Goal: Task Accomplishment & Management: Manage account settings

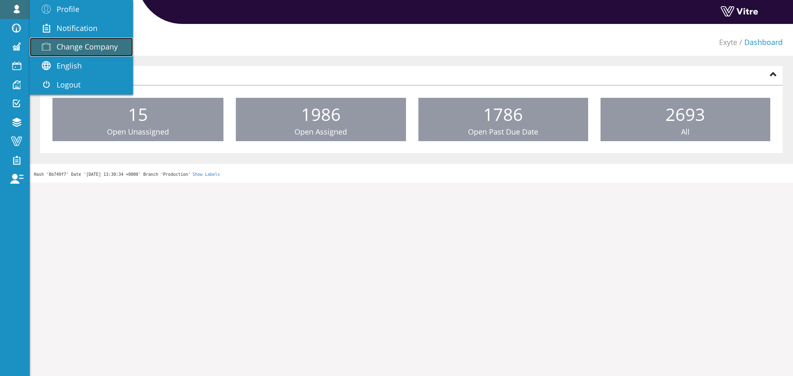
click at [63, 52] on link "Change Company" at bounding box center [81, 47] width 103 height 19
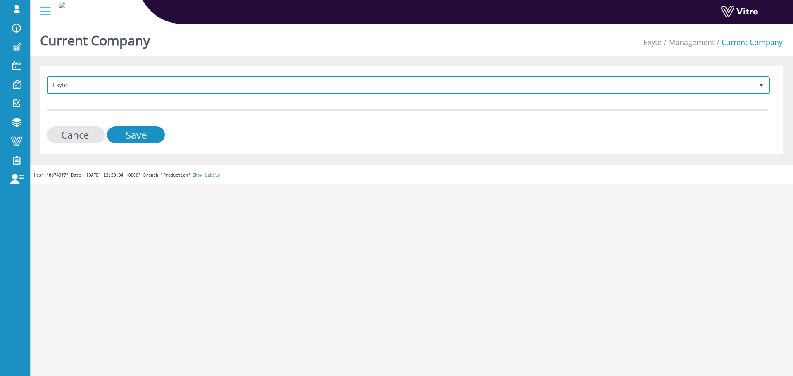
click at [141, 81] on span "Exyte" at bounding box center [400, 85] width 705 height 15
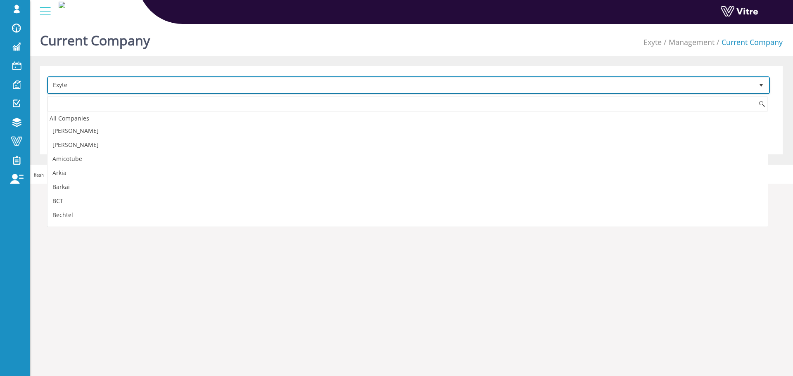
scroll to position [208, 0]
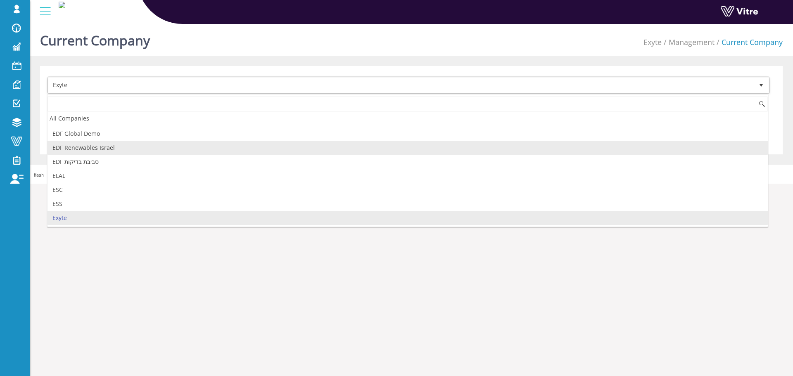
click at [117, 142] on li "EDF Renewables Israel" at bounding box center [407, 148] width 720 height 14
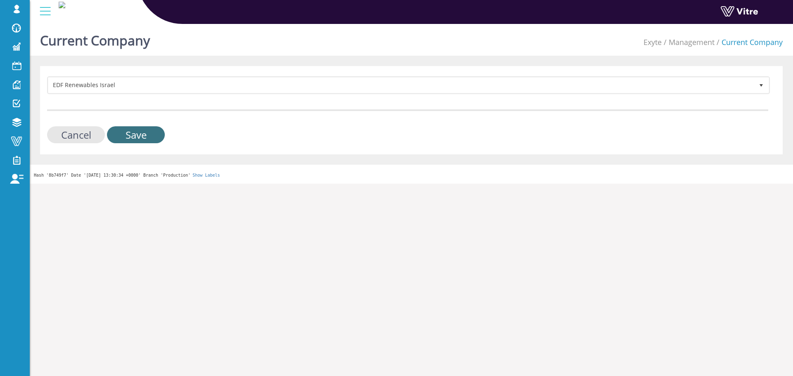
click at [126, 141] on input "Save" at bounding box center [136, 134] width 58 height 17
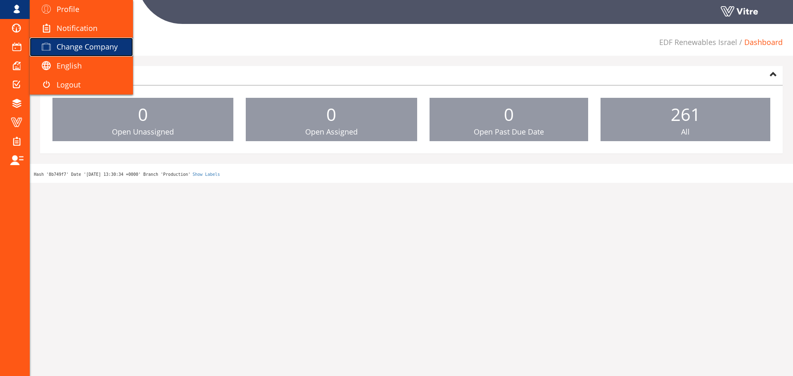
click at [72, 41] on link "Change Company" at bounding box center [81, 47] width 103 height 19
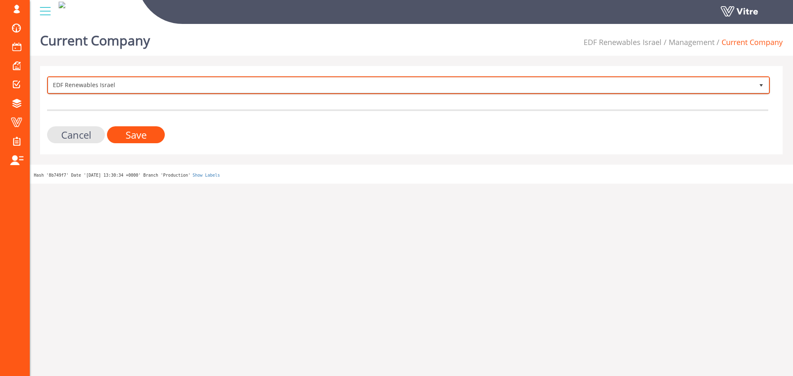
click at [104, 86] on span "EDF Renewables Israel" at bounding box center [400, 85] width 705 height 15
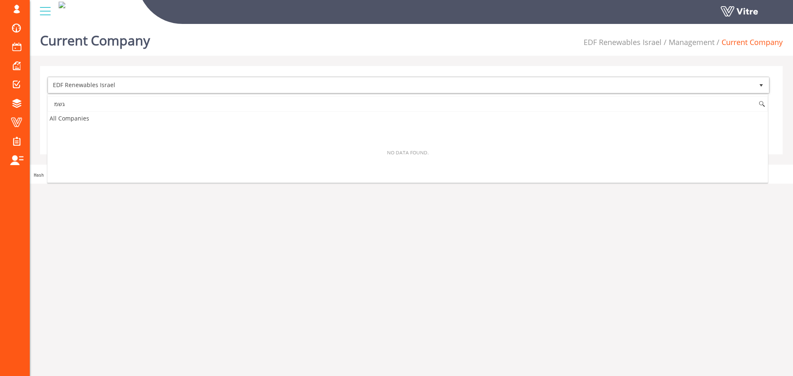
click at [125, 106] on input "גשמ" at bounding box center [407, 104] width 720 height 16
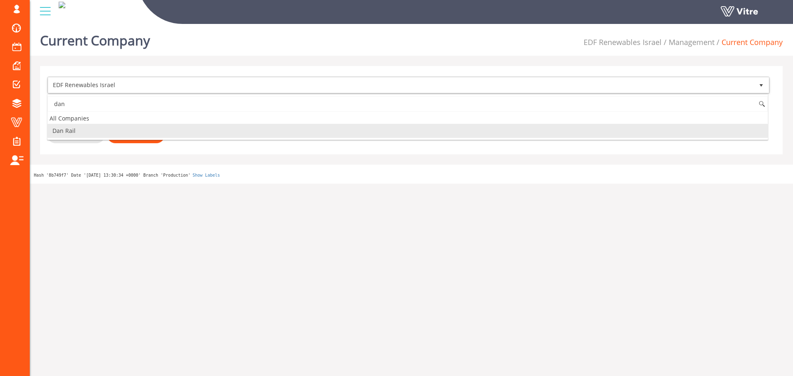
click at [117, 132] on li "Dan Rail" at bounding box center [407, 131] width 720 height 14
type input "dan"
click at [128, 133] on input "Save" at bounding box center [136, 134] width 58 height 17
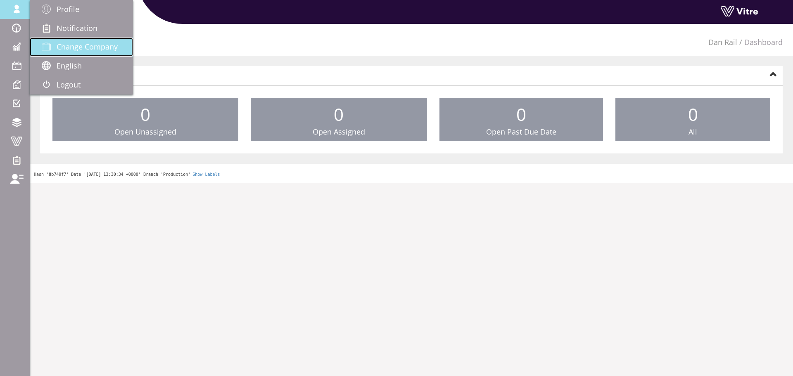
click at [83, 53] on link "Change Company" at bounding box center [81, 47] width 103 height 19
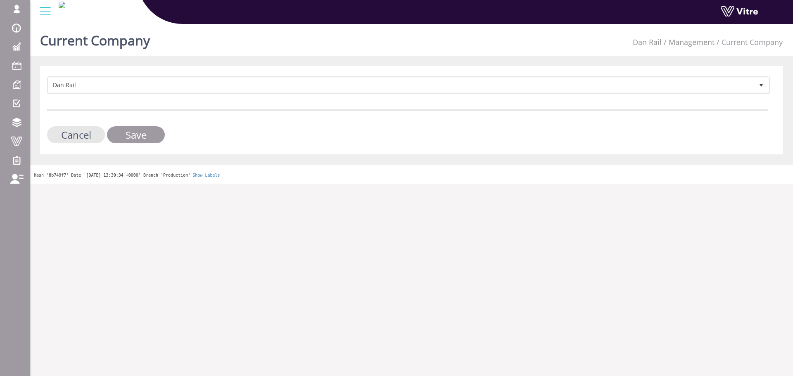
drag, startPoint x: 222, startPoint y: 98, endPoint x: 222, endPoint y: 90, distance: 7.8
click at [222, 98] on form "[PERSON_NAME] Rail 404 Cancel Save" at bounding box center [407, 109] width 721 height 67
click at [222, 90] on span "Dan Rail" at bounding box center [400, 85] width 705 height 15
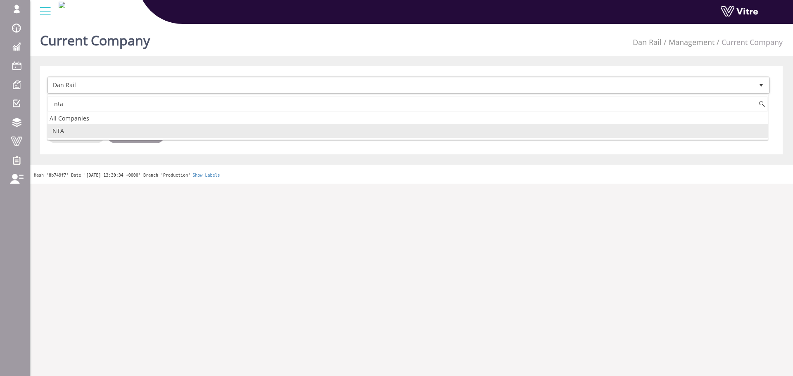
click at [175, 132] on li "NTA" at bounding box center [407, 131] width 720 height 14
type input "nta"
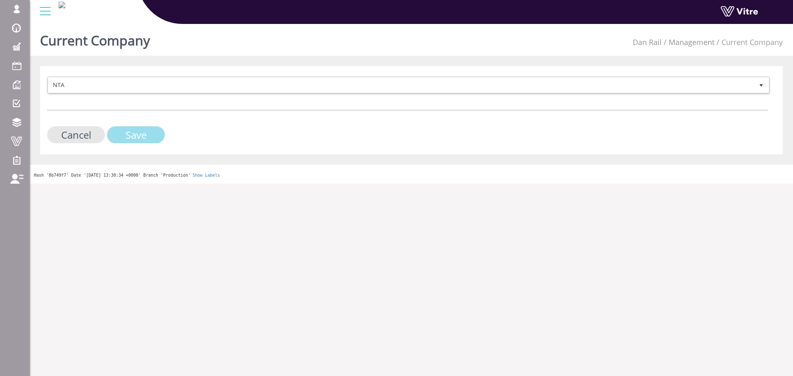
click at [147, 135] on input "Save" at bounding box center [136, 134] width 58 height 17
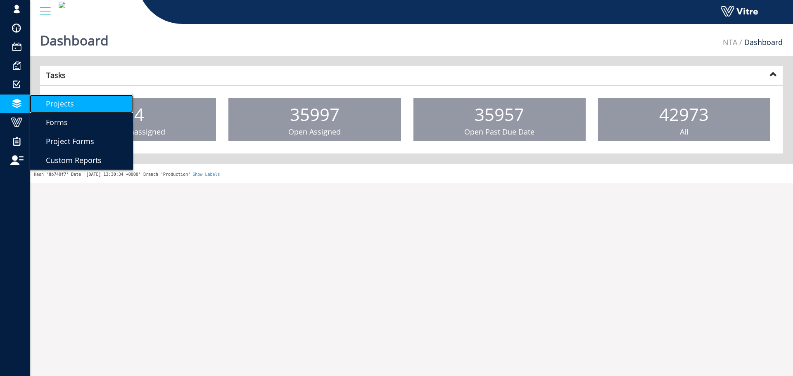
click at [60, 107] on span "Projects" at bounding box center [55, 104] width 38 height 10
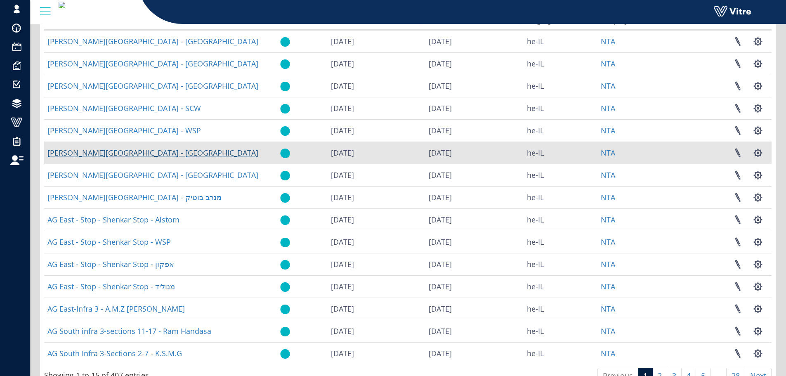
scroll to position [118, 0]
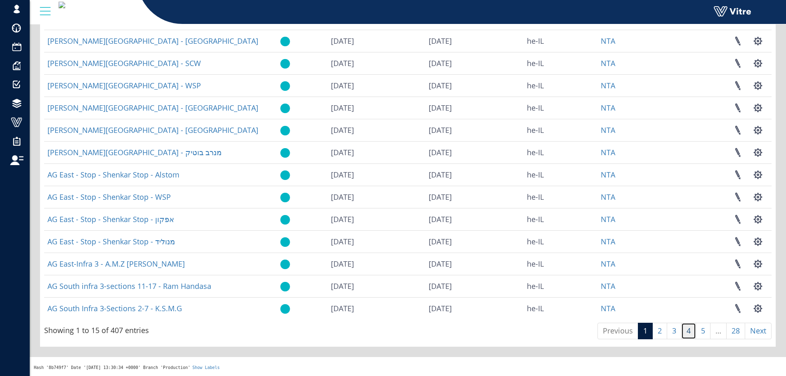
click at [690, 332] on link "4" at bounding box center [688, 331] width 15 height 17
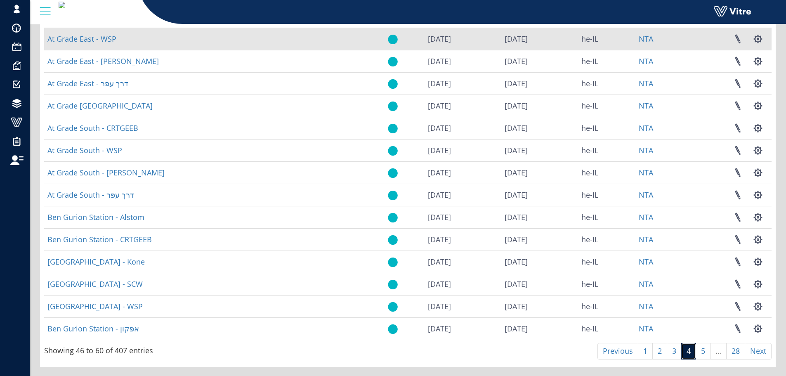
scroll to position [0, 0]
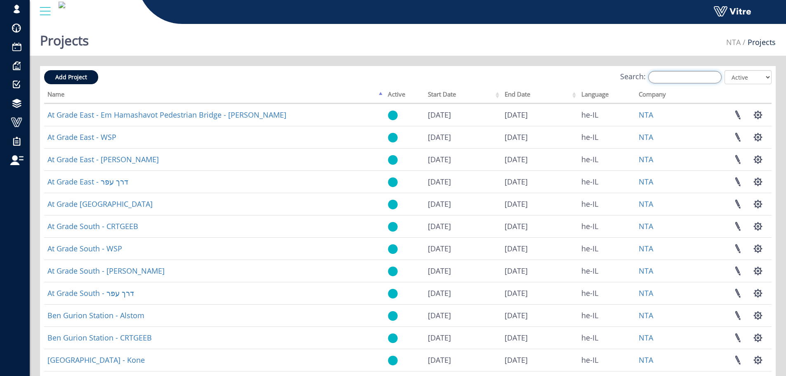
click at [684, 78] on input "Search:" at bounding box center [684, 77] width 73 height 12
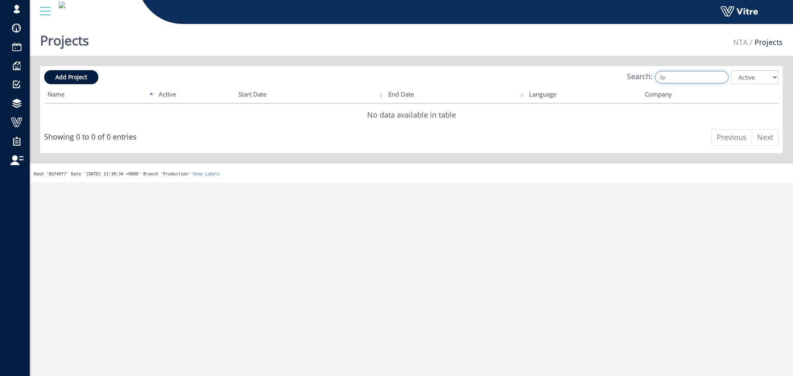
click at [702, 80] on input "ע3" at bounding box center [691, 77] width 73 height 12
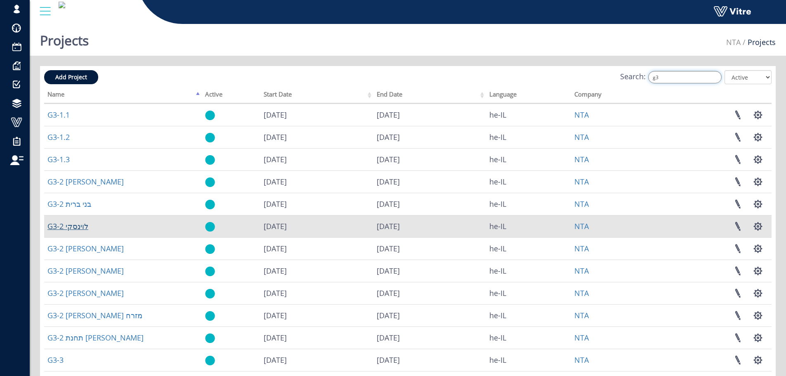
type input "g3"
click at [76, 227] on link "G3-2 לוינסקי" at bounding box center [67, 226] width 41 height 10
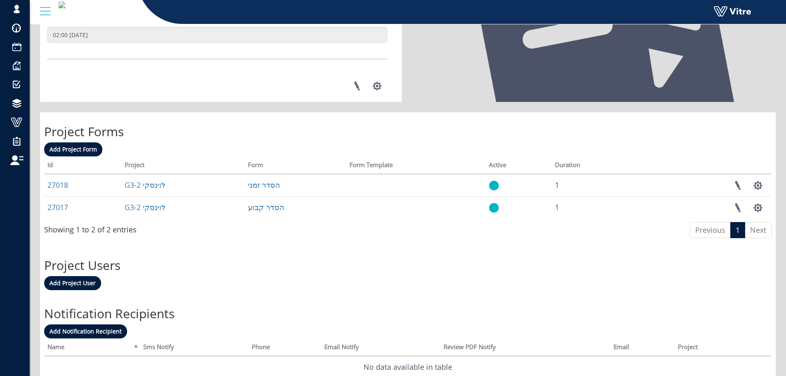
scroll to position [302, 0]
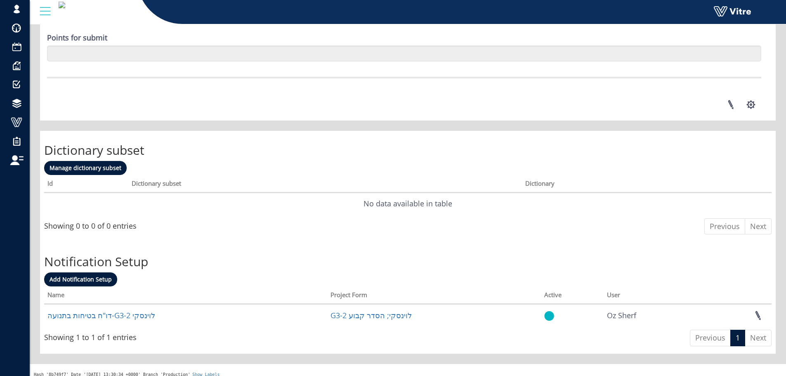
scroll to position [1138, 0]
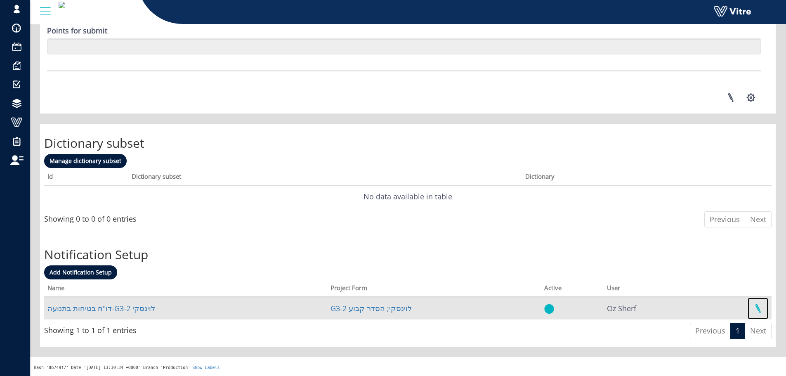
click at [757, 311] on link at bounding box center [758, 309] width 21 height 22
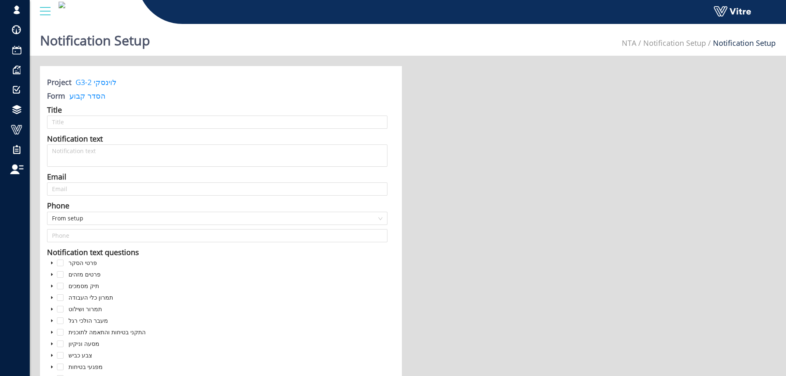
type input "דו"ח בטיחות בתנועה-G3-2 לוינסקי"
type input "matan@sbarkai.co.il;ron@heng.co.il;dong_zhuoyue@chinaconstruction.com;mordehai_…"
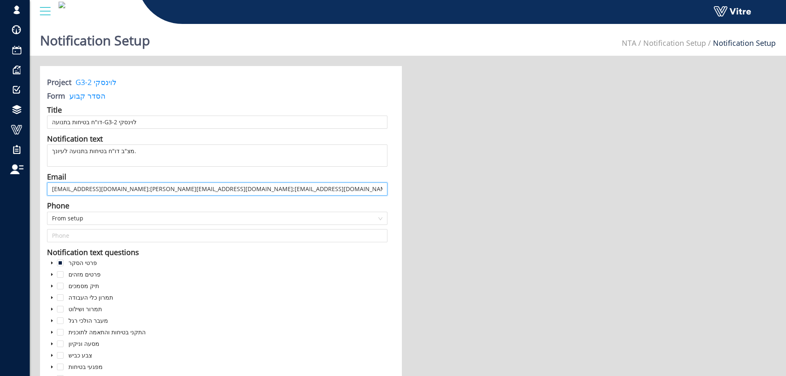
drag, startPoint x: 111, startPoint y: 187, endPoint x: 363, endPoint y: 199, distance: 251.6
click at [105, 187] on input "matan@sbarkai.co.il;ron@heng.co.il;dong_zhuoyue@chinaconstruction.com;mordehai_…" at bounding box center [217, 188] width 341 height 13
drag, startPoint x: 108, startPoint y: 187, endPoint x: 37, endPoint y: 187, distance: 71.0
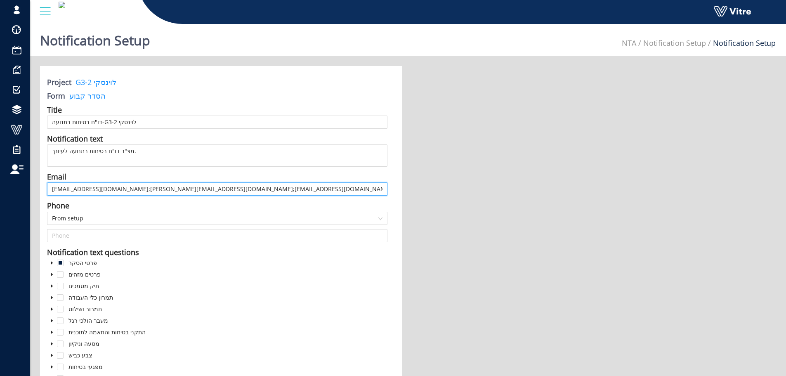
click at [111, 188] on input "matan@sbarkai.co.il;ron@heng.co.il;dong_zhuoyue@chinaconstruction.com;mordehai_…" at bounding box center [217, 188] width 341 height 13
click at [106, 187] on input "matan@sbarkai.co.il;ron@heng.co.il;dong_zhuoyue@chinaconstruction.com;mordehai_…" at bounding box center [217, 188] width 341 height 13
drag, startPoint x: 107, startPoint y: 188, endPoint x: 45, endPoint y: 188, distance: 62.3
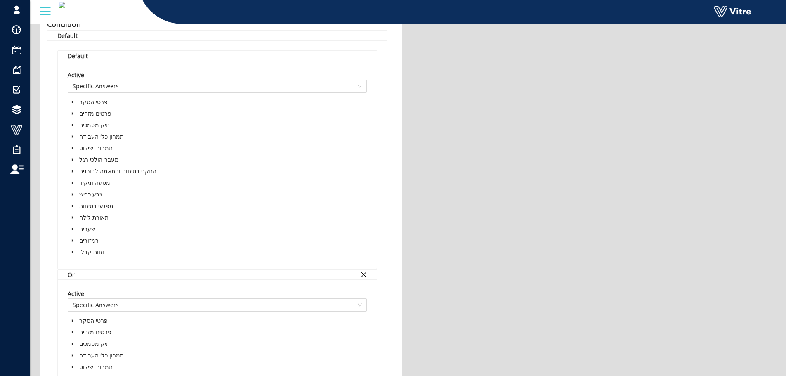
scroll to position [495, 0]
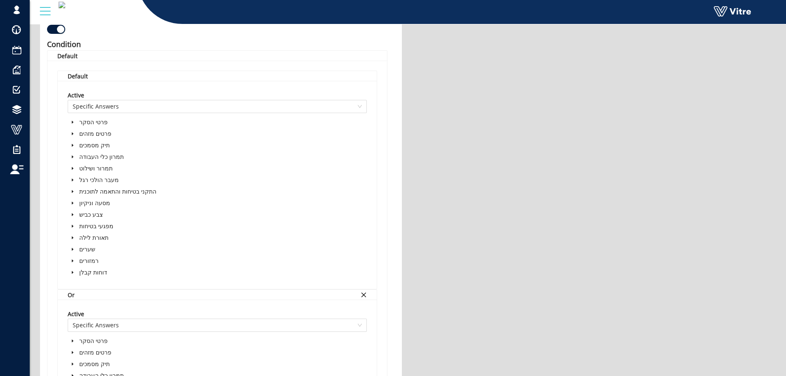
click at [70, 123] on span at bounding box center [73, 122] width 10 height 10
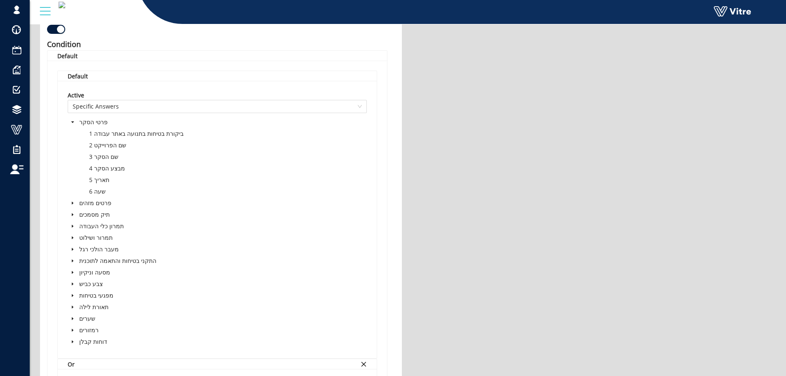
click at [74, 204] on icon "caret-down" at bounding box center [73, 203] width 4 height 4
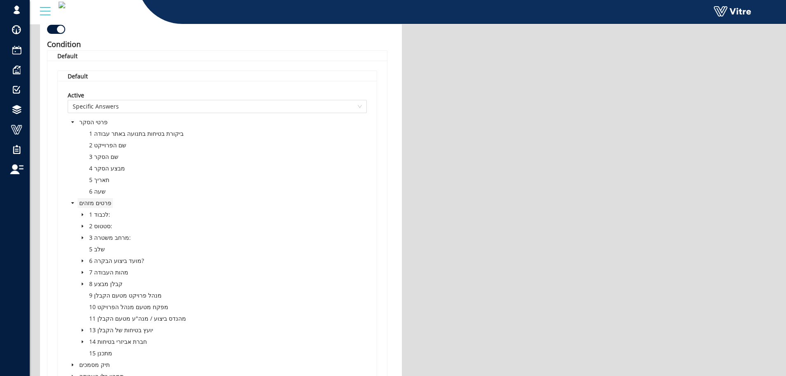
scroll to position [619, 0]
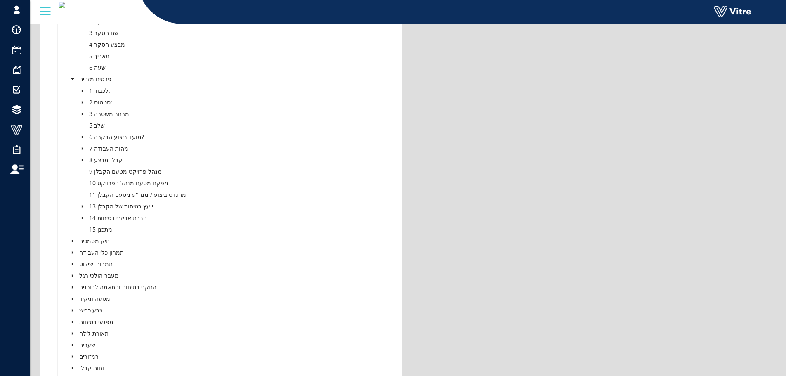
click at [84, 149] on icon "caret-down" at bounding box center [82, 149] width 4 height 4
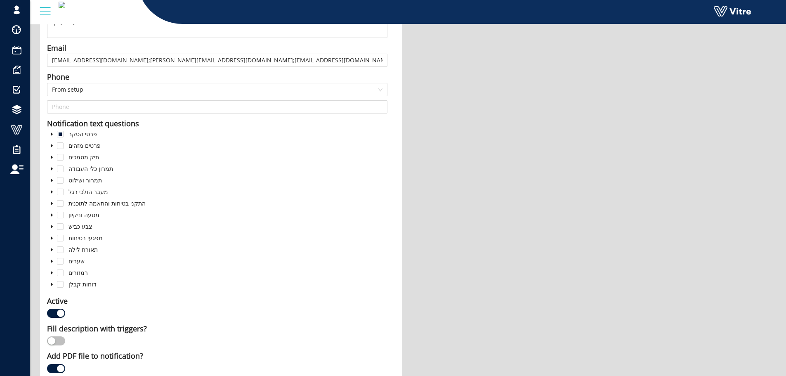
scroll to position [124, 0]
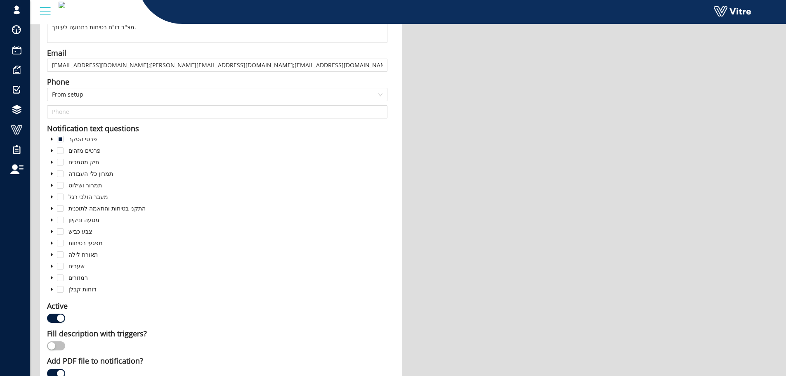
click at [53, 139] on icon "caret-down" at bounding box center [52, 139] width 4 height 4
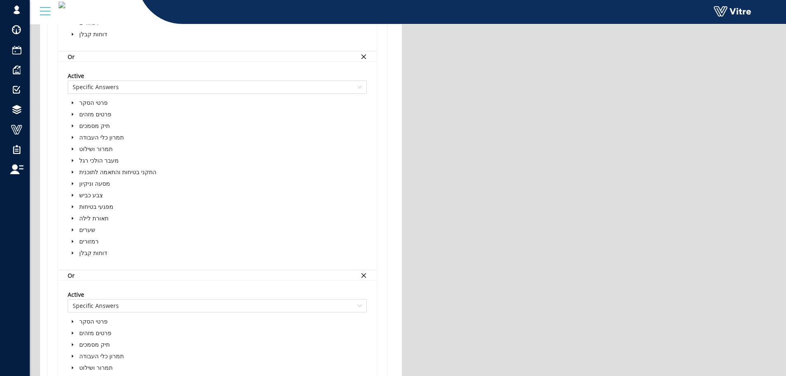
scroll to position [1280, 0]
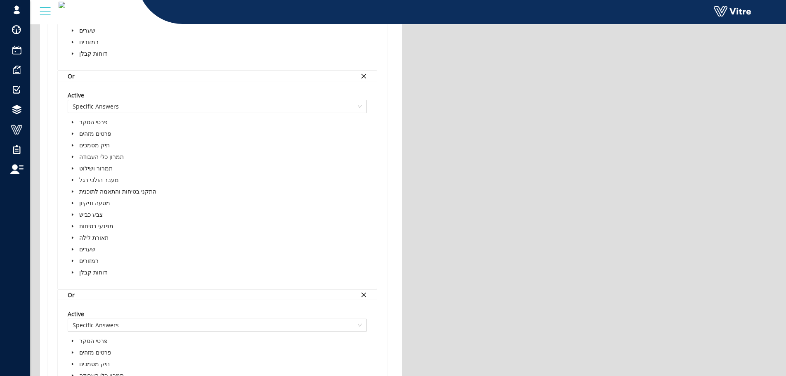
click at [72, 135] on icon "caret-down" at bounding box center [73, 133] width 2 height 3
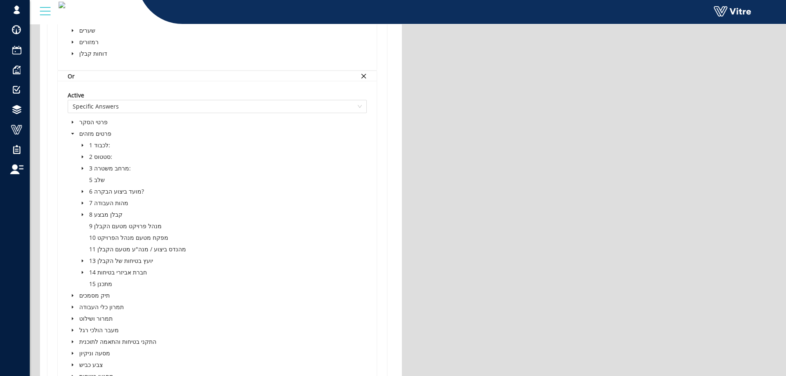
click at [83, 161] on span at bounding box center [83, 157] width 10 height 10
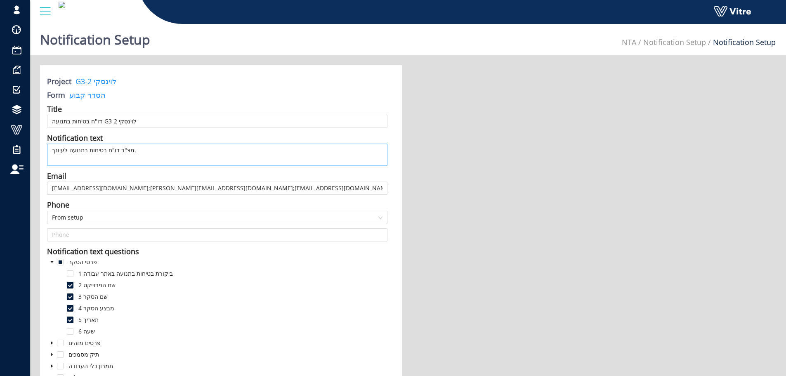
scroll to position [0, 0]
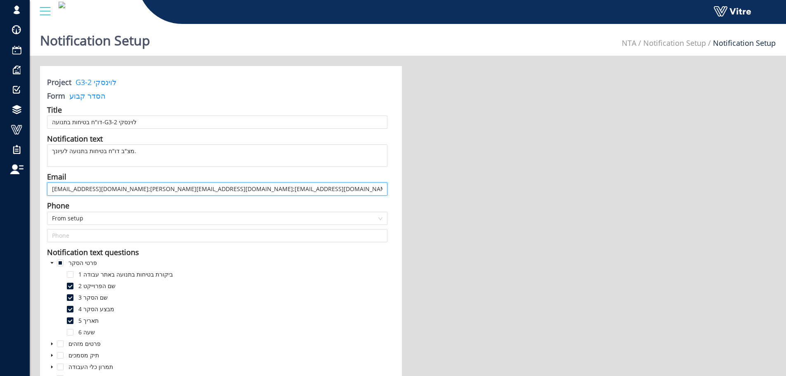
drag, startPoint x: 120, startPoint y: 191, endPoint x: 0, endPoint y: 185, distance: 119.9
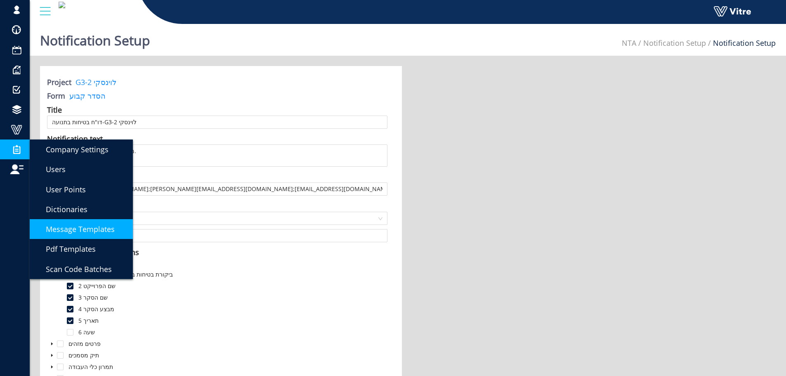
click at [76, 223] on link "Message Templates" at bounding box center [81, 229] width 103 height 20
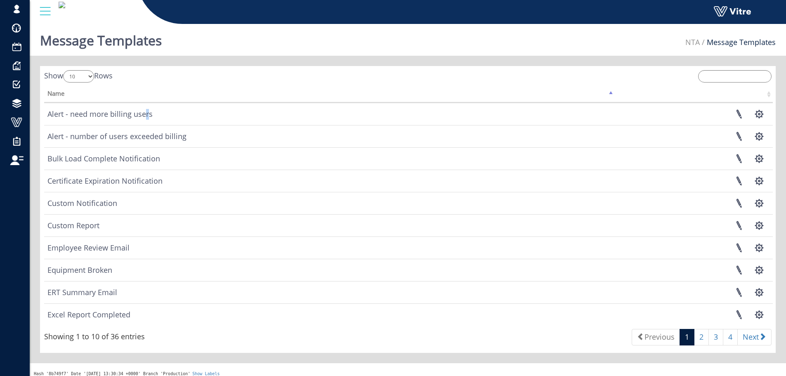
drag, startPoint x: 147, startPoint y: 108, endPoint x: 143, endPoint y: 111, distance: 4.7
click at [145, 109] on td "Alert - need more billing users" at bounding box center [329, 114] width 571 height 22
click at [141, 114] on td "Alert - need more billing users" at bounding box center [329, 114] width 571 height 22
click at [733, 113] on link at bounding box center [739, 114] width 21 height 22
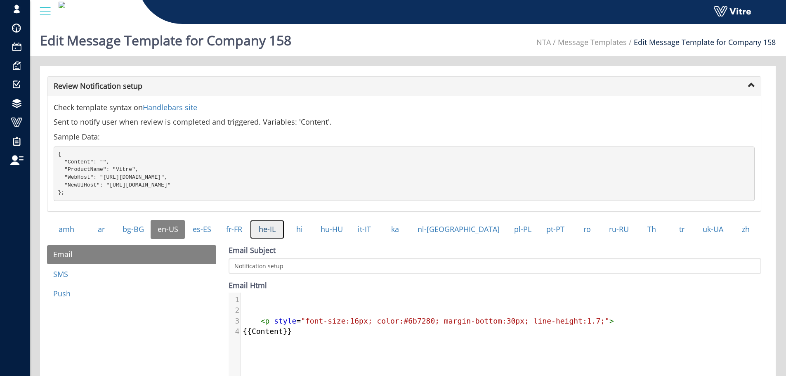
click at [284, 239] on link "he-IL" at bounding box center [267, 229] width 34 height 19
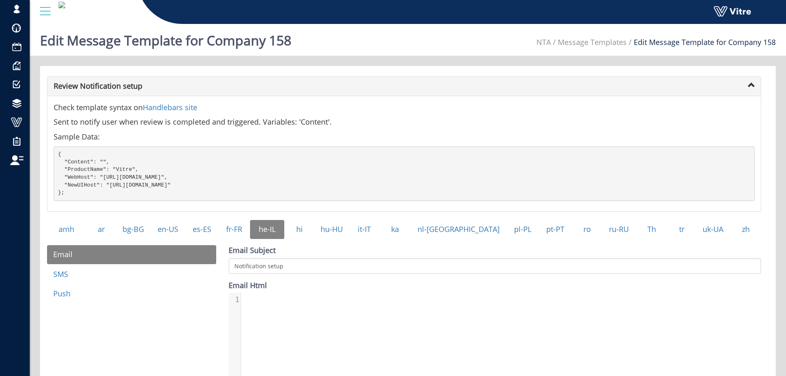
click at [65, 8] on img at bounding box center [62, 5] width 7 height 7
click at [550, 41] on link "NTA" at bounding box center [544, 42] width 14 height 10
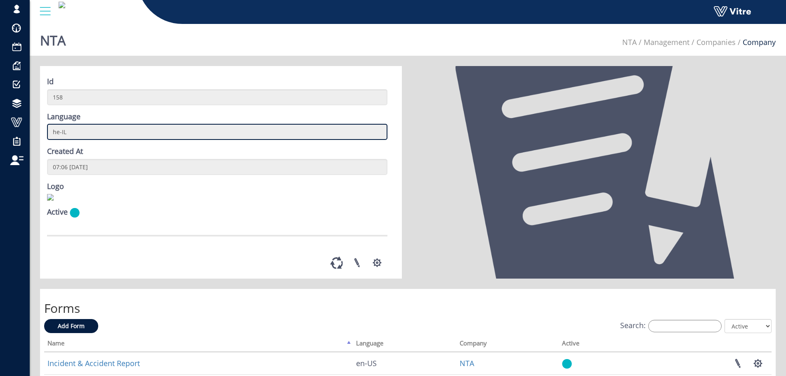
drag, startPoint x: 64, startPoint y: 127, endPoint x: 54, endPoint y: 126, distance: 9.5
click at [54, 126] on input "he-IL" at bounding box center [217, 132] width 341 height 16
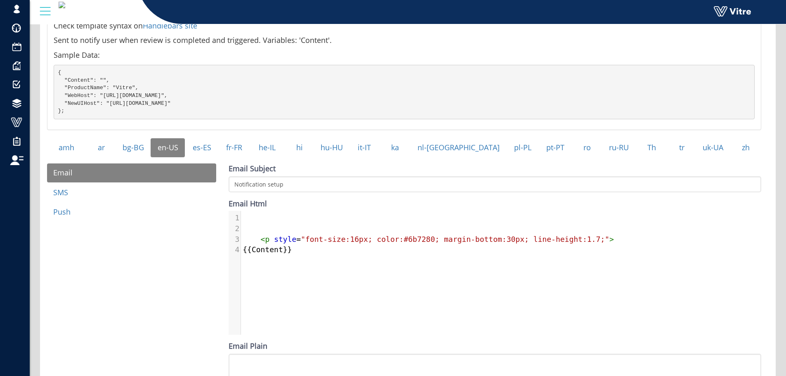
scroll to position [83, 0]
click at [284, 155] on link "he-IL" at bounding box center [267, 146] width 34 height 19
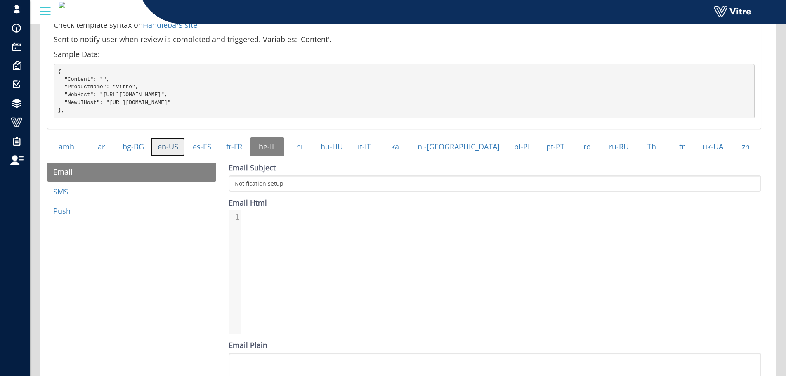
click at [185, 156] on link "en-US" at bounding box center [168, 146] width 34 height 19
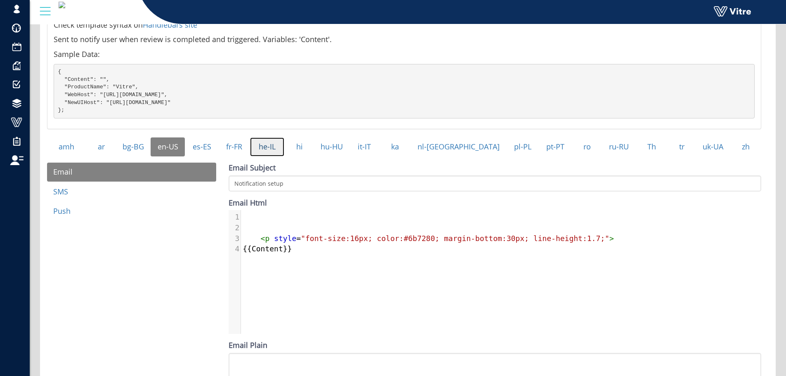
click at [284, 156] on link "he-IL" at bounding box center [267, 146] width 34 height 19
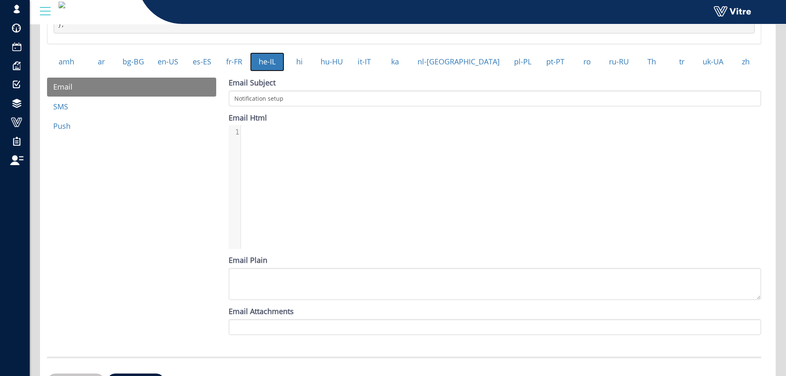
scroll to position [165, 0]
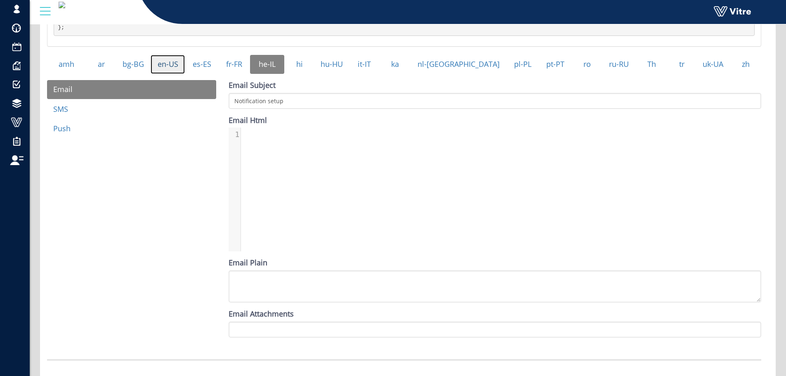
click at [177, 74] on link "en-US" at bounding box center [168, 64] width 34 height 19
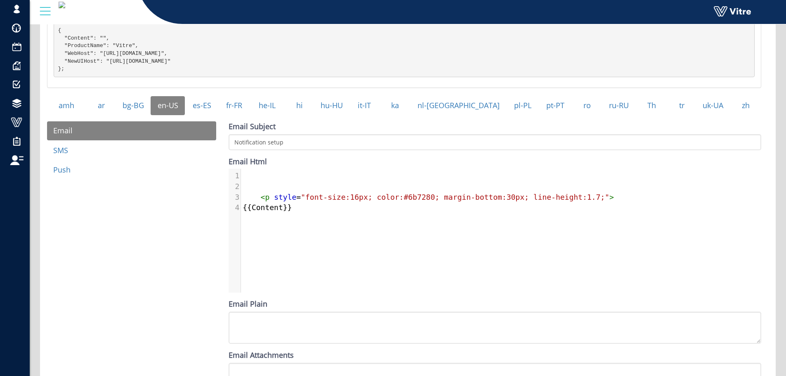
scroll to position [4, 0]
type textarea "<p style="font-size:16px; color:#6b7280; margin-bottom:30px; line-height:1.7;">…"
drag, startPoint x: 288, startPoint y: 217, endPoint x: 256, endPoint y: 194, distance: 38.8
click at [256, 195] on div "1 ​ 2 ​ 3 < p style = "font-size:16px; color:#6b7280; margin-bottom:30px; line-…" at bounding box center [504, 191] width 527 height 43
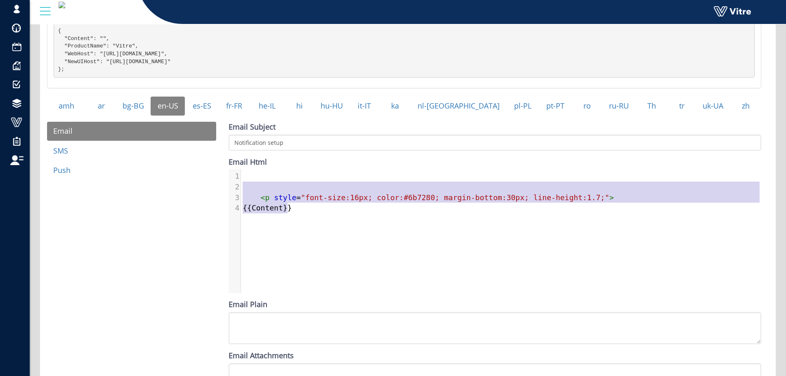
scroll to position [124, 0]
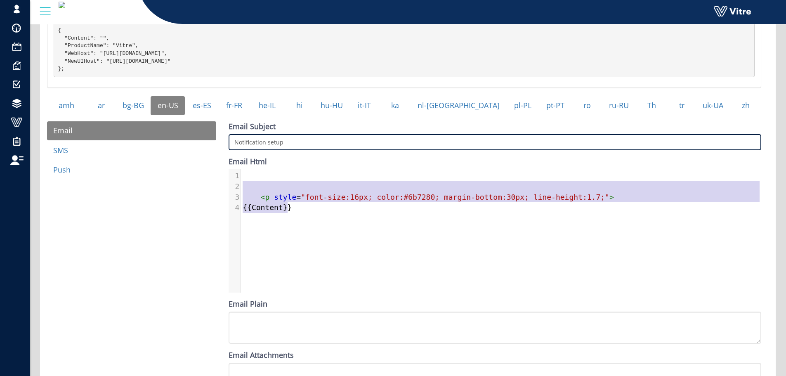
click at [278, 150] on input "Notification setup" at bounding box center [495, 142] width 533 height 16
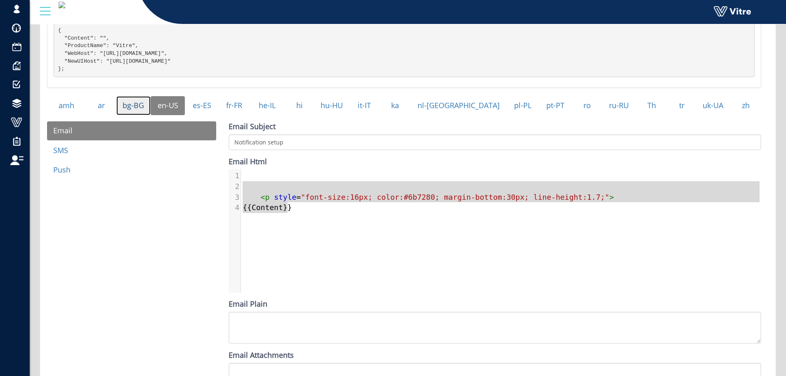
click at [145, 114] on link "bg-BG" at bounding box center [133, 105] width 34 height 19
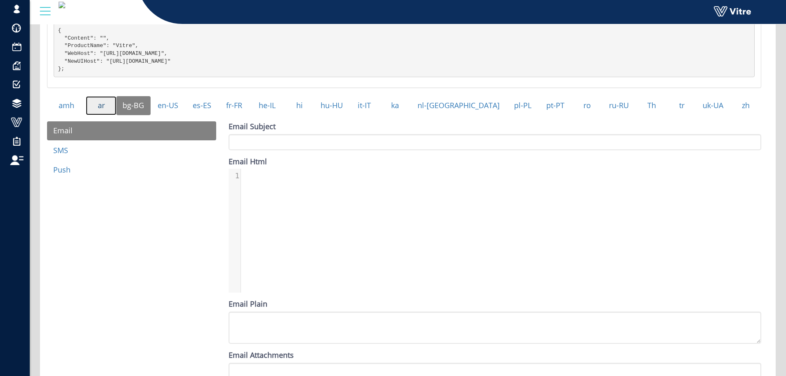
click at [114, 114] on link "ar" at bounding box center [101, 105] width 30 height 19
click at [75, 115] on link "amh" at bounding box center [66, 105] width 39 height 19
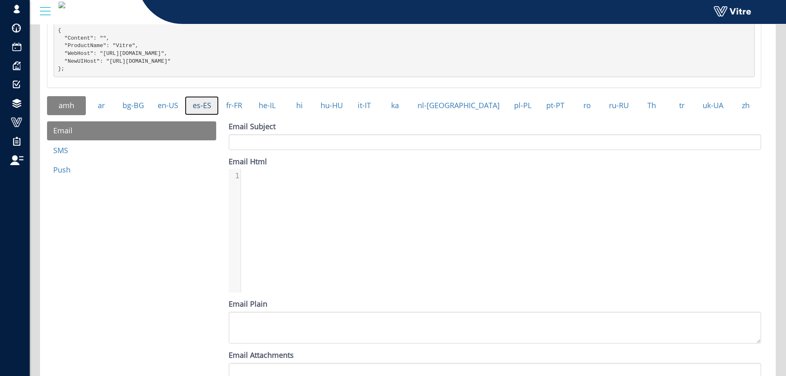
click at [218, 112] on link "es-ES" at bounding box center [201, 105] width 33 height 19
click at [273, 109] on link "he-IL" at bounding box center [267, 105] width 34 height 19
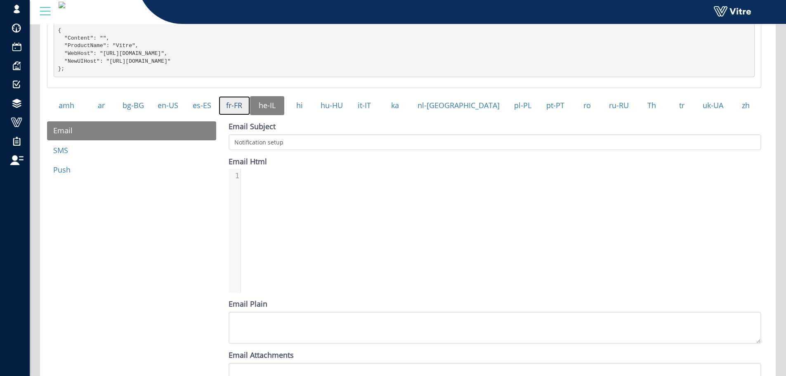
click at [250, 110] on link "fr-FR" at bounding box center [234, 105] width 31 height 19
click at [314, 111] on link "hi" at bounding box center [299, 105] width 30 height 19
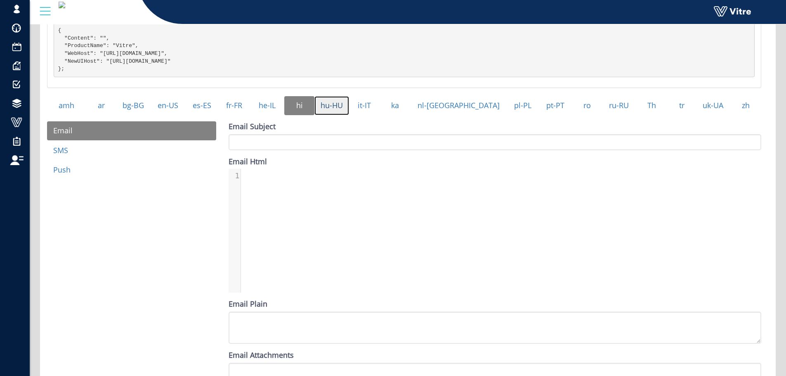
click at [349, 111] on link "hu-HU" at bounding box center [332, 105] width 35 height 19
click at [410, 113] on link "ka" at bounding box center [394, 105] width 31 height 19
click at [379, 113] on link "it-IT" at bounding box center [364, 105] width 30 height 19
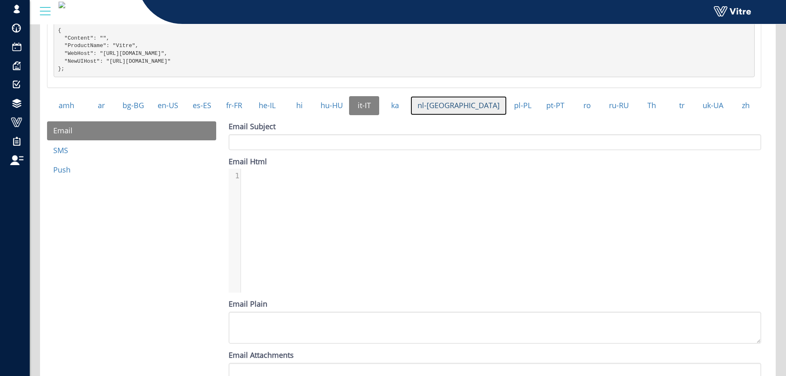
click at [465, 111] on link "nl-[GEOGRAPHIC_DATA]" at bounding box center [459, 105] width 96 height 19
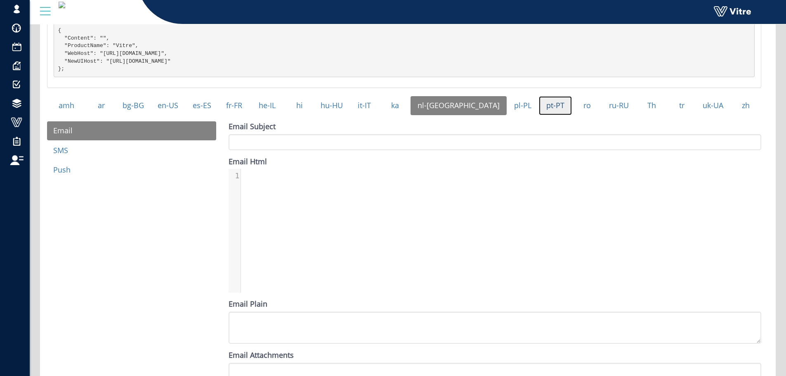
click at [539, 109] on link "pt-PT" at bounding box center [555, 105] width 33 height 19
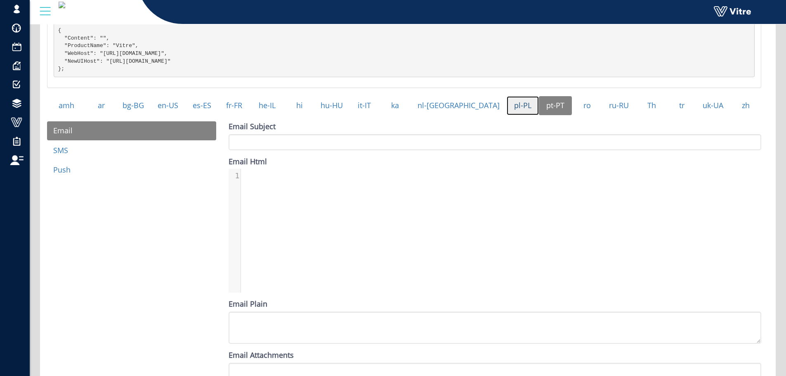
click at [507, 114] on link "pl-PL" at bounding box center [523, 105] width 32 height 19
click at [583, 113] on link "ro" at bounding box center [587, 105] width 31 height 19
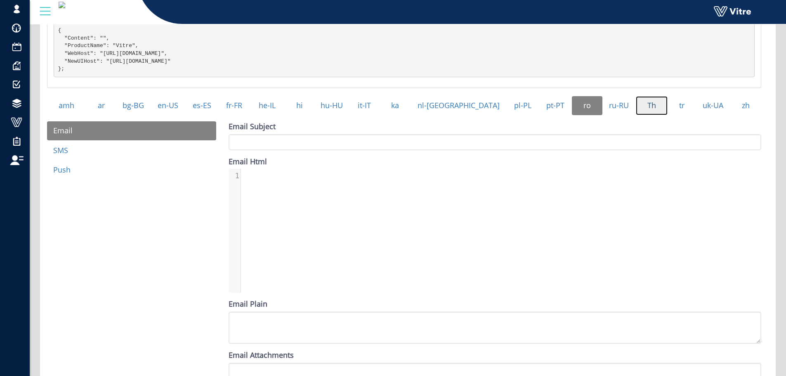
click at [636, 114] on link "Th" at bounding box center [652, 105] width 32 height 19
drag, startPoint x: 616, startPoint y: 112, endPoint x: 650, endPoint y: 114, distance: 34.3
click at [616, 113] on link "ru-RU" at bounding box center [619, 105] width 33 height 19
click at [675, 112] on link "tr" at bounding box center [682, 105] width 28 height 19
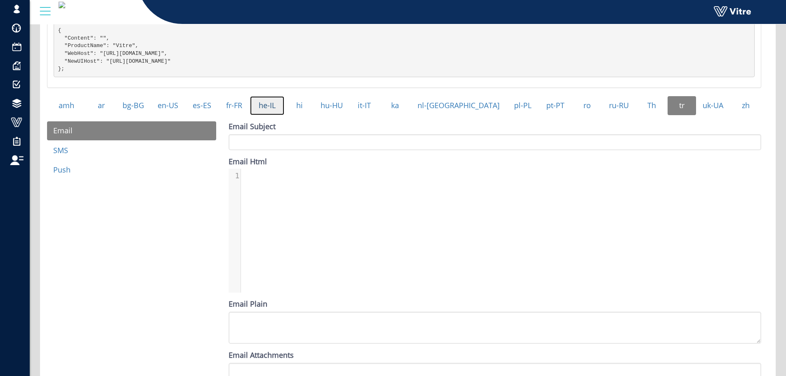
click at [284, 115] on link "he-IL" at bounding box center [267, 105] width 34 height 19
click at [185, 115] on link "en-US" at bounding box center [168, 105] width 34 height 19
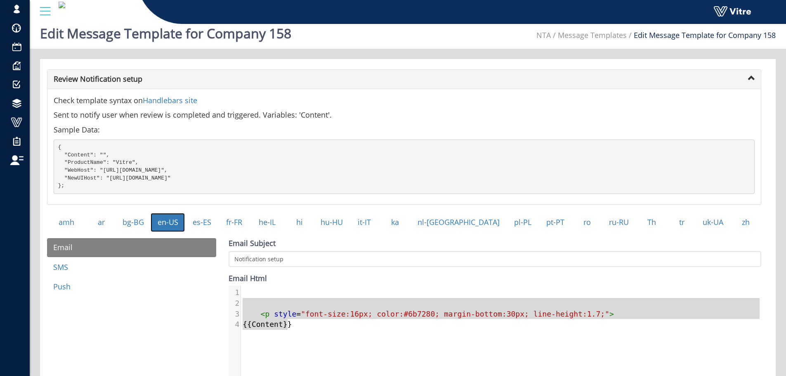
scroll to position [0, 0]
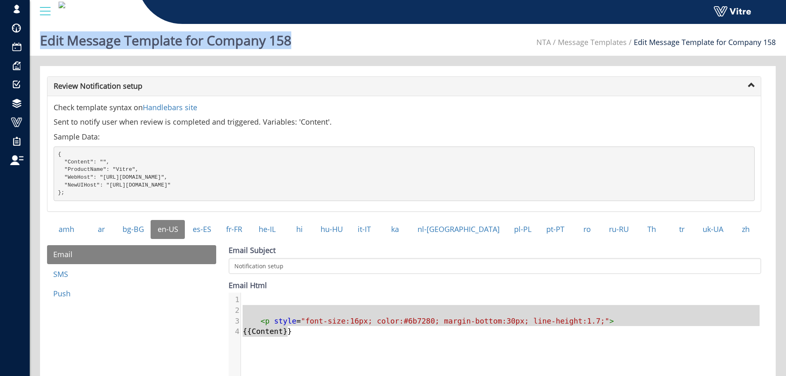
drag, startPoint x: 322, startPoint y: 40, endPoint x: 43, endPoint y: 41, distance: 279.0
click at [43, 41] on div "Edit Message Template for Company 158 NTA Message Templates Edit Message Templa…" at bounding box center [408, 38] width 757 height 35
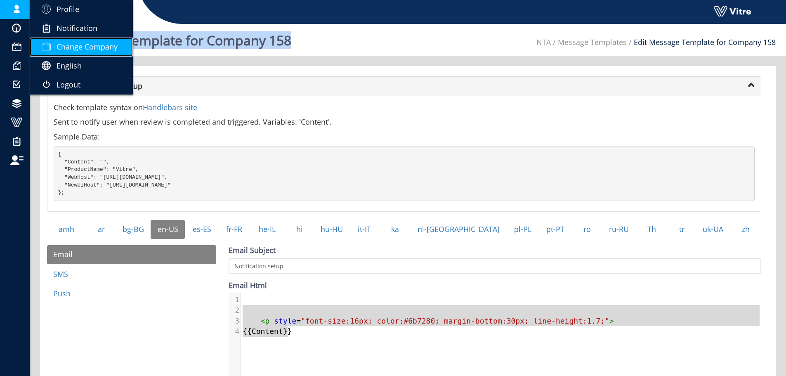
click at [97, 53] on link "Change Company" at bounding box center [81, 47] width 103 height 19
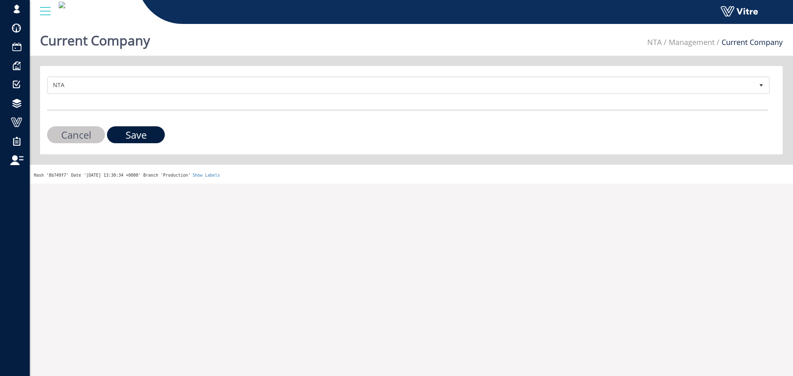
click at [116, 104] on form "NTA 158 Cancel Save" at bounding box center [407, 109] width 721 height 67
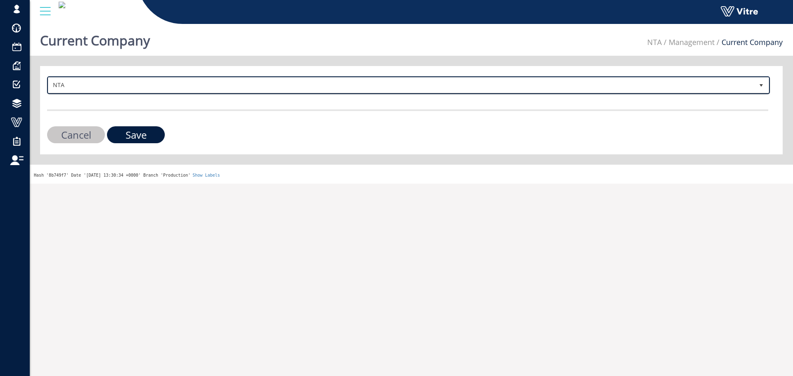
click at [118, 92] on span "NTA 158" at bounding box center [408, 85] width 722 height 18
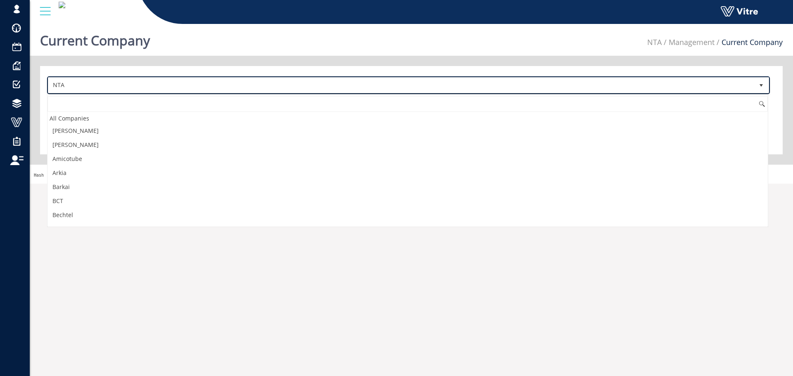
click at [120, 87] on span "NTA" at bounding box center [400, 85] width 705 height 15
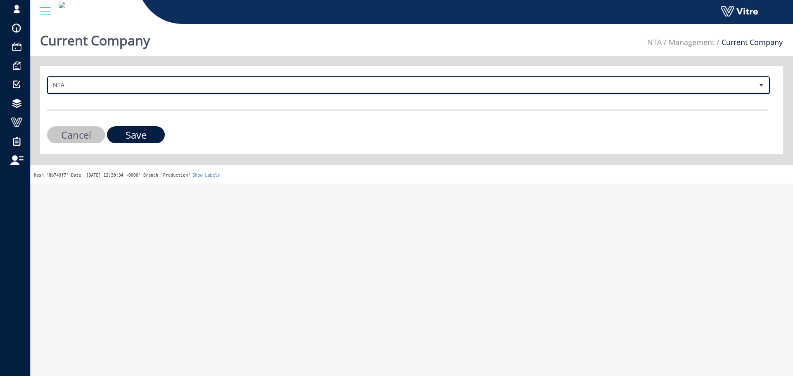
click at [120, 87] on span "NTA" at bounding box center [400, 85] width 705 height 15
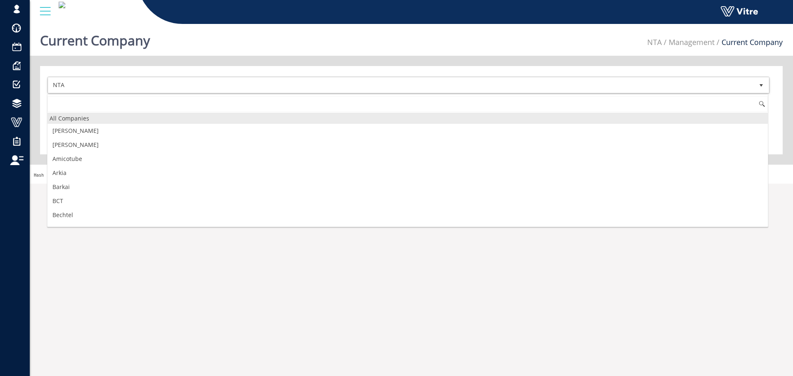
click at [96, 117] on div "All Companies" at bounding box center [407, 118] width 720 height 11
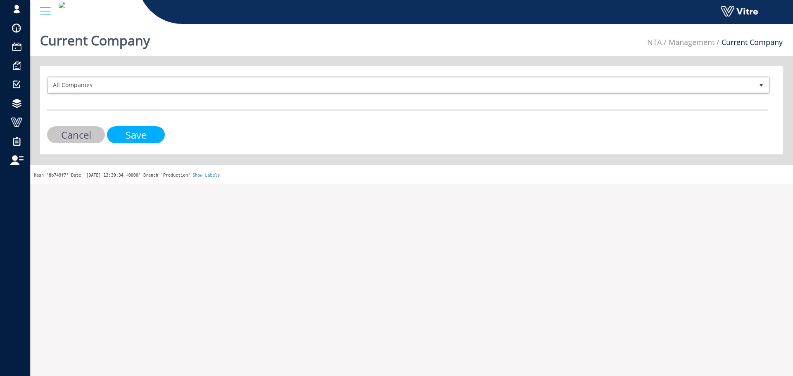
click at [122, 133] on input "Save" at bounding box center [136, 134] width 58 height 17
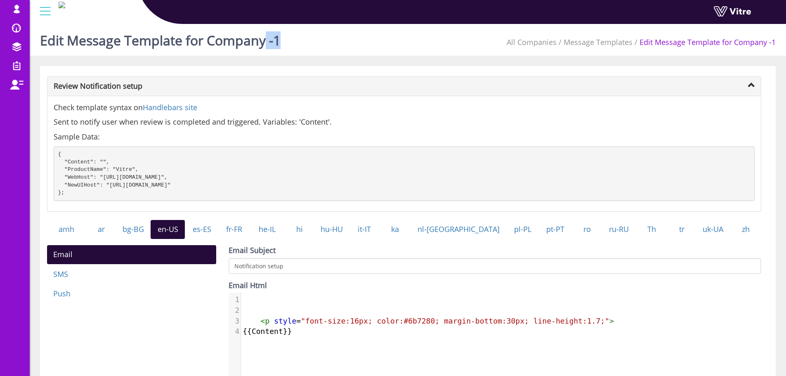
drag, startPoint x: 282, startPoint y: 39, endPoint x: 256, endPoint y: 40, distance: 25.6
click at [257, 40] on div "Edit Message Template for Company -1 All Companies Message Templates Edit Messa…" at bounding box center [408, 38] width 757 height 35
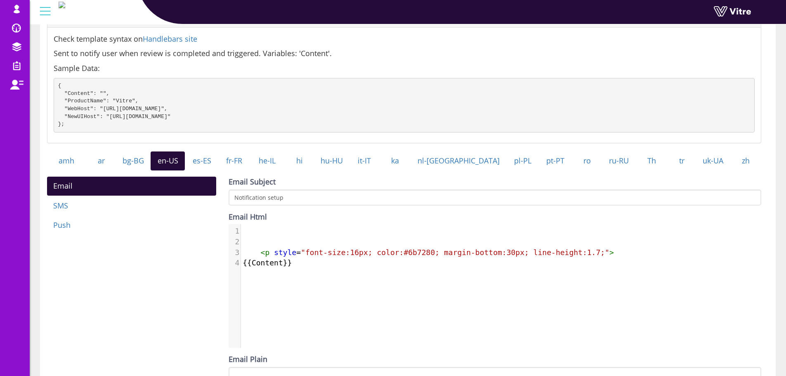
scroll to position [83, 0]
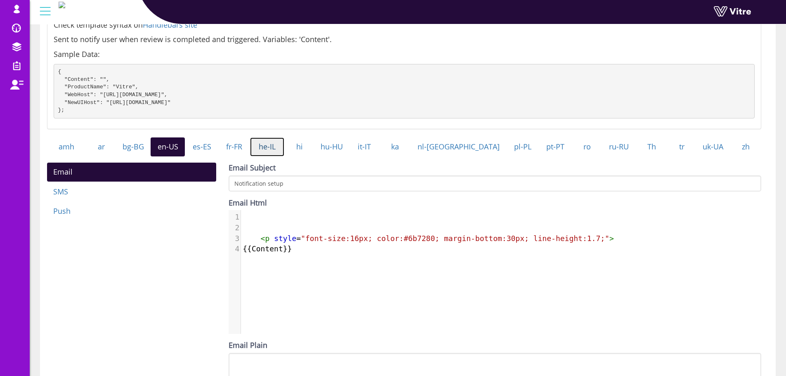
click at [279, 151] on link "he-IL" at bounding box center [267, 146] width 34 height 19
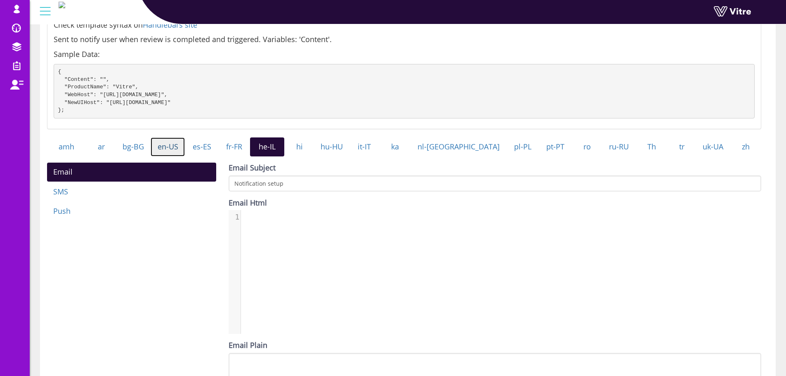
click at [185, 153] on link "en-US" at bounding box center [168, 146] width 34 height 19
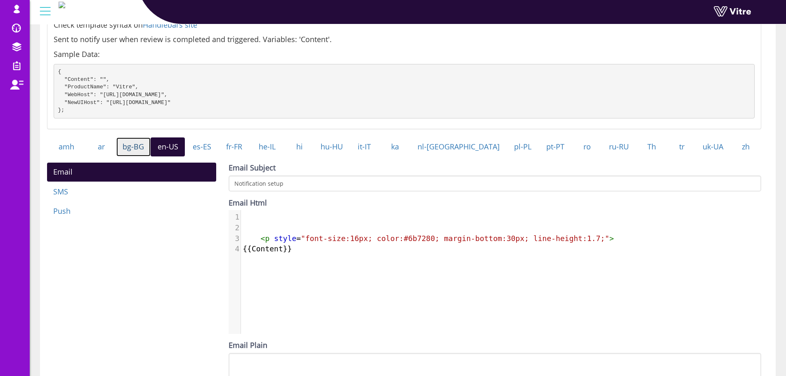
click at [145, 154] on link "bg-BG" at bounding box center [133, 146] width 34 height 19
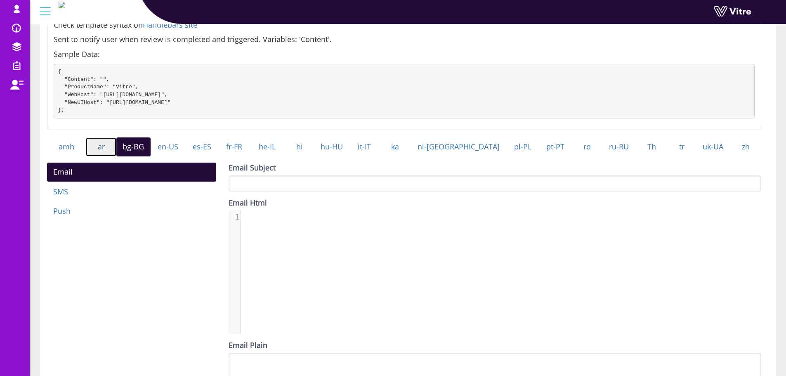
click at [108, 153] on link "ar" at bounding box center [101, 146] width 30 height 19
click at [71, 153] on link "amh" at bounding box center [66, 146] width 39 height 19
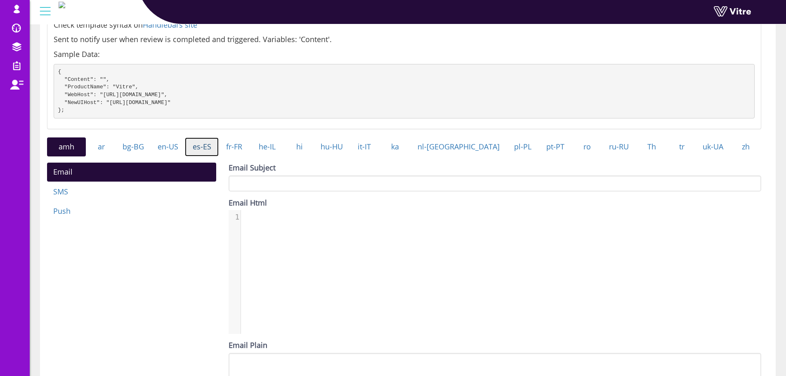
click at [203, 156] on link "es-ES" at bounding box center [201, 146] width 33 height 19
click at [738, 147] on link "zh" at bounding box center [746, 146] width 31 height 19
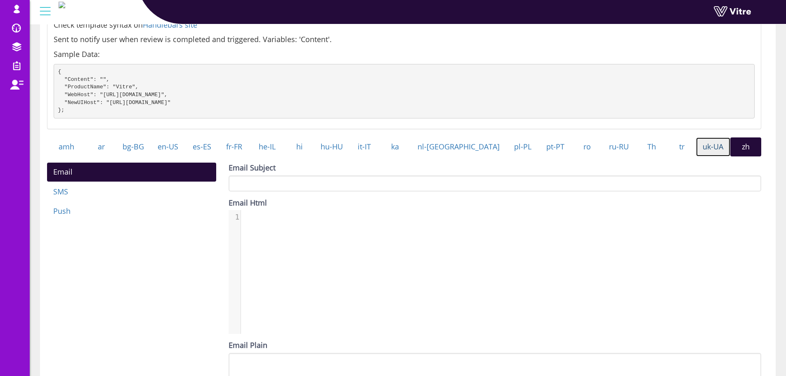
click at [708, 152] on link "uk-UA" at bounding box center [713, 146] width 34 height 19
click at [668, 154] on link "tr" at bounding box center [682, 146] width 28 height 19
click at [640, 155] on link "Th" at bounding box center [652, 146] width 32 height 19
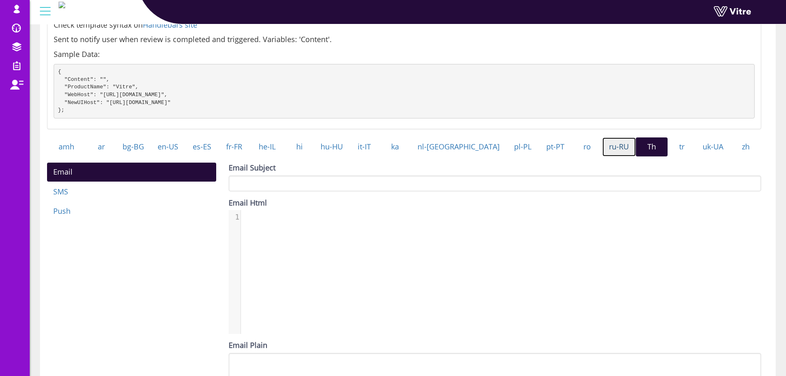
click at [608, 156] on link "ru-RU" at bounding box center [619, 146] width 33 height 19
click at [572, 156] on link "ro" at bounding box center [587, 146] width 31 height 19
click at [539, 156] on link "pt-PT" at bounding box center [555, 146] width 33 height 19
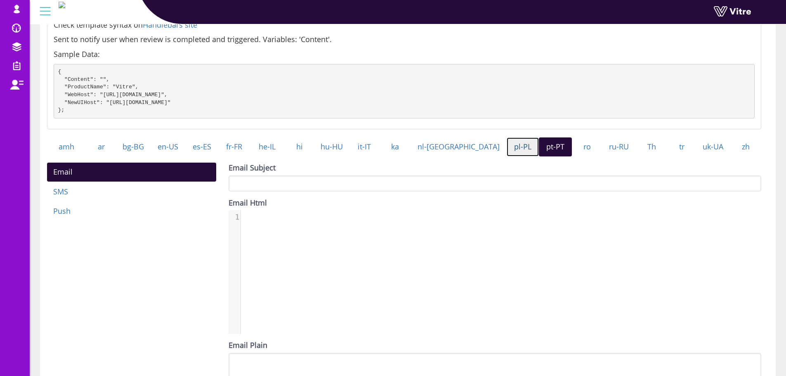
click at [507, 156] on link "pl-PL" at bounding box center [523, 146] width 32 height 19
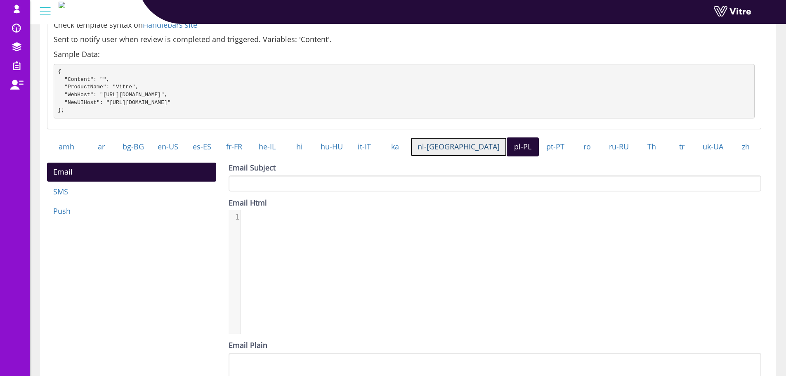
click at [471, 155] on link "nl-[GEOGRAPHIC_DATA]" at bounding box center [459, 146] width 96 height 19
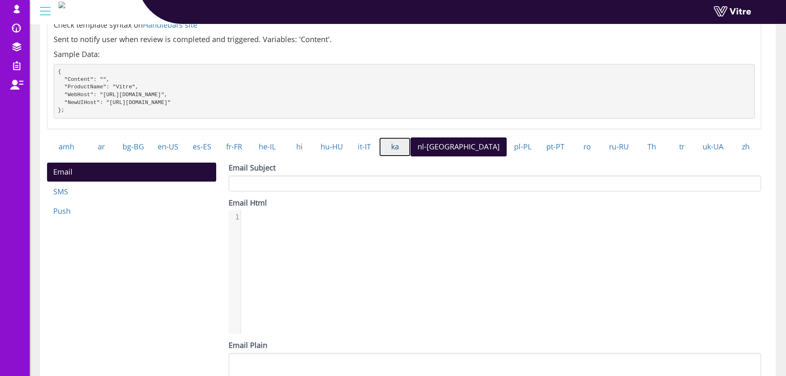
click at [410, 152] on link "ka" at bounding box center [394, 146] width 31 height 19
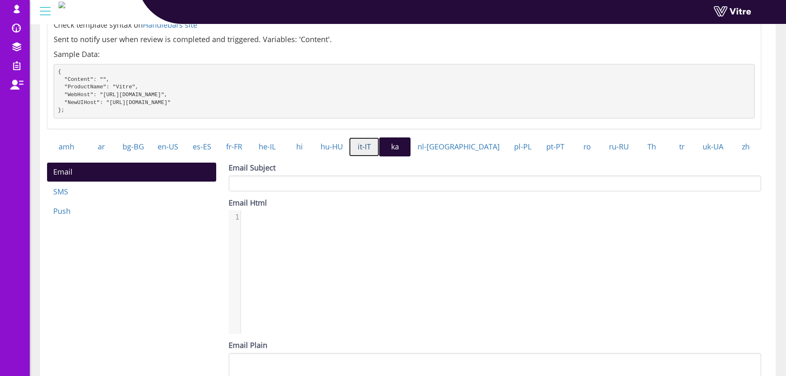
click at [379, 152] on link "it-IT" at bounding box center [364, 146] width 30 height 19
click at [349, 151] on link "hu-HU" at bounding box center [332, 146] width 35 height 19
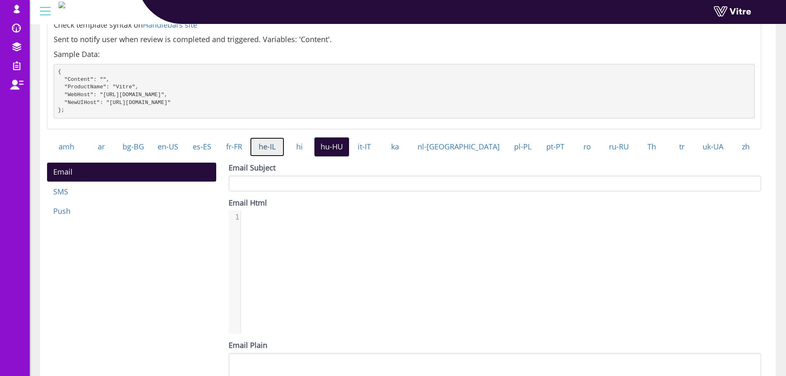
click at [281, 148] on link "he-IL" at bounding box center [267, 146] width 34 height 19
click at [250, 150] on link "fr-FR" at bounding box center [234, 146] width 31 height 19
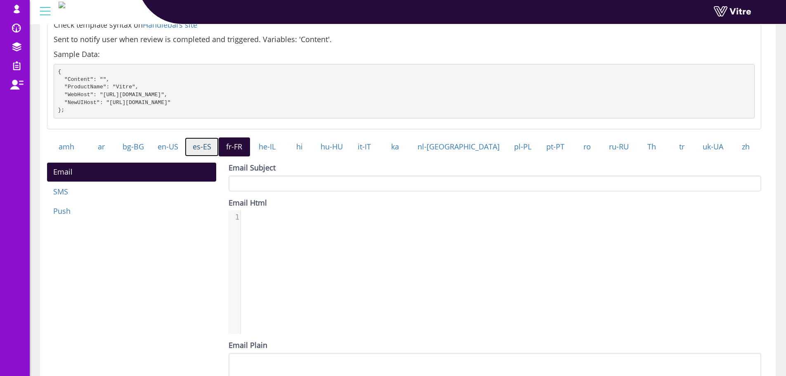
click at [208, 147] on link "es-ES" at bounding box center [201, 146] width 33 height 19
click at [169, 155] on link "en-US" at bounding box center [168, 146] width 34 height 19
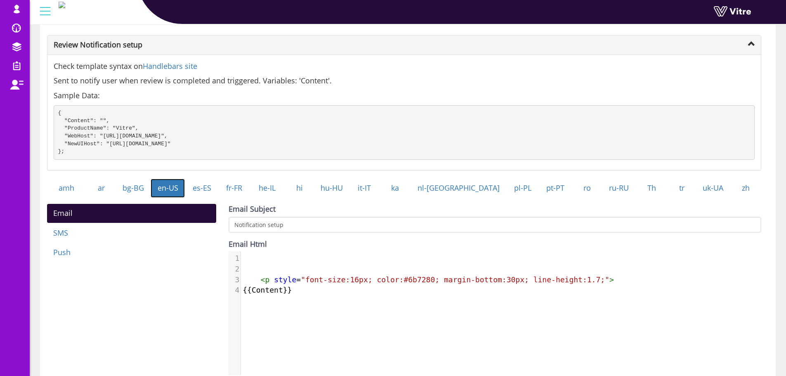
scroll to position [0, 0]
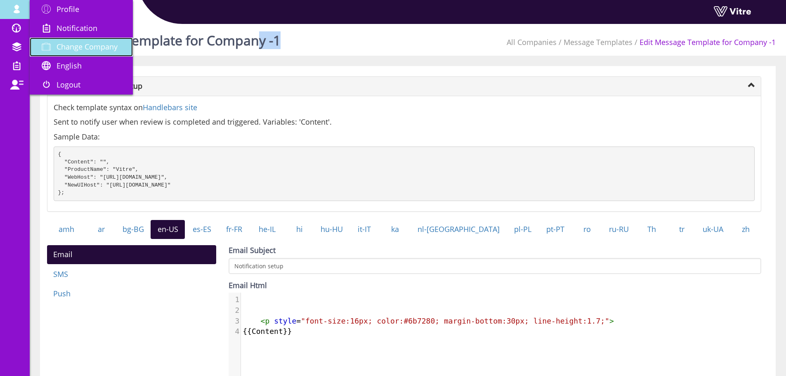
click at [79, 47] on span "Change Company" at bounding box center [87, 47] width 61 height 10
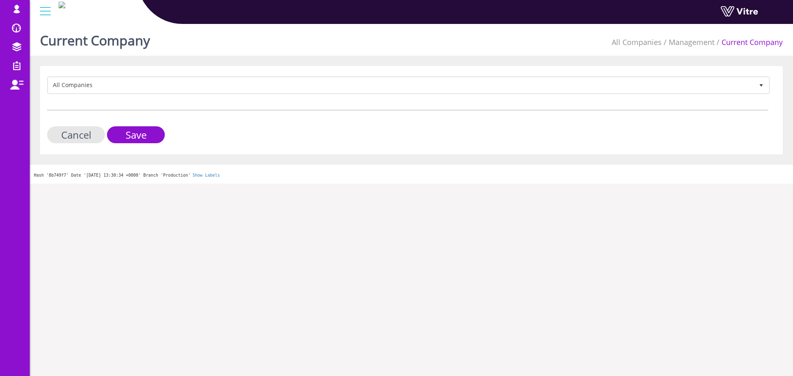
click at [176, 95] on form "All Companies Cancel Save" at bounding box center [407, 109] width 721 height 67
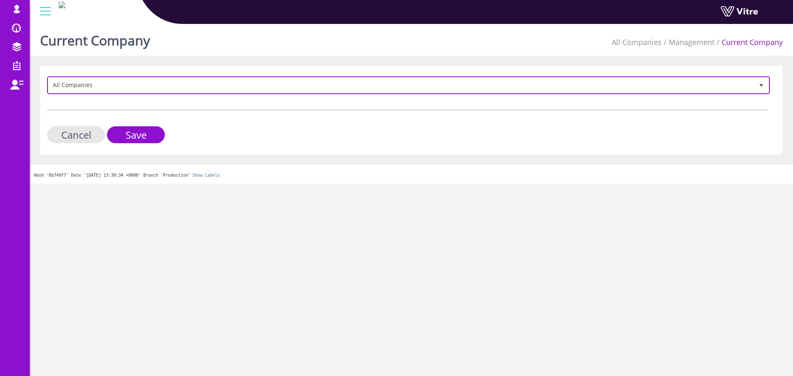
click at [176, 92] on span "All Companies" at bounding box center [400, 85] width 705 height 15
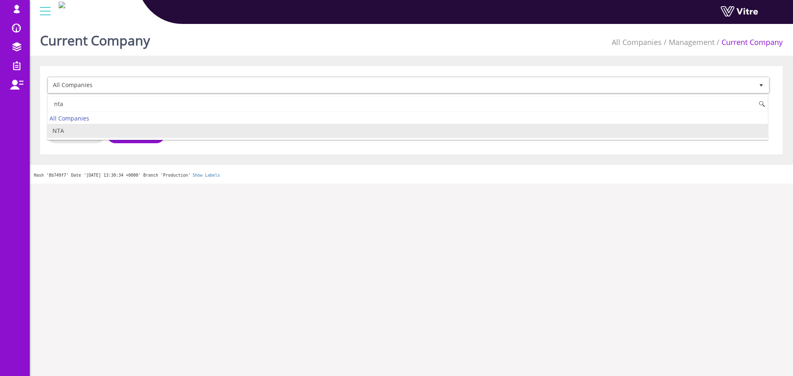
type input "nta"
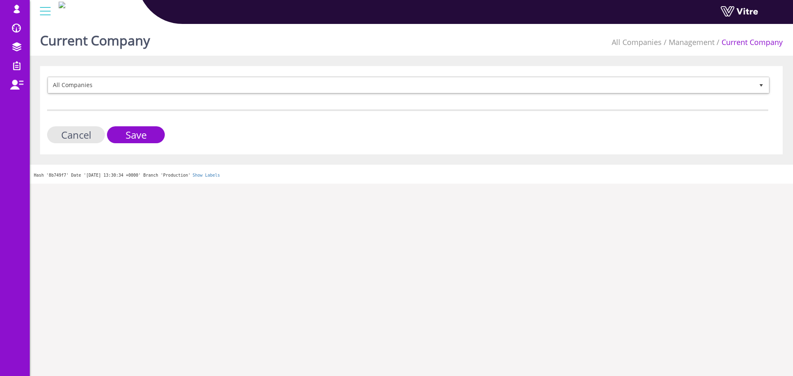
click at [141, 179] on div "Hash '8b749f7' Date '2025-08-26 13:30:34 +0000' Branch 'Production' Show Labels" at bounding box center [411, 174] width 763 height 19
click at [147, 95] on form "All Companies Cancel Save" at bounding box center [407, 109] width 721 height 67
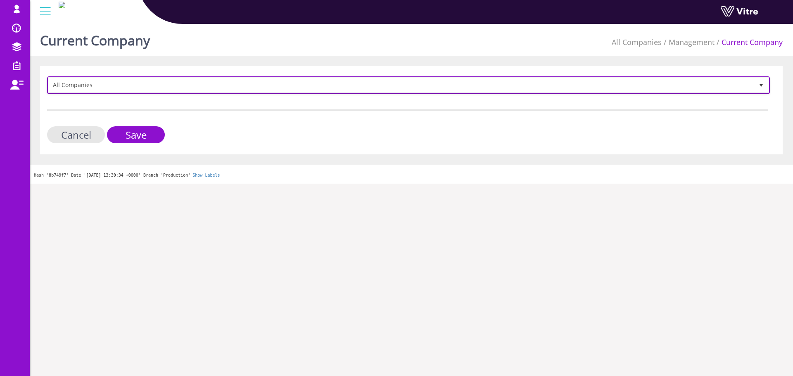
click at [148, 91] on span "All Companies" at bounding box center [400, 85] width 705 height 15
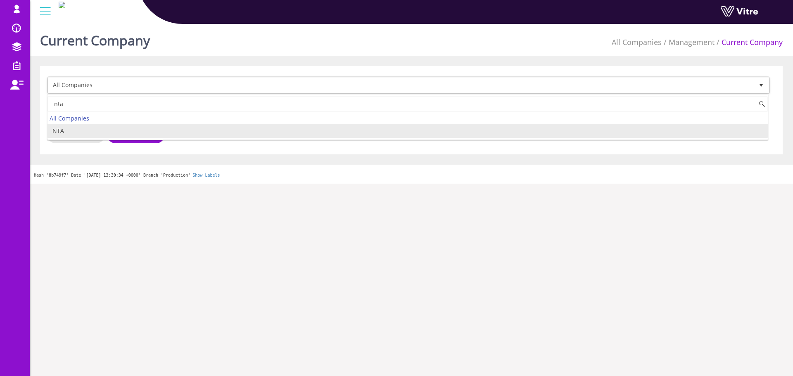
click at [111, 130] on li "NTA" at bounding box center [407, 131] width 720 height 14
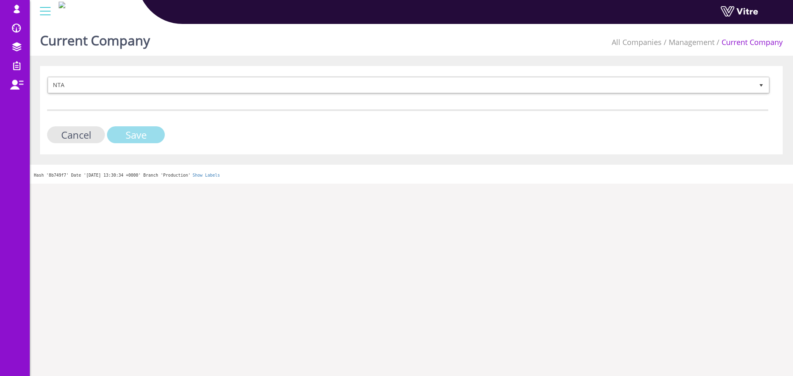
click at [131, 132] on input "Save" at bounding box center [136, 134] width 58 height 17
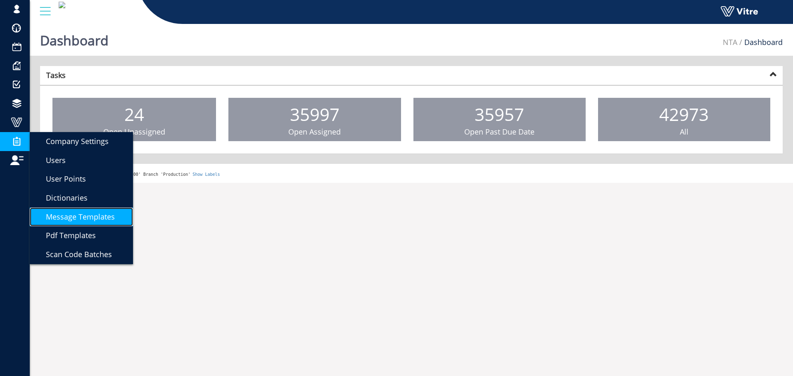
click at [102, 219] on span "Message Templates" at bounding box center [75, 217] width 79 height 10
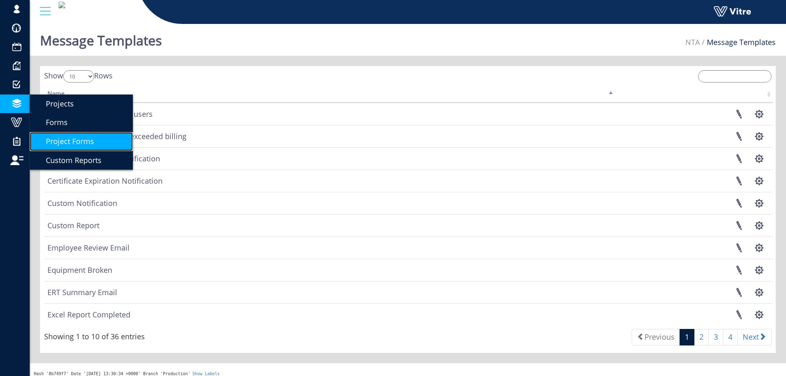
click at [79, 135] on link "Project Forms" at bounding box center [81, 141] width 103 height 19
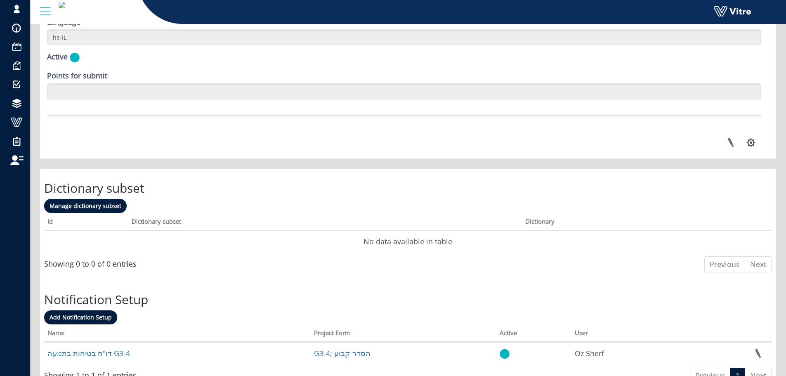
scroll to position [1138, 0]
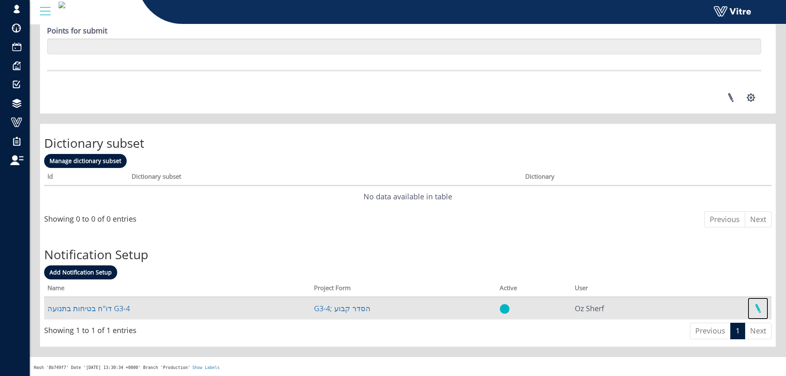
click at [763, 308] on link at bounding box center [758, 309] width 21 height 22
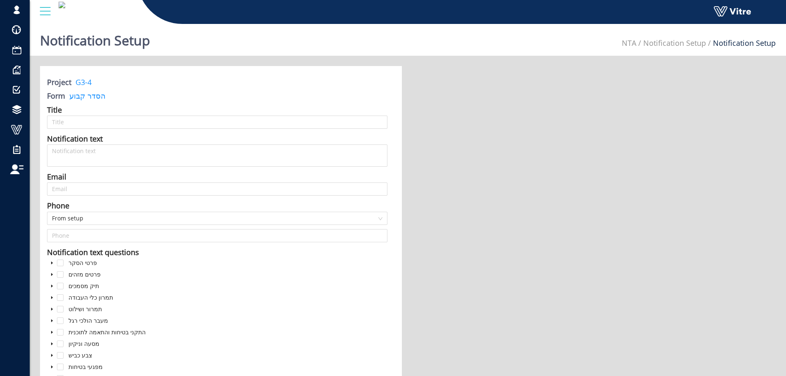
type input "דו"ח בטיחות בתנועה G3-4"
type input "[EMAIL_ADDRESS][DOMAIN_NAME];[EMAIL_ADDRESS][DOMAIN_NAME];[EMAIL_ADDRESS][DOMAI…"
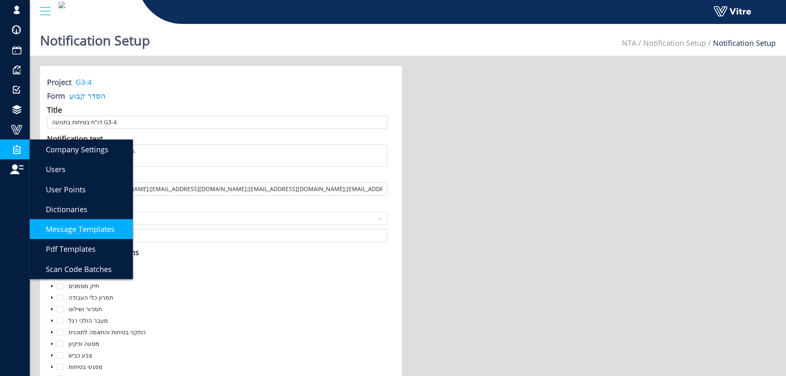
click at [80, 225] on span "Message Templates" at bounding box center [75, 229] width 79 height 10
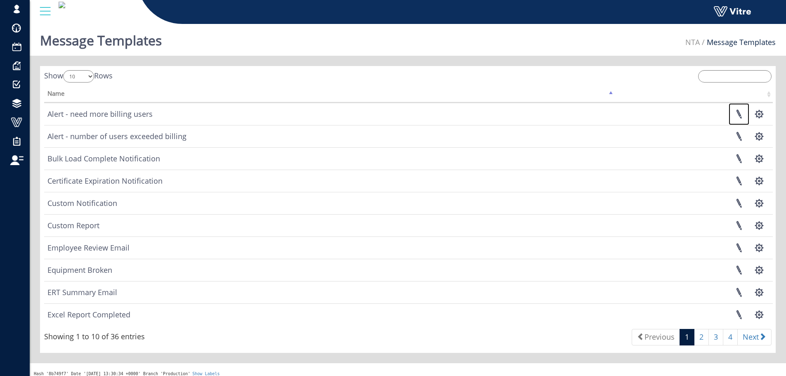
drag, startPoint x: 738, startPoint y: 112, endPoint x: 725, endPoint y: 112, distance: 13.2
click at [738, 112] on link at bounding box center [739, 114] width 21 height 22
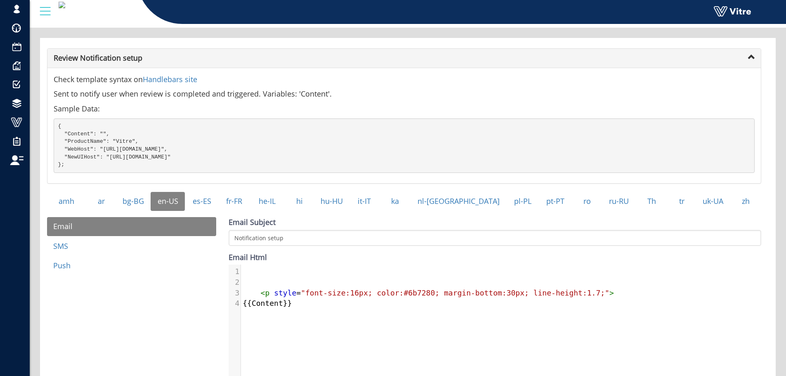
scroll to position [41, 0]
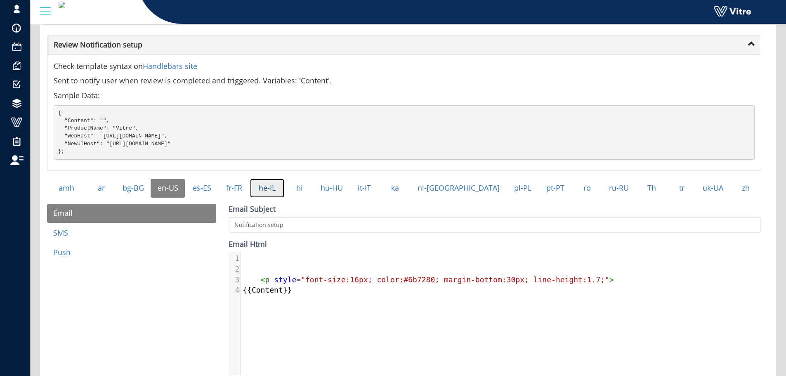
click at [278, 198] on link "he-IL" at bounding box center [267, 188] width 34 height 19
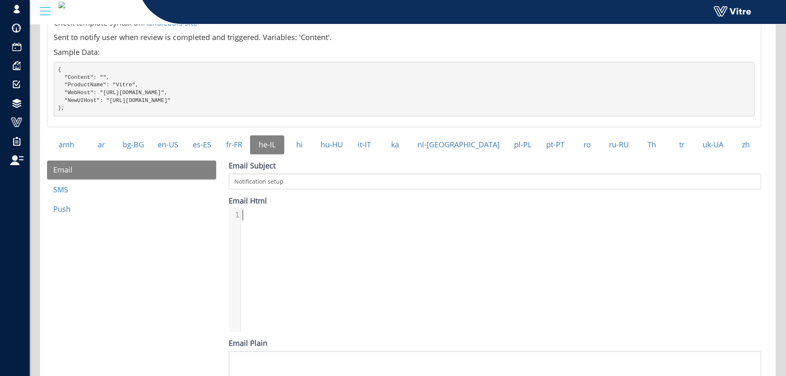
scroll to position [83, 0]
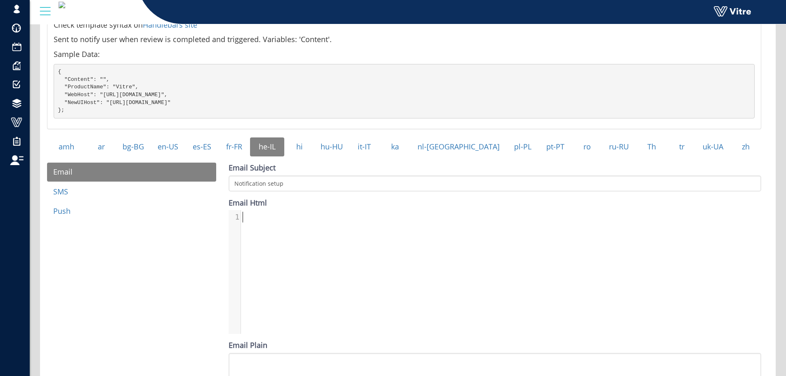
click at [286, 224] on div "1 1 ​" at bounding box center [504, 217] width 527 height 14
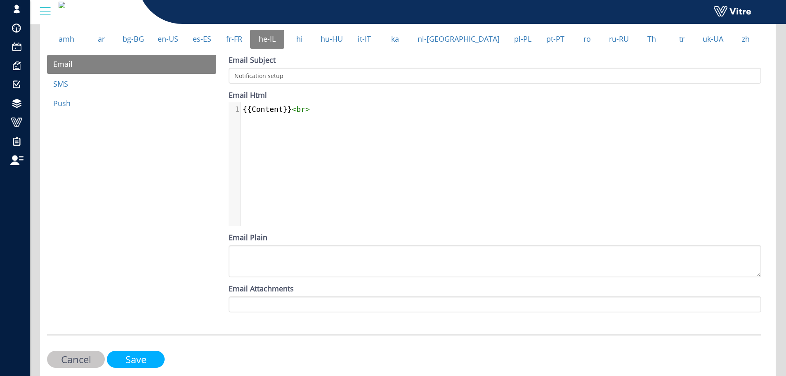
scroll to position [230, 0]
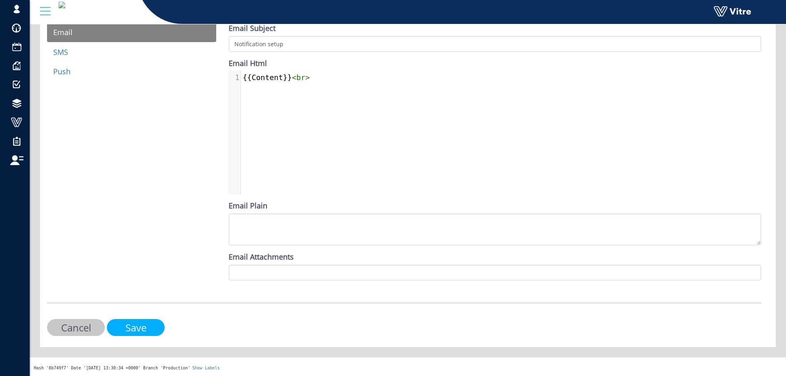
click at [142, 326] on input "Save" at bounding box center [136, 327] width 58 height 17
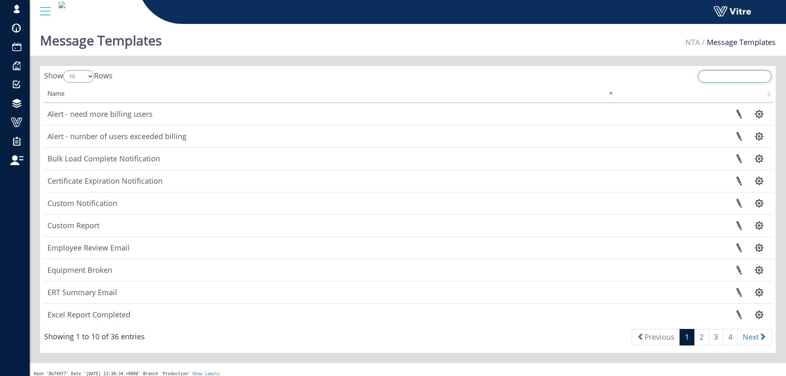
click at [729, 80] on input "search" at bounding box center [734, 76] width 73 height 12
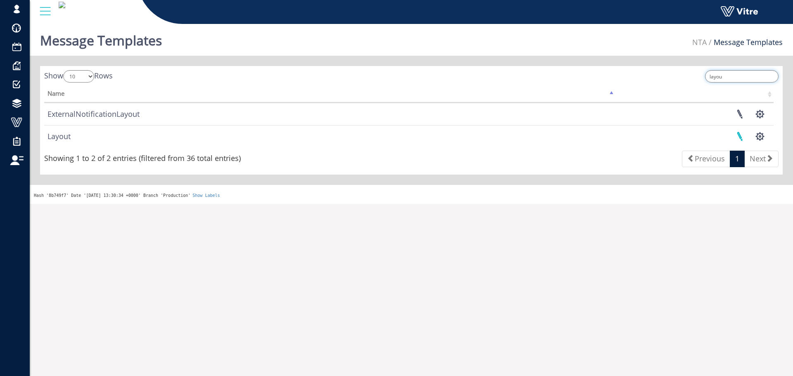
type input "layou"
click at [738, 142] on link at bounding box center [739, 136] width 21 height 22
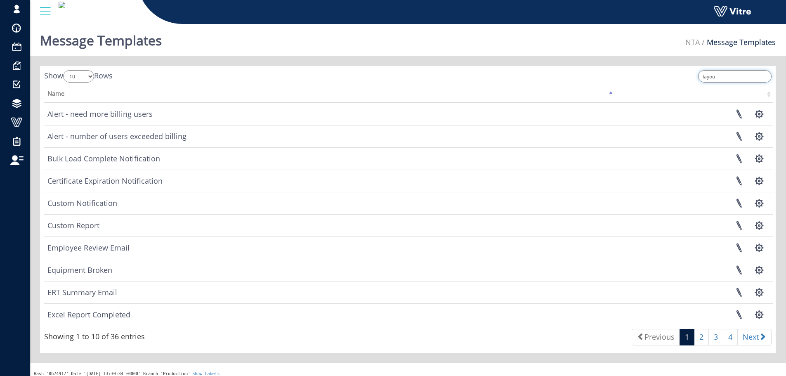
click at [724, 78] on input "layou" at bounding box center [734, 76] width 73 height 12
click at [726, 78] on input "layou" at bounding box center [734, 76] width 73 height 12
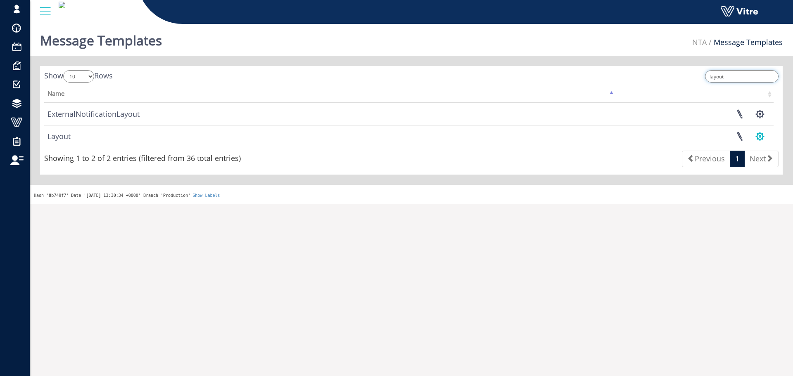
type input "layout"
click at [760, 143] on button "button" at bounding box center [759, 136] width 21 height 22
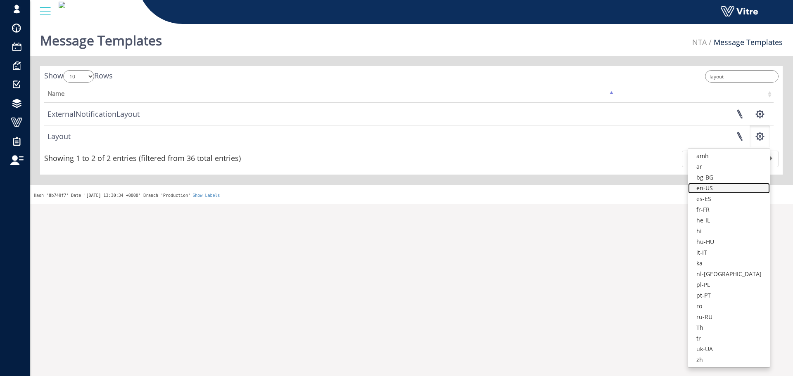
click at [746, 186] on link "en-US" at bounding box center [729, 188] width 82 height 11
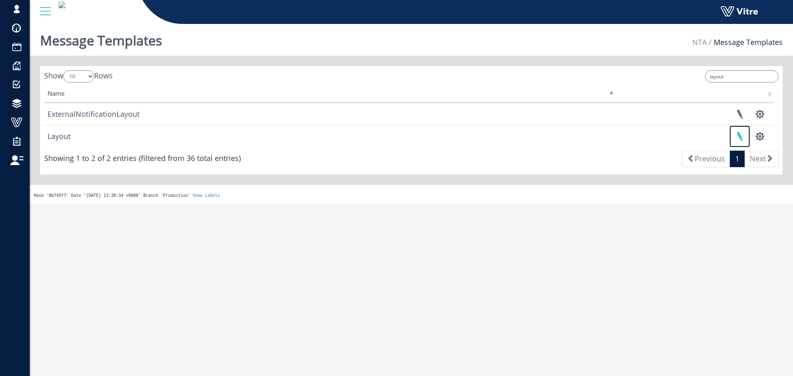
click at [742, 139] on link at bounding box center [739, 136] width 21 height 22
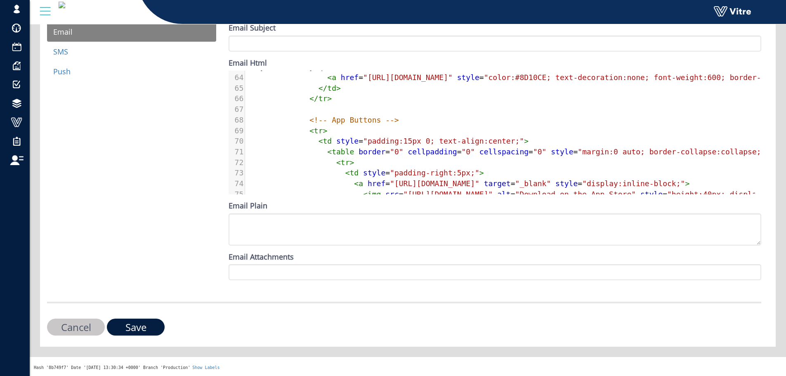
scroll to position [645, 0]
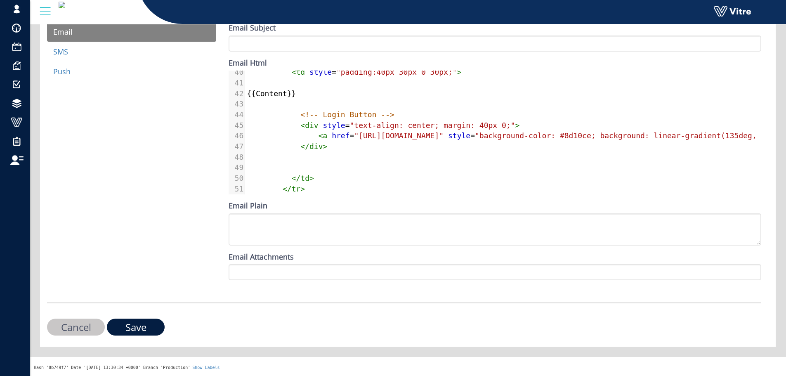
click at [405, 137] on span ""https://app.staging.vitre.io"" at bounding box center [399, 135] width 90 height 9
click at [398, 136] on span ""https://app.staging.vitre.io"" at bounding box center [399, 135] width 90 height 9
type textarea "staging."
drag, startPoint x: 408, startPoint y: 136, endPoint x: 429, endPoint y: 135, distance: 21.1
click at [429, 135] on span ""https://app.staging.vitre.io"" at bounding box center [399, 135] width 90 height 9
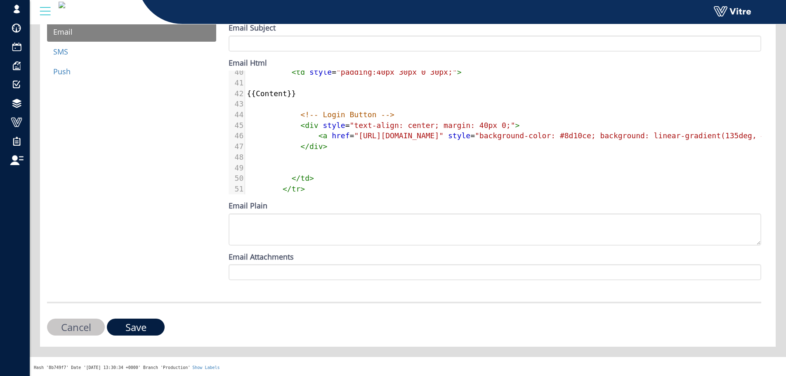
type textarea "center; margin: 40px 0;"> <a href="https://app.vitre.io" style="background-colo…"
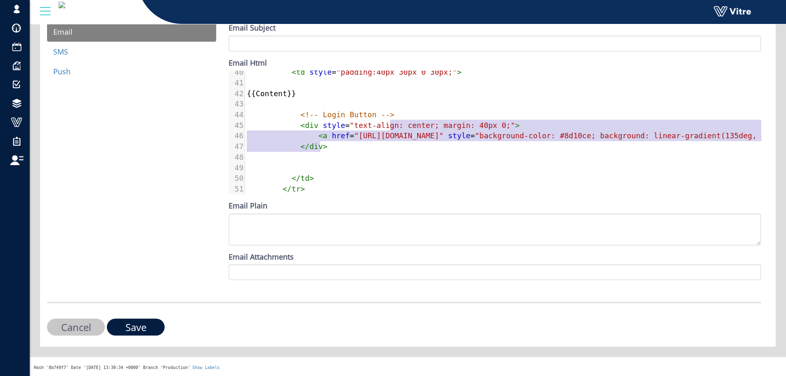
drag, startPoint x: 400, startPoint y: 133, endPoint x: 389, endPoint y: 127, distance: 12.7
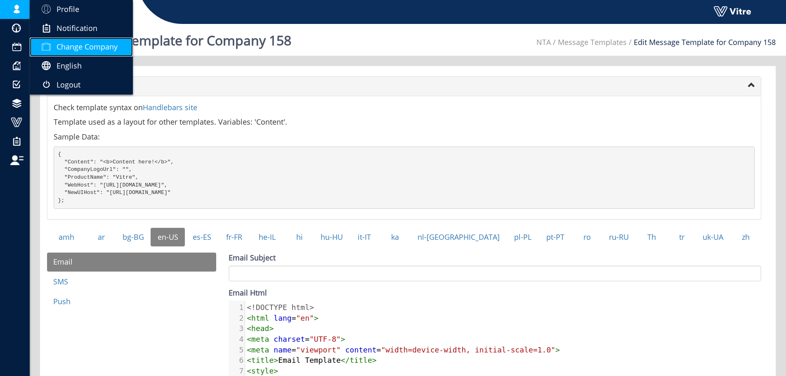
click at [90, 41] on link "Change Company" at bounding box center [81, 47] width 103 height 19
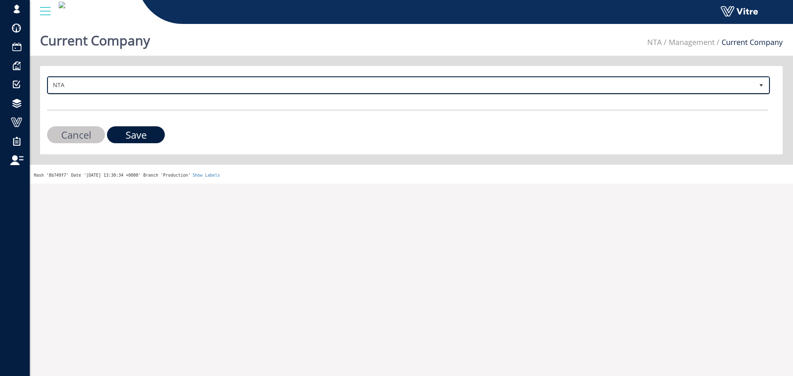
click at [149, 90] on span "NTA" at bounding box center [400, 85] width 705 height 15
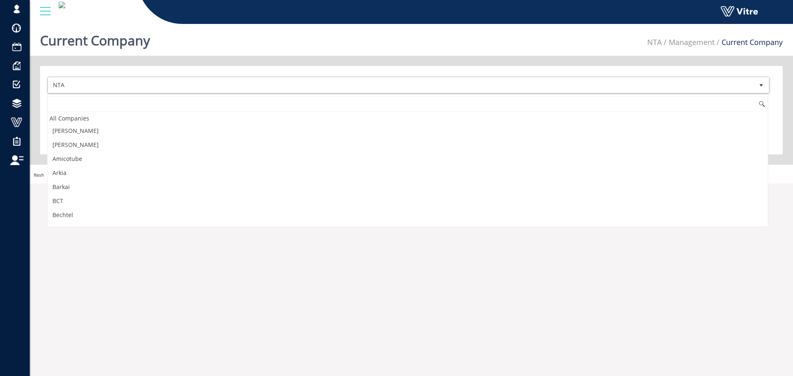
scroll to position [573, 0]
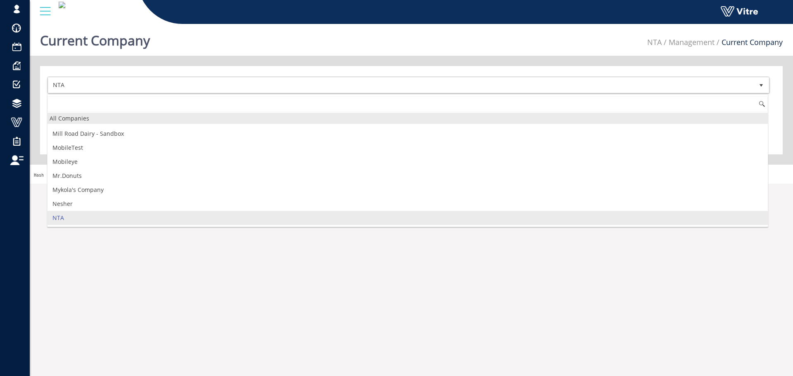
click at [111, 117] on div "All Companies" at bounding box center [407, 118] width 720 height 11
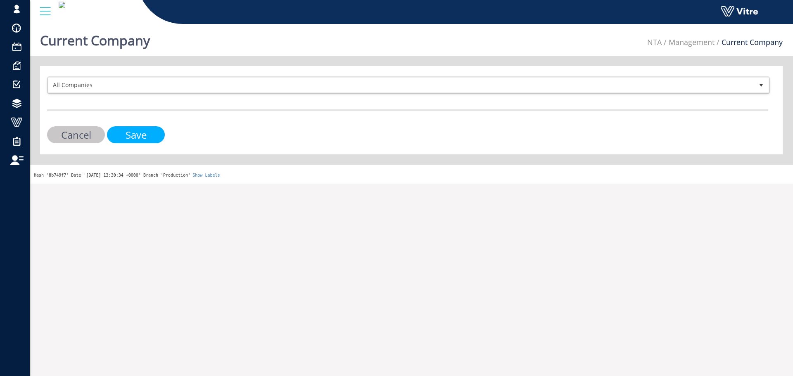
click at [130, 129] on input "Save" at bounding box center [136, 134] width 58 height 17
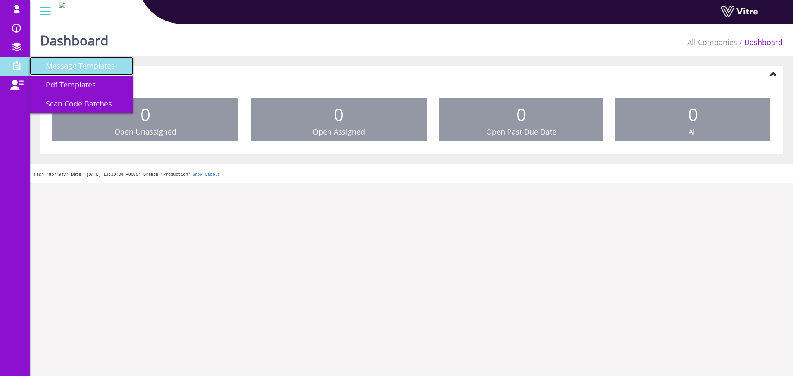
click at [76, 72] on link "Message Templates" at bounding box center [81, 66] width 103 height 19
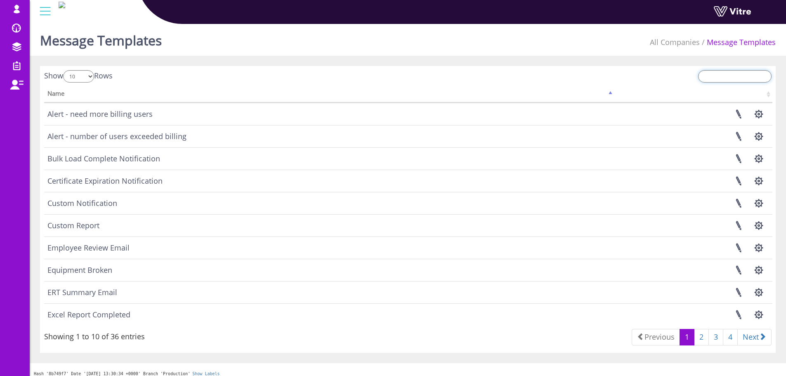
click at [717, 74] on input "search" at bounding box center [734, 76] width 73 height 12
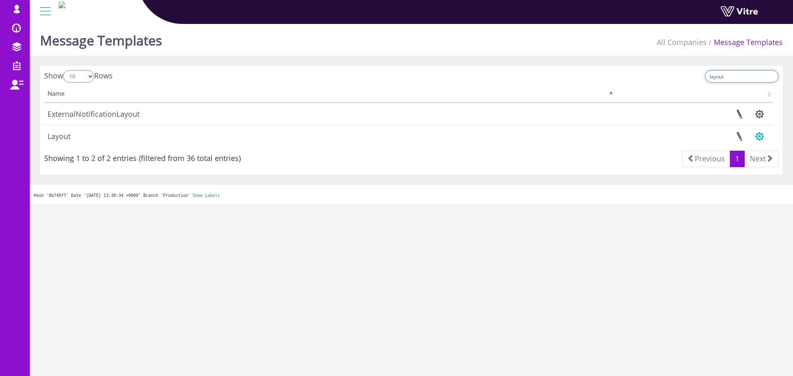
type input "layout"
click at [760, 134] on button "button" at bounding box center [759, 136] width 21 height 22
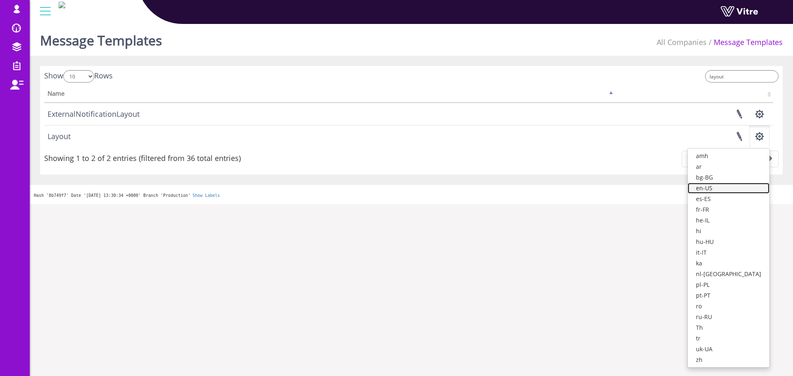
click at [733, 189] on link "en-US" at bounding box center [728, 188] width 82 height 11
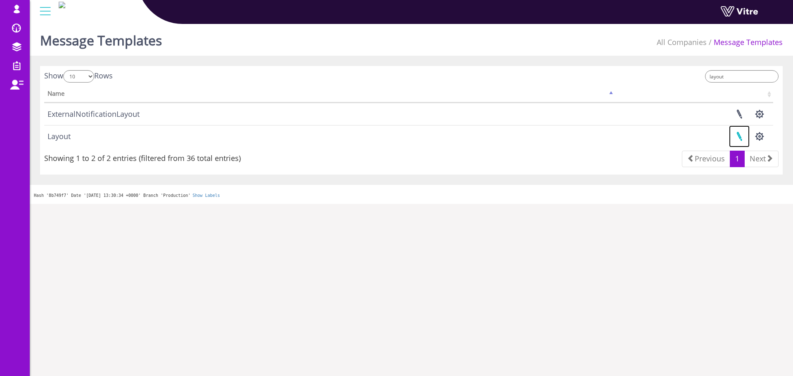
click at [740, 138] on link at bounding box center [739, 136] width 21 height 22
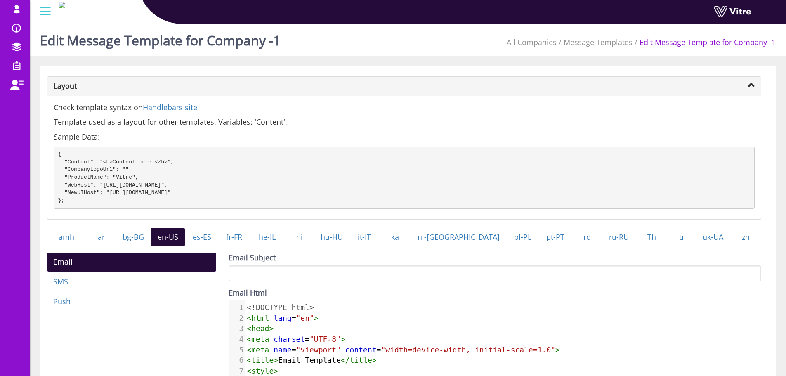
scroll to position [154, 0]
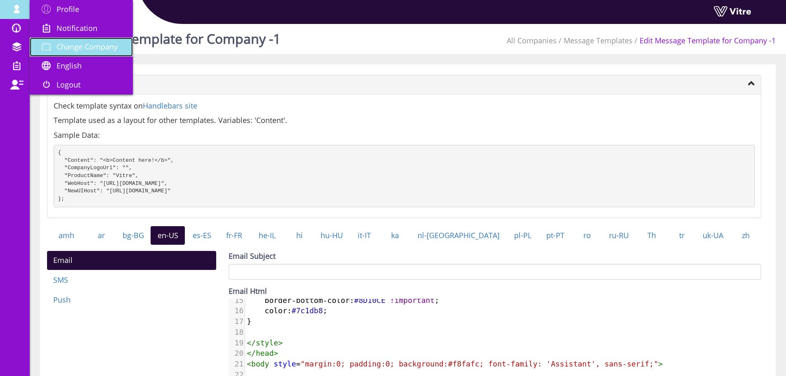
click at [82, 52] on link "Change Company" at bounding box center [81, 47] width 103 height 19
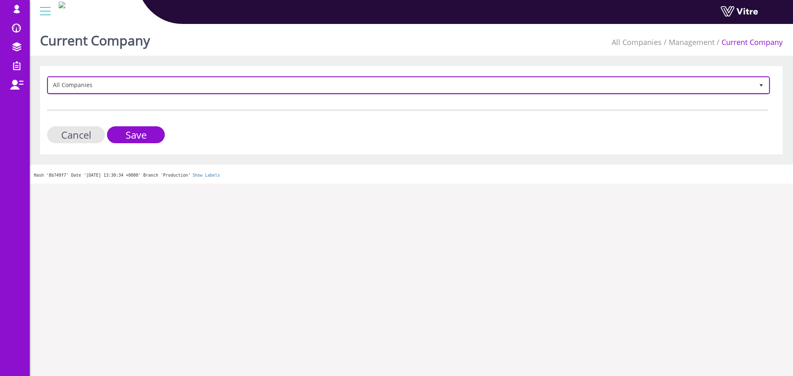
click at [190, 79] on span "All Companies" at bounding box center [400, 85] width 705 height 15
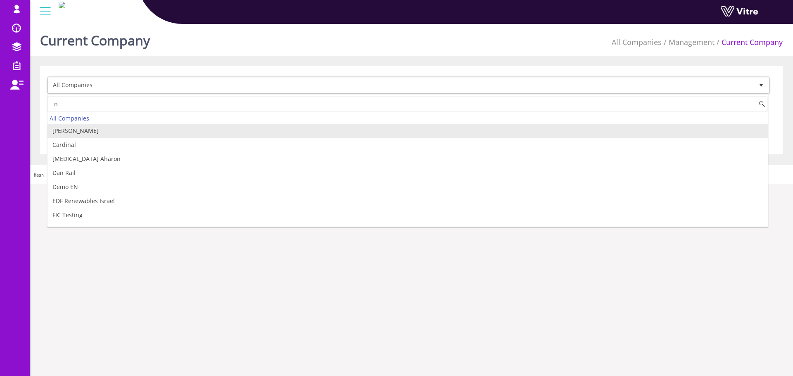
click at [370, 46] on div "Current Company All Companies Management Current Company" at bounding box center [411, 38] width 763 height 35
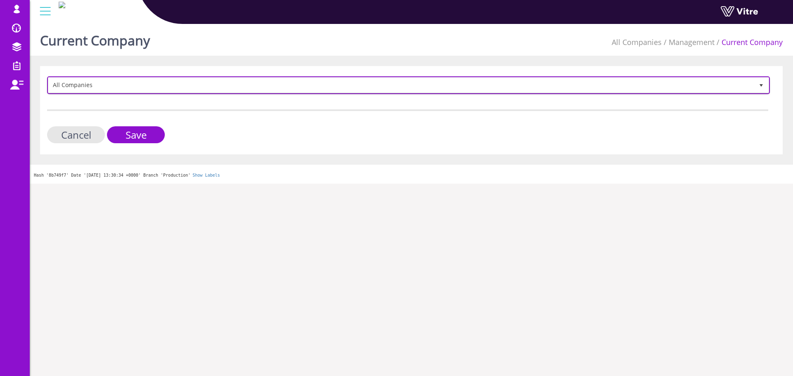
click at [154, 89] on span "All Companies" at bounding box center [400, 85] width 705 height 15
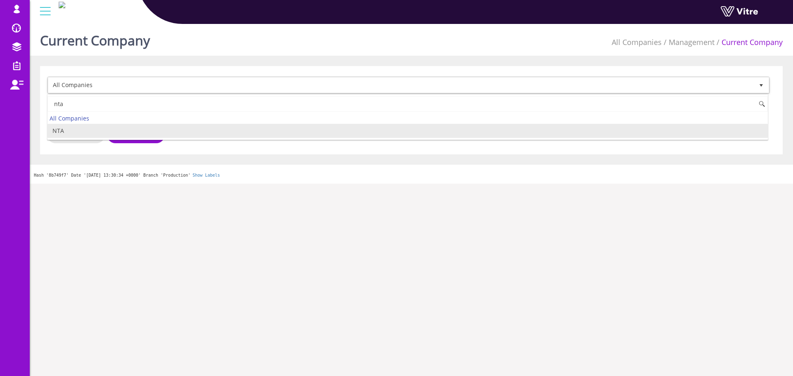
type input "nta"
click at [152, 184] on html "sagi@vitre.io Profile Notification Change Company English English Español Franç…" at bounding box center [396, 92] width 793 height 184
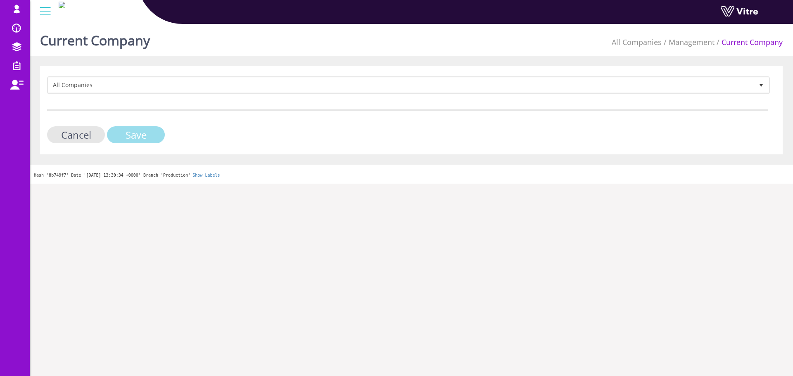
click at [130, 132] on input "Save" at bounding box center [136, 134] width 58 height 17
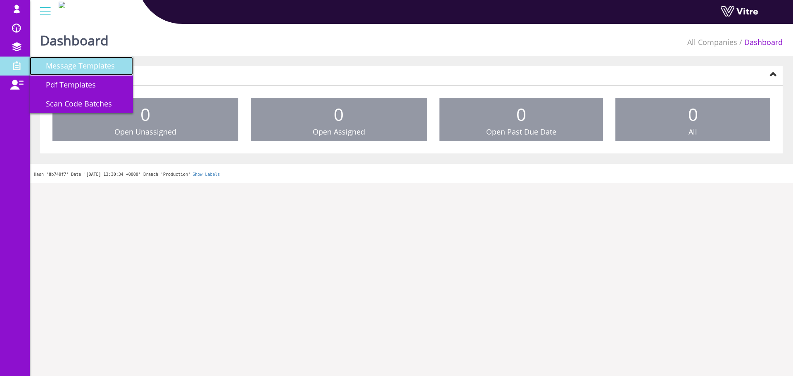
click at [58, 68] on span "Message Templates" at bounding box center [75, 66] width 79 height 10
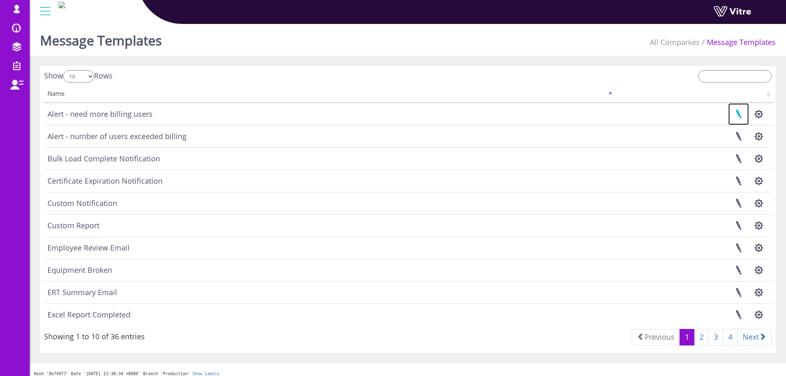
click at [744, 112] on link at bounding box center [739, 114] width 21 height 22
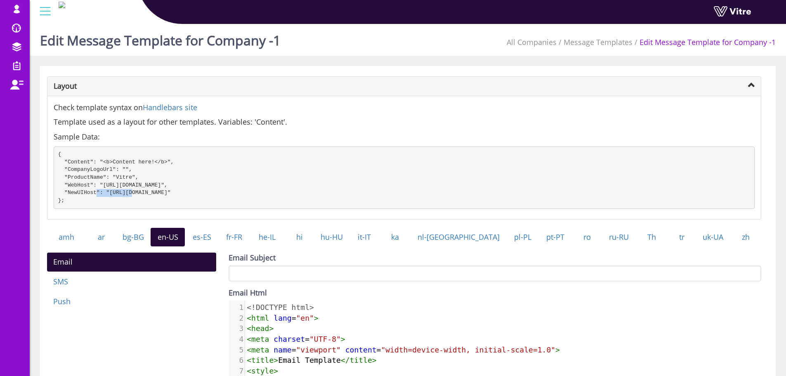
drag, startPoint x: 76, startPoint y: 192, endPoint x: 107, endPoint y: 190, distance: 31.8
click at [107, 190] on pre "{ "Content": "<b>Content here!</b>", "CompanyLogoUrl": "", "ProductName": "Vitr…" at bounding box center [404, 178] width 701 height 62
click at [105, 191] on pre "{ "Content": "<b>Content here!</b>", "CompanyLogoUrl": "", "ProductName": "Vitr…" at bounding box center [404, 178] width 701 height 62
click at [66, 191] on pre "{ "Content": "<b>Content here!</b>", "CompanyLogoUrl": "", "ProductName": "Vitr…" at bounding box center [404, 178] width 701 height 62
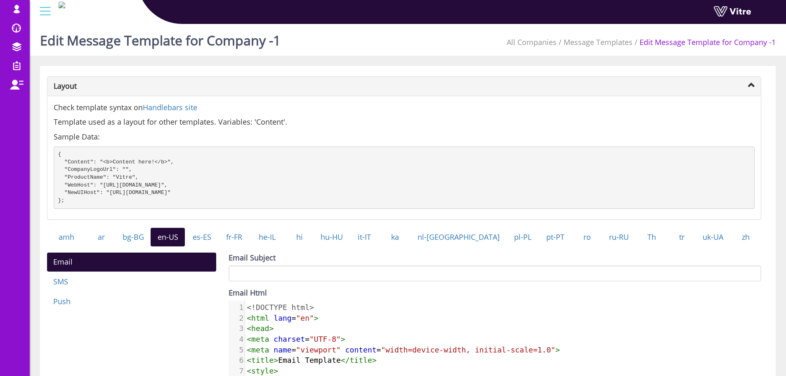
click at [78, 191] on pre "{ "Content": "<b>Content here!</b>", "CompanyLogoUrl": "", "ProductName": "Vitr…" at bounding box center [404, 178] width 701 height 62
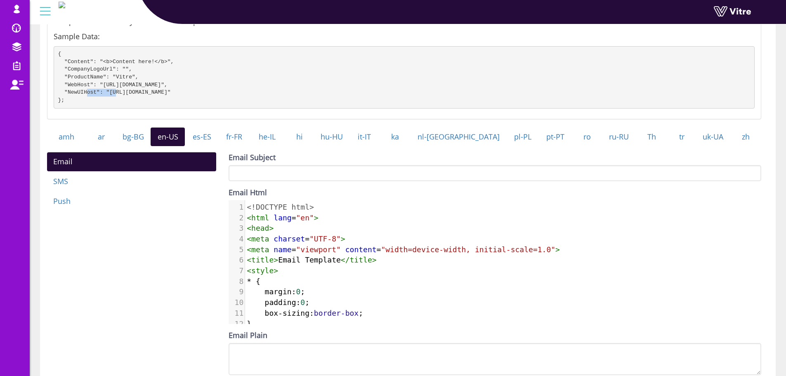
scroll to position [83, 0]
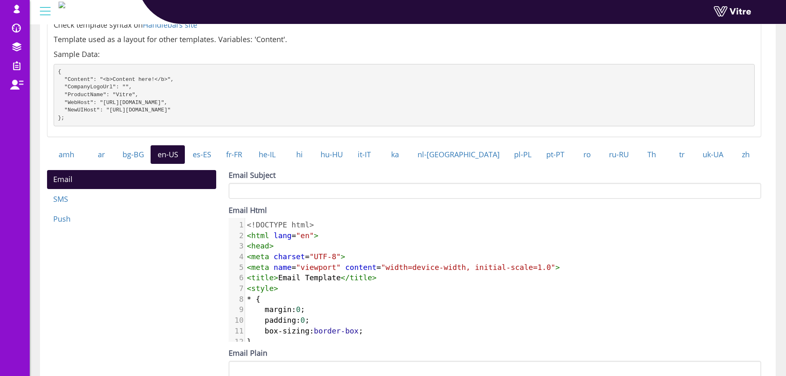
click at [353, 225] on div "Email Html ​ x < a href = "https://app.staging.vitre.io" style = "background-co…" at bounding box center [495, 273] width 533 height 137
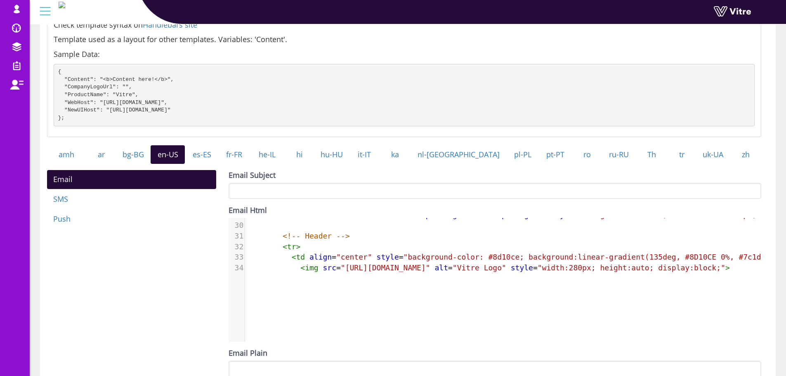
scroll to position [336, 0]
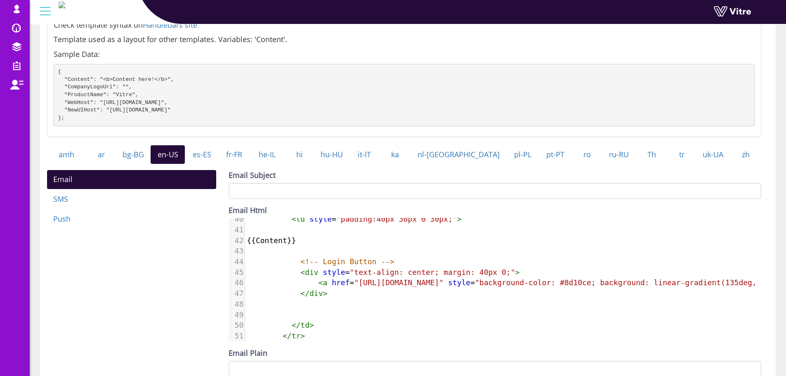
scroll to position [460, 0]
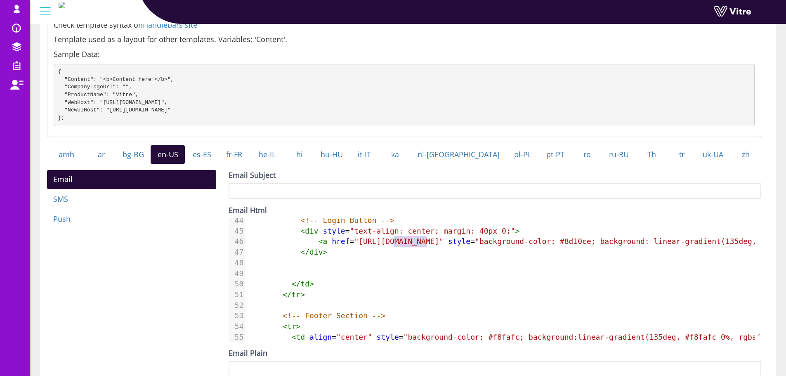
type textarea ".staging."
drag, startPoint x: 395, startPoint y: 248, endPoint x: 429, endPoint y: 248, distance: 34.3
click at [429, 246] on span ""https://app.staging.vitre.io"" at bounding box center [399, 241] width 90 height 9
type textarea "."
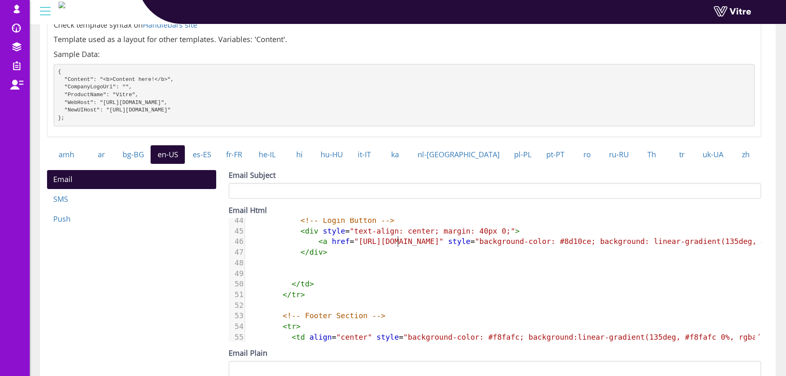
click at [80, 112] on pre "{ "Content": "<b>Content here!</b>", "CompanyLogoUrl": "", "ProductName": "Vitr…" at bounding box center [404, 95] width 701 height 62
type textarea ";">"
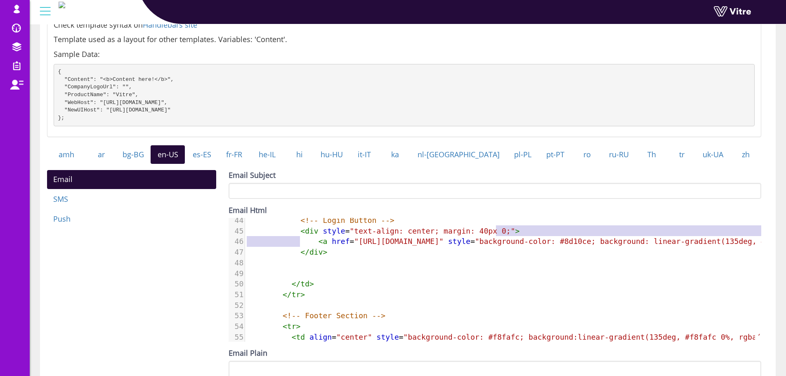
drag, startPoint x: 299, startPoint y: 251, endPoint x: 745, endPoint y: 240, distance: 445.9
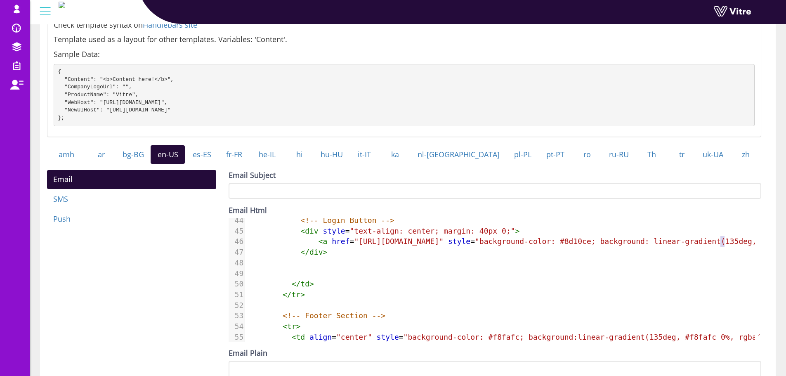
type textarea "<a href="https://app.vitre.io" style="background-color: #8d10ce; background: li…"
type textarea ""https://app.vitre.io""
drag, startPoint x: 345, startPoint y: 249, endPoint x: 435, endPoint y: 248, distance: 89.6
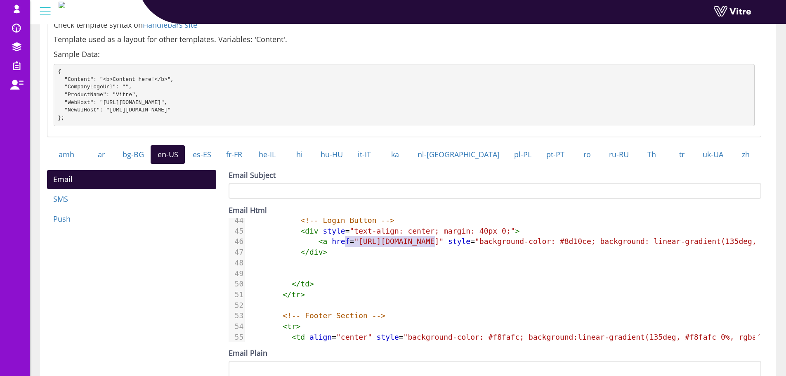
type textarea "{{}}"
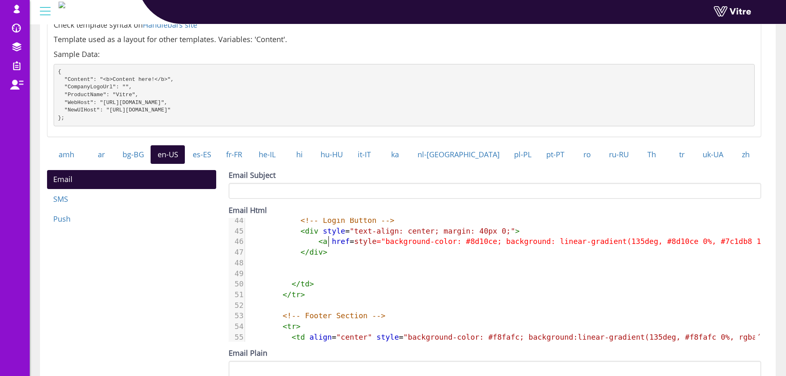
type textarea ""https://app.vitre.io""
type textarea """"
type textarea "}}"
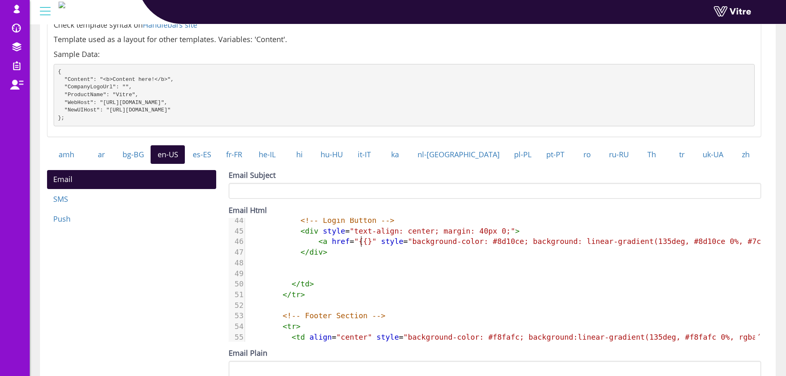
type textarea "{{}}"
click at [80, 110] on pre "{ "Content": "<b>Content here!</b>", "CompanyLogoUrl": "", "ProductName": "Vitr…" at bounding box center [404, 95] width 701 height 62
copy pre "NewUIHost"
click at [358, 246] on span ""{{}}"" at bounding box center [367, 241] width 27 height 9
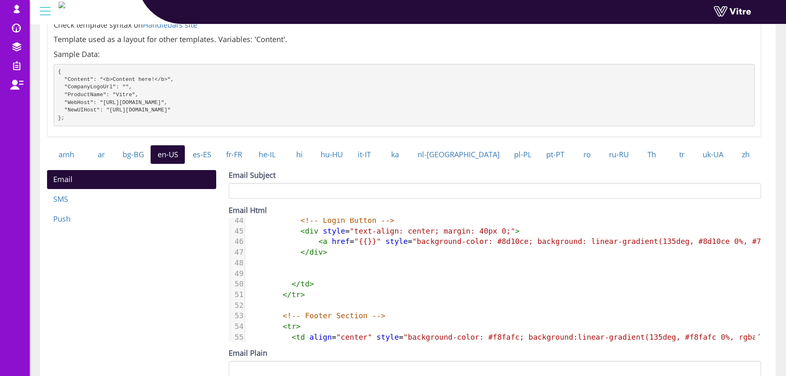
scroll to position [4, 0]
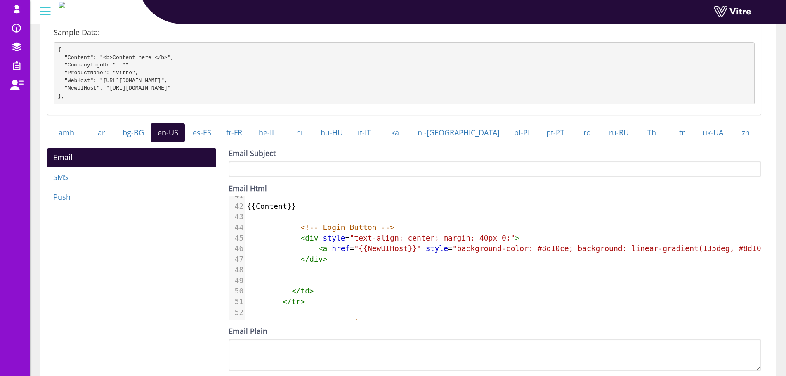
scroll to position [419, 0]
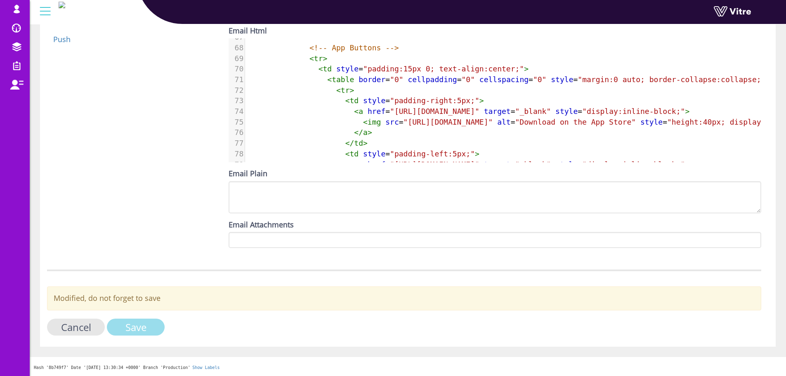
click at [147, 322] on input "Save" at bounding box center [136, 327] width 58 height 17
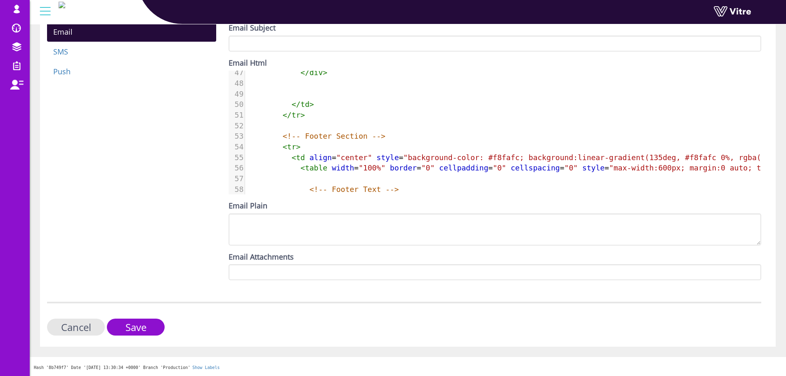
scroll to position [495, 0]
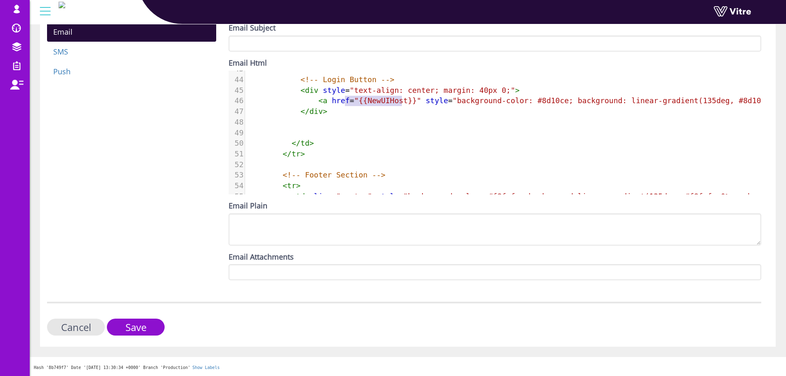
type textarea ""{{NewUIHost}}""
drag, startPoint x: 345, startPoint y: 99, endPoint x: 405, endPoint y: 102, distance: 59.5
click at [405, 102] on span ""{{NewUIHost}}"" at bounding box center [387, 100] width 67 height 9
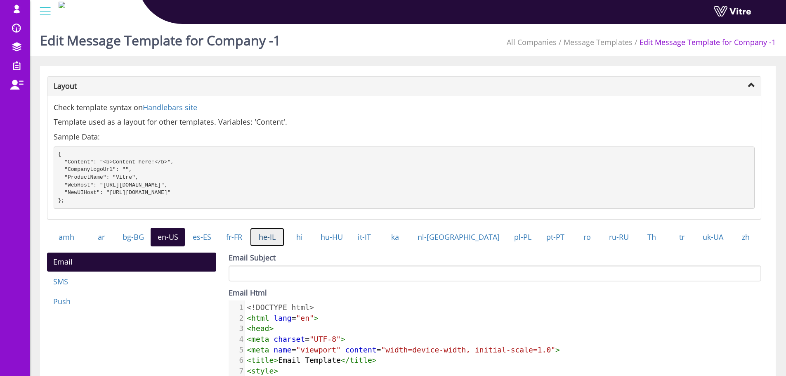
click at [283, 247] on link "he-IL" at bounding box center [267, 237] width 34 height 19
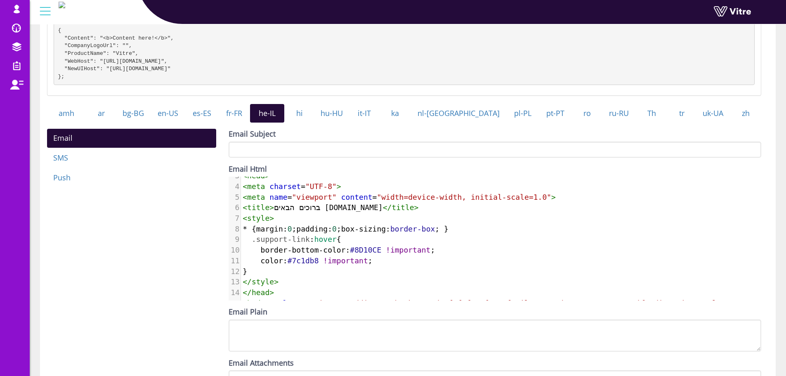
click at [369, 247] on span "#8D10CE" at bounding box center [365, 250] width 31 height 9
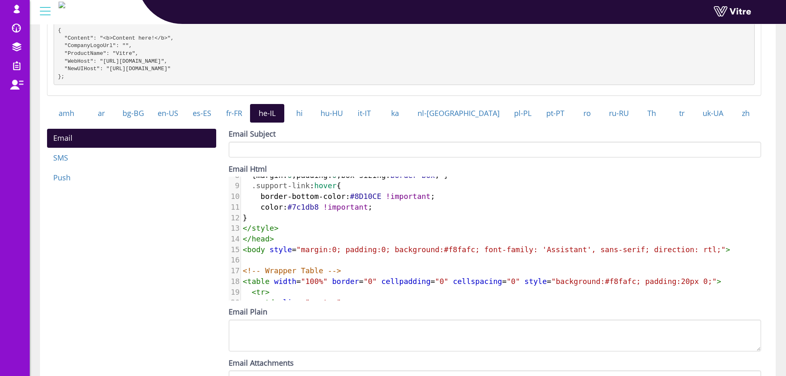
click at [506, 254] on span ""margin:0; padding:0; background:#f8fafc; font-family: 'Assistant', sans-serif;…" at bounding box center [510, 249] width 429 height 9
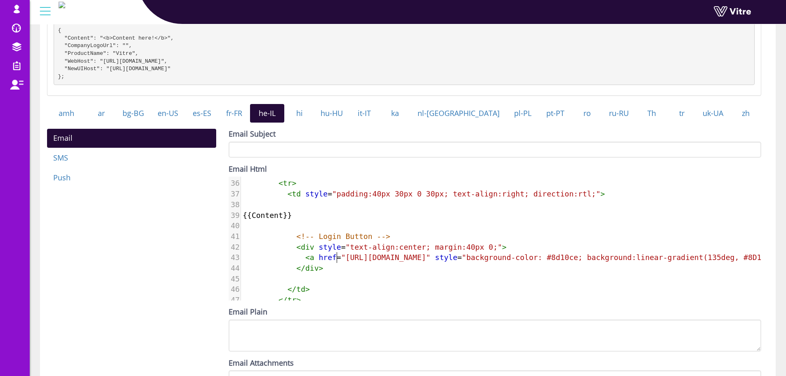
click at [341, 262] on span ""[URL][DOMAIN_NAME]"" at bounding box center [386, 257] width 90 height 9
type textarea ""[URL][DOMAIN_NAME]""
drag, startPoint x: 334, startPoint y: 265, endPoint x: 479, endPoint y: 264, distance: 145.3
click at [431, 262] on span ""[URL][DOMAIN_NAME]"" at bounding box center [386, 257] width 90 height 9
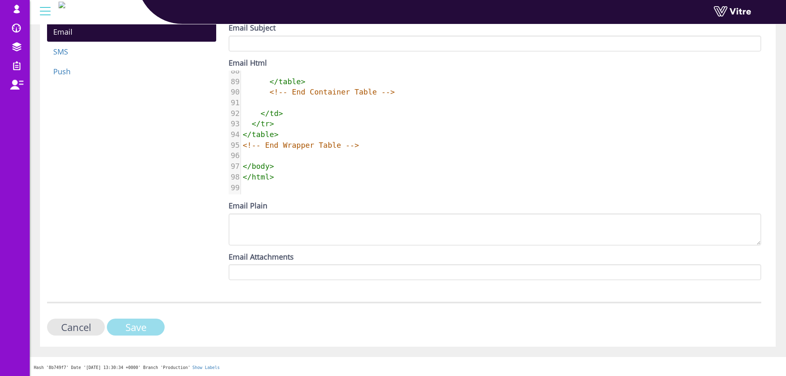
click at [149, 335] on input "Save" at bounding box center [136, 327] width 58 height 17
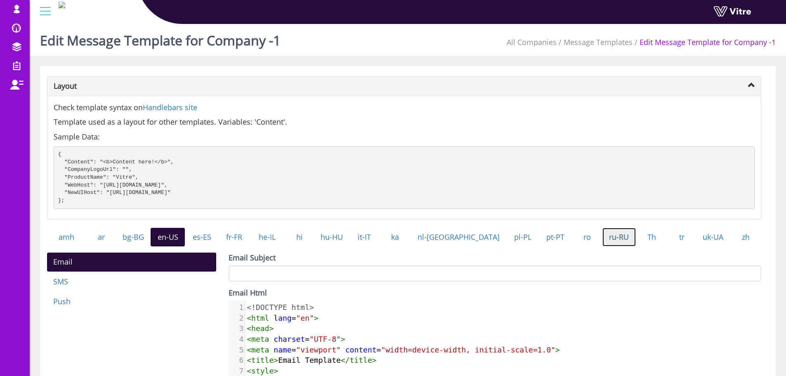
click at [603, 244] on link "ru-RU" at bounding box center [619, 237] width 33 height 19
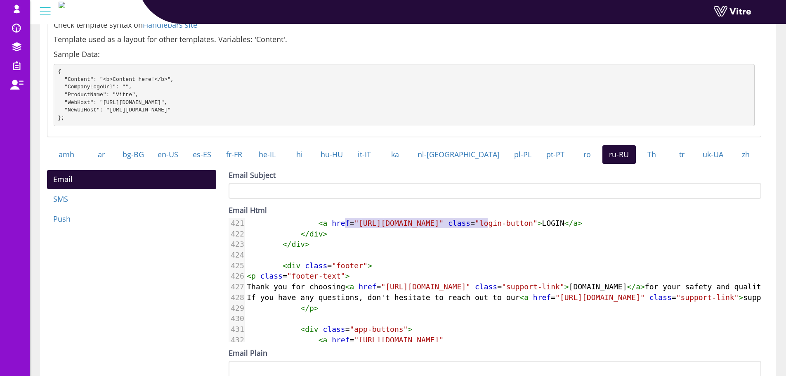
type textarea ""https://app.staging.vitre.io/login""
drag, startPoint x: 345, startPoint y: 229, endPoint x: 491, endPoint y: 232, distance: 145.7
click at [444, 227] on span ""https://app.staging.vitre.io/login"" at bounding box center [399, 223] width 90 height 9
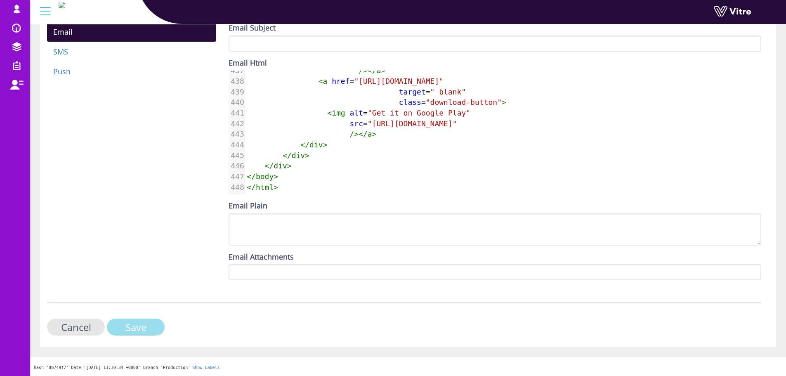
click at [150, 332] on input "Save" at bounding box center [136, 327] width 58 height 17
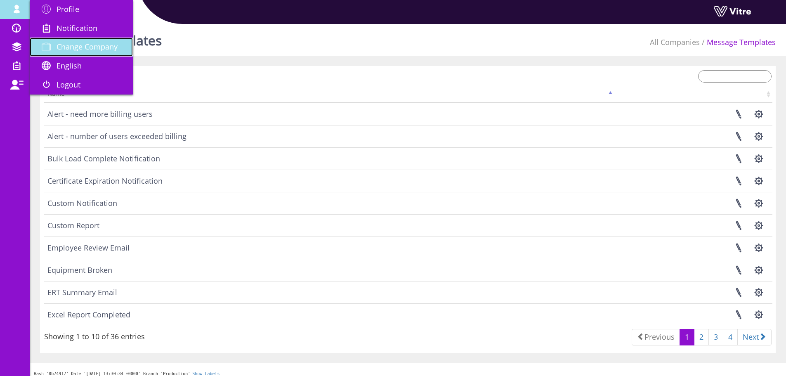
click at [86, 41] on link "Change Company" at bounding box center [81, 47] width 103 height 19
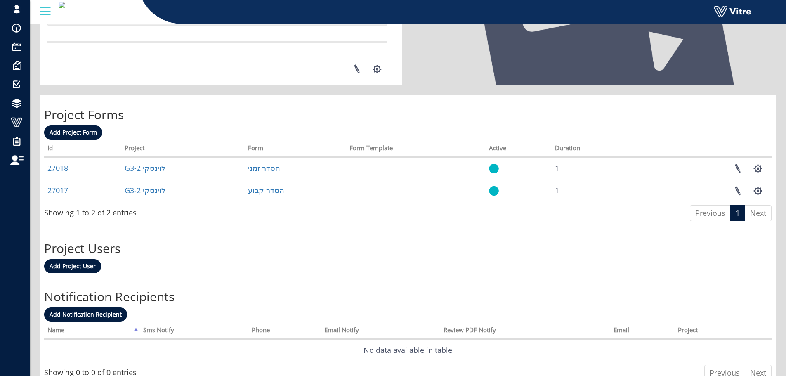
scroll to position [219, 0]
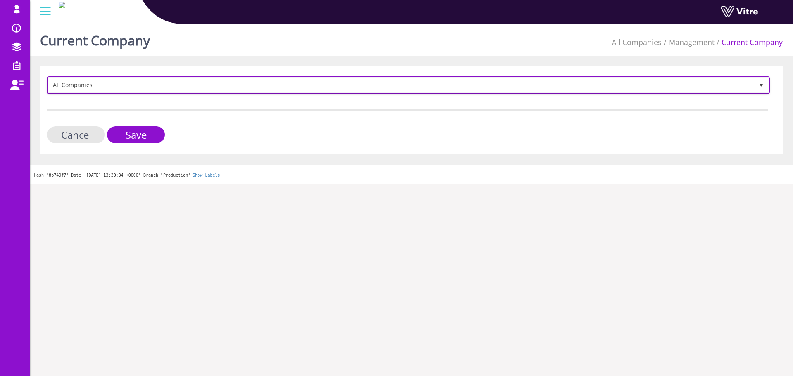
click at [136, 78] on span "All Companies" at bounding box center [400, 85] width 705 height 15
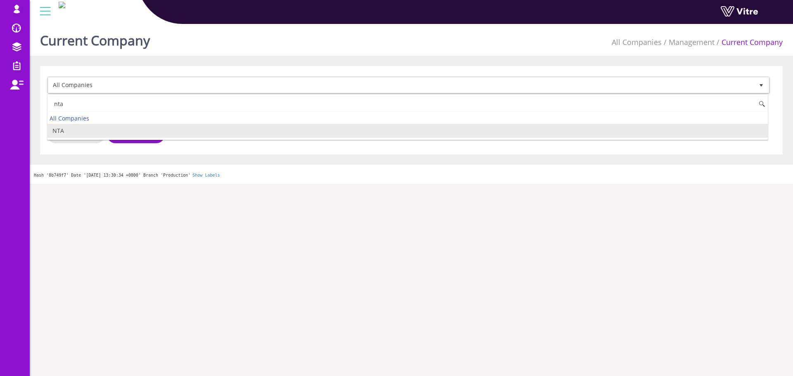
click at [106, 135] on li "NTA" at bounding box center [407, 131] width 720 height 14
type input "nta"
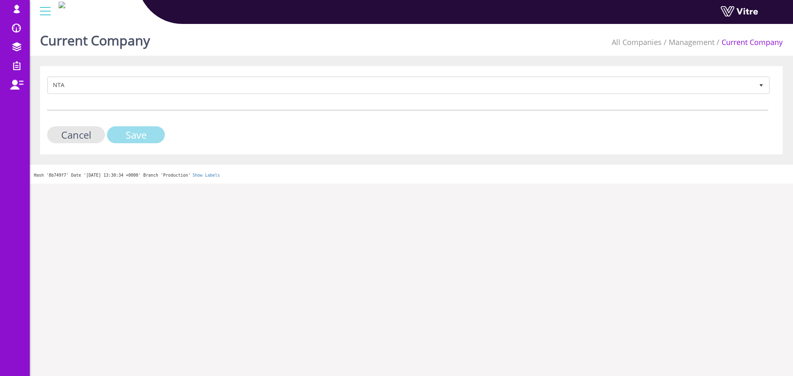
click at [137, 133] on input "Save" at bounding box center [136, 134] width 58 height 17
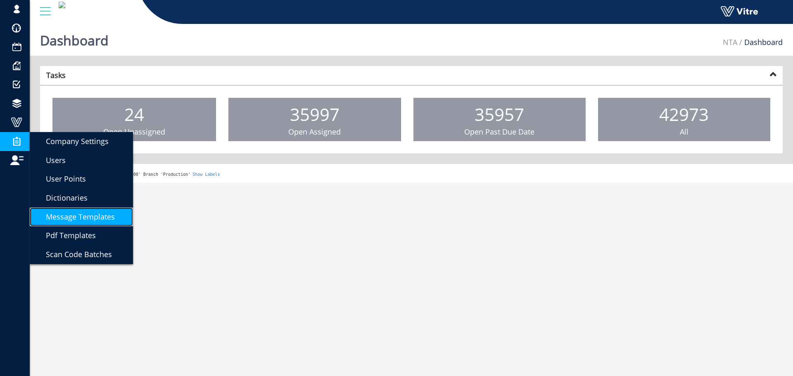
click at [96, 212] on span "Message Templates" at bounding box center [75, 217] width 79 height 10
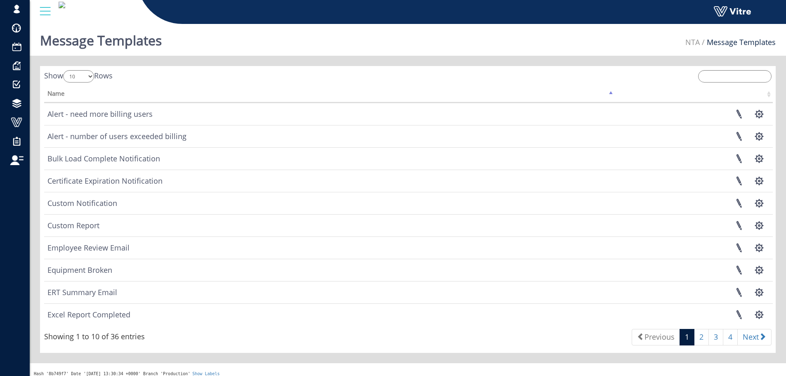
click at [744, 67] on div "Show 10 25 50 100 Rows Name amh ar bg-BG hi" at bounding box center [408, 209] width 736 height 287
click at [743, 74] on input "search" at bounding box center [734, 76] width 73 height 12
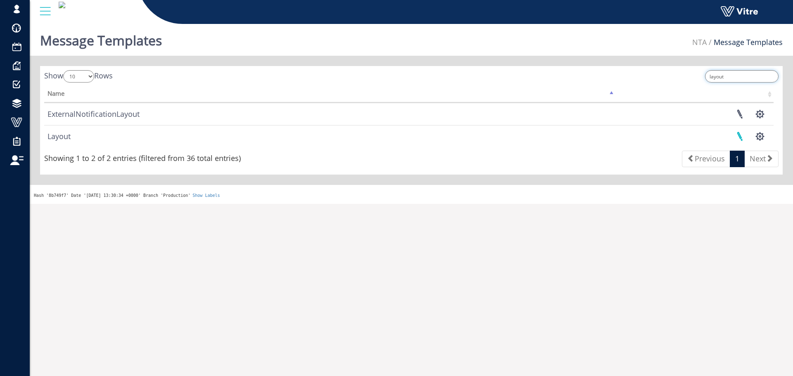
type input "layout"
click at [734, 131] on link at bounding box center [739, 136] width 21 height 22
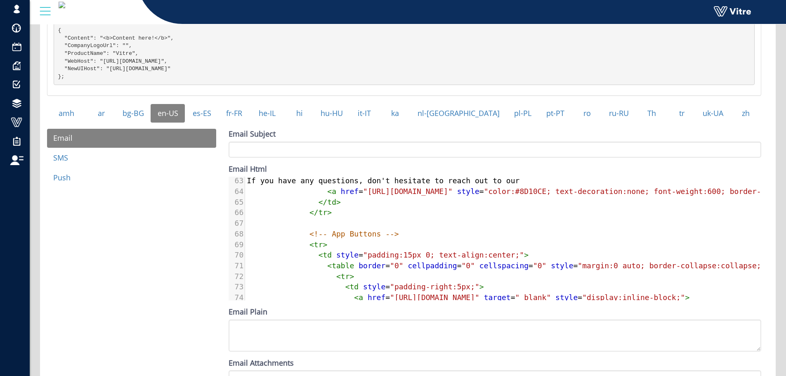
scroll to position [701, 0]
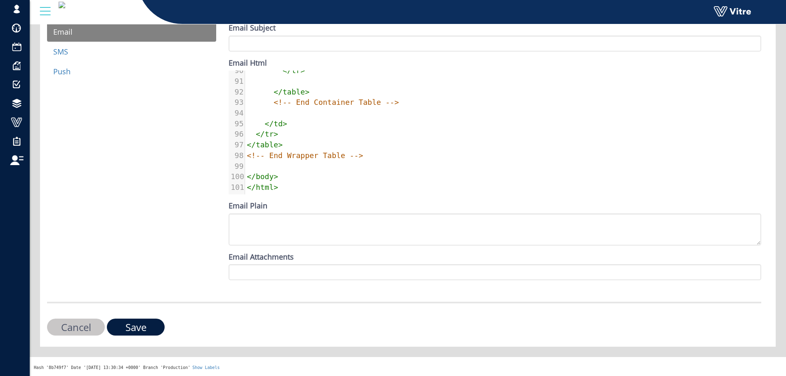
click at [383, 247] on div "Email Subject Email Html ​ x <!DOCTYPE html> 80 < img src = "https://pasreact.b…" at bounding box center [495, 152] width 533 height 258
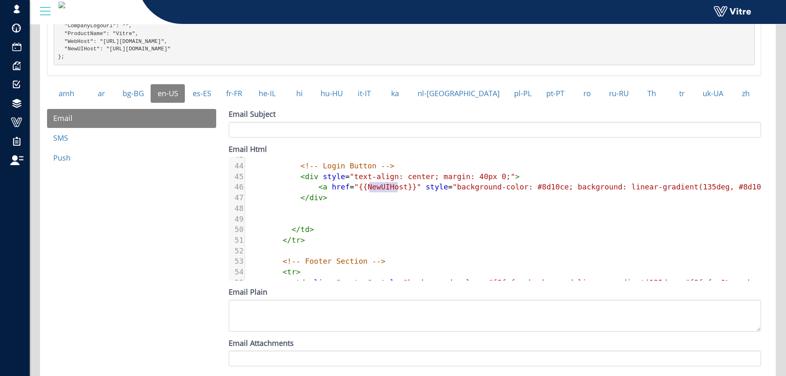
drag, startPoint x: 370, startPoint y: 192, endPoint x: 401, endPoint y: 193, distance: 31.4
click at [400, 191] on span ""{{NewUIHost}}"" at bounding box center [387, 186] width 67 height 9
type textarea "UIHost}}"
click at [401, 191] on span ""{{NewUIHost}}"" at bounding box center [387, 186] width 67 height 9
type textarea "{{NewUIHost}}""
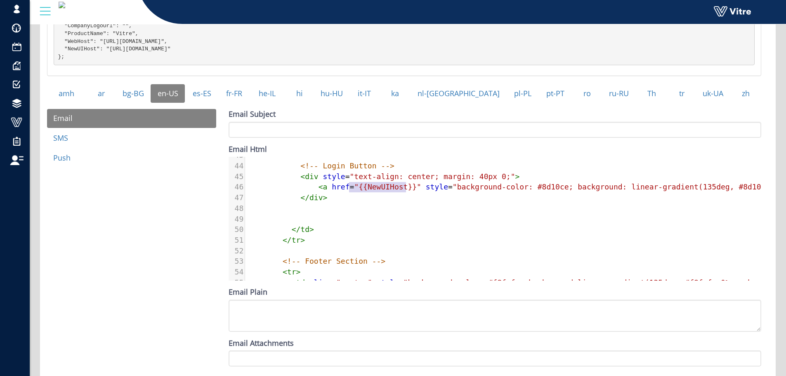
drag, startPoint x: 405, startPoint y: 194, endPoint x: 347, endPoint y: 194, distance: 57.4
click at [354, 191] on span ""{{NewUIHost}}"" at bounding box center [387, 186] width 67 height 9
type textarea ""{{NewUIHost}}""
drag, startPoint x: 344, startPoint y: 196, endPoint x: 407, endPoint y: 194, distance: 62.8
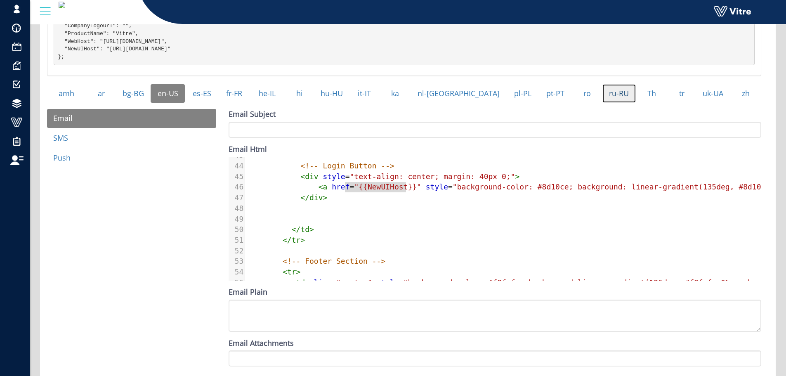
click at [609, 99] on link "ru-RU" at bounding box center [619, 93] width 33 height 19
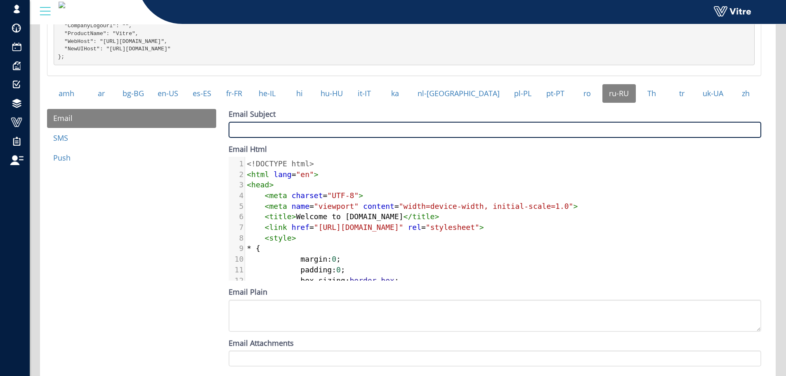
click at [426, 138] on input "Email Subject" at bounding box center [495, 130] width 533 height 16
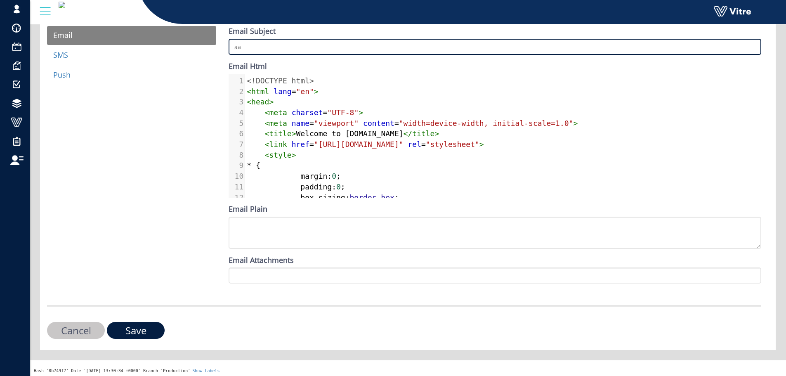
scroll to position [238, 0]
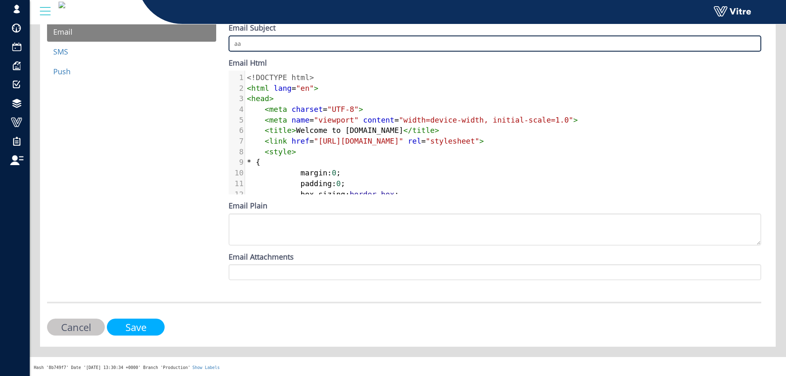
type input "aa"
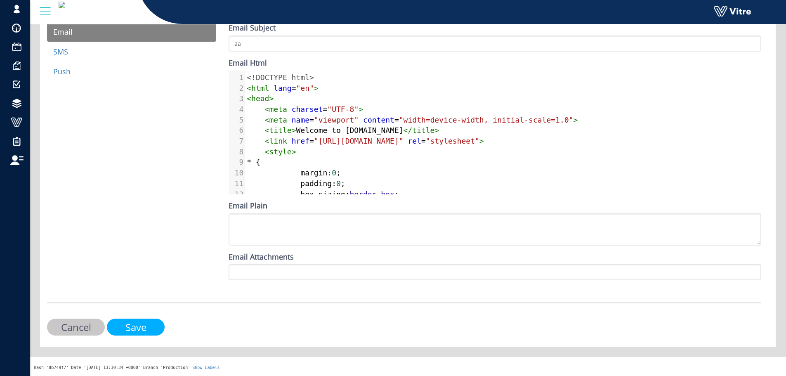
click at [129, 321] on form "Layout Check template syntax on Handlebars site Template used as a layout for o…" at bounding box center [404, 93] width 714 height 495
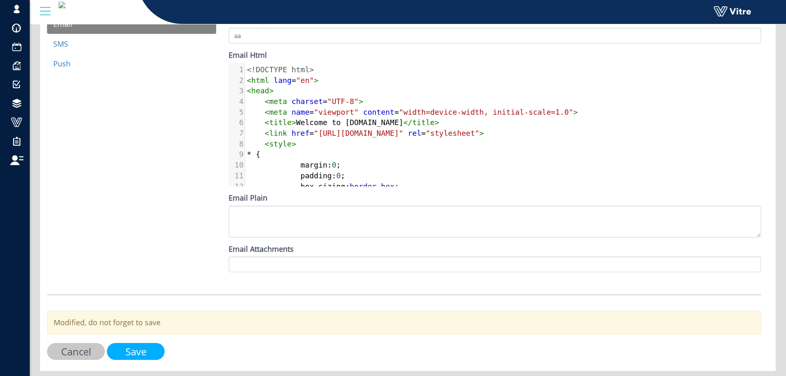
click at [136, 360] on input "Save" at bounding box center [136, 351] width 58 height 17
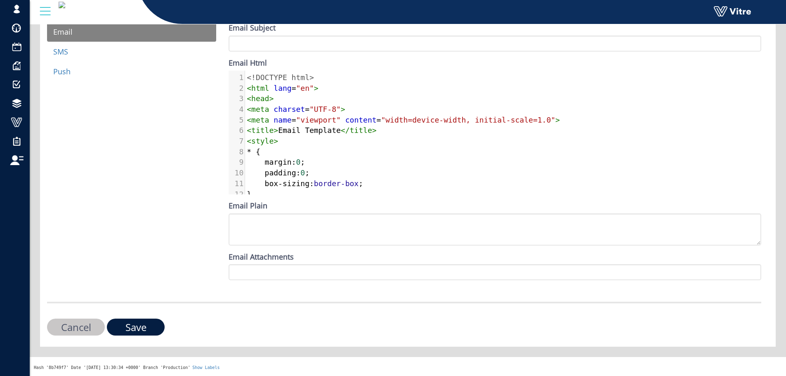
scroll to position [114, 0]
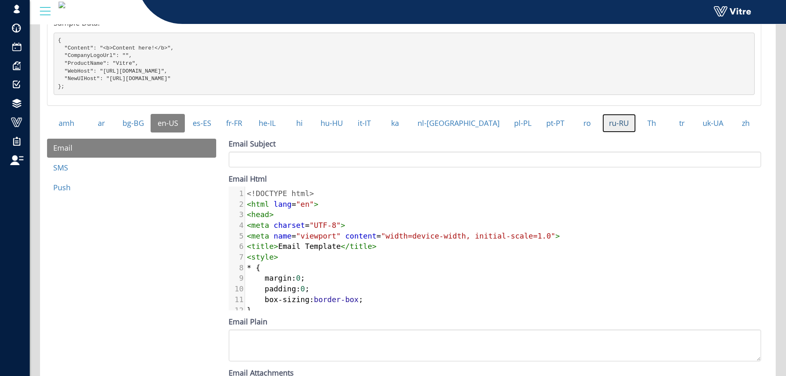
click at [606, 133] on link "ru-RU" at bounding box center [619, 123] width 33 height 19
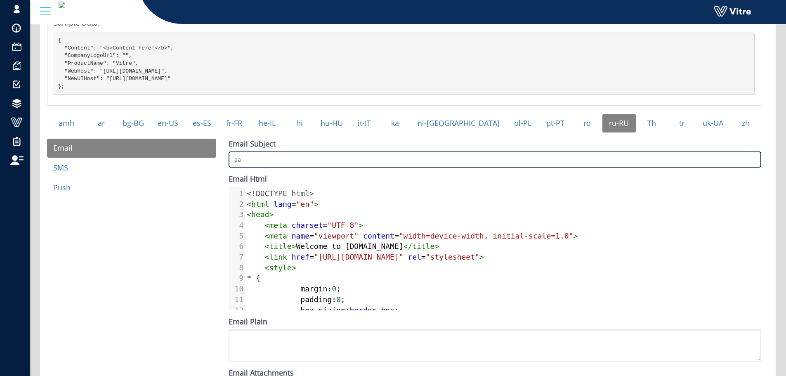
click at [317, 168] on input "aa" at bounding box center [495, 159] width 533 height 16
paste input "aa"
type input "aa"
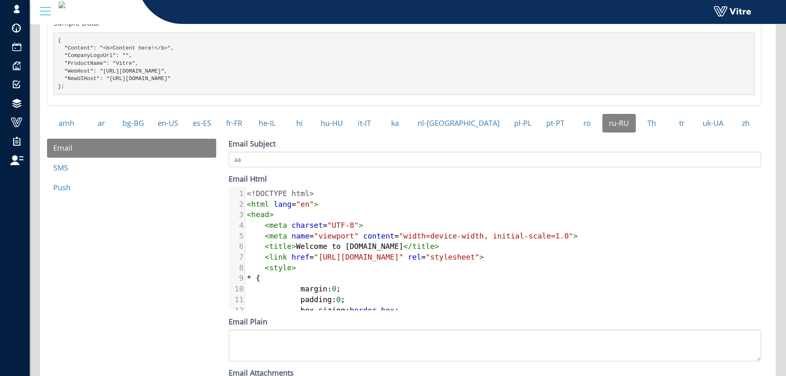
click at [314, 175] on div "Email Subject aa Email Html 448 < img src = alt = "Vitre Logo" class = "logo" >…" at bounding box center [495, 268] width 533 height 258
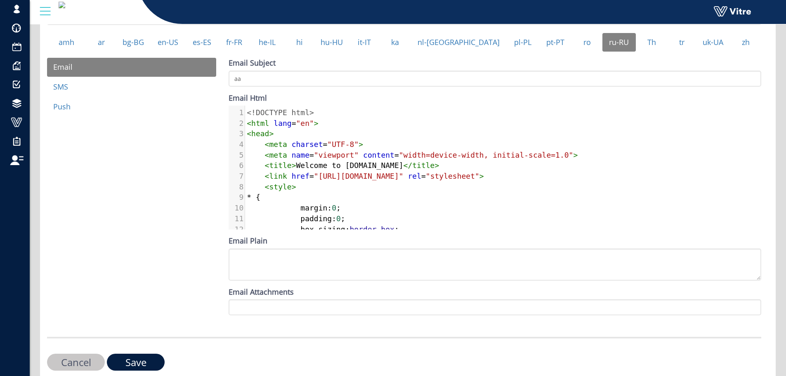
scroll to position [155, 0]
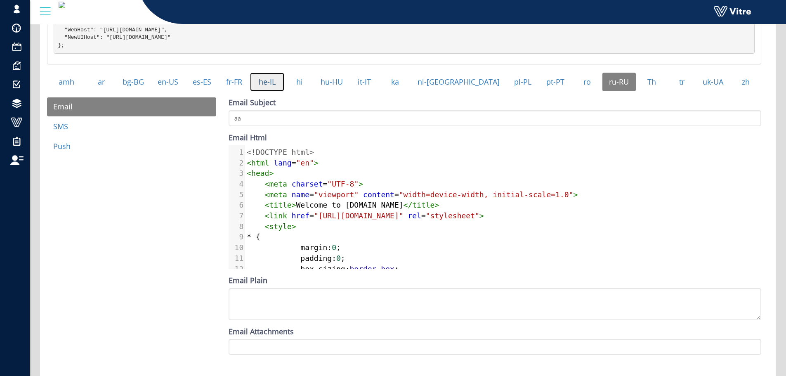
click at [277, 85] on link "he-IL" at bounding box center [267, 82] width 34 height 19
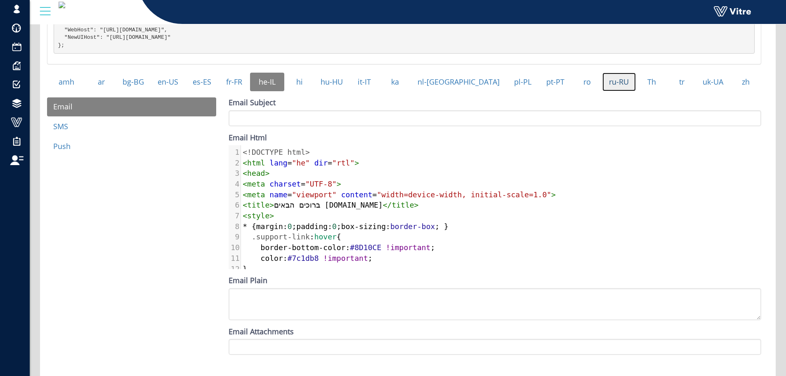
click at [612, 90] on link "ru-RU" at bounding box center [619, 82] width 33 height 19
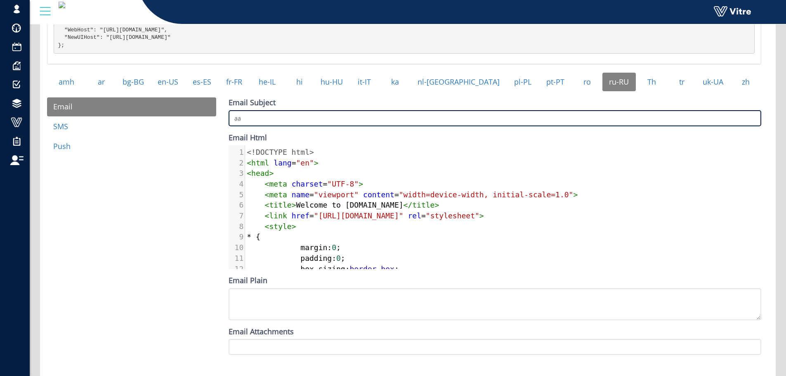
click at [274, 126] on input "aa" at bounding box center [495, 118] width 533 height 16
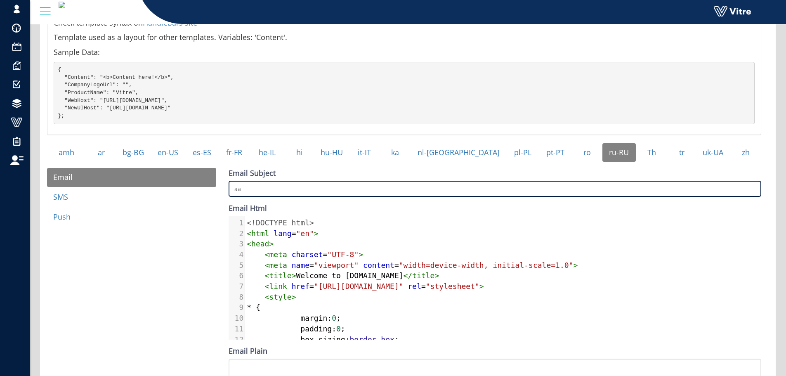
scroll to position [114, 0]
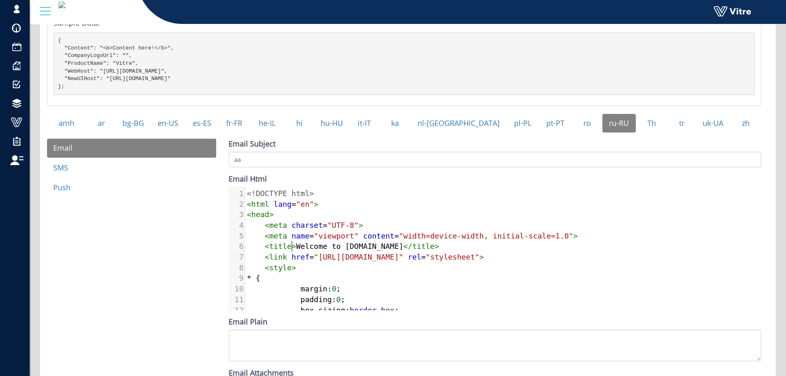
click at [293, 251] on span "< title > Welcome to Vitre.io </ title >" at bounding box center [343, 246] width 192 height 9
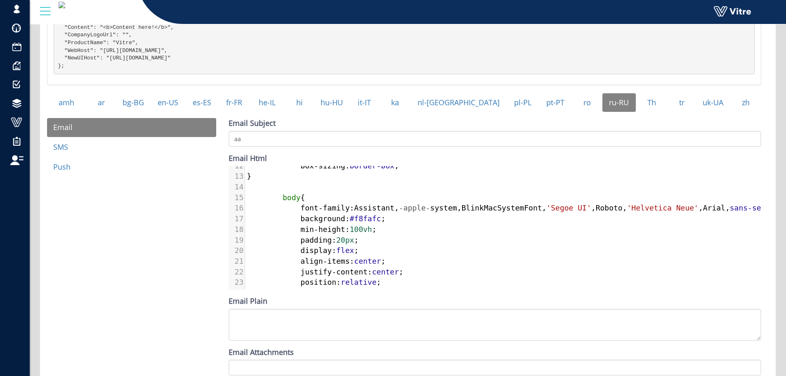
scroll to position [238, 0]
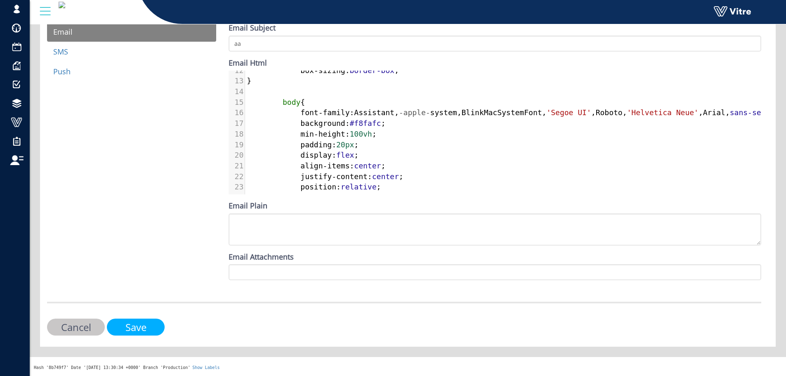
type textarea "1"
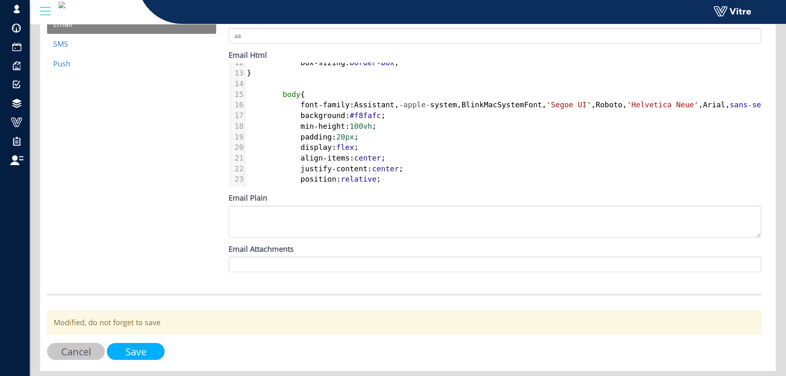
click at [155, 326] on form "Layout Check template syntax on Handlebars site Template used as a layout for o…" at bounding box center [404, 103] width 714 height 528
click at [148, 357] on input "Save" at bounding box center [136, 351] width 58 height 17
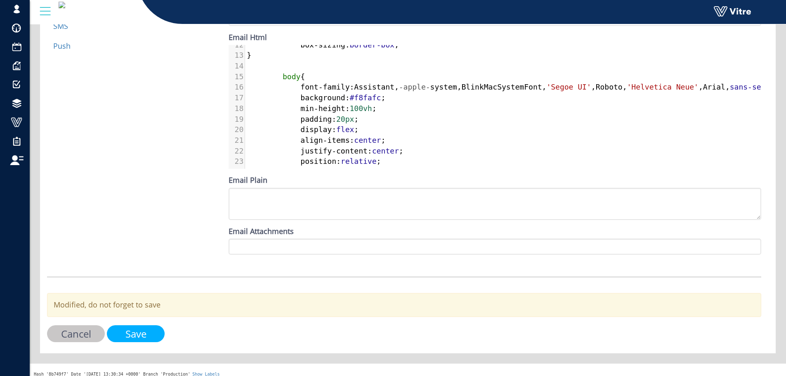
scroll to position [270, 0]
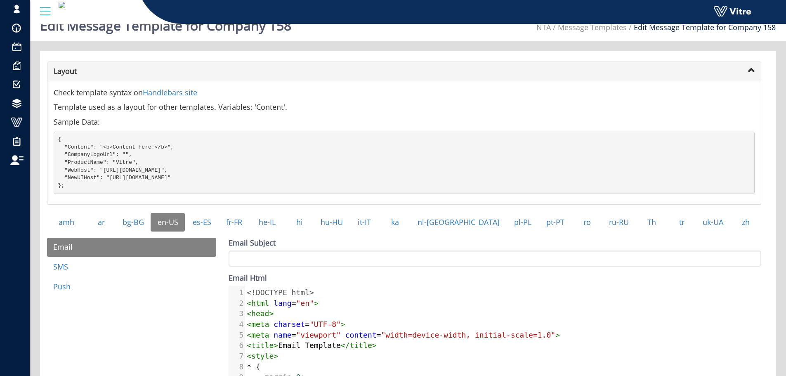
scroll to position [41, 0]
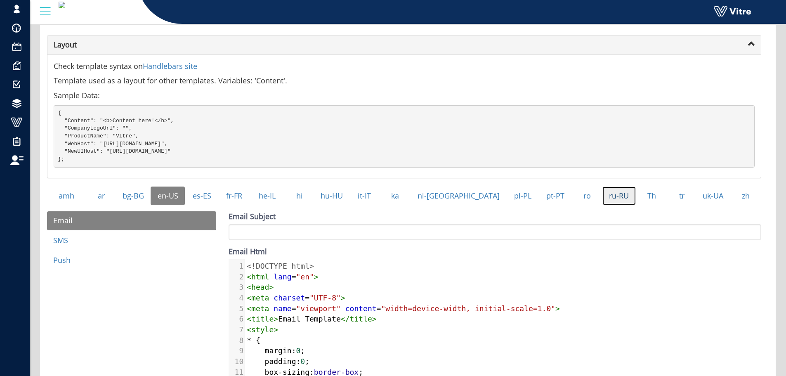
click at [605, 206] on link "ru-RU" at bounding box center [619, 196] width 33 height 19
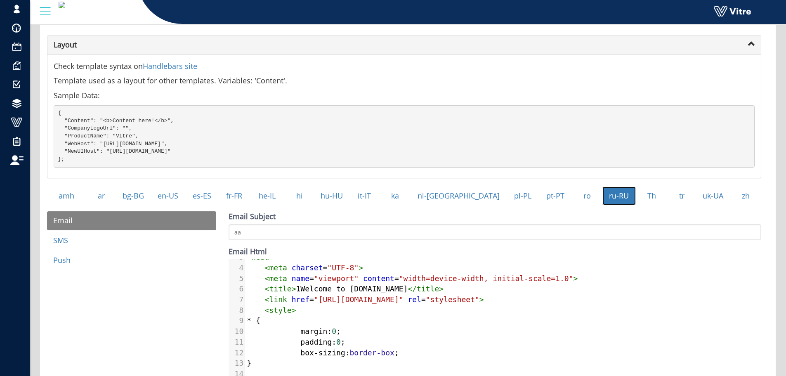
scroll to position [6, 0]
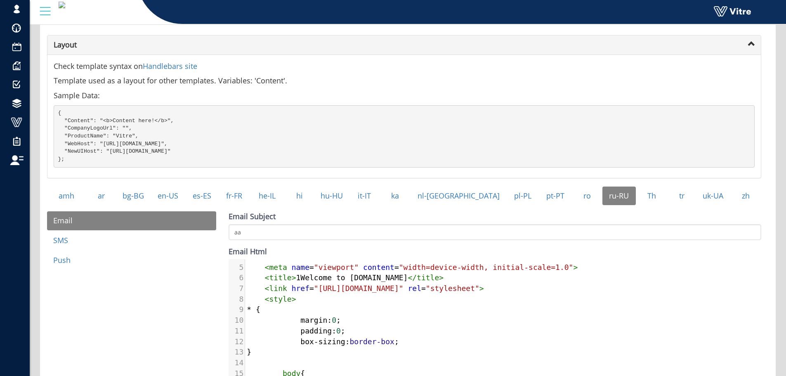
click at [295, 282] on span "< title > 1Welcome to Vitre.io </ title >" at bounding box center [345, 277] width 197 height 9
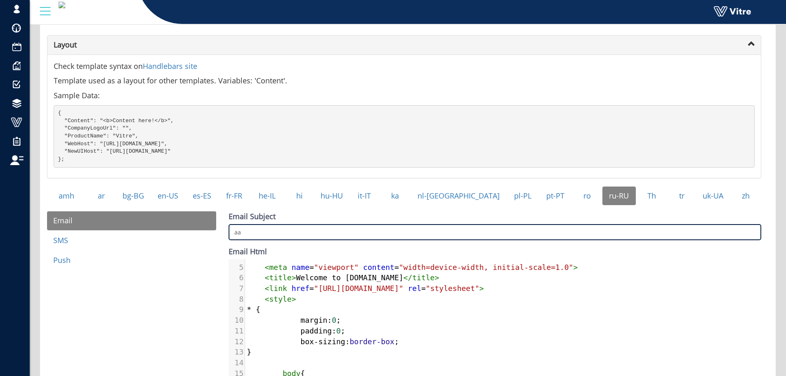
click at [294, 240] on input "aa" at bounding box center [495, 232] width 533 height 16
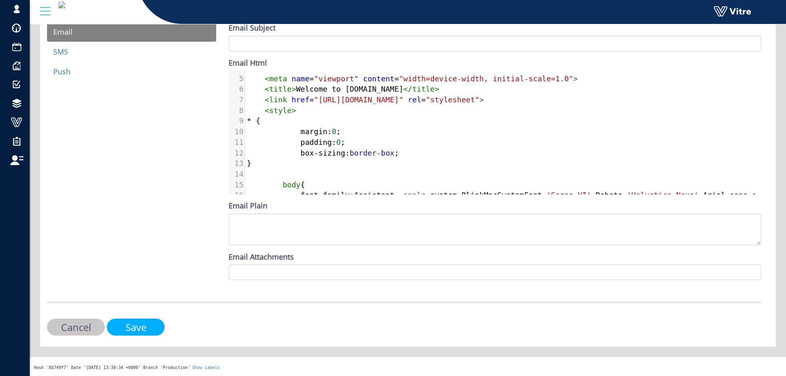
click at [147, 321] on form "Layout Check template syntax on Handlebars site Template used as a layout for o…" at bounding box center [404, 93] width 714 height 495
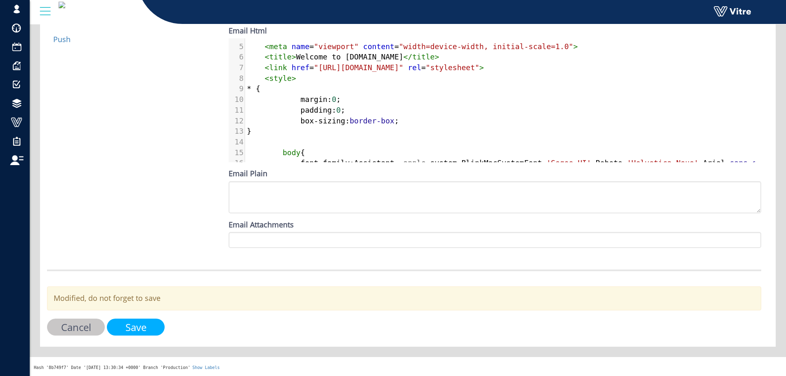
click at [146, 333] on input "Save" at bounding box center [136, 327] width 58 height 17
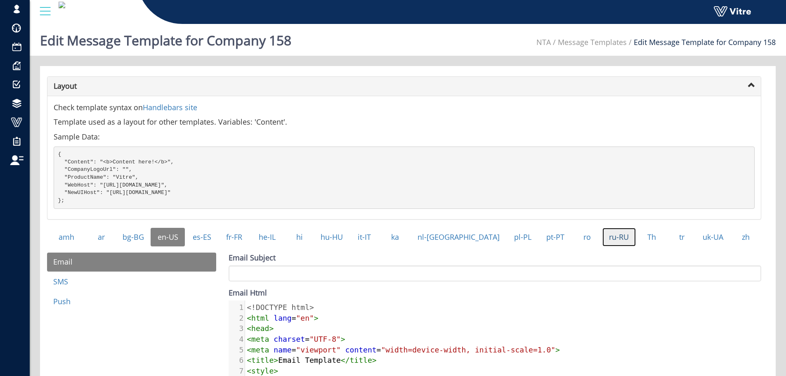
click at [603, 247] on link "ru-RU" at bounding box center [619, 237] width 33 height 19
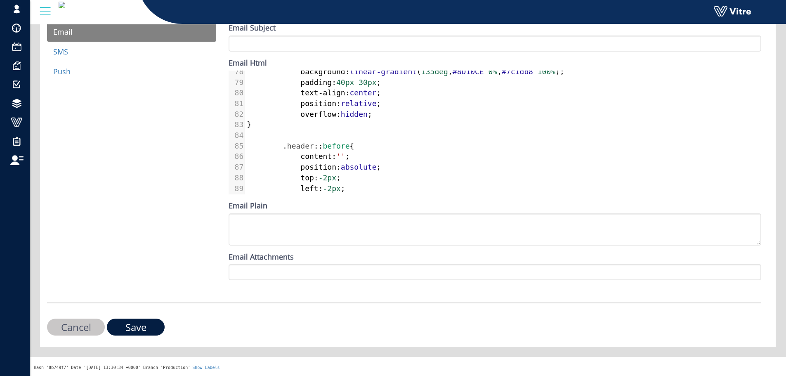
scroll to position [949, 0]
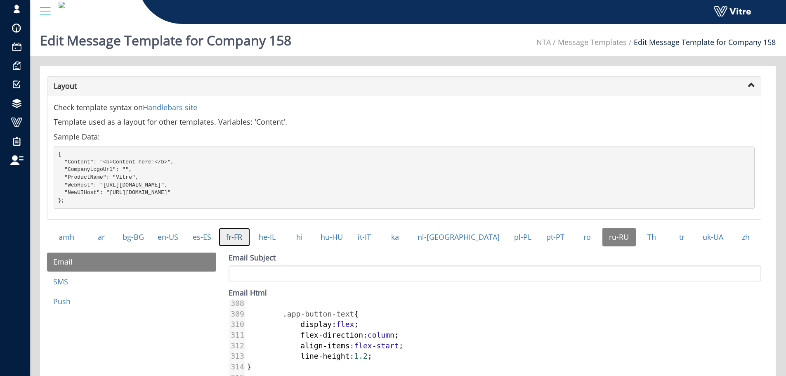
click at [248, 247] on link "fr-FR" at bounding box center [234, 237] width 31 height 19
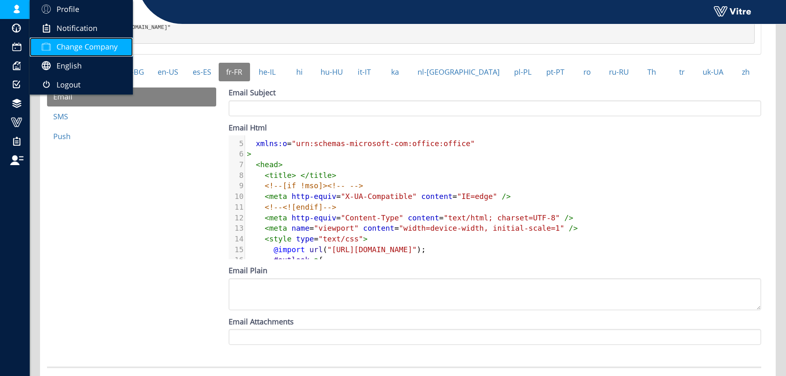
click at [83, 43] on span "Change Company" at bounding box center [87, 47] width 61 height 10
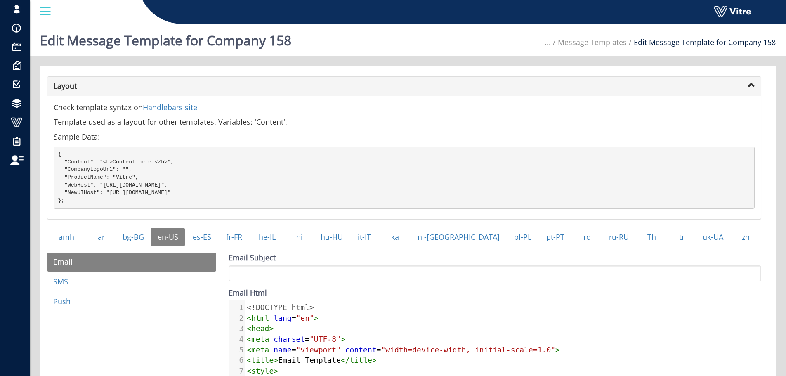
scroll to position [165, 0]
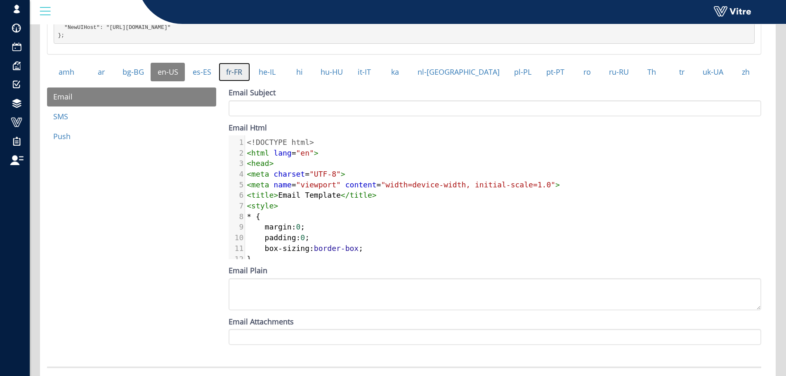
click at [250, 78] on link "fr-FR" at bounding box center [234, 72] width 31 height 19
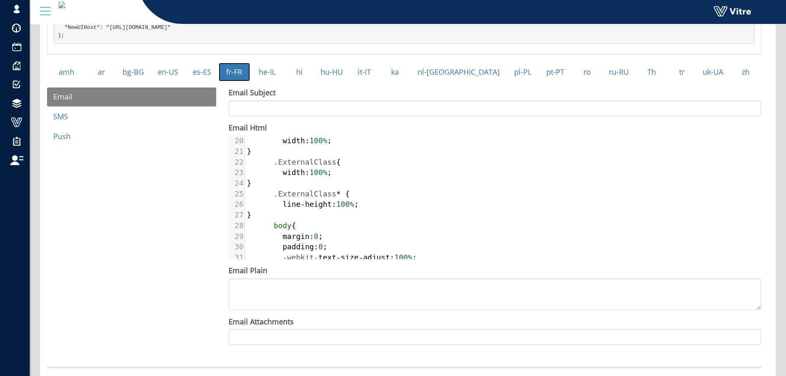
scroll to position [0, 0]
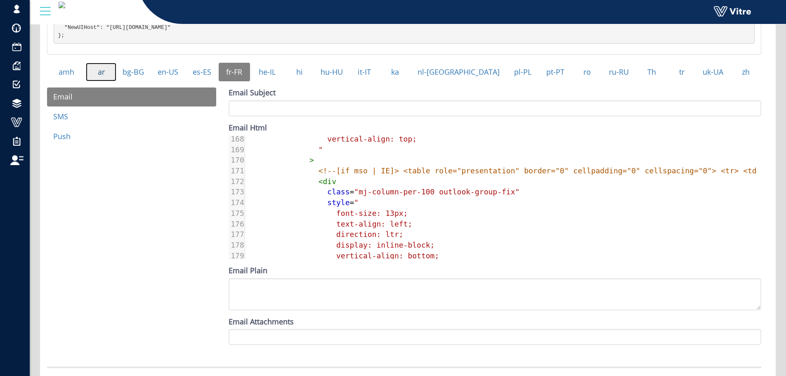
click at [96, 72] on link "ar" at bounding box center [101, 72] width 30 height 19
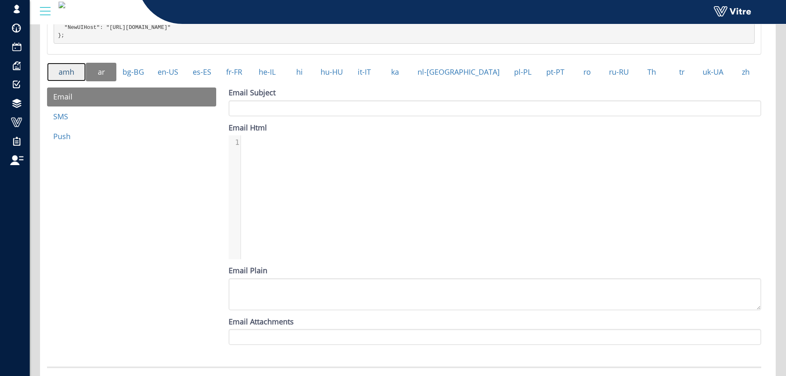
click at [83, 76] on link "amh" at bounding box center [66, 72] width 39 height 19
click at [101, 79] on link "ar" at bounding box center [101, 72] width 30 height 19
click at [140, 82] on link "bg-BG" at bounding box center [133, 72] width 34 height 19
click at [205, 78] on link "es-ES" at bounding box center [201, 72] width 33 height 19
click at [185, 82] on link "en-US" at bounding box center [168, 72] width 34 height 19
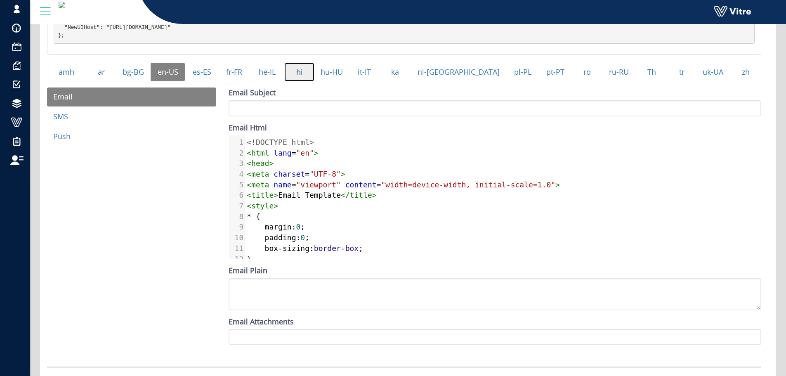
click at [311, 82] on link "hi" at bounding box center [299, 72] width 30 height 19
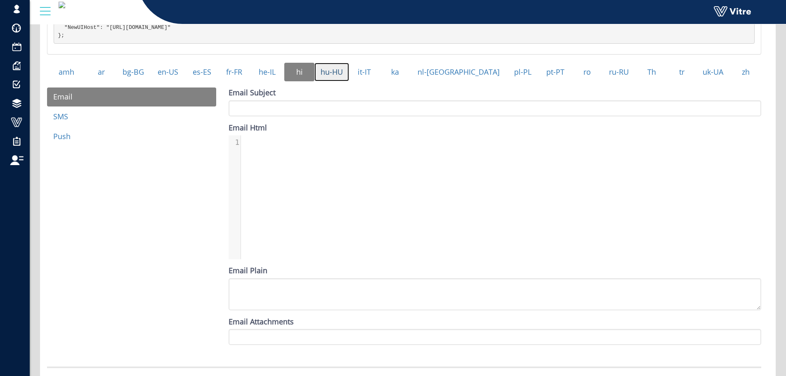
click at [349, 80] on link "hu-HU" at bounding box center [332, 72] width 35 height 19
click at [244, 76] on link "fr-FR" at bounding box center [234, 72] width 31 height 19
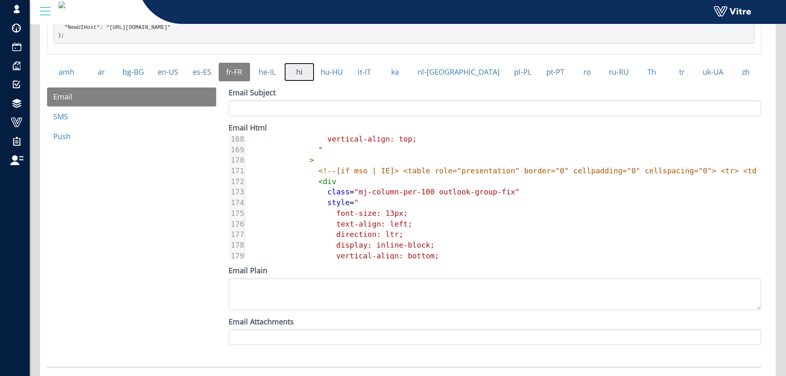
click at [314, 78] on link "hi" at bounding box center [299, 72] width 30 height 19
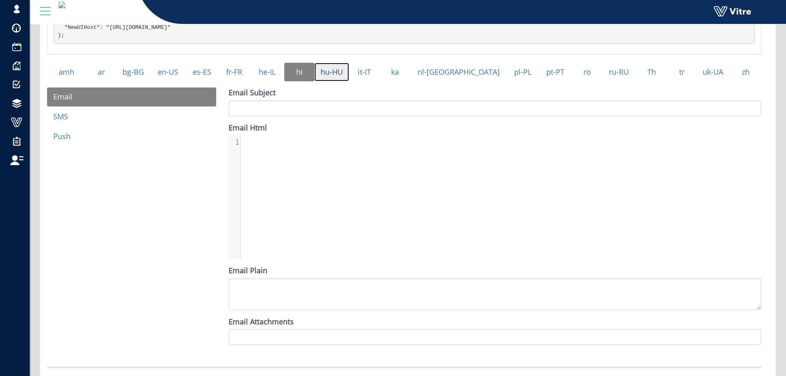
click at [347, 78] on link "hu-HU" at bounding box center [332, 72] width 35 height 19
click at [379, 81] on link "it-IT" at bounding box center [364, 72] width 30 height 19
click at [410, 82] on link "ka" at bounding box center [394, 72] width 31 height 19
click at [507, 82] on link "pl-PL" at bounding box center [523, 72] width 32 height 19
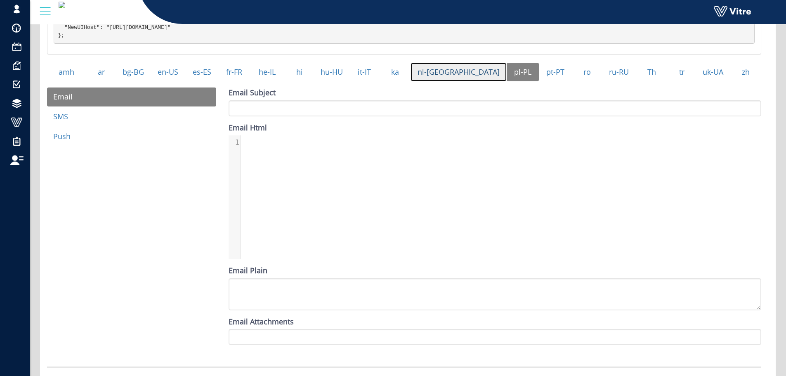
click at [471, 82] on link "nl-[GEOGRAPHIC_DATA]" at bounding box center [459, 72] width 96 height 19
click at [539, 80] on link "pt-PT" at bounding box center [555, 72] width 33 height 19
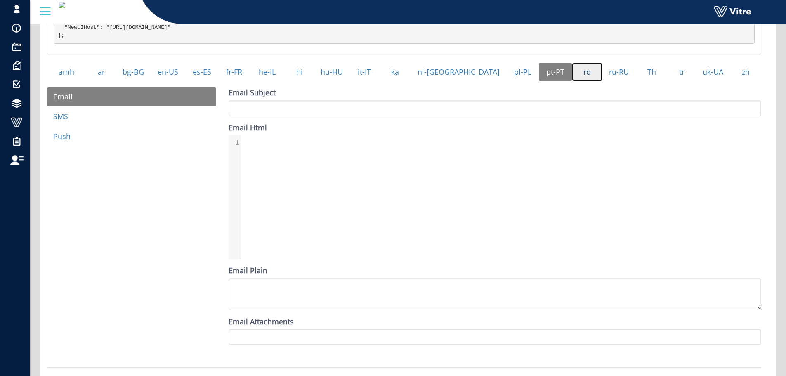
click at [572, 80] on link "ro" at bounding box center [587, 72] width 31 height 19
click at [607, 80] on link "ru-RU" at bounding box center [619, 72] width 33 height 19
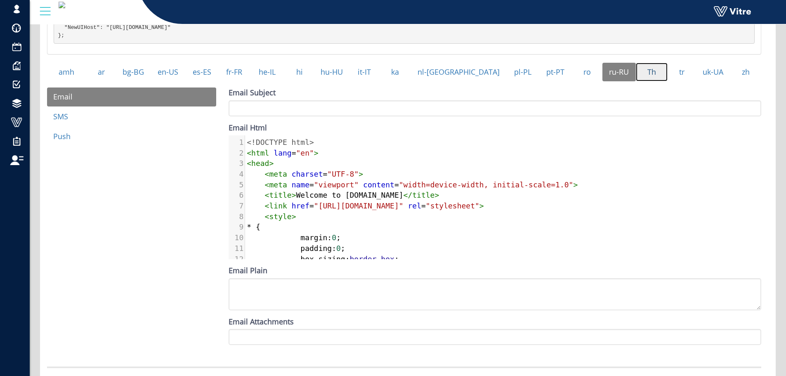
click at [646, 82] on link "Th" at bounding box center [652, 72] width 32 height 19
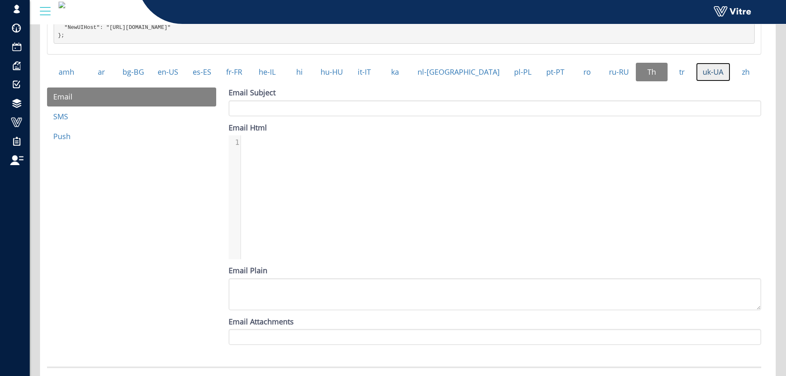
click at [696, 78] on link "uk-UA" at bounding box center [713, 72] width 34 height 19
click at [682, 79] on link "tr" at bounding box center [682, 72] width 28 height 19
click at [708, 81] on link "uk-UA" at bounding box center [713, 72] width 34 height 19
click at [747, 78] on link "zh" at bounding box center [746, 72] width 31 height 19
click at [237, 82] on link "fr-FR" at bounding box center [234, 72] width 31 height 19
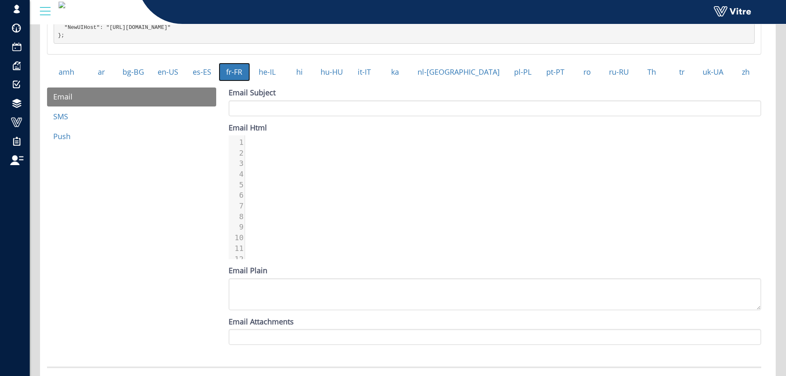
scroll to position [0, 457]
click at [320, 270] on div "Email Subject Email Html 317 1 <!DOCTYPE html> 2 < html 3 xmlns = "http://www.w…" at bounding box center [495, 217] width 533 height 258
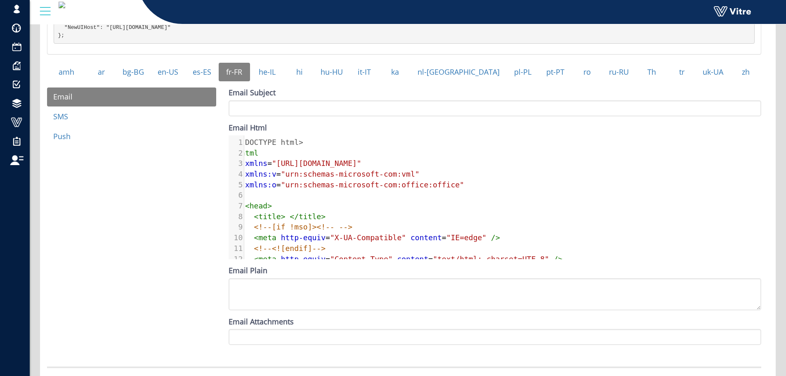
scroll to position [0, 0]
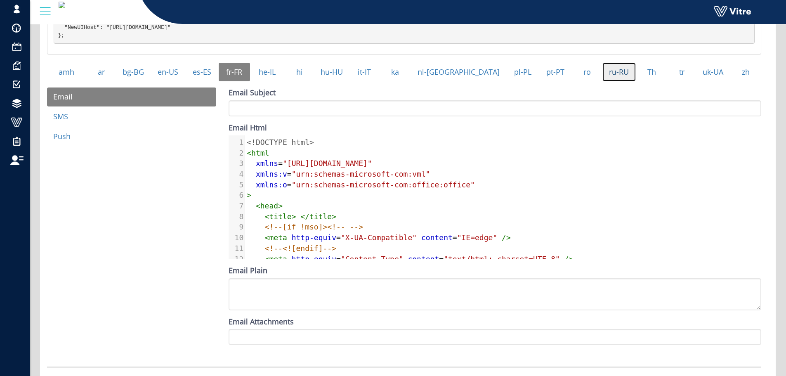
click at [603, 80] on link "ru-RU" at bounding box center [619, 72] width 33 height 19
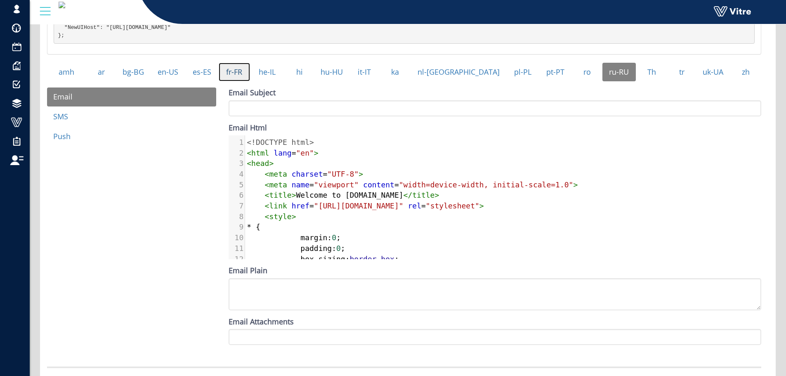
click at [250, 82] on link "fr-FR" at bounding box center [234, 72] width 31 height 19
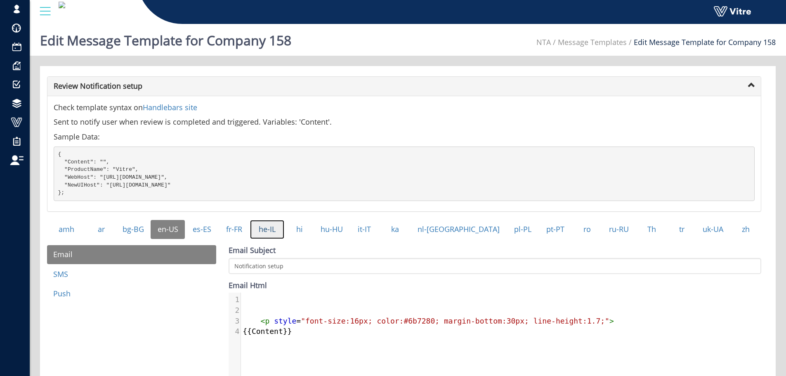
click at [284, 239] on link "he-IL" at bounding box center [267, 229] width 34 height 19
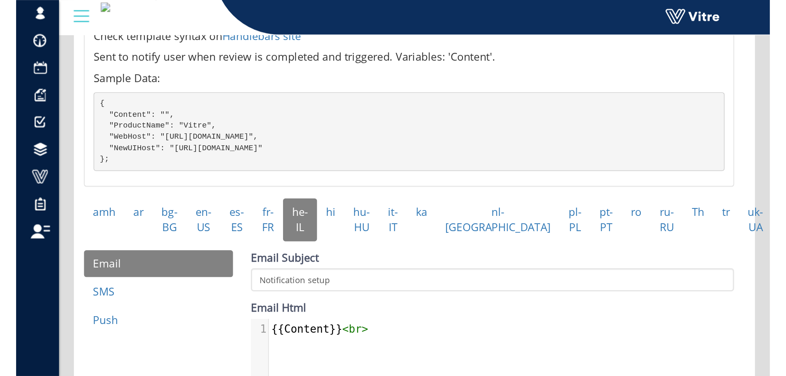
scroll to position [47, 0]
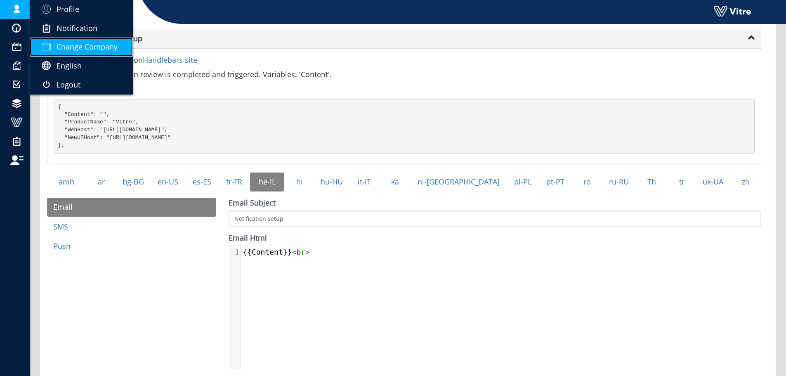
click at [60, 43] on span "Change Company" at bounding box center [87, 47] width 61 height 10
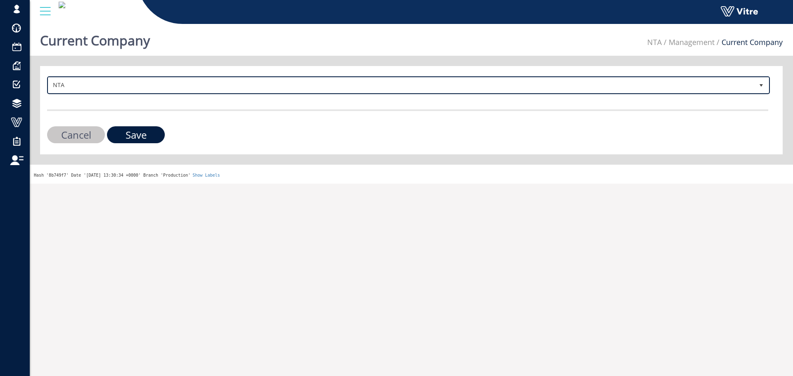
click at [125, 84] on span "NTA" at bounding box center [400, 85] width 705 height 15
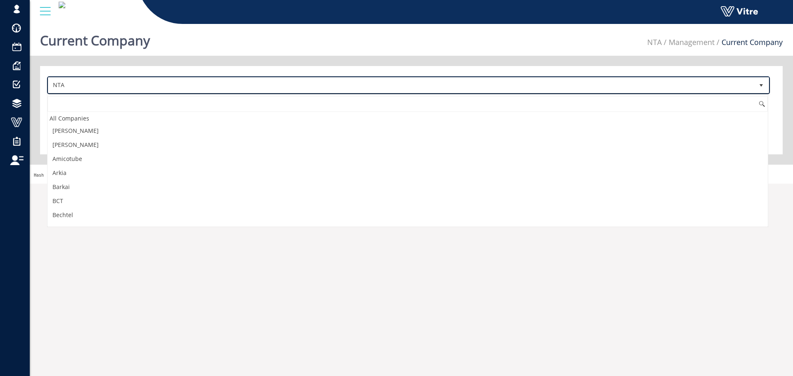
scroll to position [573, 0]
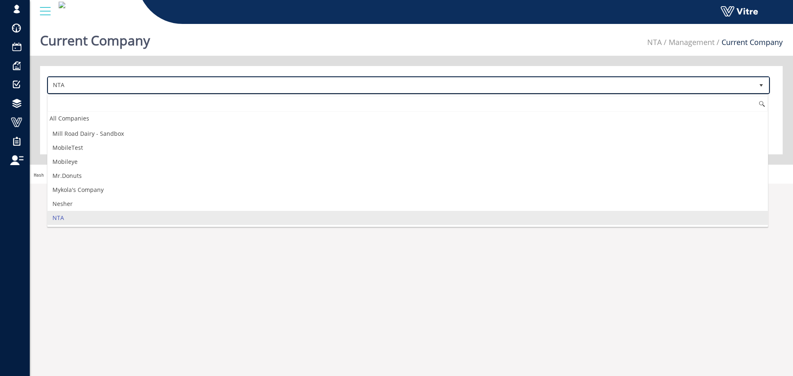
drag, startPoint x: 125, startPoint y: 84, endPoint x: 109, endPoint y: 108, distance: 28.8
click at [120, 95] on body "[EMAIL_ADDRESS][DOMAIN_NAME] Profile Notification Change Company English Englis…" at bounding box center [396, 102] width 793 height 163
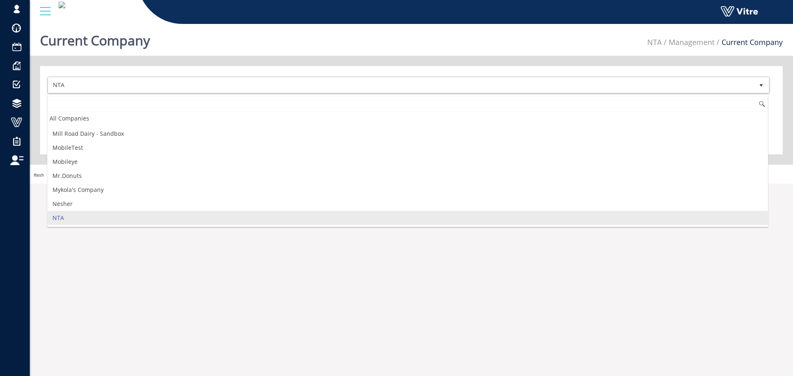
click at [107, 110] on input at bounding box center [407, 104] width 720 height 16
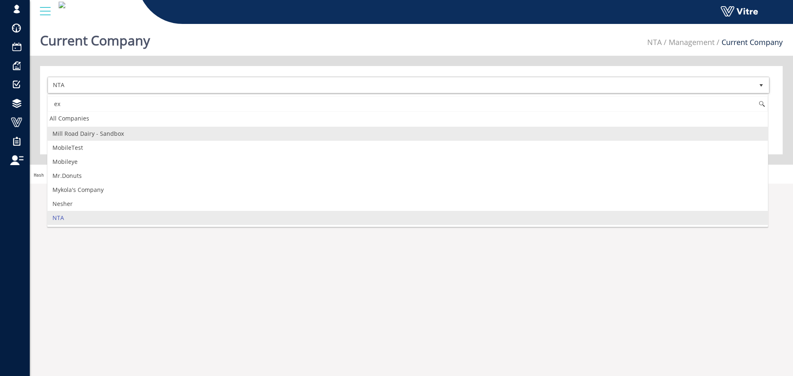
scroll to position [0, 0]
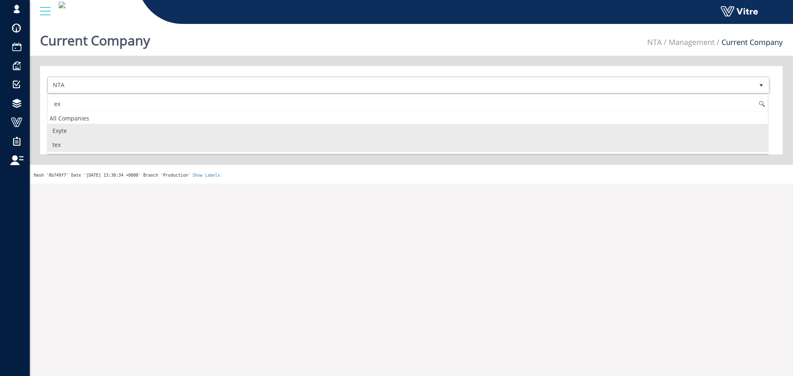
drag, startPoint x: 93, startPoint y: 141, endPoint x: 96, endPoint y: 132, distance: 9.3
click at [96, 132] on ul "Exyte tex" at bounding box center [407, 138] width 720 height 28
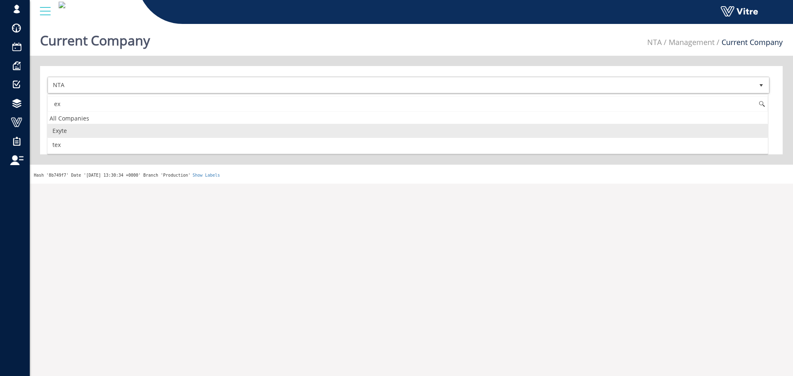
click at [96, 132] on li "Exyte" at bounding box center [407, 131] width 720 height 14
type input "ex"
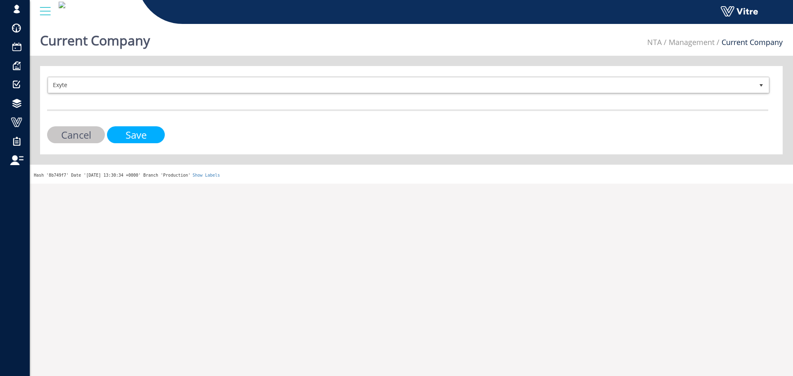
click at [123, 128] on input "Save" at bounding box center [136, 134] width 58 height 17
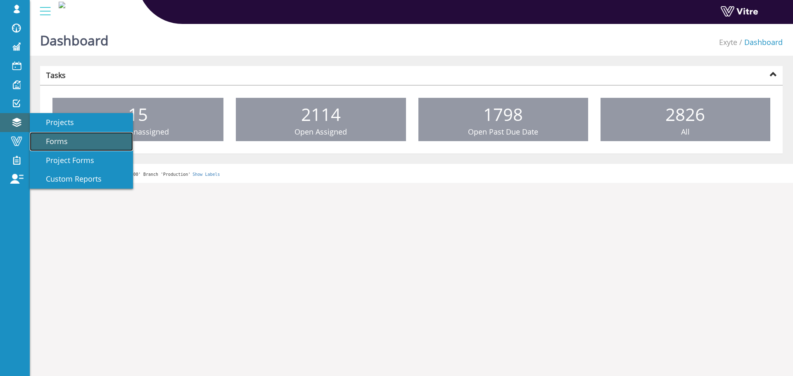
click at [56, 142] on span "Forms" at bounding box center [52, 141] width 32 height 10
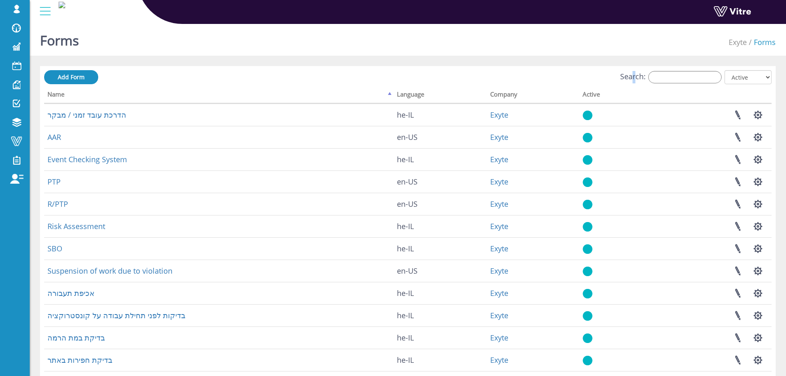
drag, startPoint x: 642, startPoint y: 80, endPoint x: 701, endPoint y: 74, distance: 59.3
click at [642, 80] on label "Search:" at bounding box center [671, 77] width 102 height 12
click at [701, 74] on input "Search:" at bounding box center [684, 77] width 73 height 12
paste input "2134226"
type input "2134226"
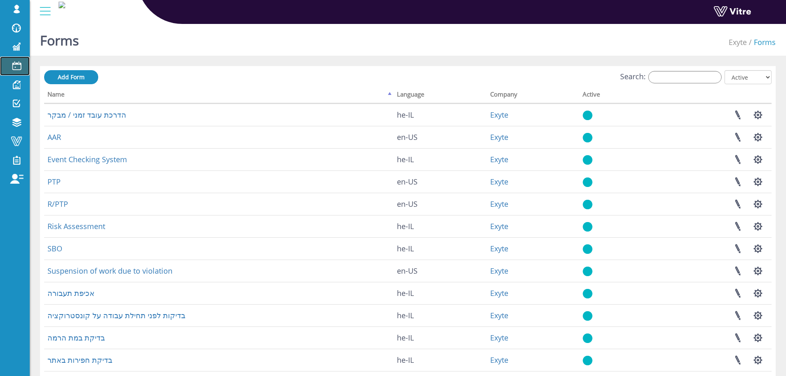
click at [25, 72] on link "Calendar" at bounding box center [15, 66] width 30 height 19
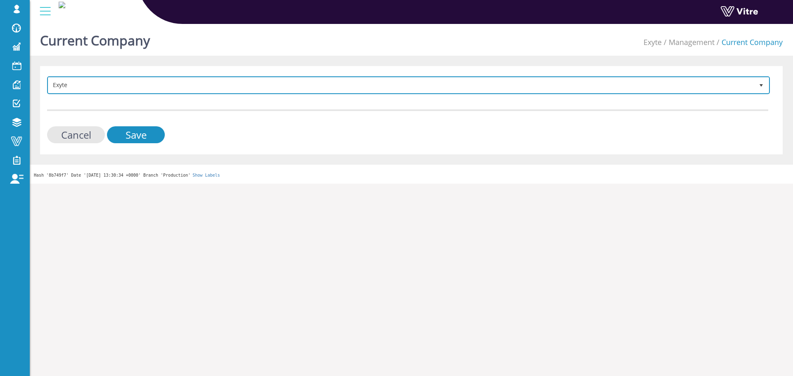
click at [279, 86] on span "Exyte" at bounding box center [400, 85] width 705 height 15
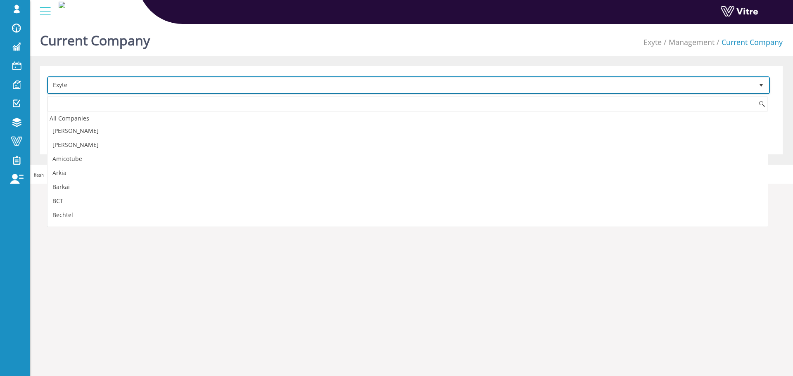
scroll to position [208, 0]
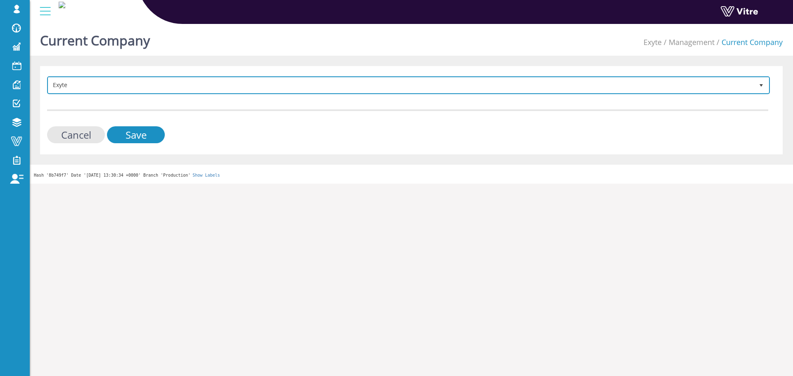
click at [209, 87] on span "Exyte" at bounding box center [400, 85] width 705 height 15
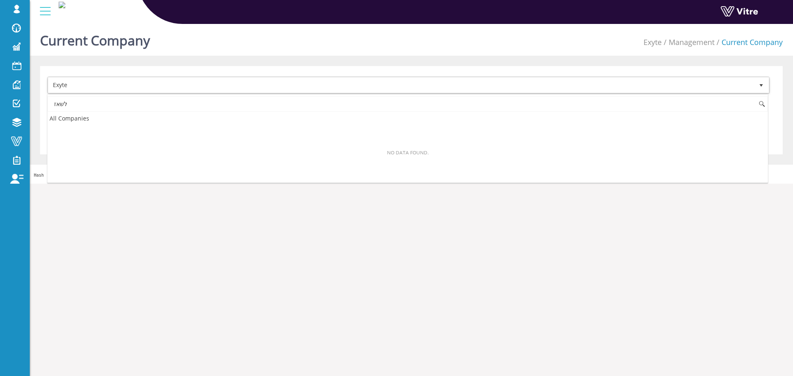
scroll to position [0, 0]
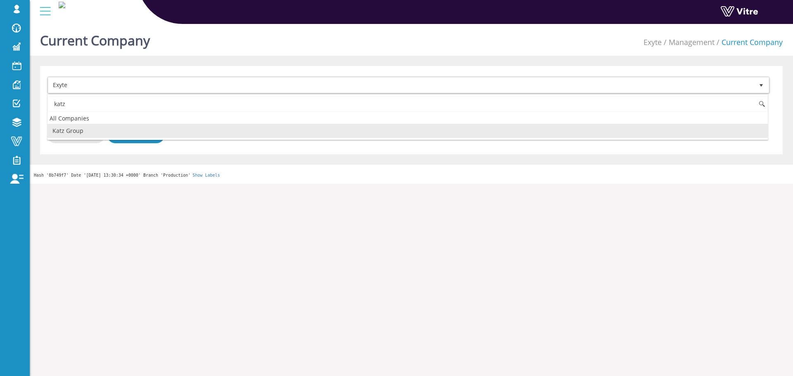
click at [154, 134] on li "Katz Group" at bounding box center [407, 131] width 720 height 14
type input "katz"
click at [150, 136] on input "Save" at bounding box center [136, 134] width 58 height 17
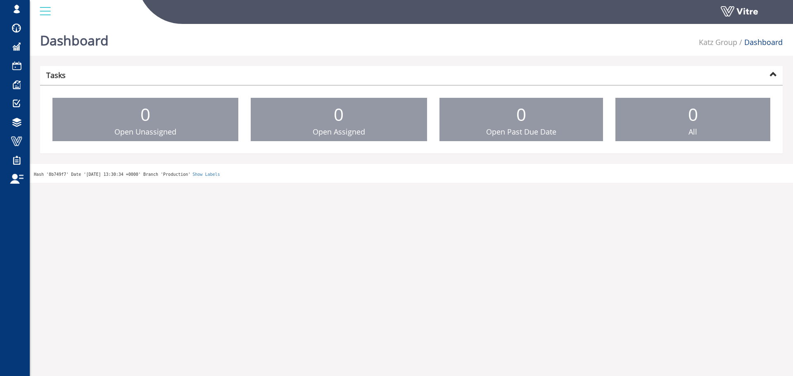
click at [46, 14] on div at bounding box center [45, 11] width 19 height 22
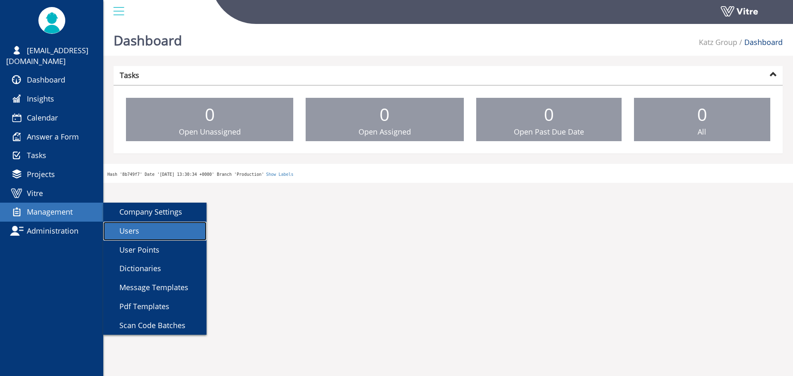
click at [129, 226] on span "Users" at bounding box center [124, 231] width 30 height 10
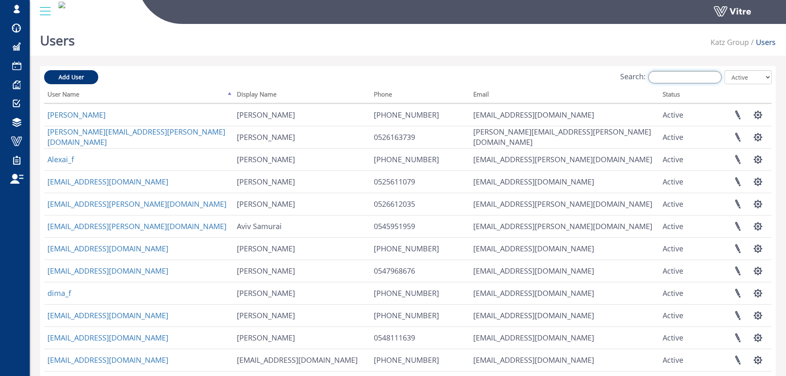
click at [691, 79] on input "Search:" at bounding box center [684, 77] width 73 height 12
paste input "[EMAIL_ADDRESS][DOMAIN_NAME]"
type input "[EMAIL_ADDRESS][DOMAIN_NAME]"
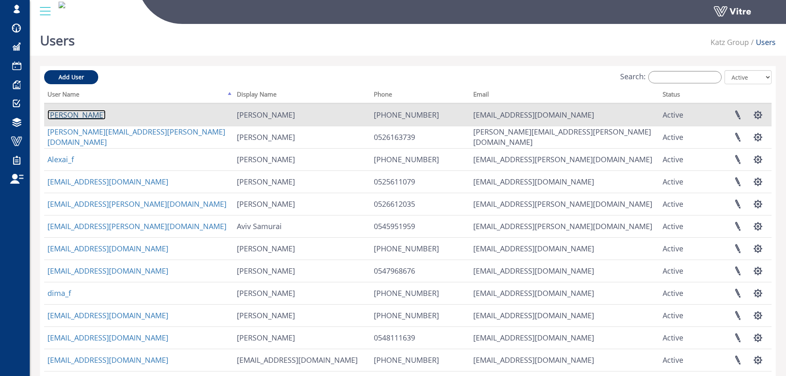
click at [82, 118] on link "[PERSON_NAME]" at bounding box center [76, 115] width 58 height 10
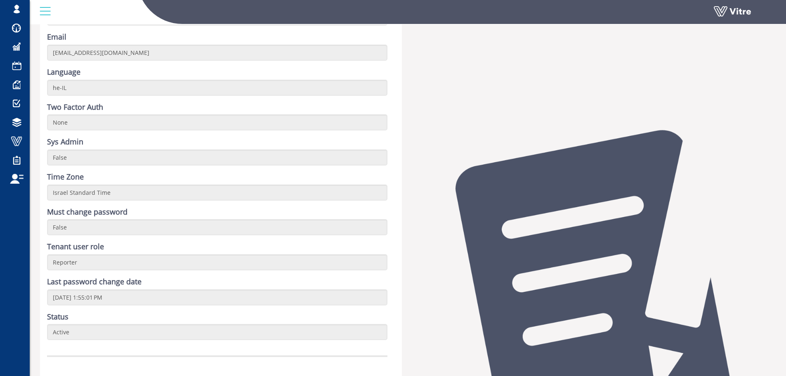
scroll to position [206, 0]
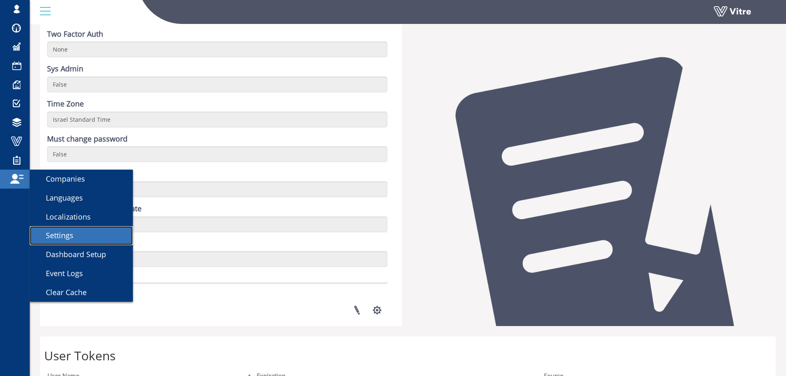
click at [78, 231] on link "Settings" at bounding box center [81, 235] width 103 height 19
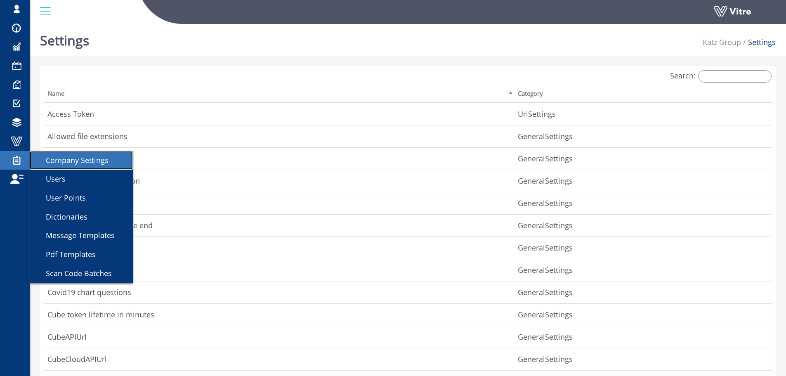
click at [59, 163] on span "Company Settings" at bounding box center [72, 160] width 73 height 10
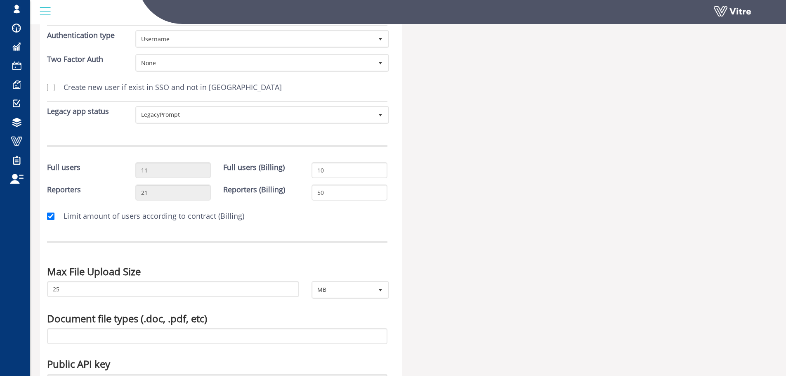
scroll to position [124, 0]
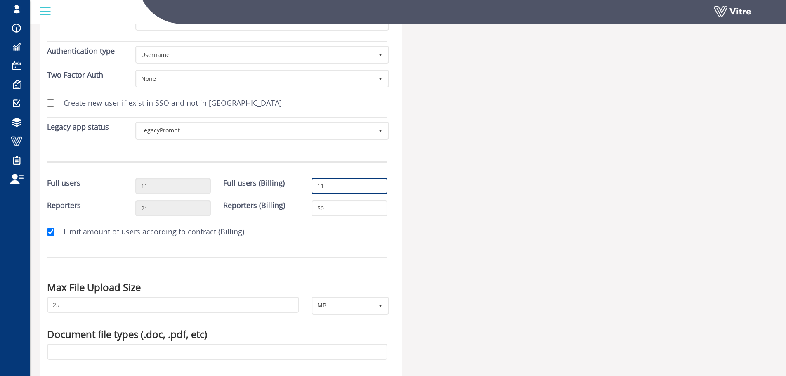
type input "11"
click at [379, 182] on input "11" at bounding box center [350, 186] width 76 height 16
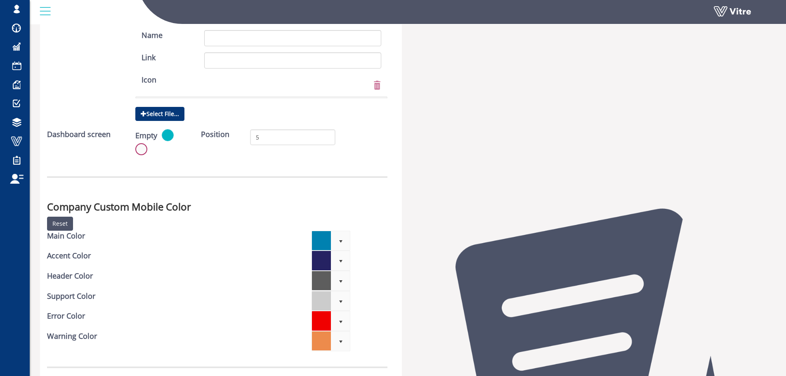
scroll to position [2668, 0]
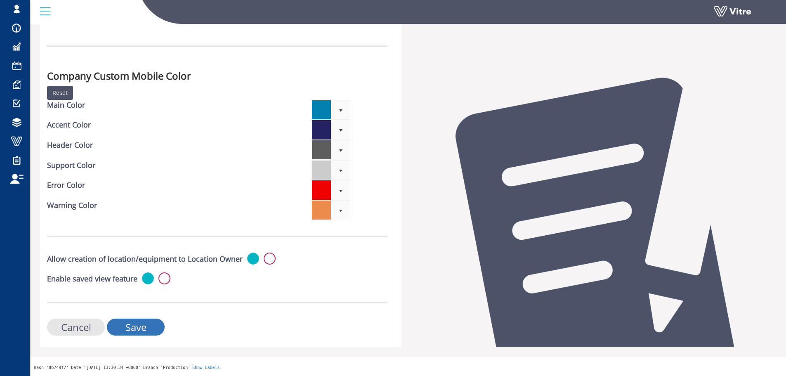
click at [126, 322] on input "Save" at bounding box center [136, 327] width 58 height 17
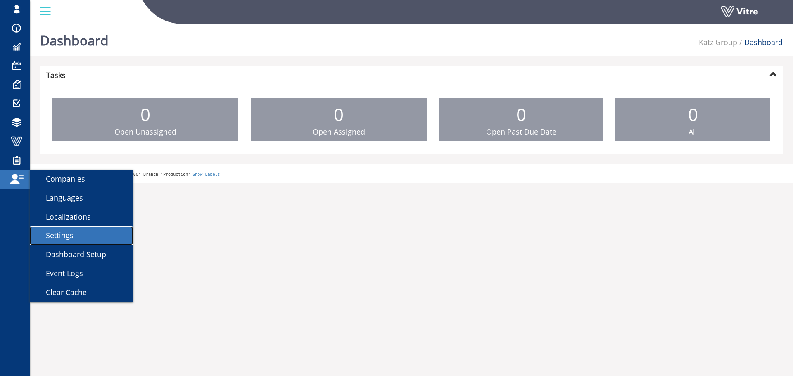
click at [76, 235] on link "Settings" at bounding box center [81, 235] width 103 height 19
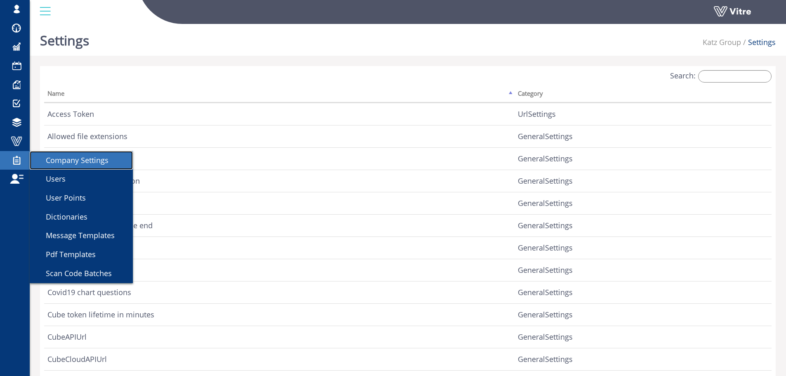
click at [54, 163] on span "Company Settings" at bounding box center [72, 160] width 73 height 10
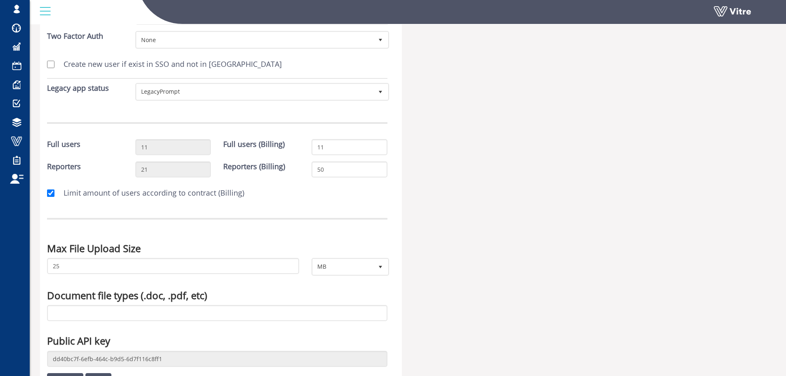
scroll to position [165, 0]
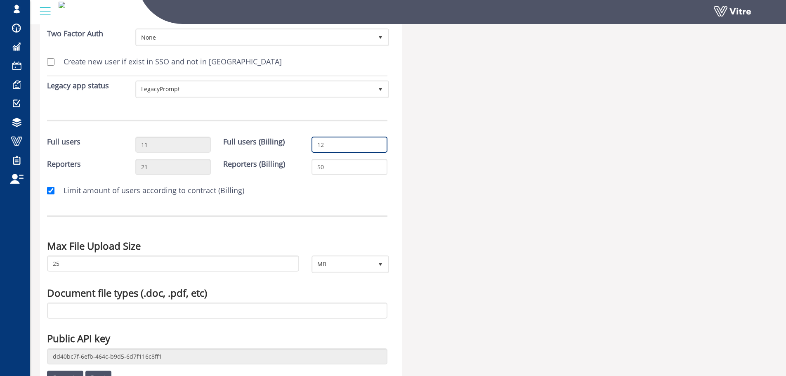
type input "12"
click at [379, 142] on input "12" at bounding box center [350, 145] width 76 height 16
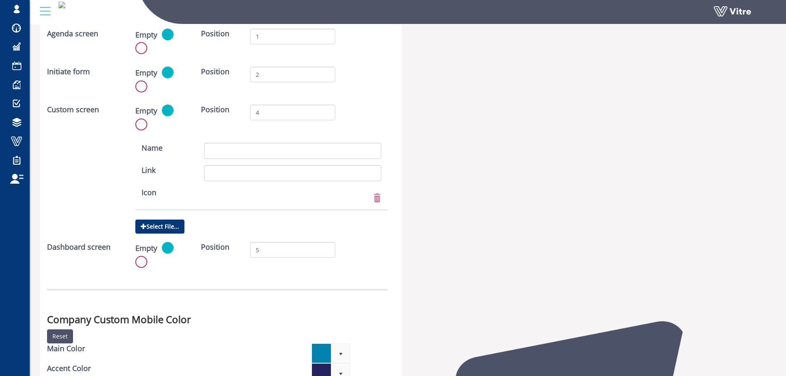
scroll to position [2668, 0]
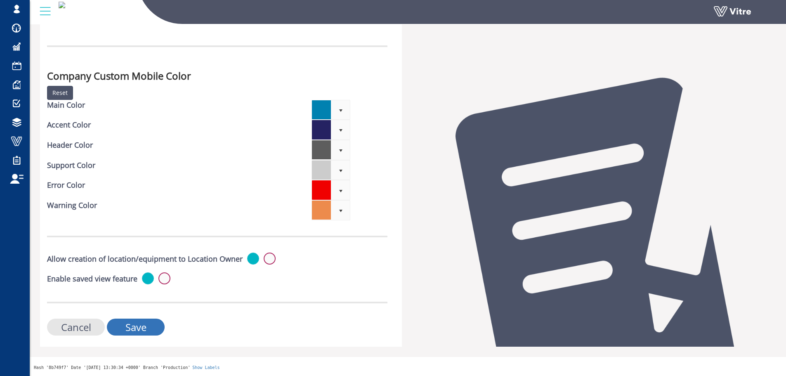
click at [154, 322] on input "Save" at bounding box center [136, 327] width 58 height 17
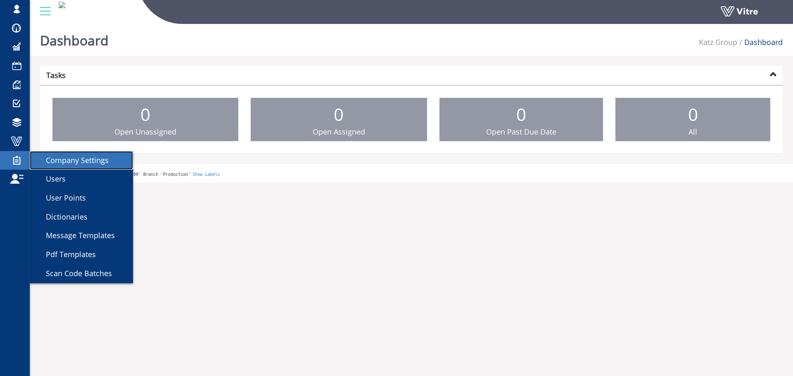
click at [72, 165] on span "Company Settings" at bounding box center [72, 160] width 73 height 10
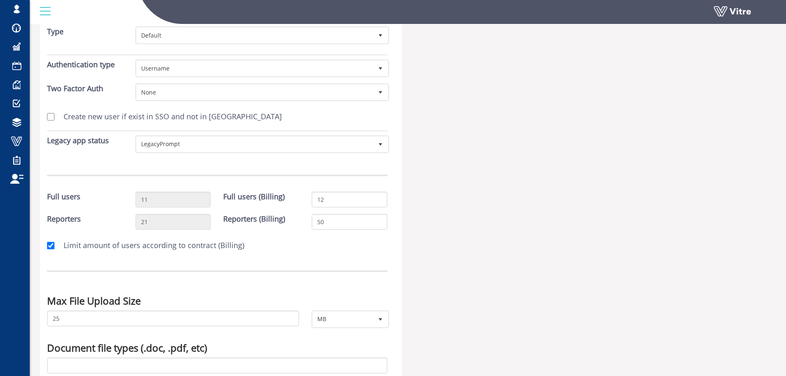
scroll to position [165, 0]
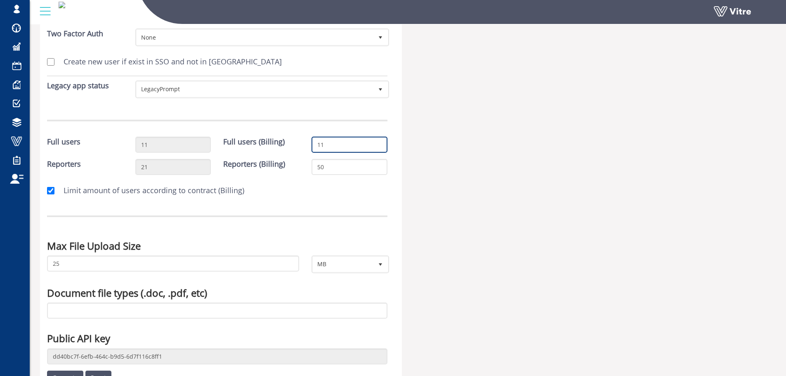
click at [378, 147] on input "11" at bounding box center [350, 145] width 76 height 16
type input "10"
click at [378, 147] on input "10" at bounding box center [350, 145] width 76 height 16
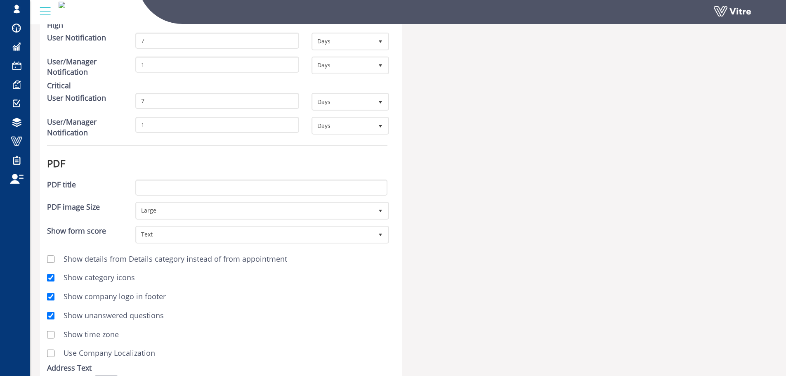
scroll to position [2668, 0]
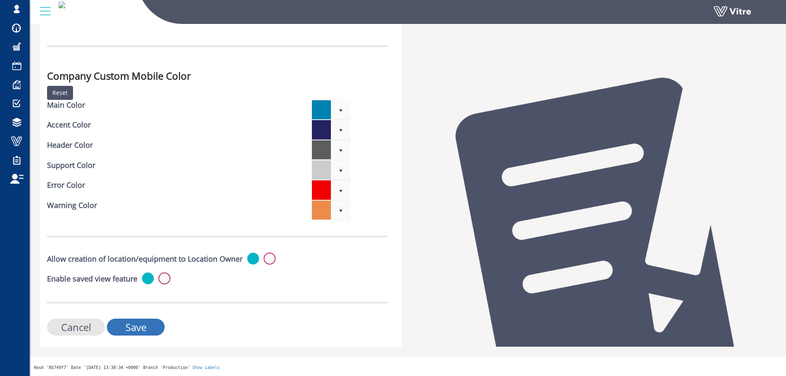
click at [141, 326] on input "Save" at bounding box center [136, 327] width 58 height 17
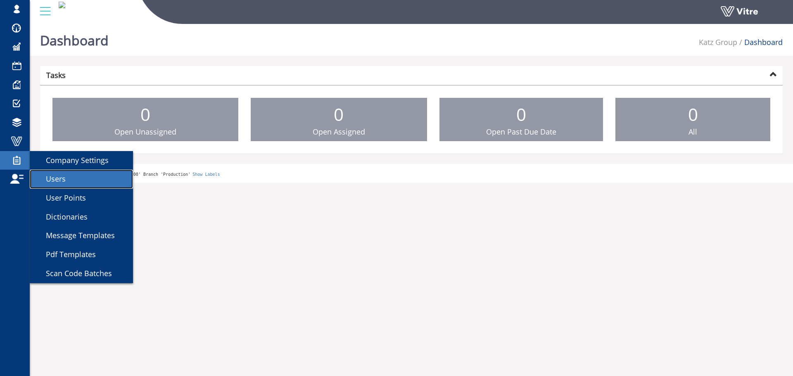
click at [67, 182] on link "Users" at bounding box center [81, 179] width 103 height 19
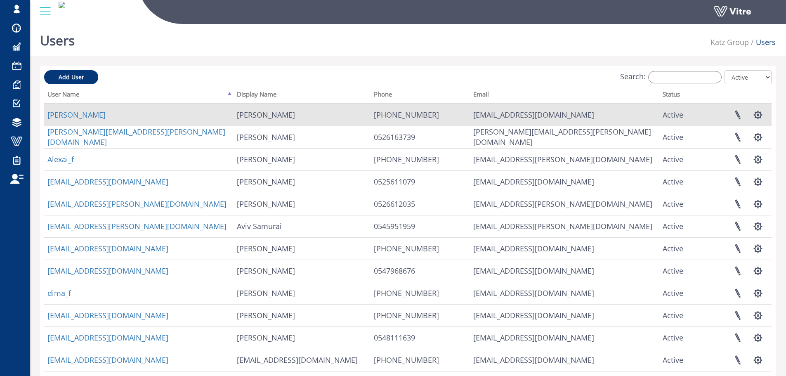
click at [84, 123] on td "Aharon Shtilerman" at bounding box center [138, 115] width 189 height 22
click at [85, 118] on link "Aharon Shtilerman" at bounding box center [76, 115] width 58 height 10
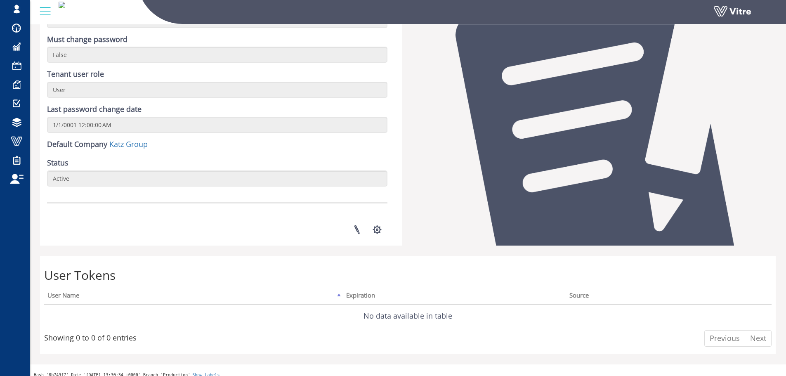
scroll to position [313, 0]
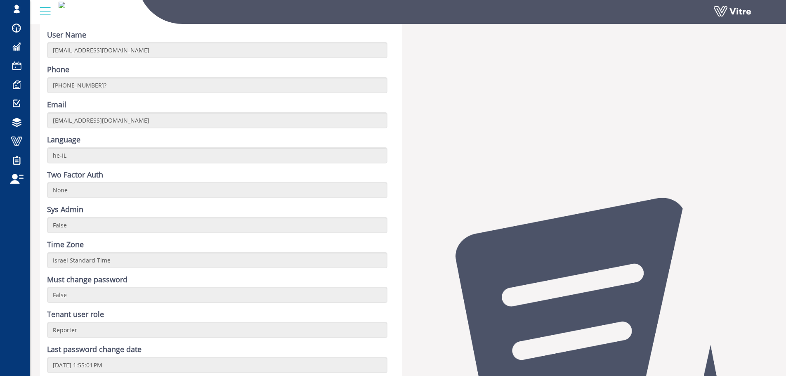
scroll to position [206, 0]
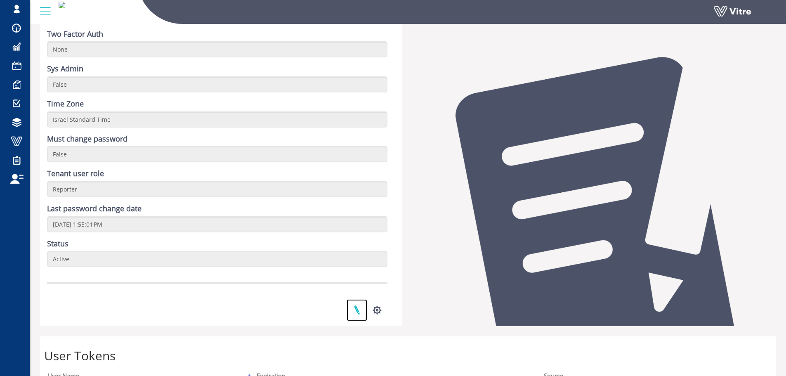
click at [356, 306] on link at bounding box center [357, 310] width 21 height 22
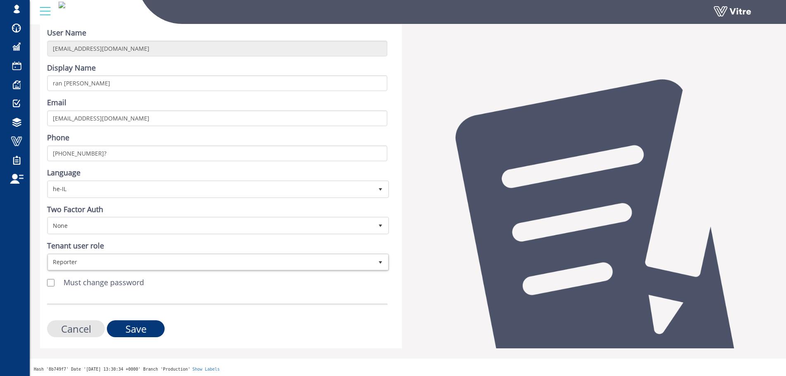
scroll to position [50, 0]
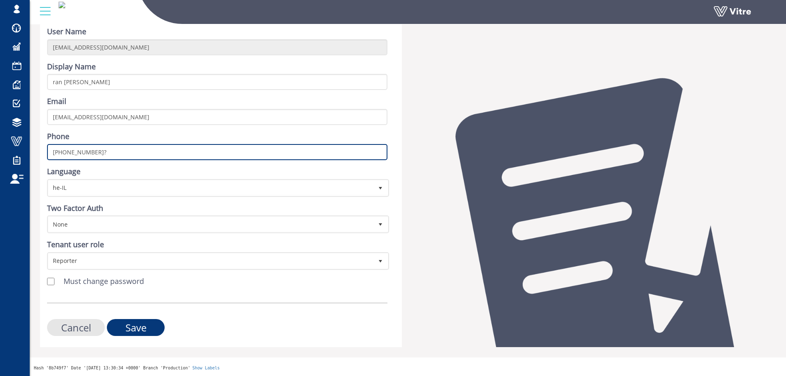
click at [164, 156] on input "[PHONE_NUMBER]?" at bounding box center [217, 152] width 341 height 16
type input "[PHONE_NUMBER]"
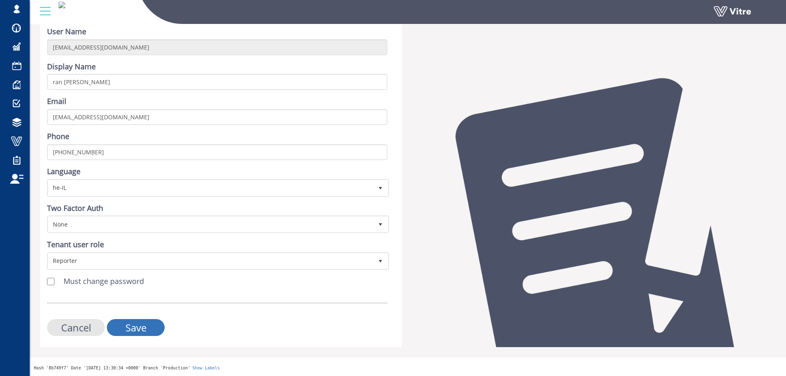
click at [132, 326] on input "Save" at bounding box center [136, 327] width 58 height 17
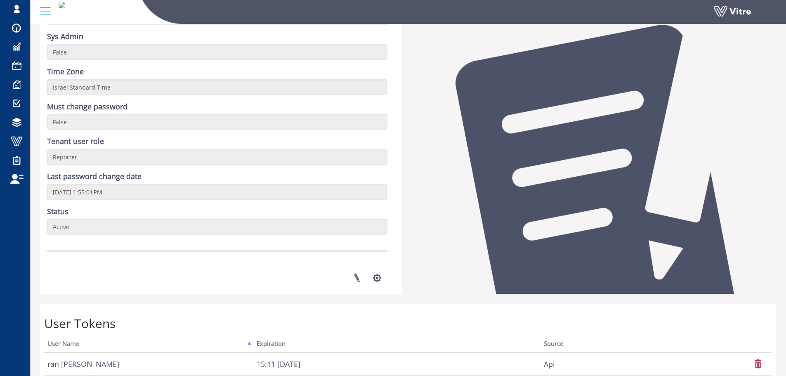
scroll to position [248, 0]
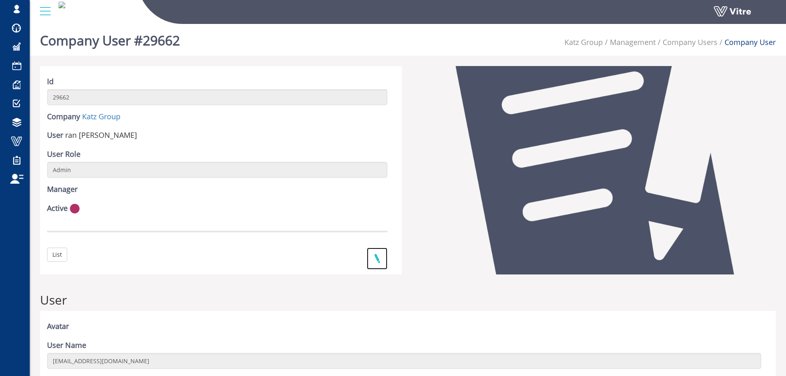
click at [374, 258] on link at bounding box center [377, 259] width 21 height 22
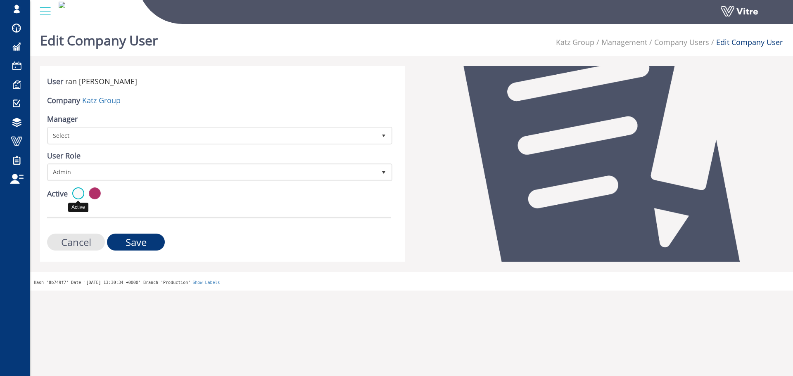
click at [80, 196] on label at bounding box center [78, 193] width 12 height 12
click at [0, 0] on input "radio" at bounding box center [0, 0] width 0 height 0
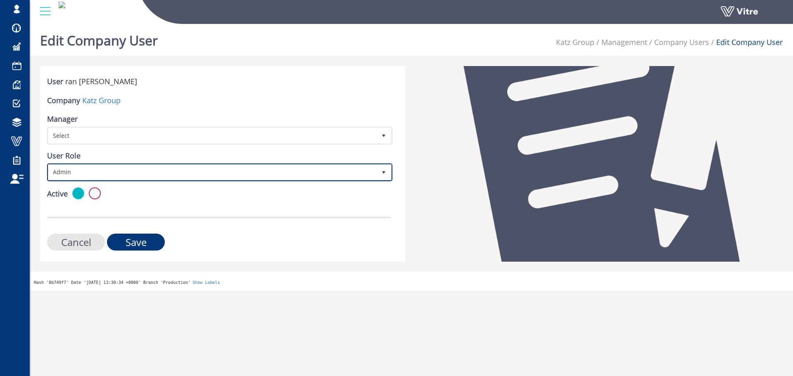
click at [123, 171] on span "Admin" at bounding box center [212, 172] width 328 height 15
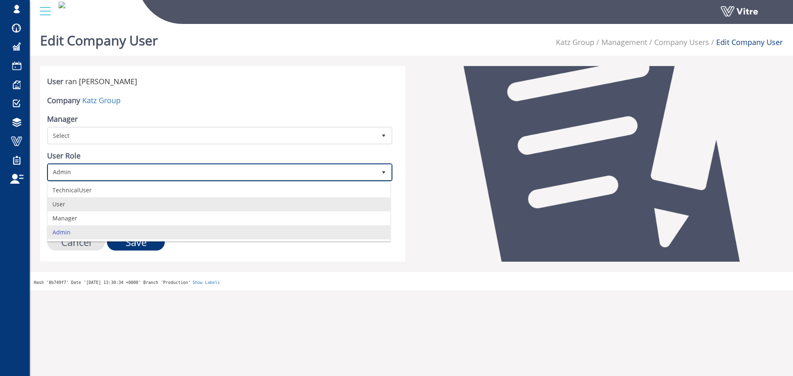
click at [110, 203] on li "User" at bounding box center [218, 204] width 343 height 14
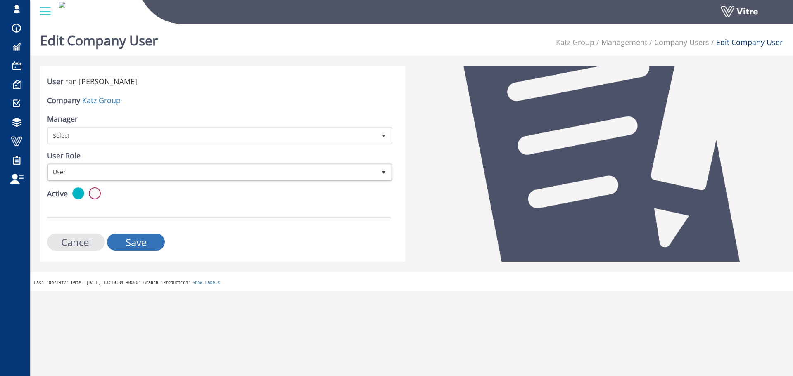
click at [137, 240] on input "Save" at bounding box center [136, 242] width 58 height 17
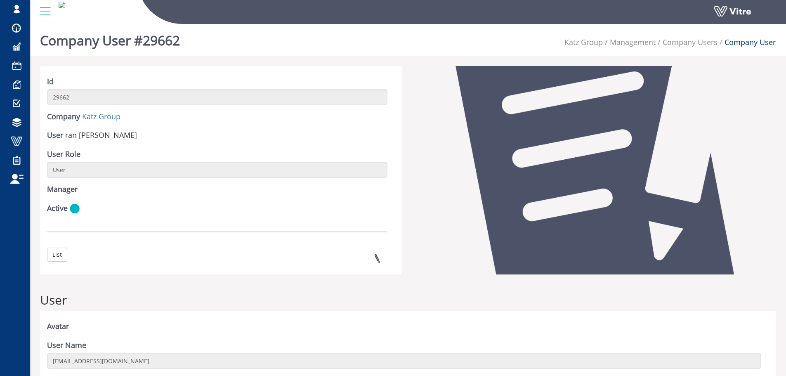
drag, startPoint x: 671, startPoint y: 49, endPoint x: 670, endPoint y: 24, distance: 24.8
click at [671, 49] on ul "Katz Group Management Company Users Company User" at bounding box center [670, 42] width 211 height 27
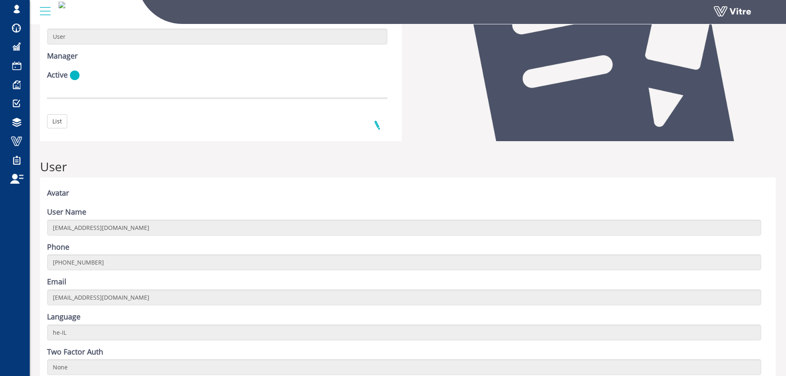
scroll to position [128, 0]
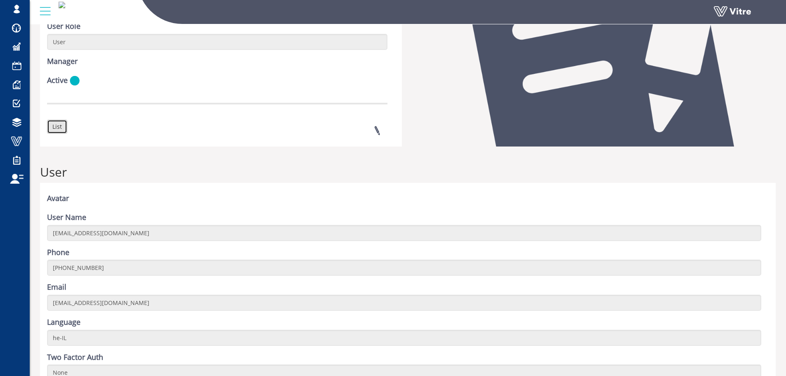
click at [66, 128] on link "List" at bounding box center [57, 127] width 20 height 14
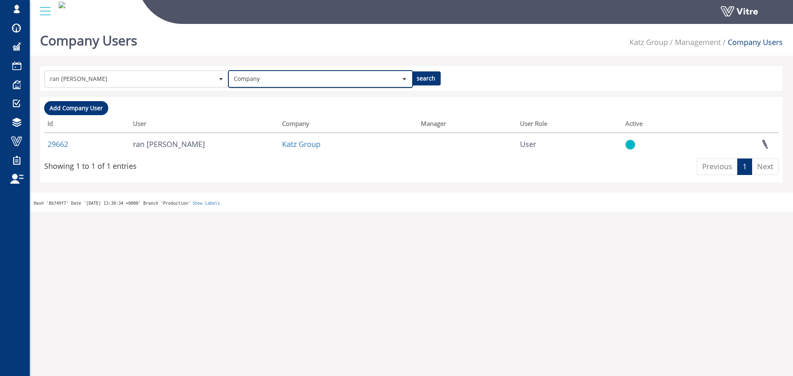
click at [230, 73] on span "Company" at bounding box center [313, 78] width 168 height 15
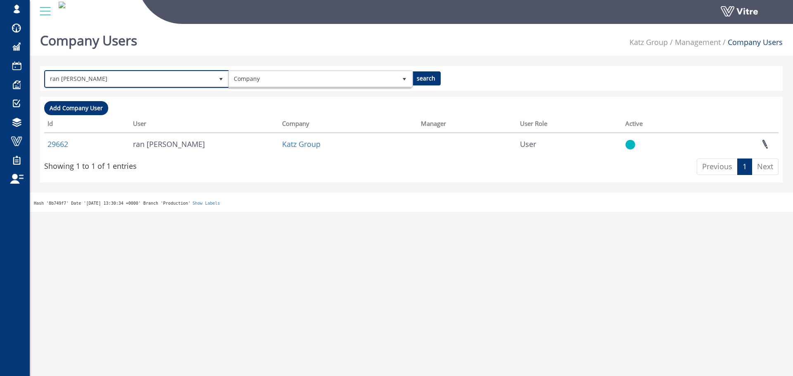
click at [206, 81] on span "ran [PERSON_NAME]" at bounding box center [129, 78] width 168 height 15
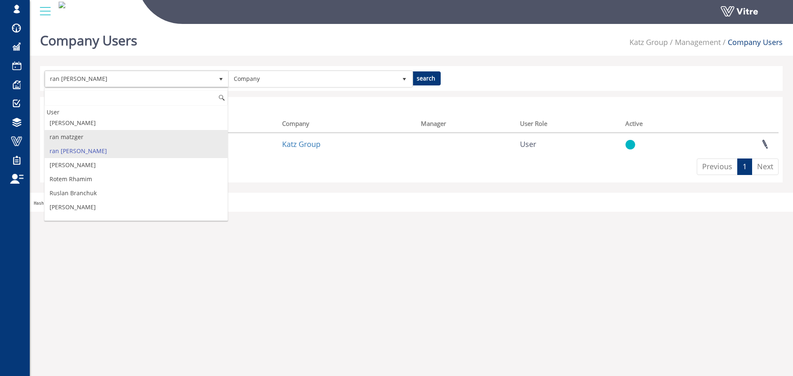
scroll to position [1751, 0]
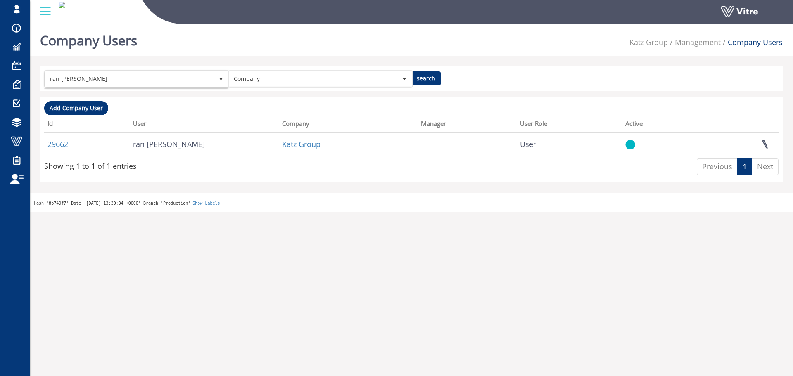
click at [288, 194] on div "Hash '8b749f7' Date '[DATE] 13:30:34 +0000' Branch 'Production' Show Labels" at bounding box center [411, 202] width 763 height 19
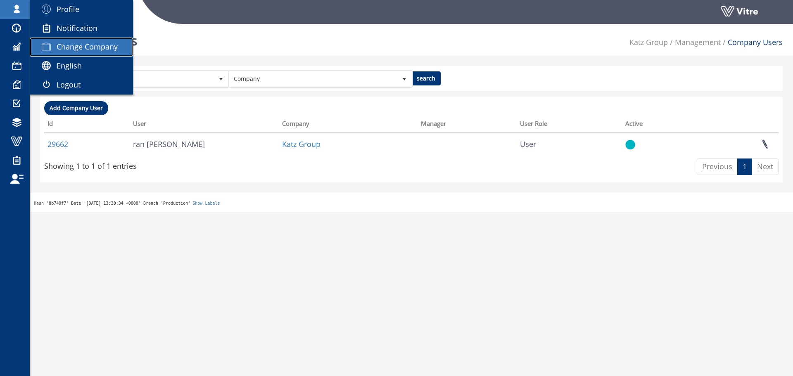
click at [110, 53] on link "Change Company" at bounding box center [81, 47] width 103 height 19
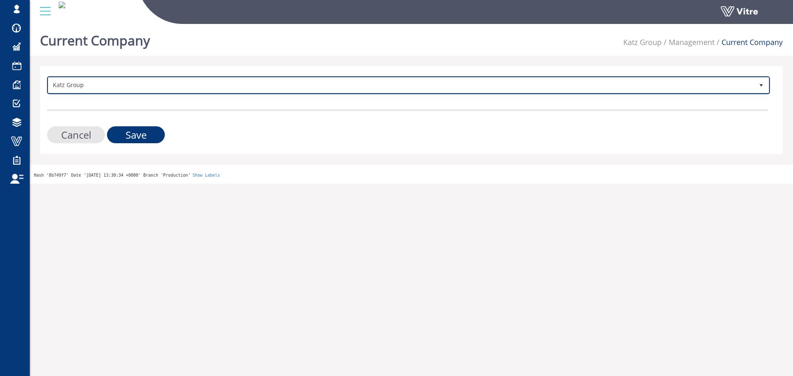
click at [85, 82] on span "Katz Group" at bounding box center [400, 85] width 705 height 15
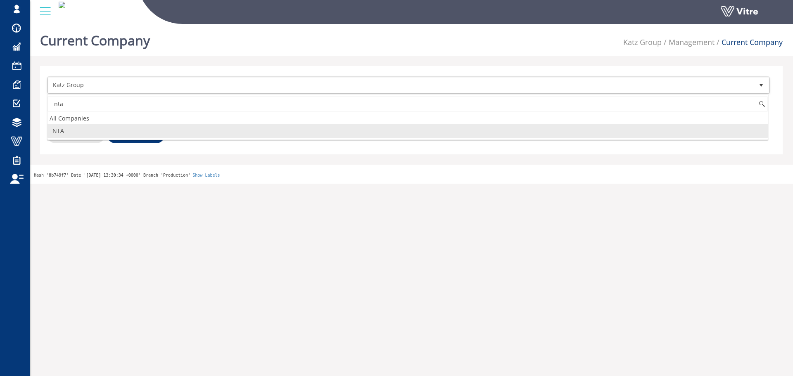
click at [82, 127] on li "NTA" at bounding box center [407, 131] width 720 height 14
type input "nta"
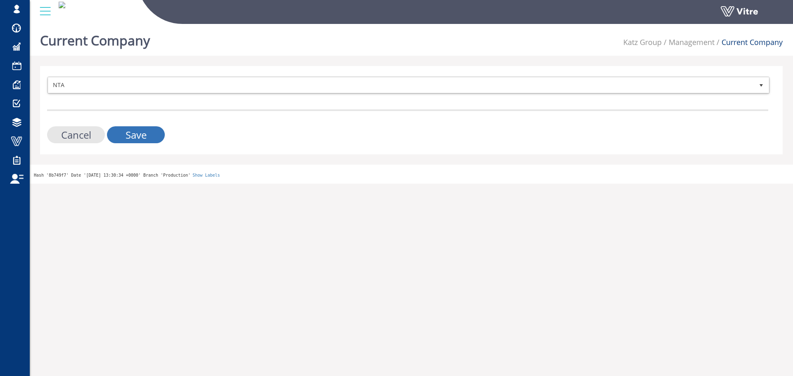
click at [162, 141] on input "Save" at bounding box center [136, 134] width 58 height 17
click at [155, 136] on input "Save" at bounding box center [136, 134] width 58 height 17
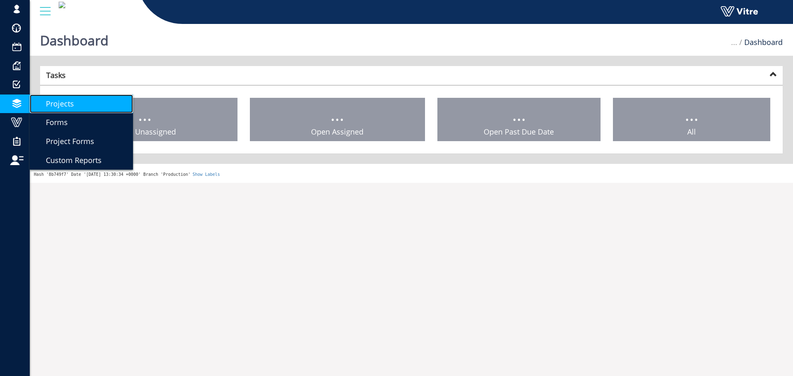
click at [76, 104] on link "Projects" at bounding box center [81, 104] width 103 height 19
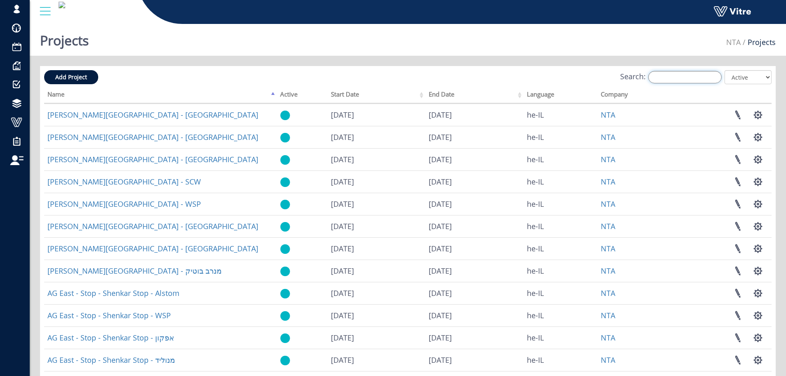
click at [698, 77] on input "Search:" at bounding box center [684, 77] width 73 height 12
type input "e"
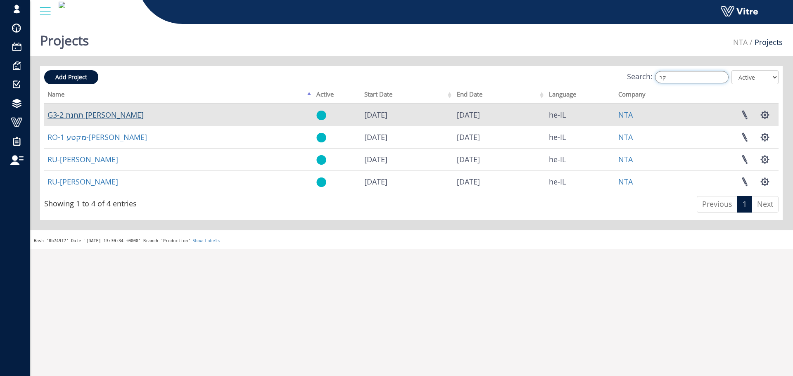
type input "קר"
click at [70, 115] on link "G3-2 תחנת [PERSON_NAME]" at bounding box center [95, 115] width 96 height 10
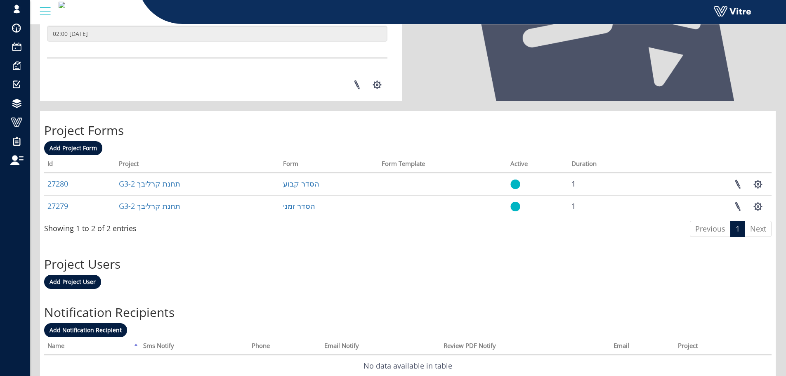
scroll to position [302, 0]
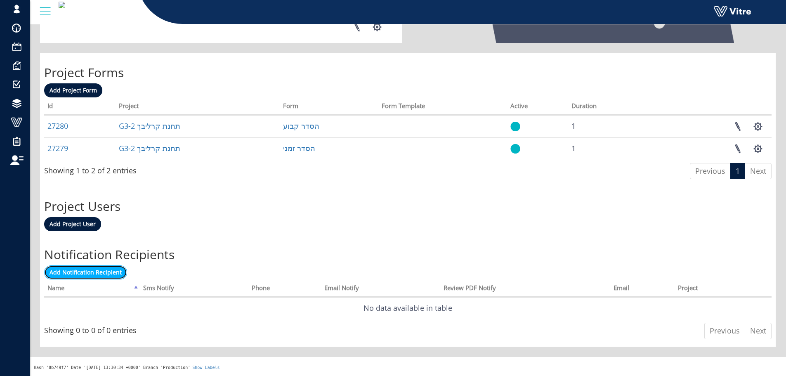
click at [113, 272] on span "Add Notification Recipient" at bounding box center [86, 272] width 72 height 8
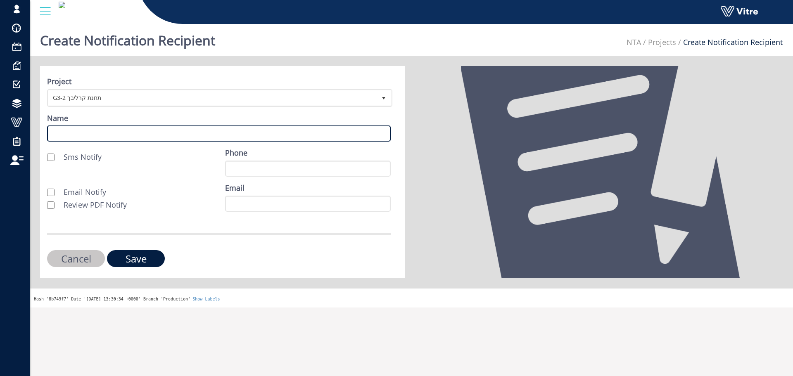
click at [128, 129] on input "Name" at bounding box center [218, 133] width 343 height 16
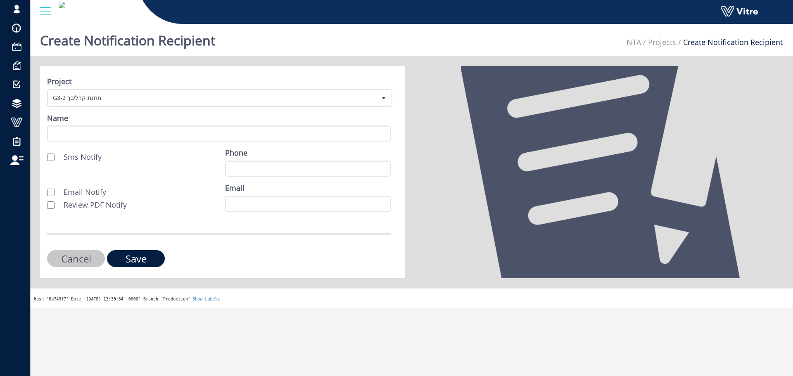
drag, startPoint x: 136, startPoint y: 142, endPoint x: 145, endPoint y: 141, distance: 9.1
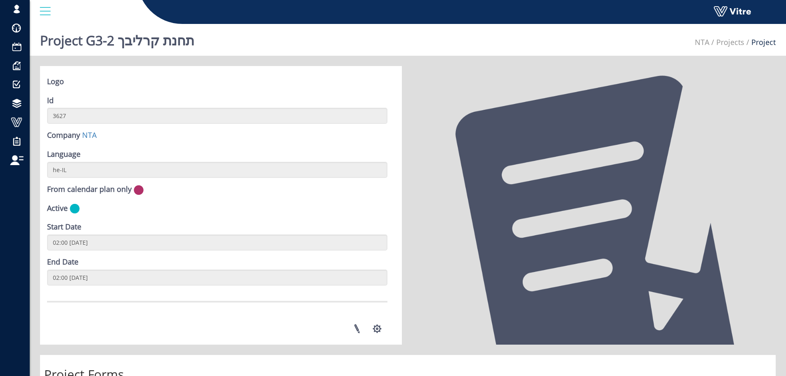
scroll to position [200, 0]
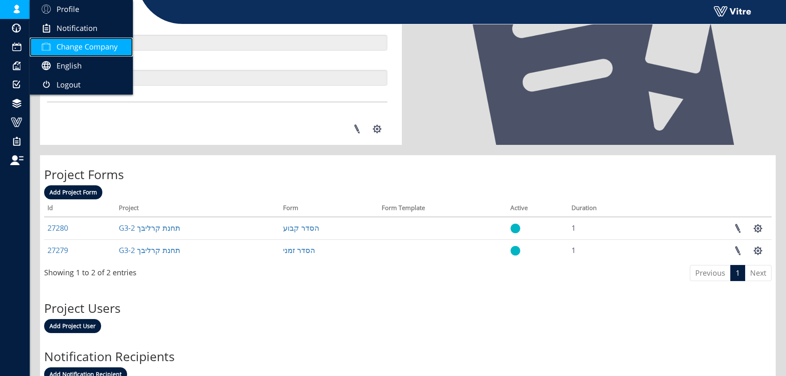
drag, startPoint x: 114, startPoint y: 54, endPoint x: 121, endPoint y: 53, distance: 6.7
click at [114, 54] on link "Change Company" at bounding box center [81, 47] width 103 height 19
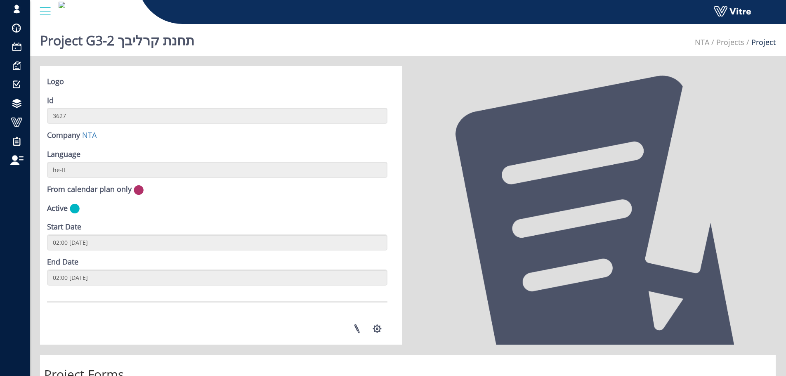
scroll to position [200, 0]
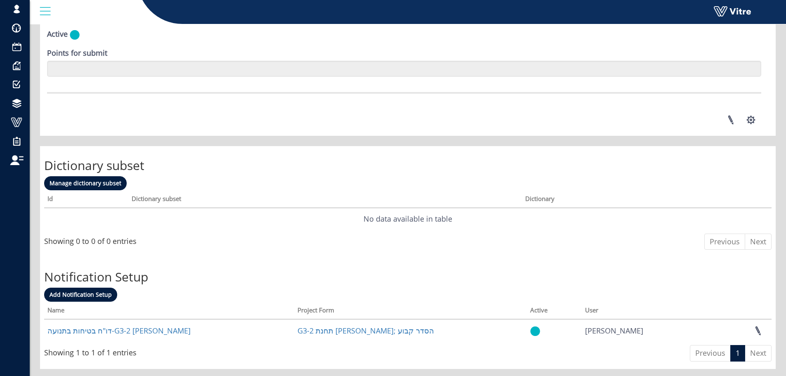
scroll to position [1138, 0]
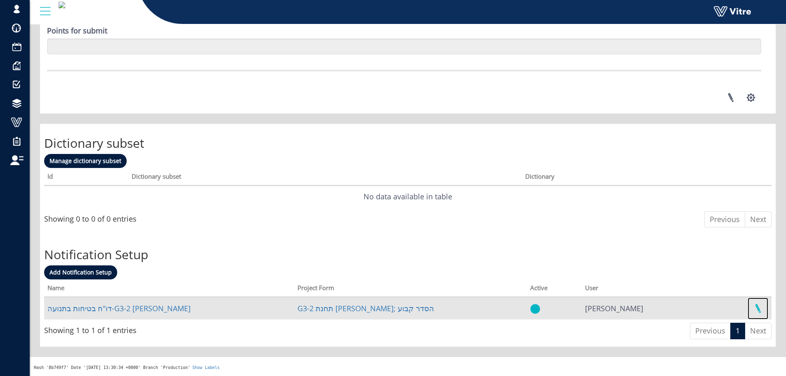
click at [755, 304] on link at bounding box center [758, 309] width 21 height 22
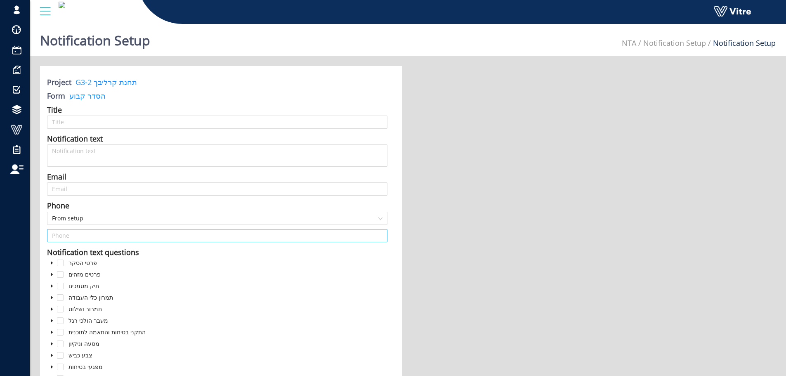
type input "דו"ח בטיחות בתנועה-G3-2 קרליבך"
type input "matan@sbarkai.co.il;guyg@spivak.co.il;ofir@spivak.co.il;etay@spivak.co.il;matan…"
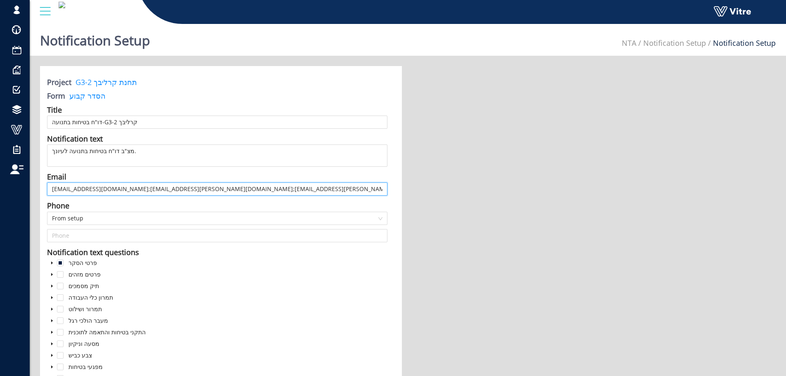
click at [229, 192] on input "matan@sbarkai.co.il;guyg@spivak.co.il;ofir@spivak.co.il;etay@spivak.co.il;matan…" at bounding box center [217, 188] width 341 height 13
click at [230, 189] on input "matan@sbarkai.co.il;guyg@spivak.co.il;ofir@spivak.co.il;etay@spivak.co.il;matan…" at bounding box center [217, 188] width 341 height 13
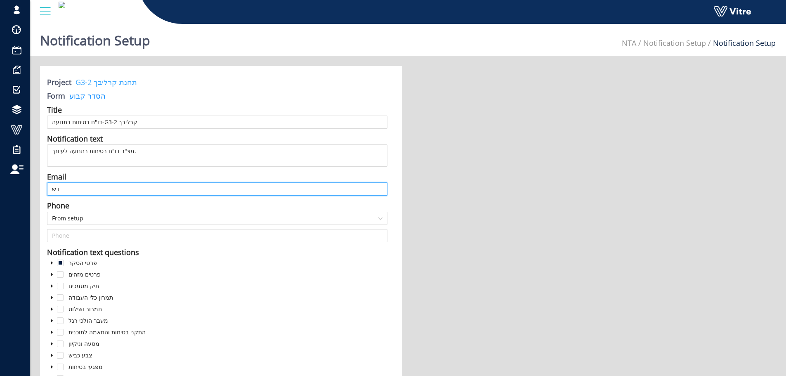
type input "ד"
click at [151, 190] on input "sagi@vitre.io;sagibit@gmail.com;" at bounding box center [217, 188] width 341 height 13
paste input "tomer@shoshaniz.co.il"
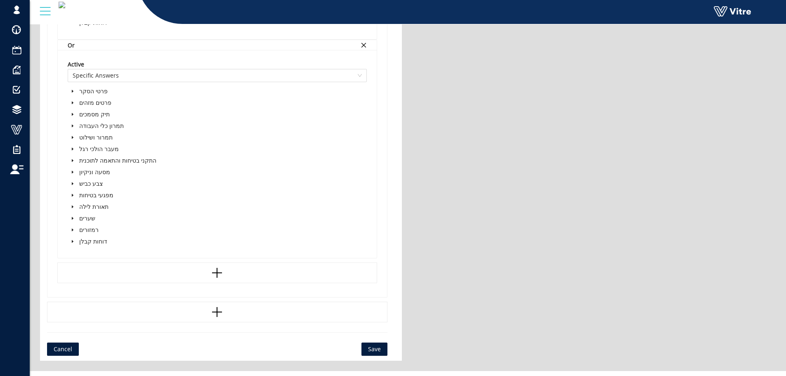
scroll to position [1197, 0]
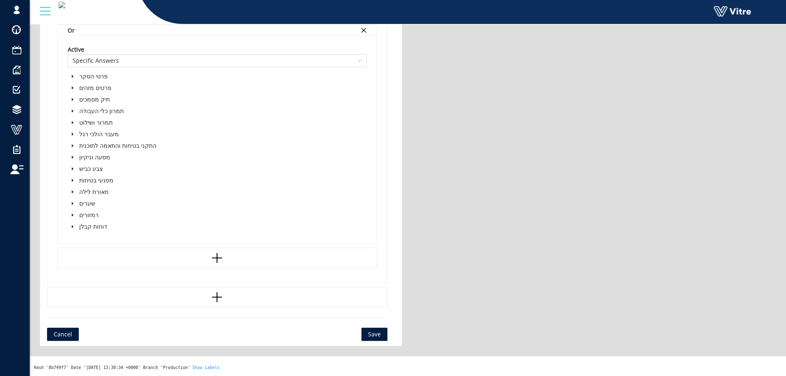
type input "sagi@vitre.io;sagibit@gmail.com;tomer@shoshaniz.co.il"
click at [377, 334] on span "Save" at bounding box center [374, 334] width 13 height 9
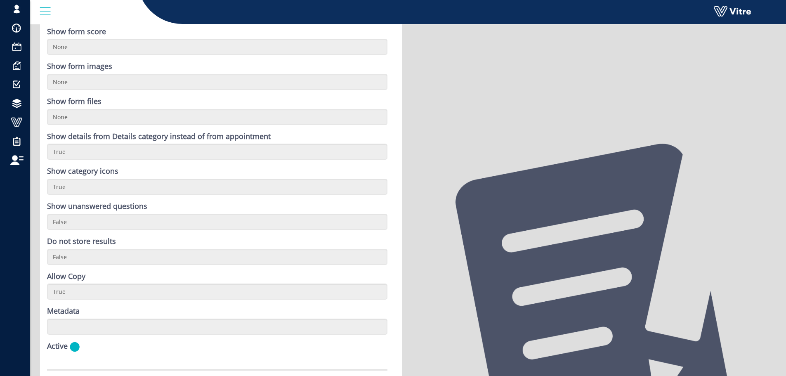
scroll to position [371, 0]
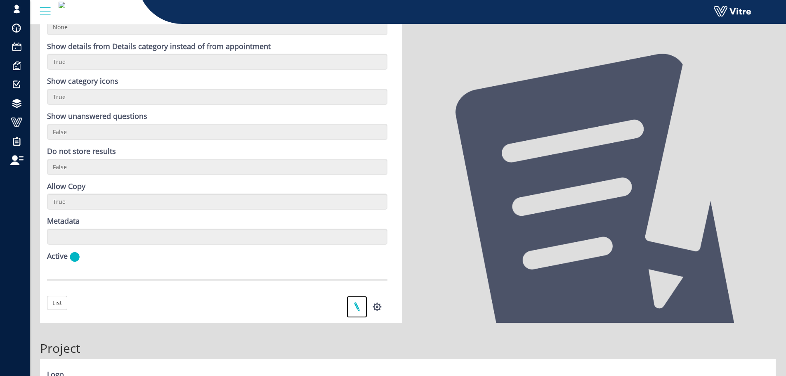
click at [357, 303] on link at bounding box center [357, 307] width 21 height 22
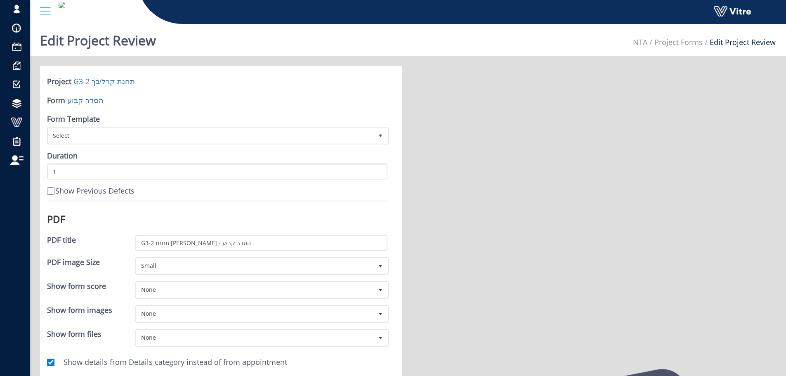
click at [59, 90] on form "Project G3-2 תחנת קרליבך Form הסדר קבוע Form Template Select Duration 1 Show Pr…" at bounding box center [217, 351] width 341 height 551
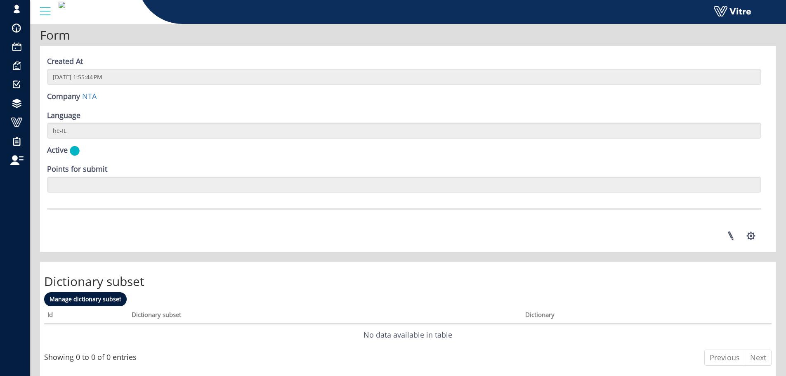
scroll to position [1138, 0]
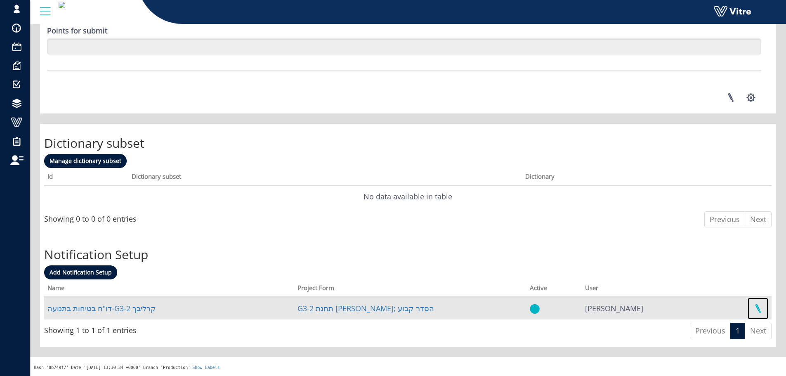
click at [757, 305] on link at bounding box center [758, 309] width 21 height 22
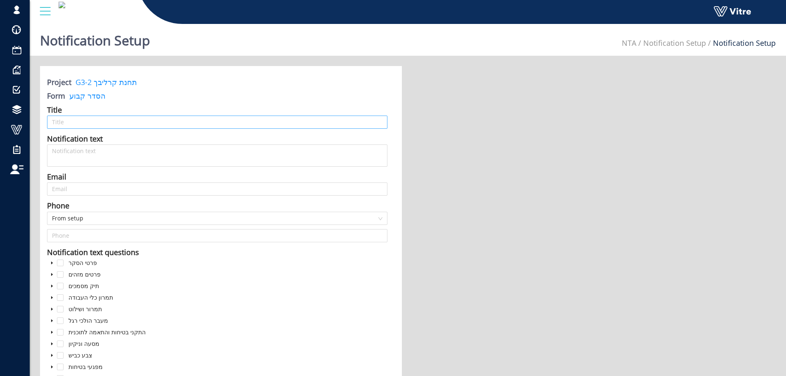
type input "דו"ח בטיחות בתנועה-G3-2 קרליבך"
type input "[EMAIL_ADDRESS][DOMAIN_NAME];[EMAIL_ADDRESS][DOMAIN_NAME];[EMAIL_ADDRESS][DOMAI…"
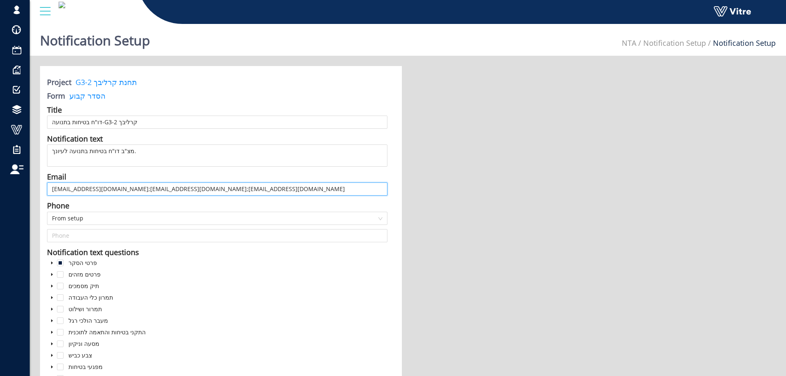
click at [121, 187] on input "[EMAIL_ADDRESS][DOMAIN_NAME];[EMAIL_ADDRESS][DOMAIN_NAME];[EMAIL_ADDRESS][DOMAI…" at bounding box center [217, 188] width 341 height 13
paste input "[EMAIL_ADDRESS][DOMAIN_NAME];[EMAIL_ADDRESS][DOMAIN_NAME];[EMAIL_ADDRESS][DOMAI…"
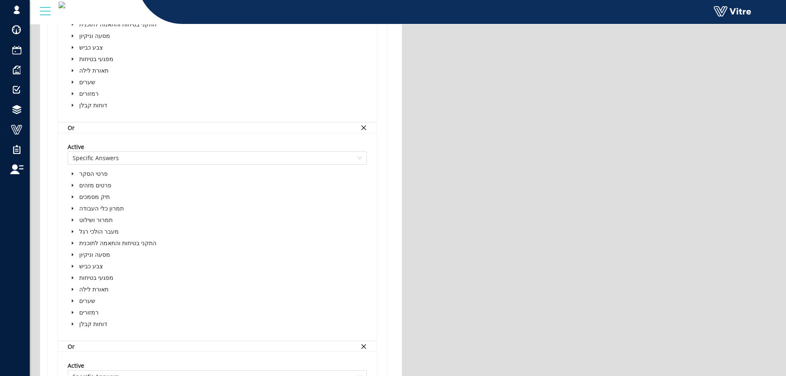
scroll to position [1197, 0]
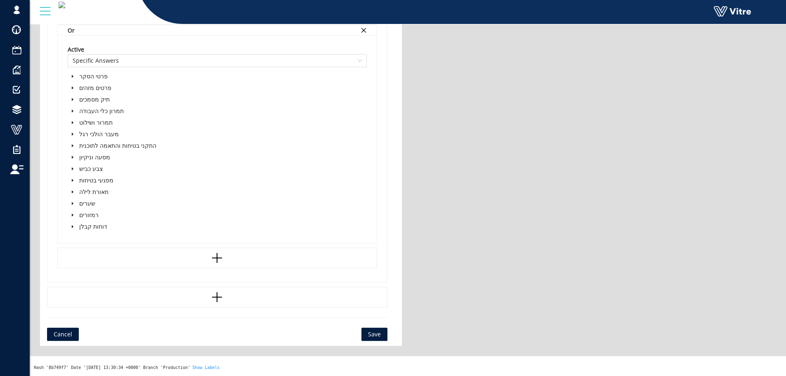
type input "matan@sbarkai.co.il;talz@minrav.co.il;hagait@minrav.co.il;idon@minrav.co.il;OrY…"
click at [374, 330] on span "Save" at bounding box center [374, 334] width 13 height 9
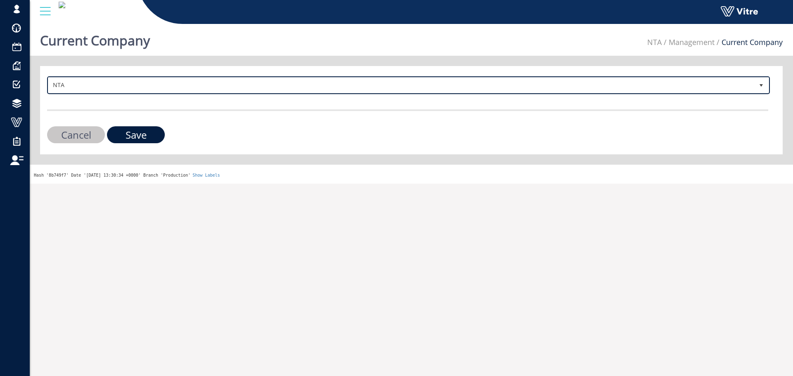
click at [479, 78] on span "NTA" at bounding box center [400, 85] width 705 height 15
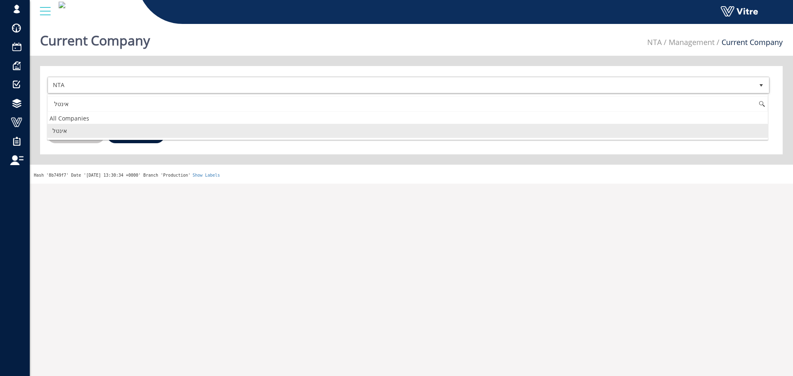
click at [127, 125] on li "אינטל" at bounding box center [407, 131] width 720 height 14
type input "אינטל"
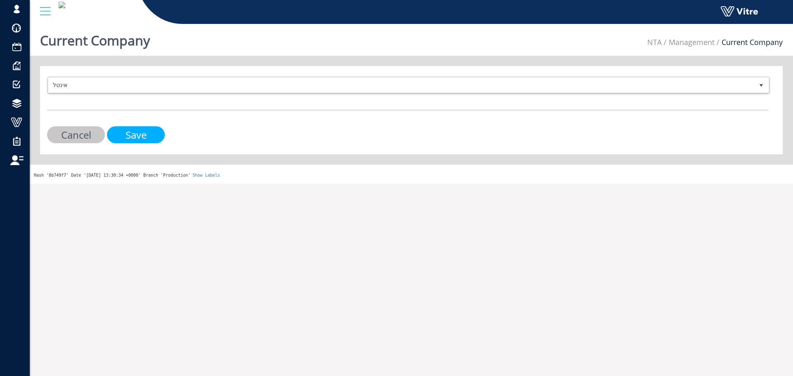
click at [131, 130] on input "Save" at bounding box center [136, 134] width 58 height 17
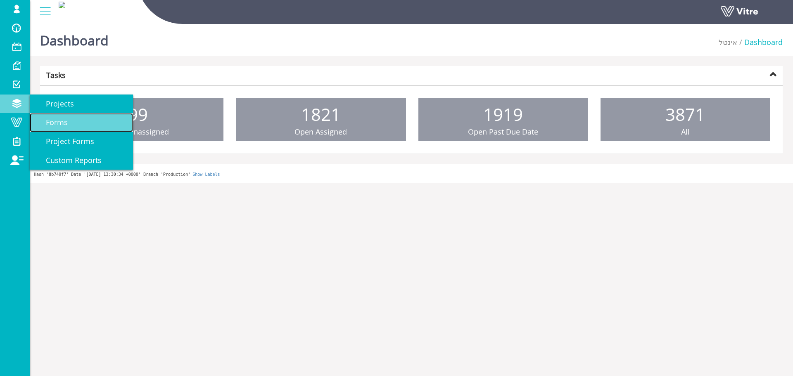
click at [74, 120] on link "Forms" at bounding box center [81, 122] width 103 height 19
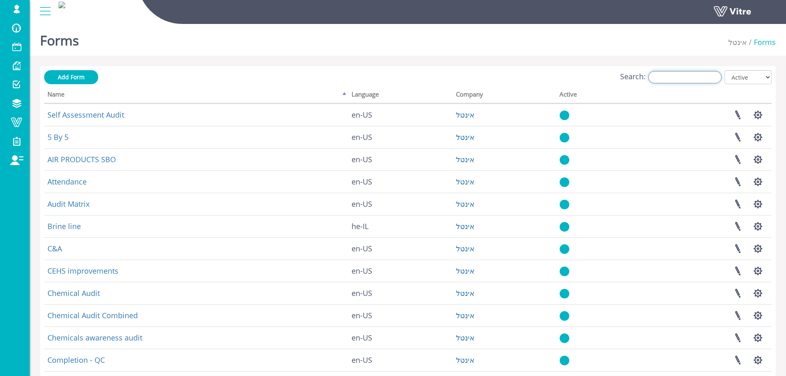
click at [707, 81] on input "Search:" at bounding box center [684, 77] width 73 height 12
type input "ד"
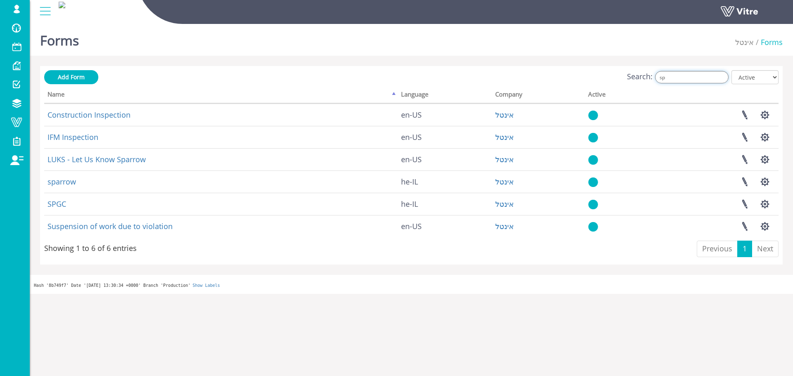
type input "s"
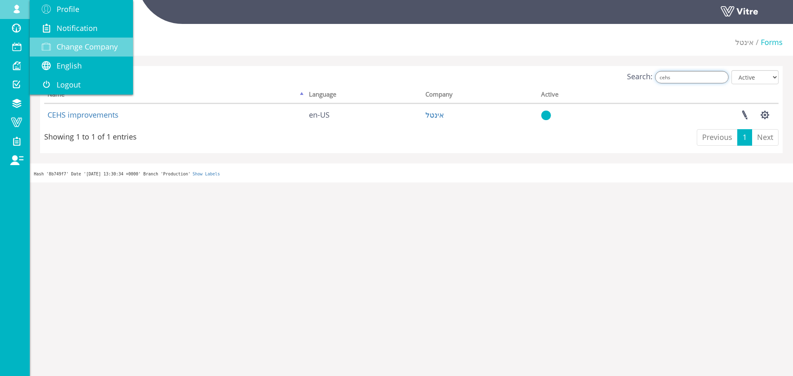
type input "cehs"
click at [78, 44] on span "Change Company" at bounding box center [87, 47] width 61 height 10
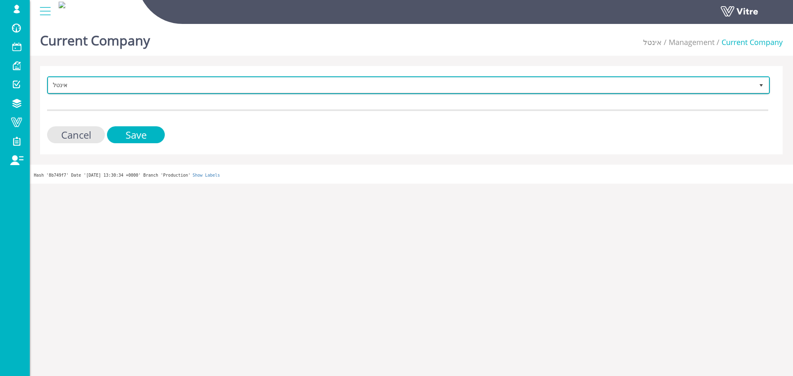
click at [77, 91] on span "אינטל" at bounding box center [400, 85] width 705 height 15
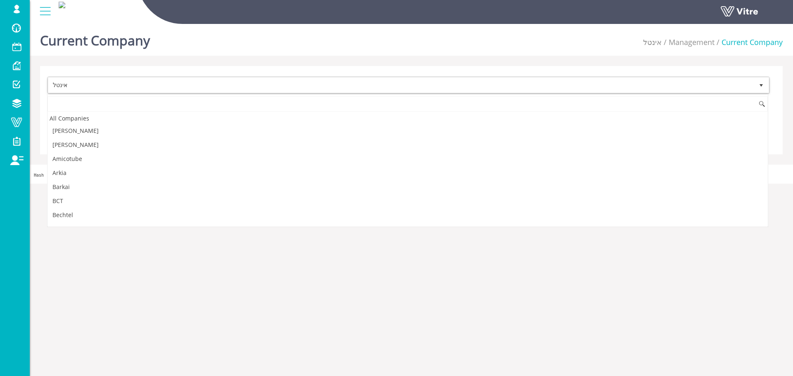
scroll to position [1232, 0]
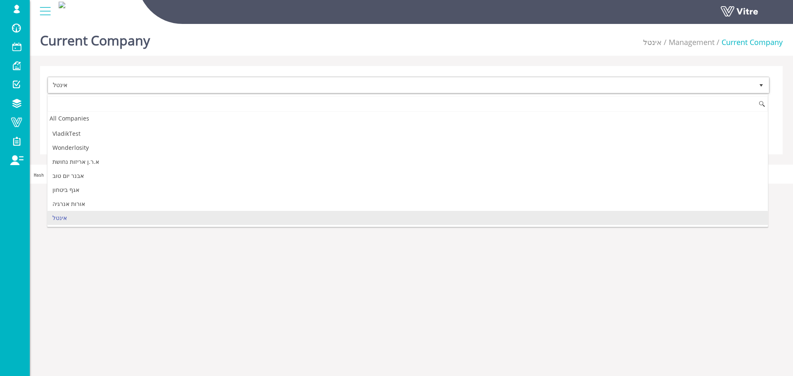
click at [83, 220] on li "אינטל" at bounding box center [407, 218] width 720 height 14
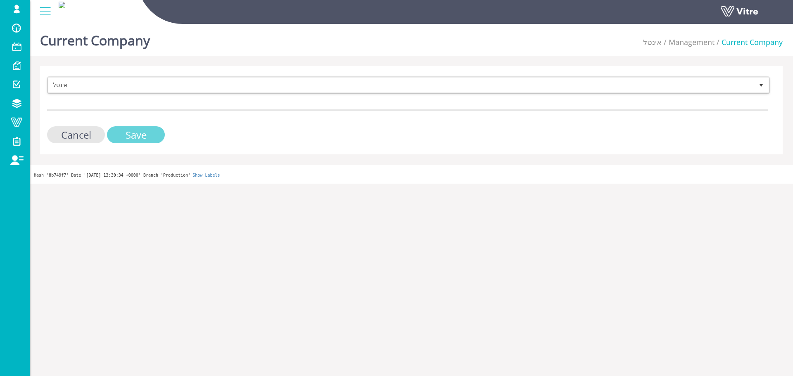
click at [143, 136] on input "Save" at bounding box center [136, 134] width 58 height 17
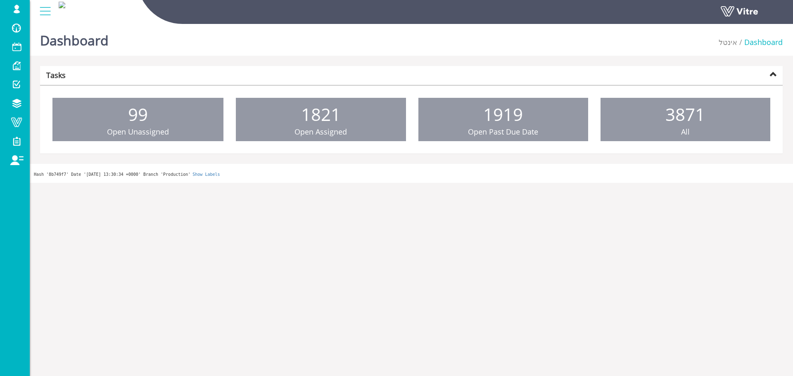
click at [0, 0] on span "Forms" at bounding box center [0, 0] width 0 height 0
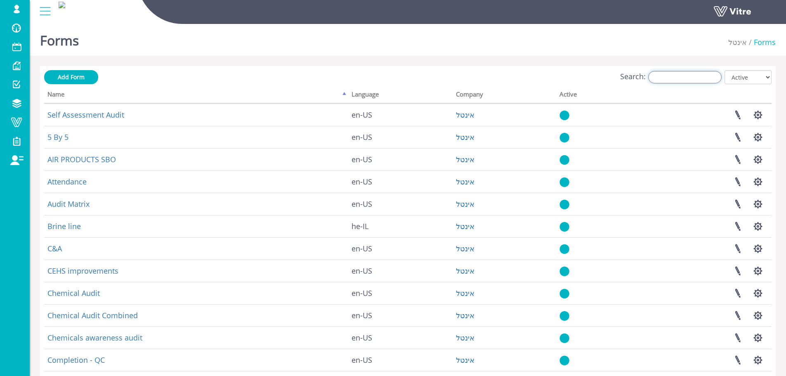
click at [662, 83] on input "Search:" at bounding box center [684, 77] width 73 height 12
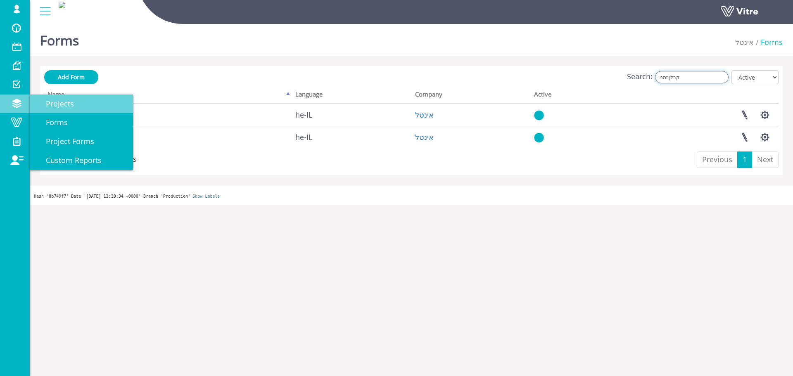
type input "קבלן זמני"
click at [67, 111] on link "Projects" at bounding box center [81, 104] width 103 height 19
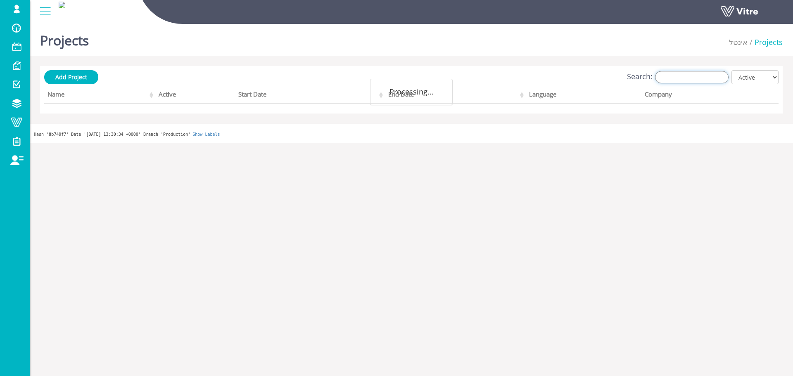
click at [679, 78] on input "Search:" at bounding box center [691, 77] width 73 height 12
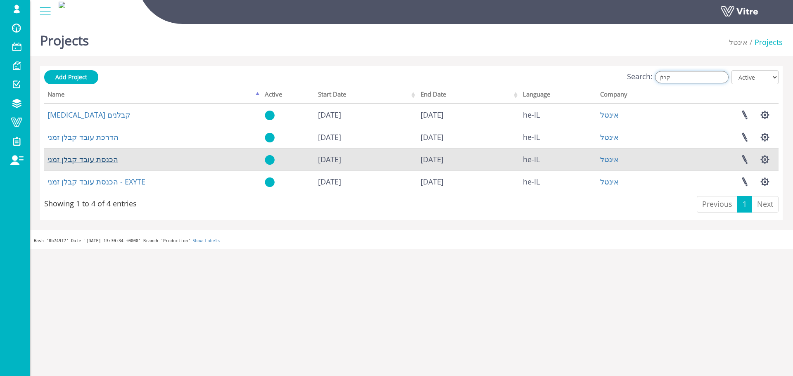
type input "קבלן"
click at [102, 163] on link "הכנסת עובד קבלן זמני" at bounding box center [82, 159] width 71 height 10
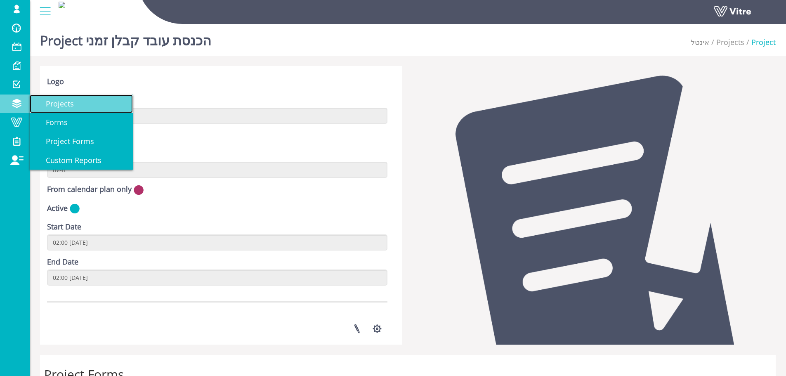
click at [52, 108] on span "Projects" at bounding box center [55, 104] width 38 height 10
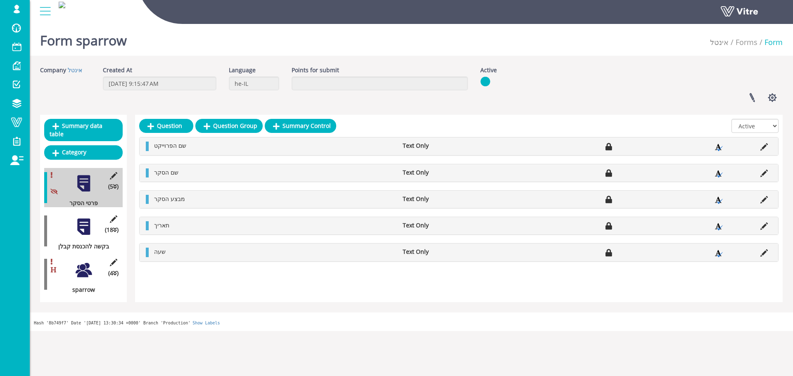
click at [89, 222] on div at bounding box center [83, 227] width 19 height 19
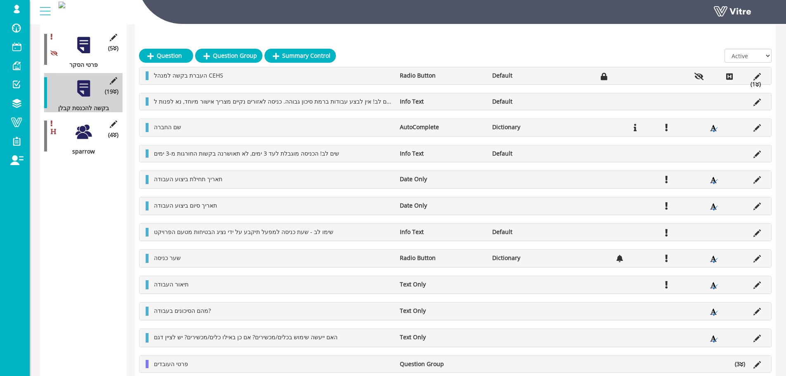
scroll to position [165, 0]
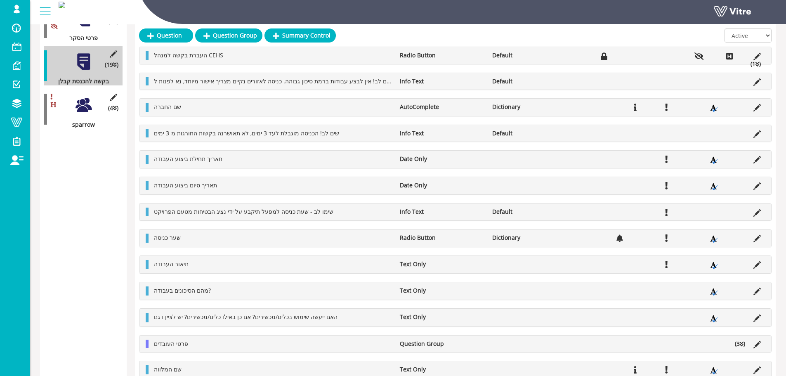
click at [744, 344] on li "(3 )" at bounding box center [740, 344] width 19 height 8
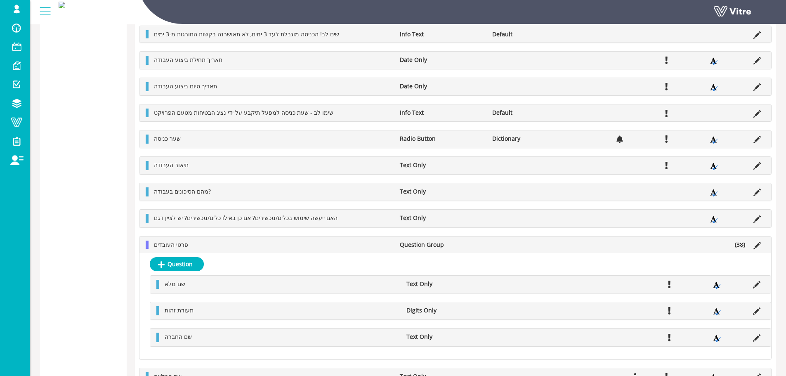
scroll to position [289, 0]
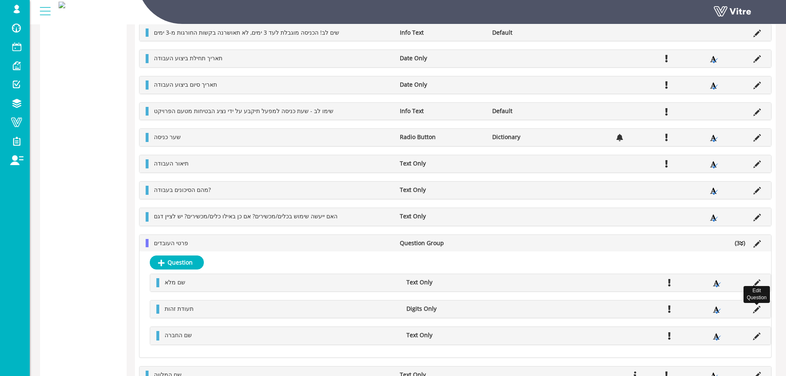
click at [755, 311] on icon at bounding box center [756, 309] width 7 height 7
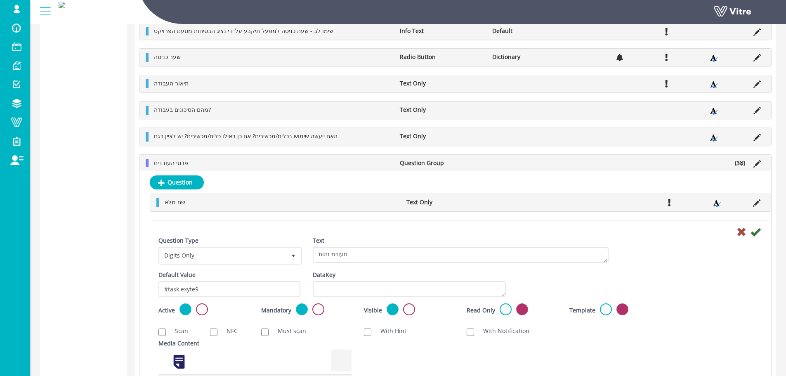
scroll to position [454, 0]
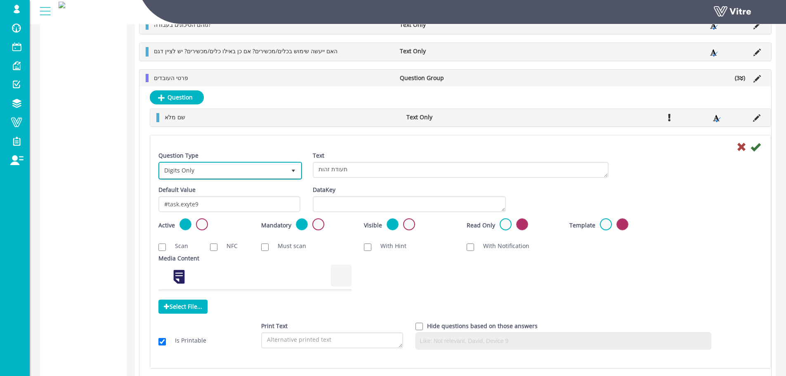
click at [202, 179] on span "Digits Only 17" at bounding box center [231, 171] width 144 height 18
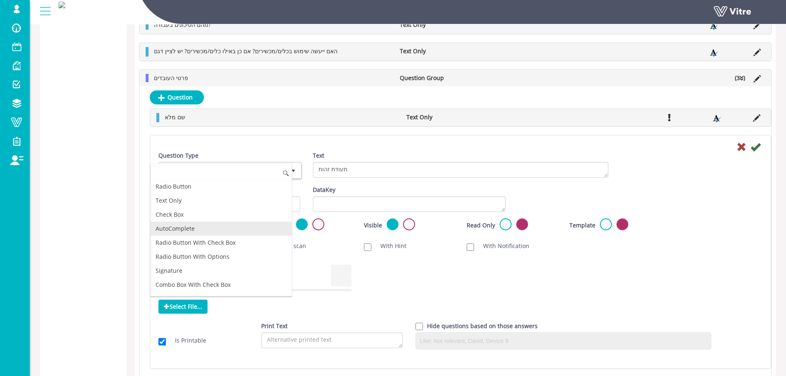
scroll to position [0, 0]
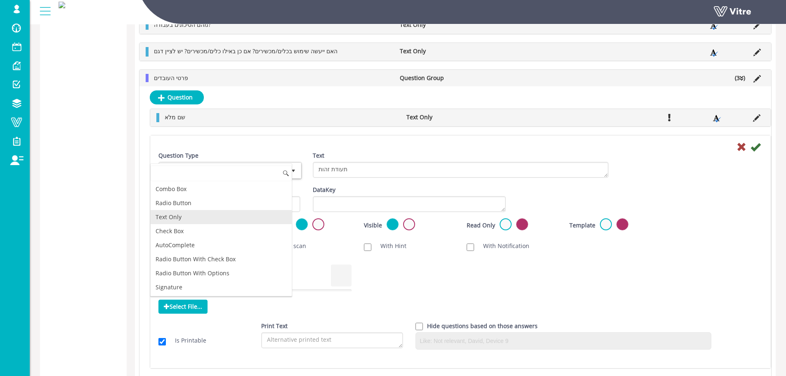
click at [232, 221] on li "Text Only" at bounding box center [221, 217] width 141 height 14
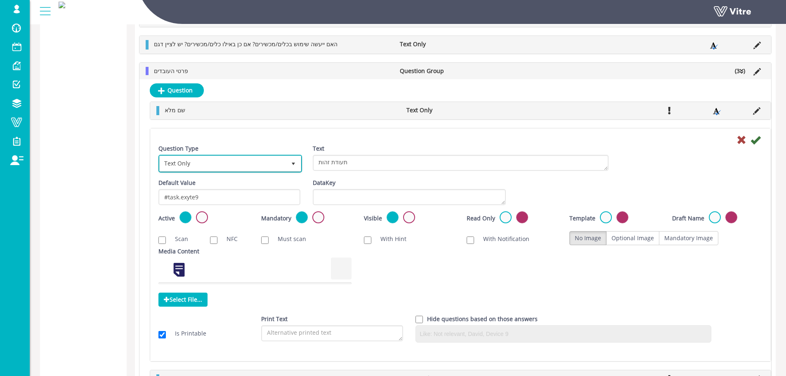
scroll to position [454, 0]
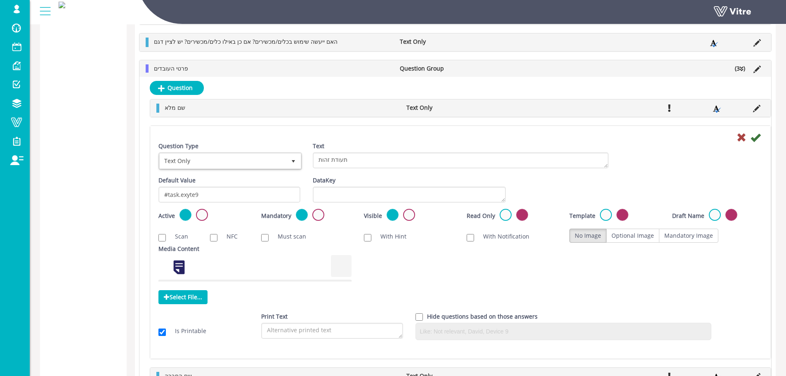
click at [760, 138] on icon at bounding box center [756, 137] width 10 height 10
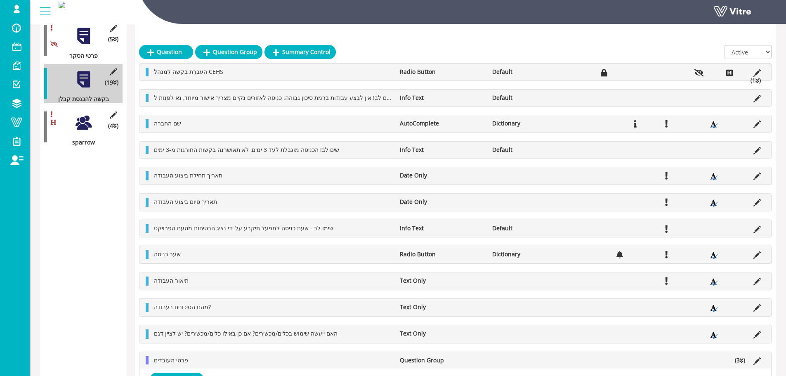
scroll to position [165, 0]
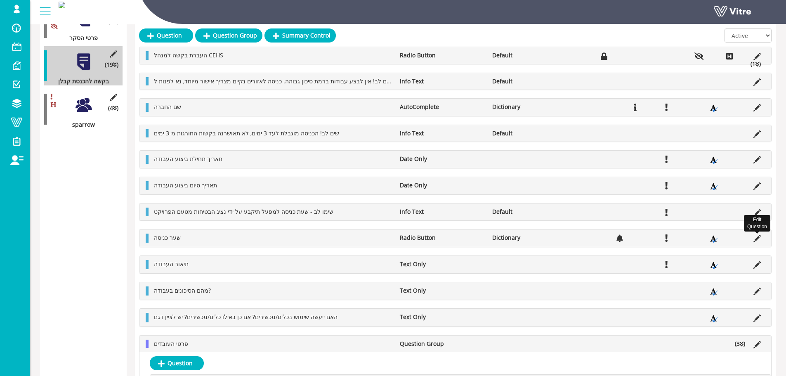
click at [755, 239] on icon at bounding box center [757, 238] width 7 height 7
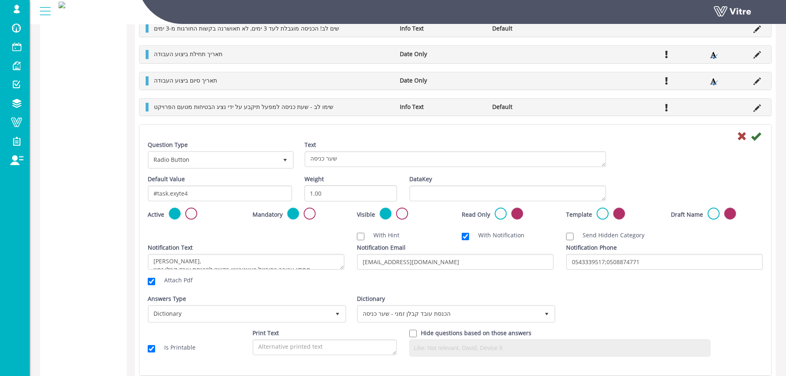
scroll to position [330, 0]
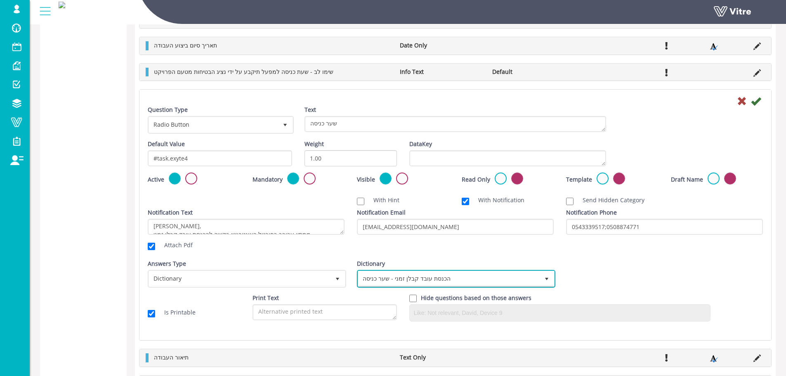
click at [388, 279] on span "הכנסת עובד קבלן זמני - שער כניסה" at bounding box center [448, 278] width 181 height 15
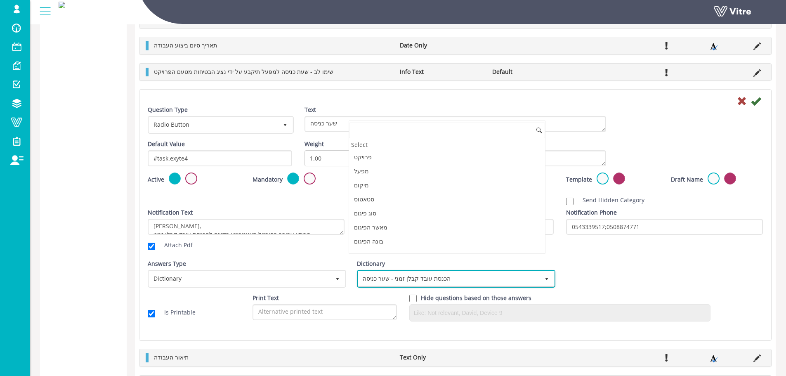
scroll to position [685, 0]
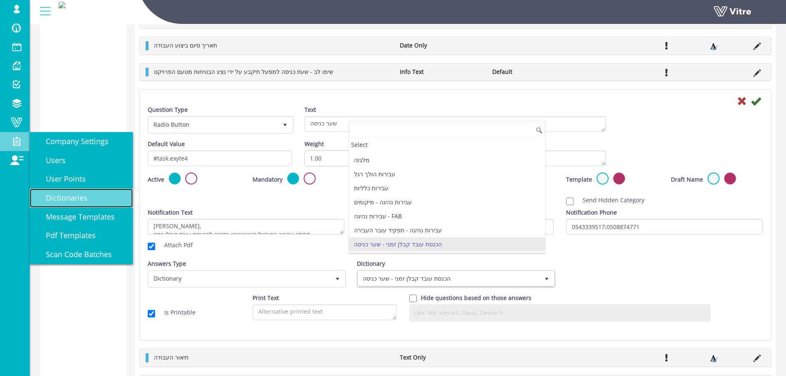
click at [85, 194] on span "Dictionaries" at bounding box center [62, 198] width 52 height 10
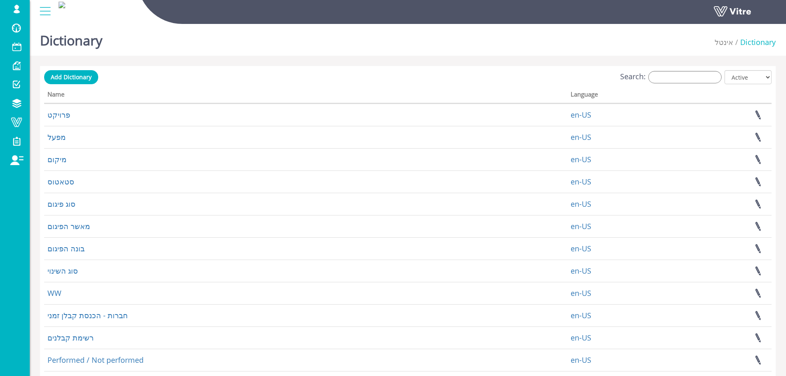
drag, startPoint x: 653, startPoint y: 83, endPoint x: 660, endPoint y: 78, distance: 9.1
click at [653, 83] on div "Search: All Active Not Active" at bounding box center [408, 77] width 728 height 15
click at [665, 75] on input "Search:" at bounding box center [684, 77] width 73 height 12
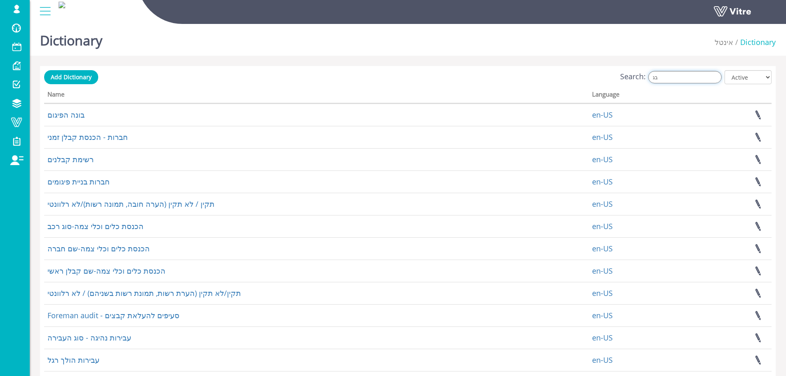
type input "ב"
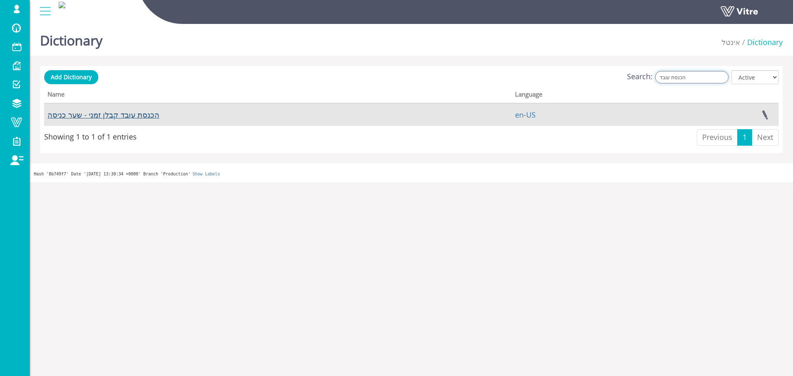
type input "הכנסת עובד"
click at [101, 112] on link "הכנסת עובד קבלן זמני - שער כניסה" at bounding box center [103, 115] width 112 height 10
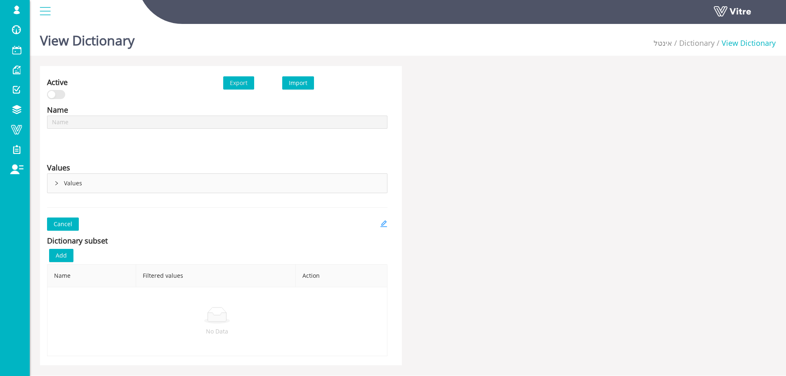
type input "הכנסת עובד קבלן זמני - שער כניסה"
click at [383, 218] on link at bounding box center [383, 224] width 7 height 13
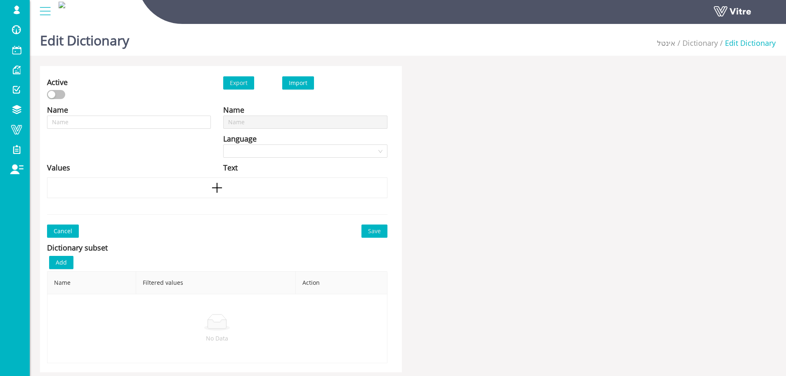
type input "הכנסת עובד קבלן זמני - שער כניסה"
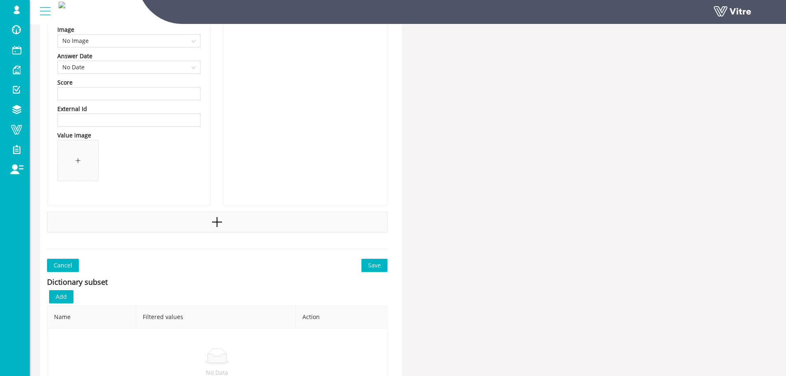
scroll to position [1156, 0]
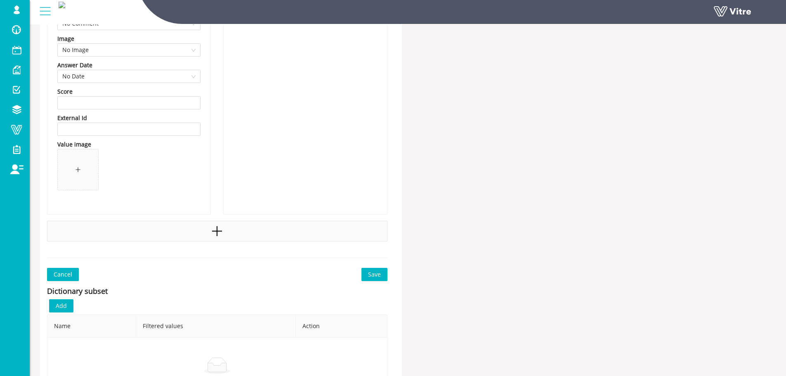
click at [213, 233] on icon "plus" at bounding box center [217, 231] width 12 height 12
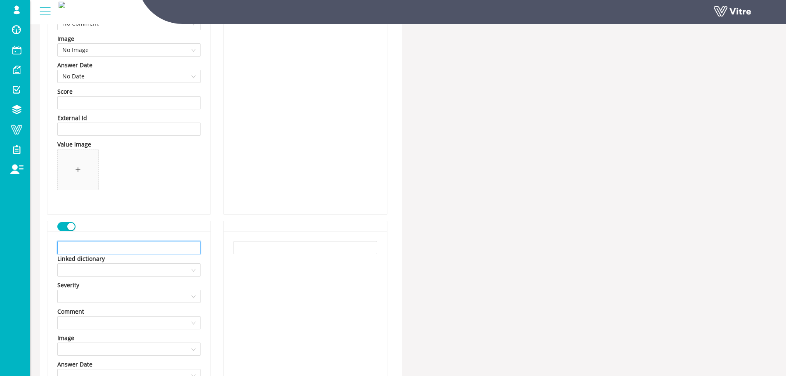
click at [127, 246] on input "text" at bounding box center [128, 247] width 143 height 13
paste input "F38"
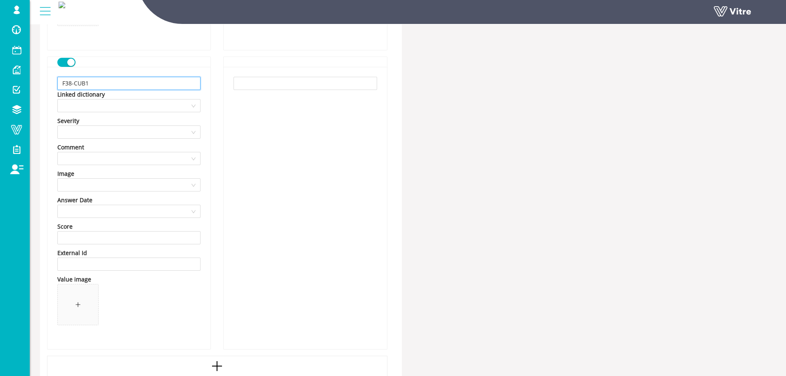
scroll to position [1321, 0]
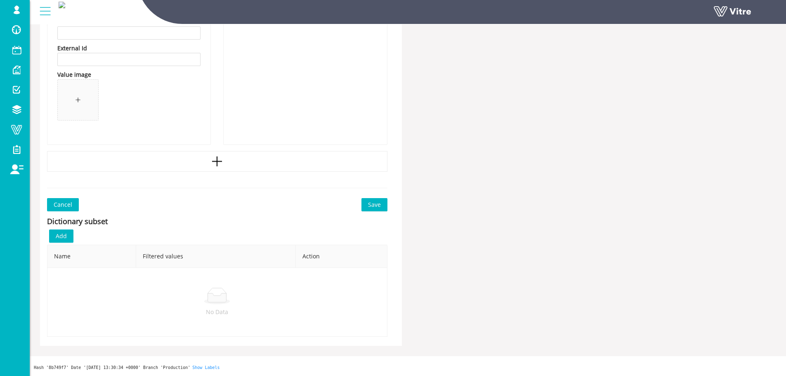
type input "F38 - CUB1"
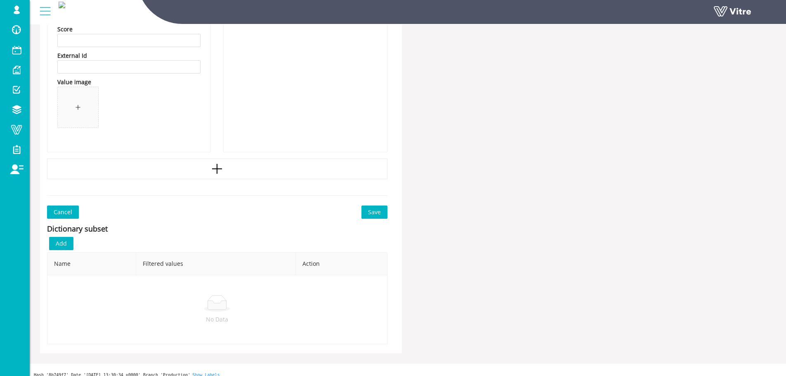
scroll to position [1525, 0]
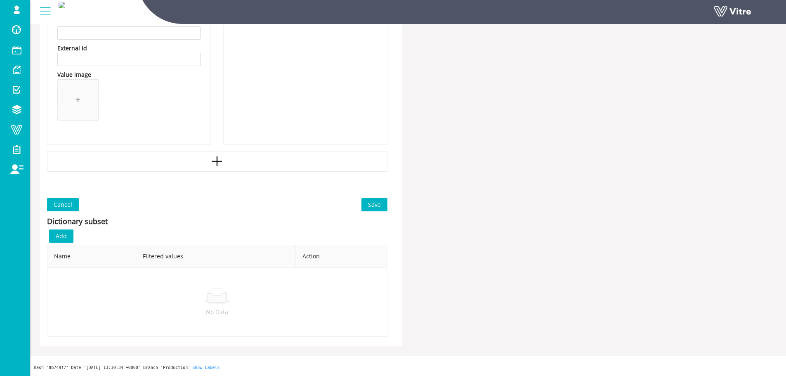
click at [377, 209] on span "Save" at bounding box center [374, 204] width 13 height 9
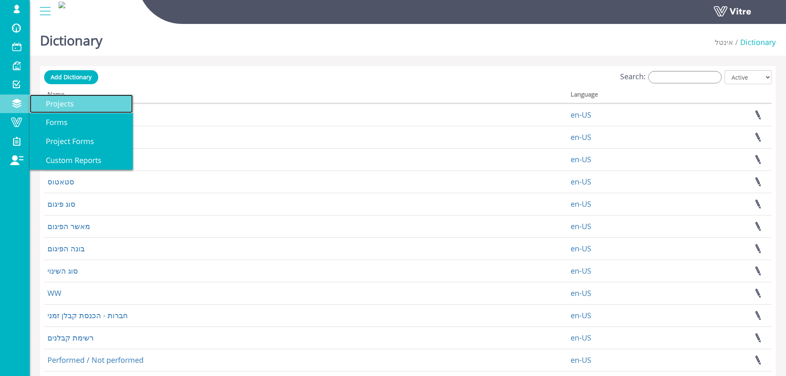
click at [57, 109] on link "Projects" at bounding box center [81, 104] width 103 height 19
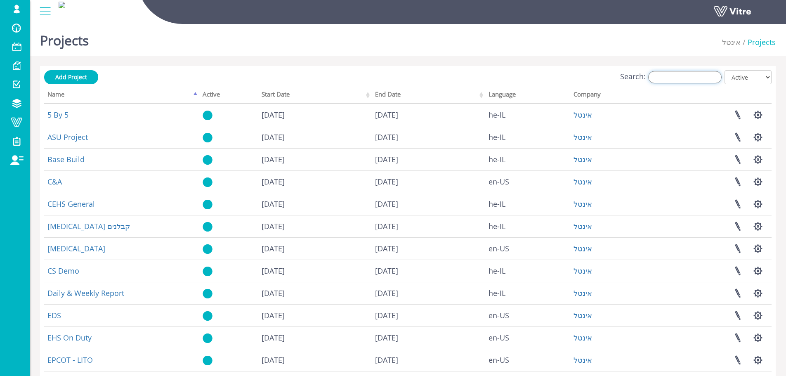
click at [675, 72] on input "Search:" at bounding box center [684, 77] width 73 height 12
type input "E"
type input "ק"
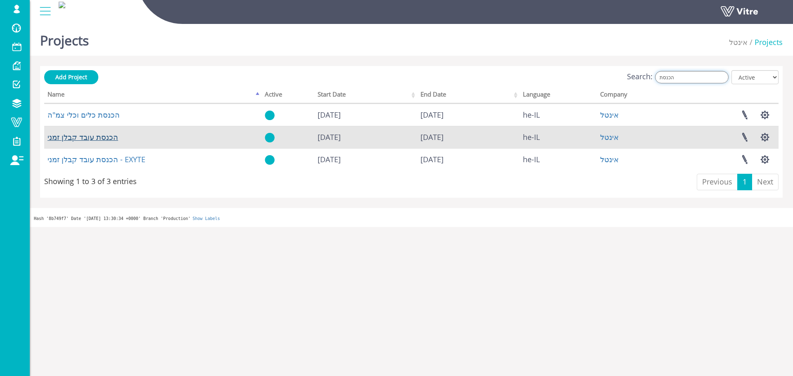
type input "הכנסת"
click at [98, 138] on link "הכנסת עובד קבלן זמני" at bounding box center [82, 137] width 71 height 10
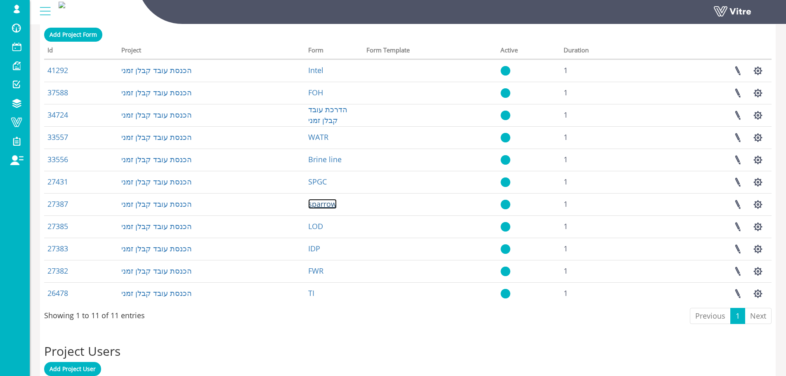
scroll to position [337, 0]
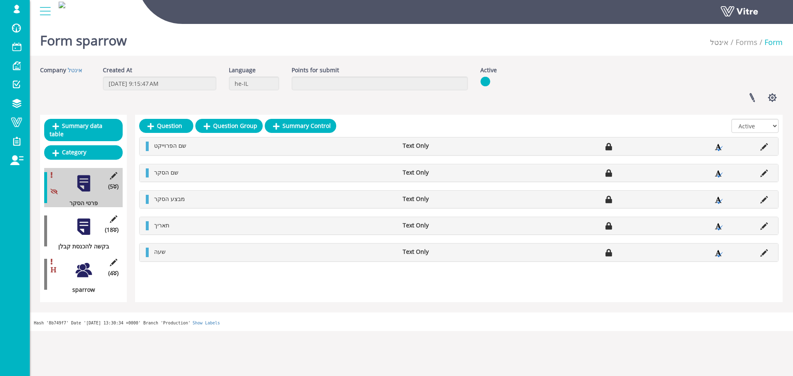
click at [80, 220] on div at bounding box center [83, 227] width 19 height 19
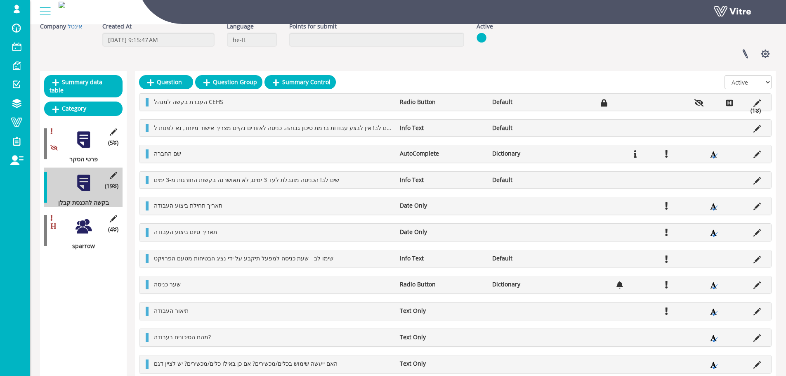
scroll to position [41, 0]
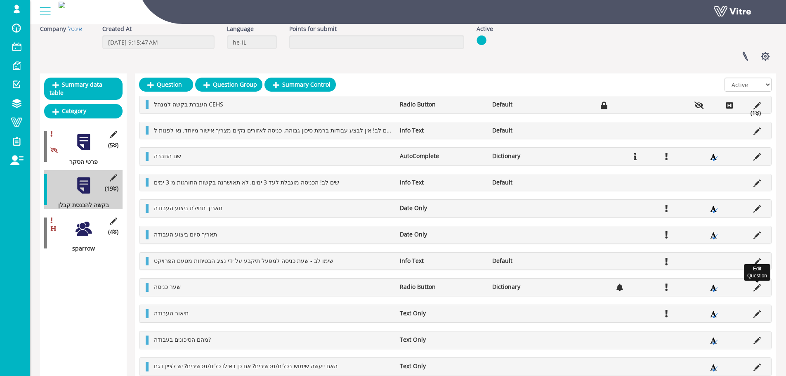
click at [757, 285] on icon at bounding box center [757, 287] width 7 height 7
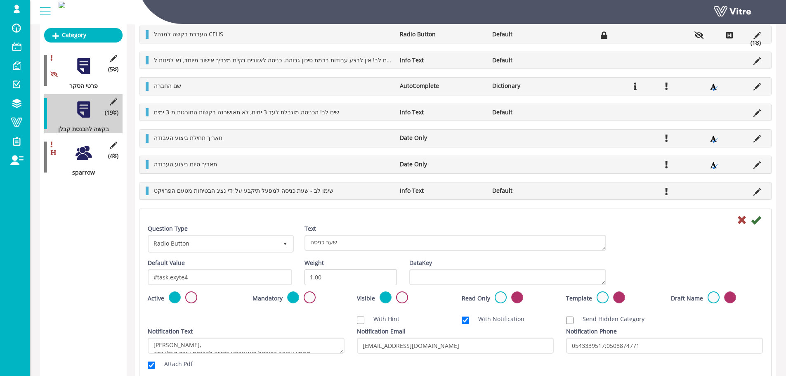
scroll to position [124, 0]
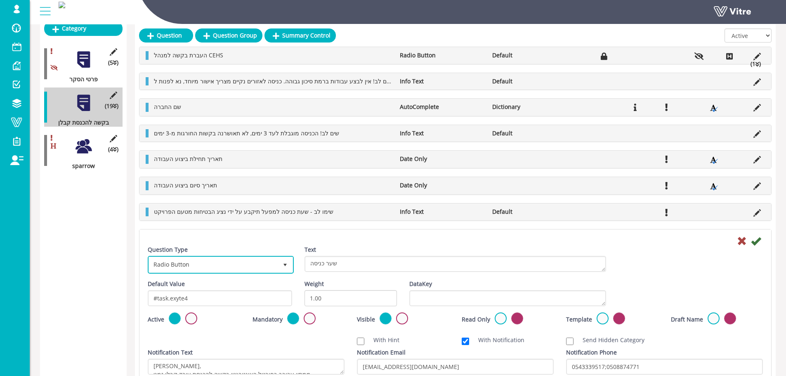
click at [212, 266] on span "Radio Button" at bounding box center [213, 264] width 129 height 15
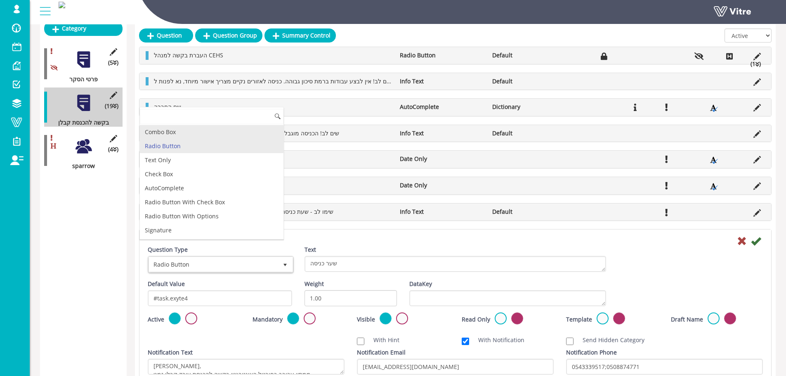
click at [231, 132] on li "Combo Box" at bounding box center [212, 132] width 144 height 14
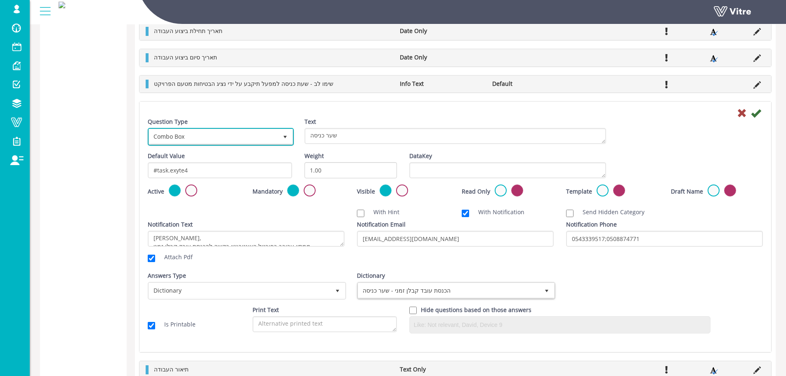
scroll to position [330, 0]
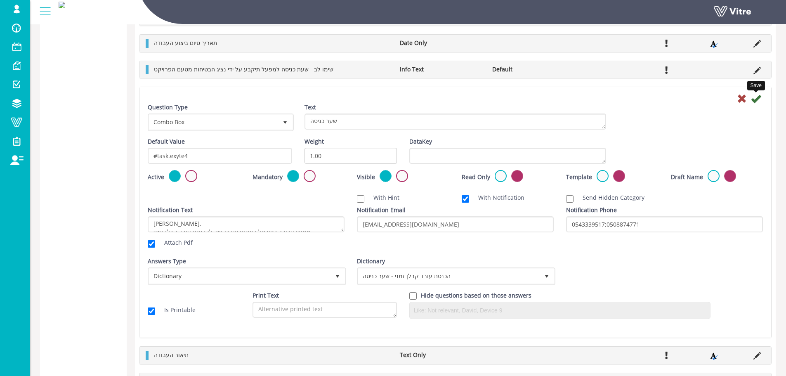
click at [758, 97] on icon at bounding box center [756, 99] width 10 height 10
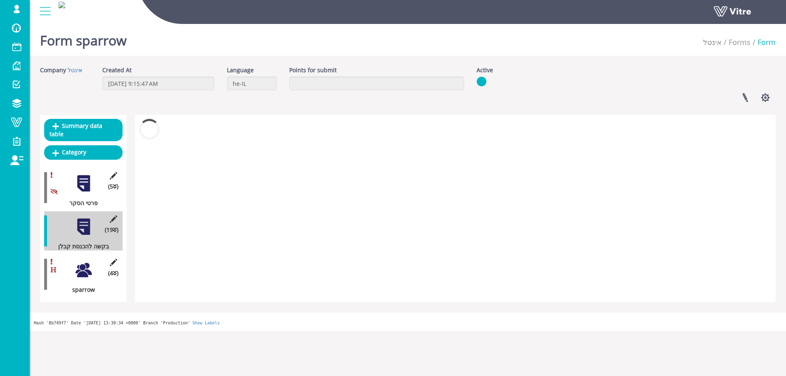
scroll to position [0, 0]
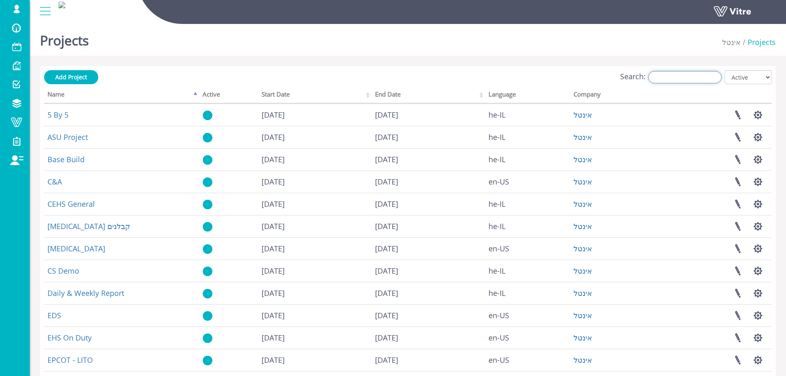
click at [714, 79] on input "Search:" at bounding box center [684, 77] width 73 height 12
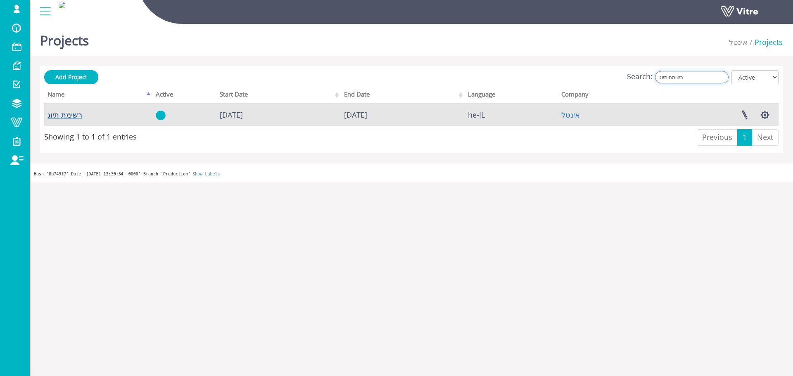
type input "רשימת תיוג"
click at [62, 116] on link "רשימת תיוג" at bounding box center [64, 115] width 35 height 10
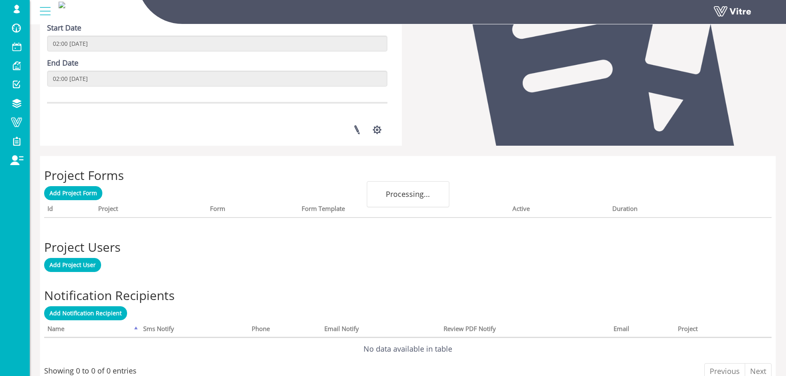
scroll to position [199, 0]
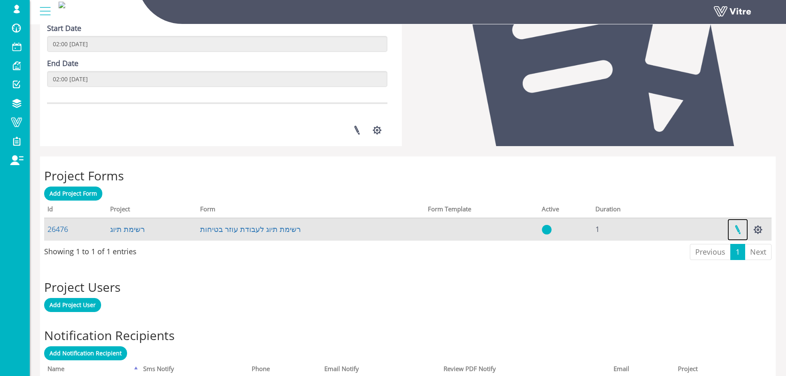
click at [743, 230] on link at bounding box center [738, 230] width 21 height 22
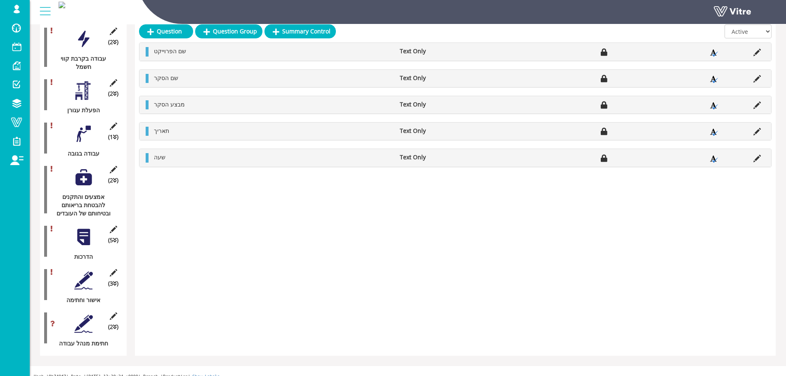
scroll to position [318, 0]
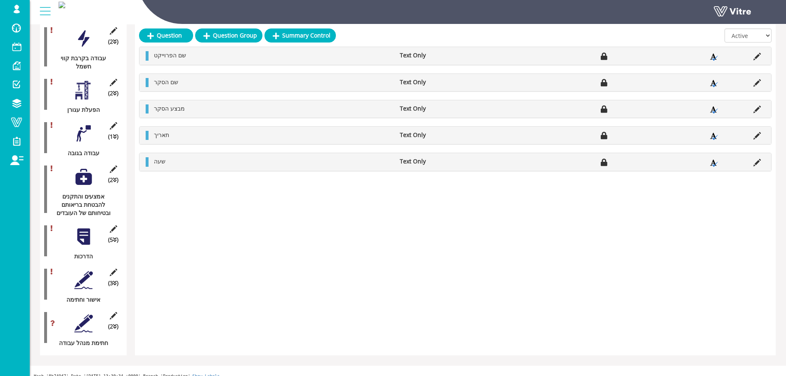
click at [87, 278] on div at bounding box center [83, 280] width 19 height 19
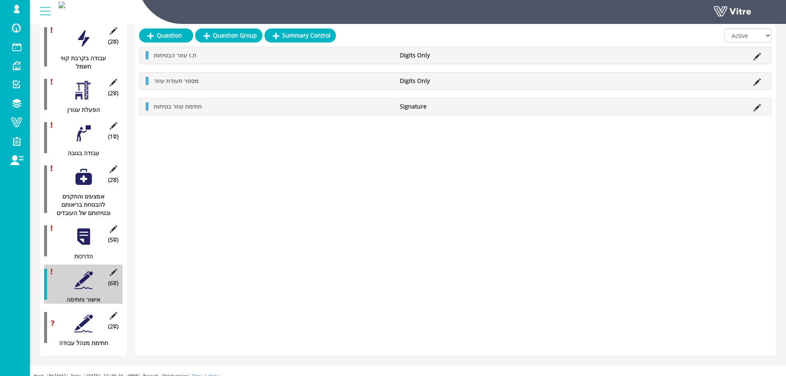
click at [82, 323] on div at bounding box center [83, 323] width 19 height 19
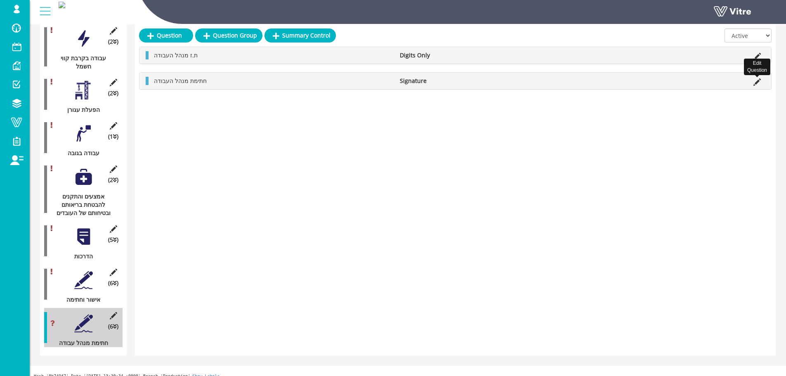
click at [758, 84] on icon at bounding box center [757, 81] width 7 height 7
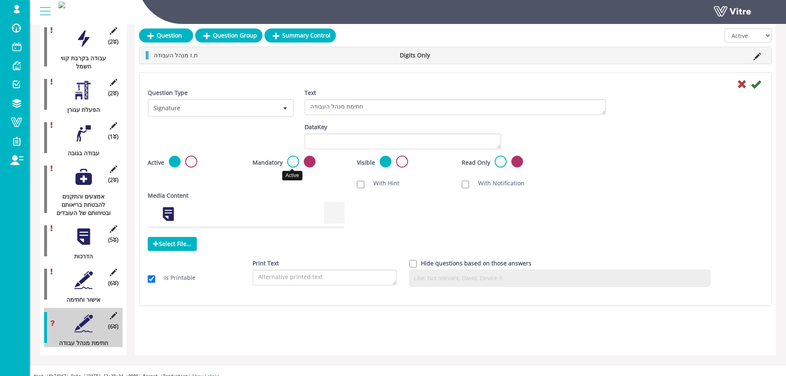
click at [293, 160] on label at bounding box center [293, 162] width 12 height 12
click at [0, 0] on input "radio" at bounding box center [0, 0] width 0 height 0
drag, startPoint x: 265, startPoint y: 160, endPoint x: 280, endPoint y: 166, distance: 16.5
click at [280, 166] on label "Mandatory" at bounding box center [268, 163] width 30 height 8
click at [281, 166] on label "Mandatory" at bounding box center [268, 163] width 30 height 8
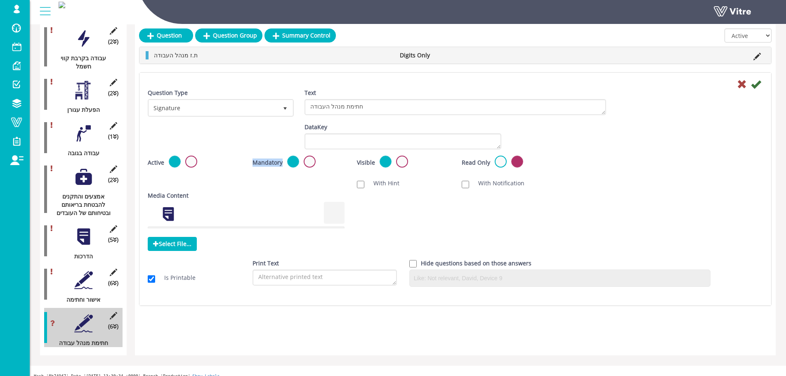
drag, startPoint x: 281, startPoint y: 165, endPoint x: 239, endPoint y: 163, distance: 42.6
click at [239, 163] on div "Active Mandatory Visible Read Only Template Draft Name" at bounding box center [456, 165] width 628 height 19
click at [753, 88] on icon at bounding box center [756, 84] width 10 height 10
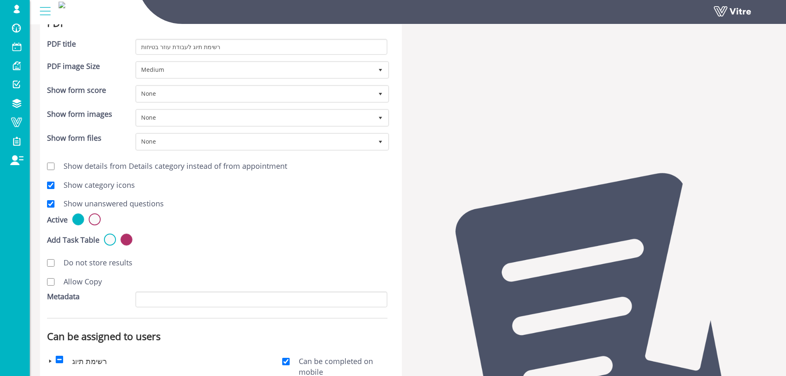
scroll to position [291, 0]
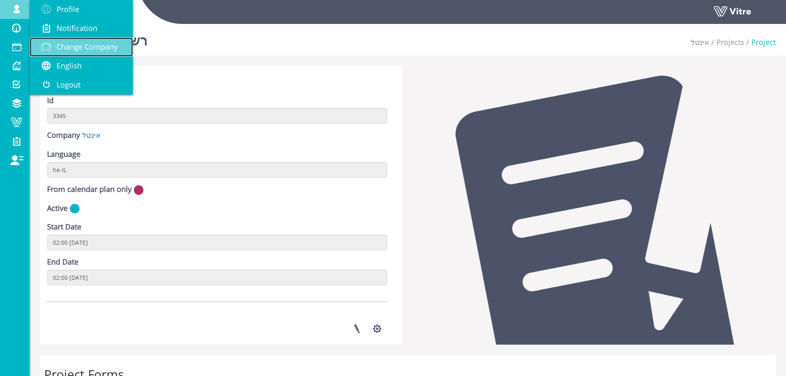
click at [59, 43] on span "Change Company" at bounding box center [87, 47] width 61 height 10
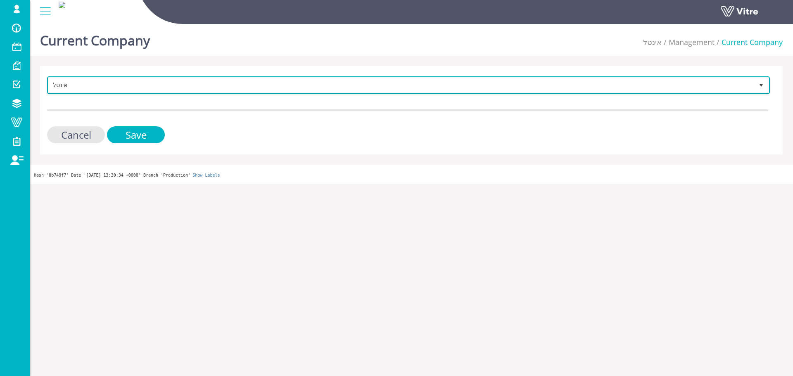
click at [66, 88] on span "אינטל" at bounding box center [400, 85] width 705 height 15
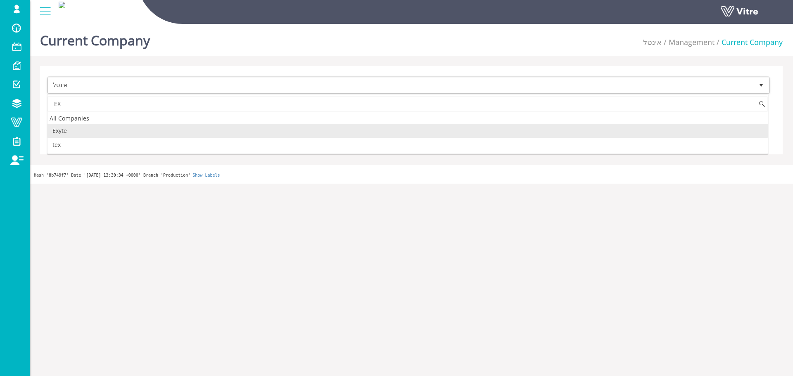
click at [88, 128] on li "Exyte" at bounding box center [407, 131] width 720 height 14
type input "EX"
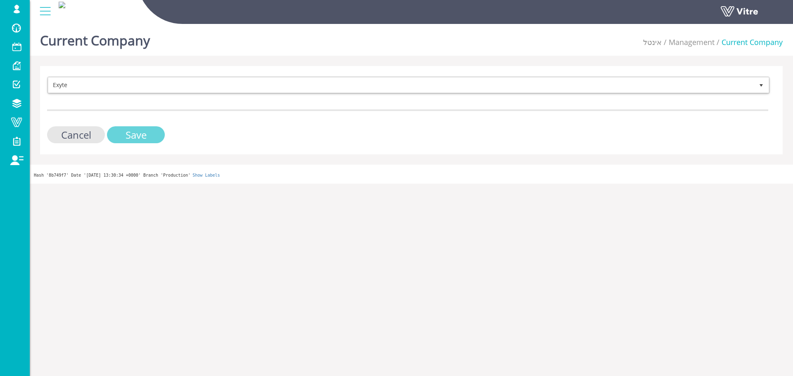
click at [116, 130] on input "Save" at bounding box center [136, 134] width 58 height 17
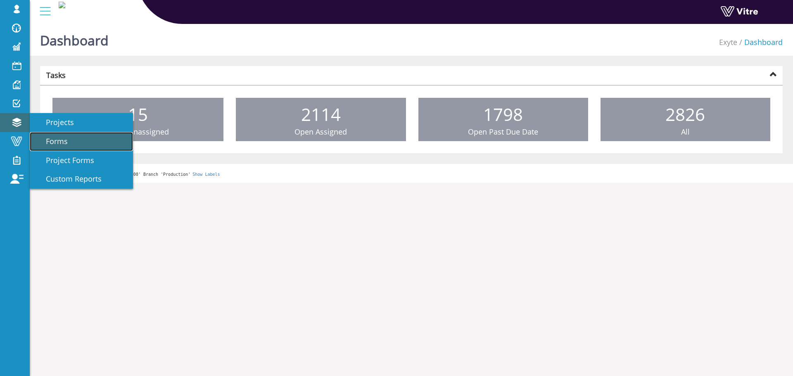
click at [66, 139] on span "Forms" at bounding box center [52, 141] width 32 height 10
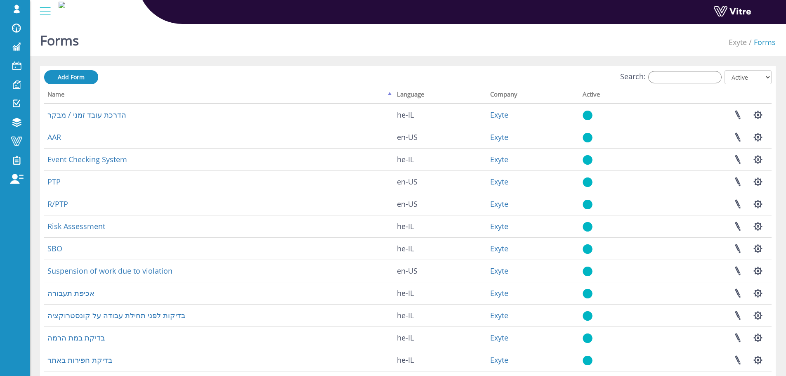
click at [703, 71] on div "Search: All Active Not Active" at bounding box center [408, 77] width 728 height 15
click at [702, 74] on input "Search:" at bounding box center [684, 77] width 73 height 12
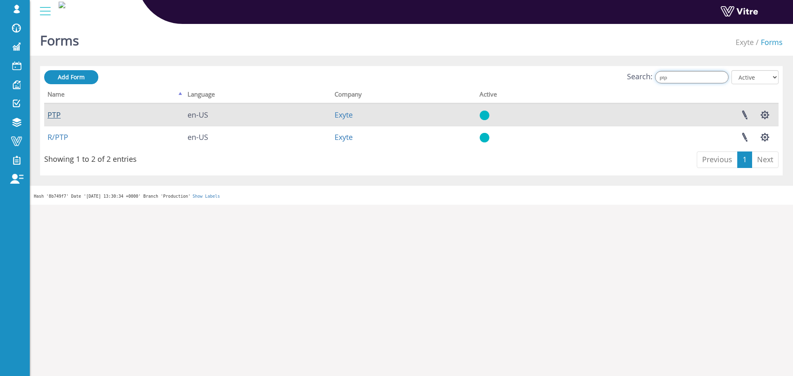
type input "ptp"
click at [55, 115] on link "PTP" at bounding box center [53, 115] width 13 height 10
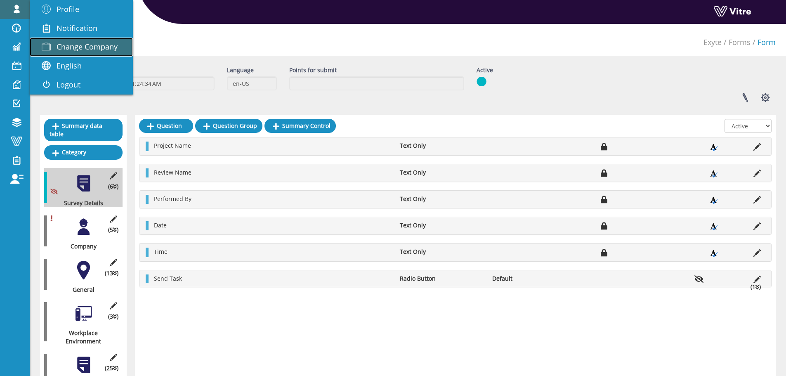
click at [96, 52] on span "Change Company" at bounding box center [87, 47] width 61 height 10
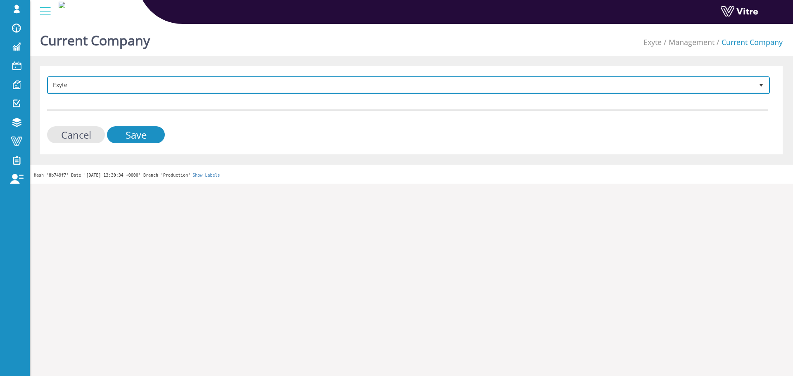
click at [162, 80] on span "Exyte" at bounding box center [400, 85] width 705 height 15
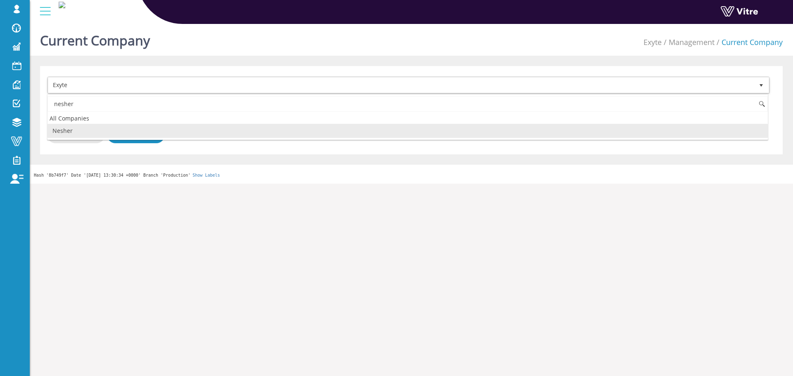
click at [91, 132] on li "Nesher" at bounding box center [407, 131] width 720 height 14
type input "nesher"
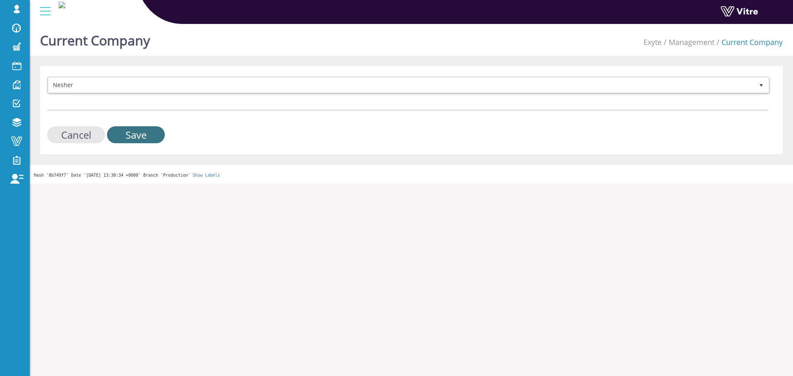
click at [155, 132] on input "Save" at bounding box center [136, 134] width 58 height 17
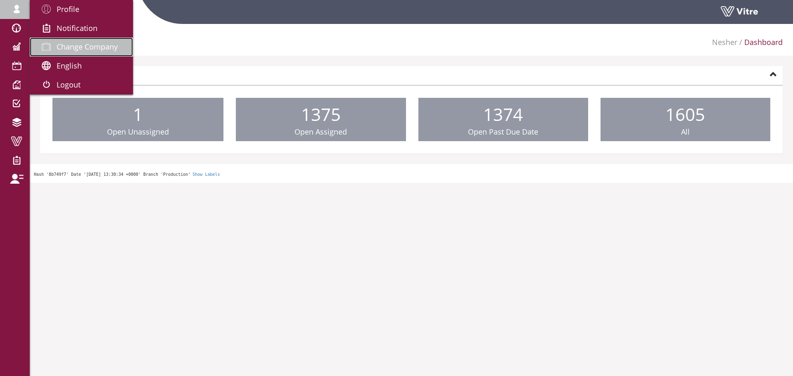
click at [69, 40] on link "Change Company" at bounding box center [81, 47] width 103 height 19
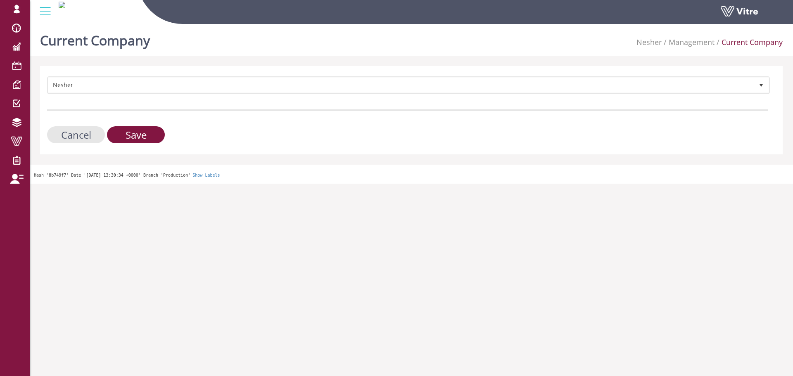
click at [149, 67] on div "Nesher 324 Cancel Save" at bounding box center [411, 110] width 742 height 88
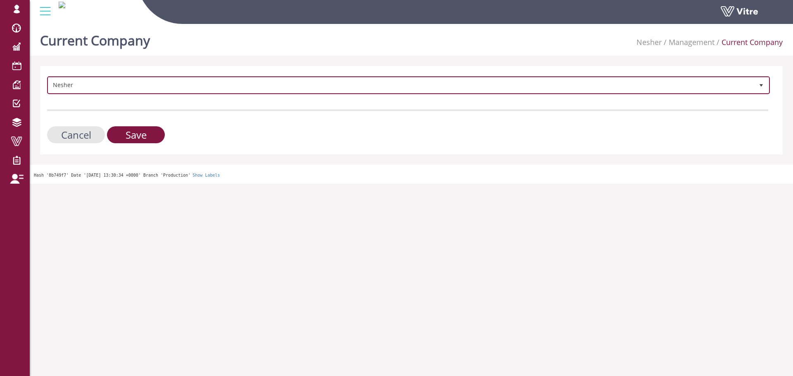
click at [150, 85] on span "Nesher" at bounding box center [400, 85] width 705 height 15
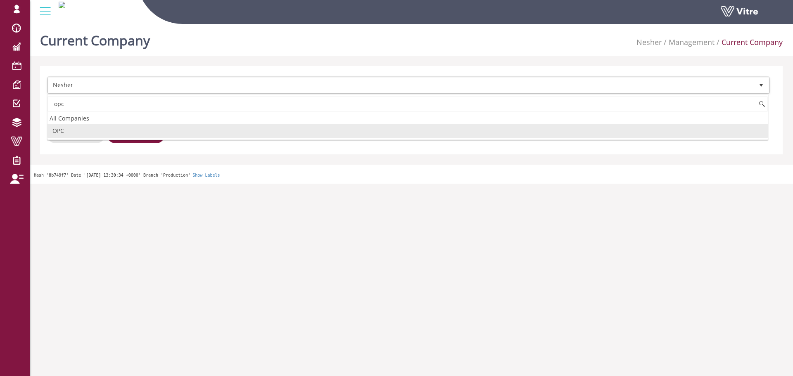
click at [134, 136] on li "OPC" at bounding box center [407, 131] width 720 height 14
type input "opc"
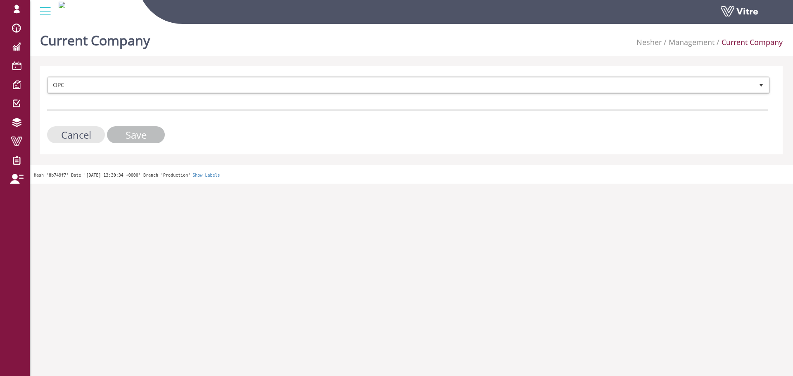
click at [134, 132] on input "Save" at bounding box center [136, 134] width 58 height 17
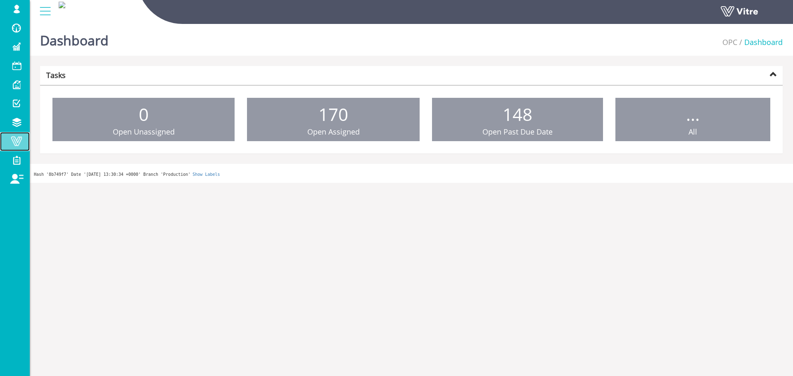
drag, startPoint x: 0, startPoint y: 0, endPoint x: 24, endPoint y: 139, distance: 141.1
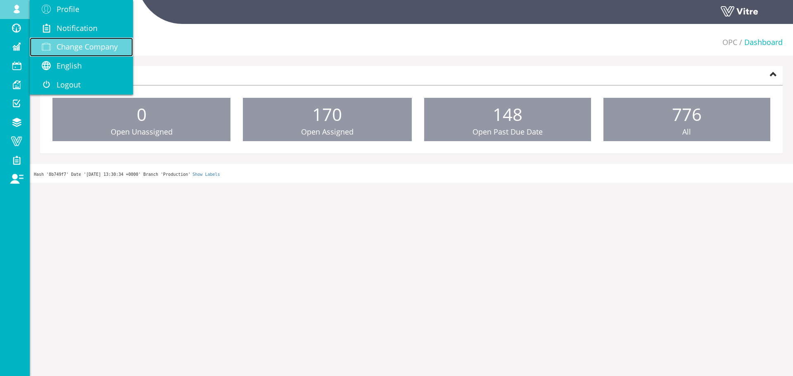
click at [96, 52] on link "Change Company" at bounding box center [81, 47] width 103 height 19
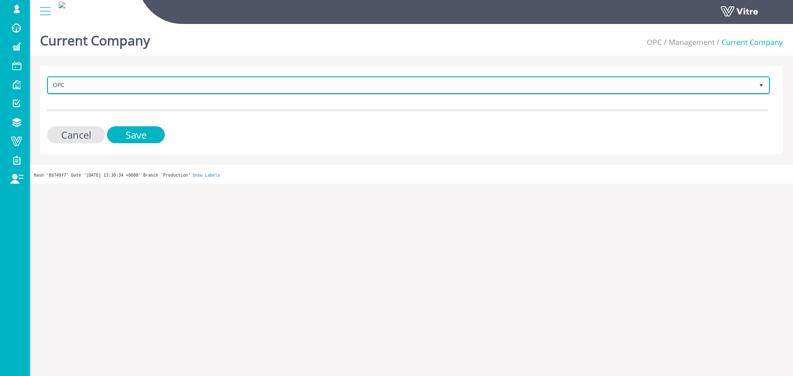
click at [198, 91] on span "OPC" at bounding box center [400, 85] width 705 height 15
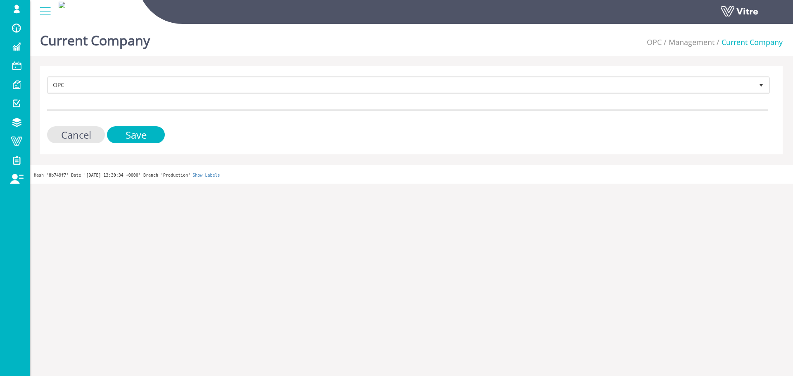
click at [175, 97] on form "OPC 272 Cancel Save" at bounding box center [407, 109] width 721 height 67
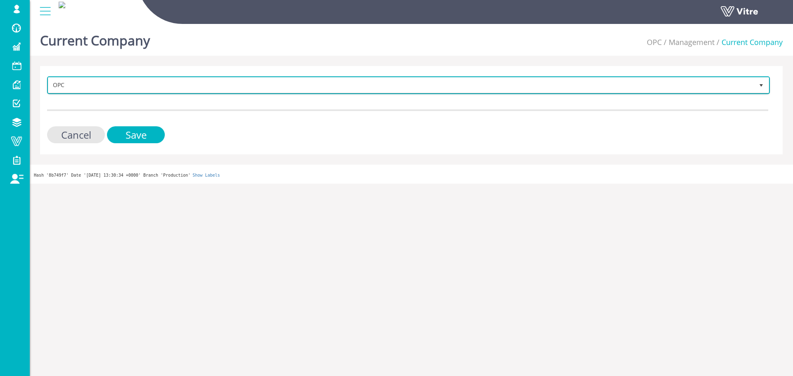
click at [176, 92] on span "OPC" at bounding box center [400, 85] width 705 height 15
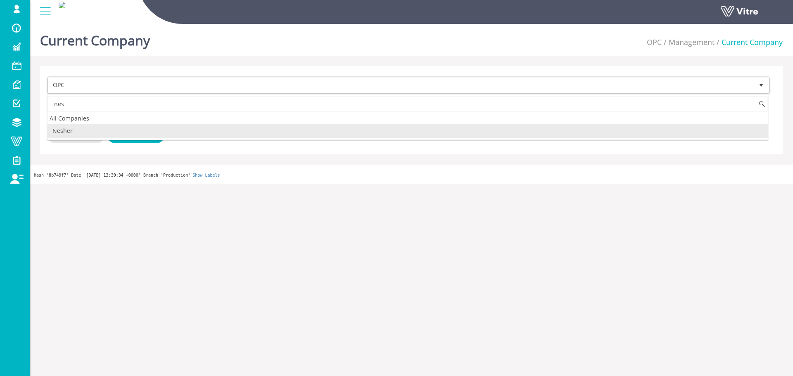
click at [109, 126] on li "Nesher" at bounding box center [407, 131] width 720 height 14
type input "nes"
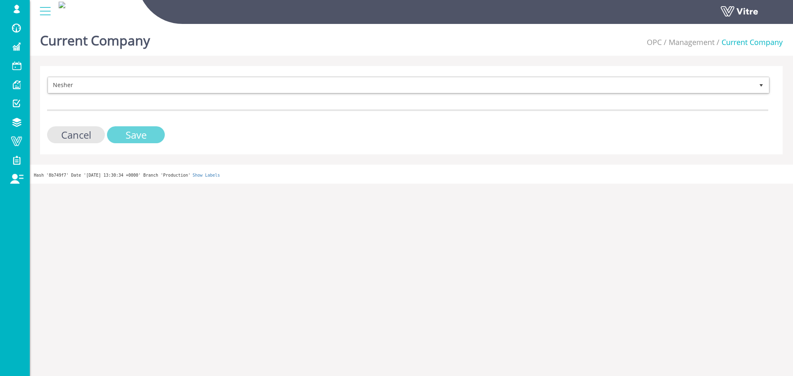
click at [144, 130] on input "Save" at bounding box center [136, 134] width 58 height 17
